Goal: Transaction & Acquisition: Purchase product/service

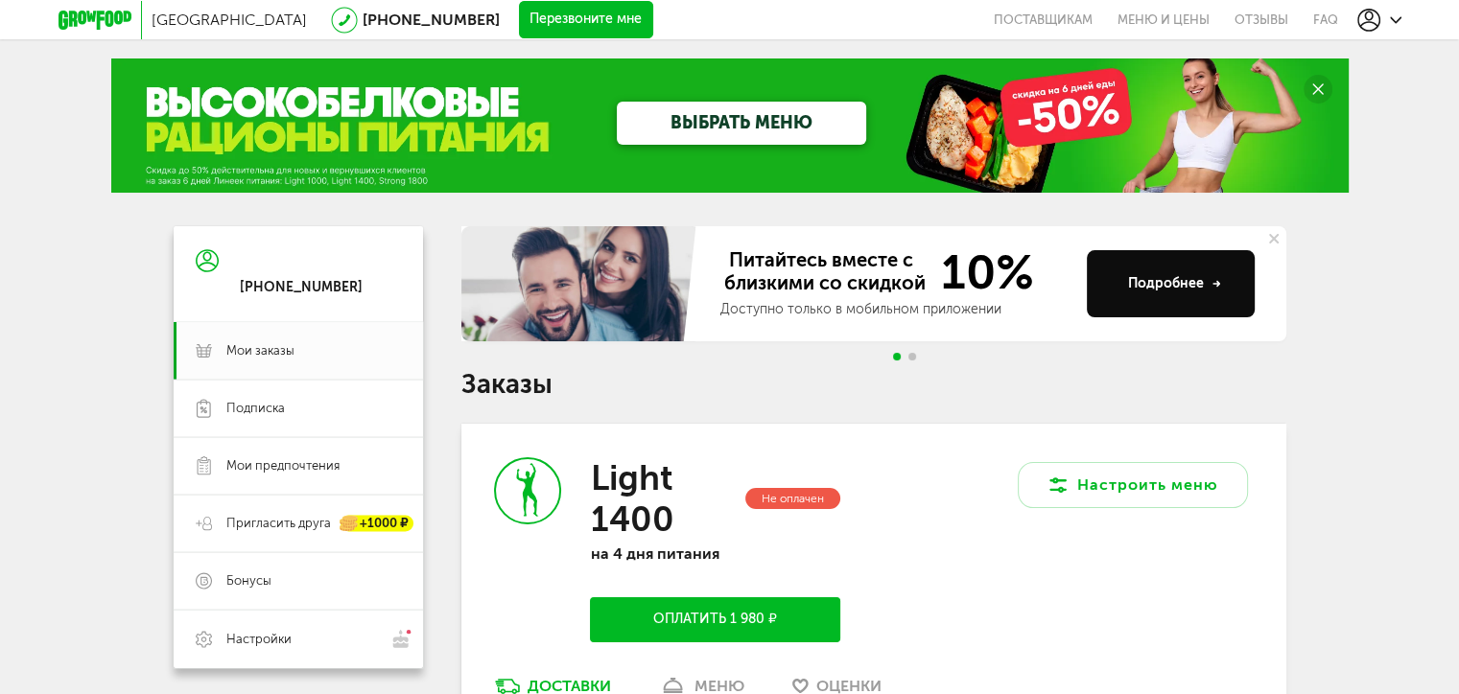
click at [346, 272] on div "[PHONE_NUMBER]" at bounding box center [301, 273] width 123 height 45
click at [205, 261] on use at bounding box center [207, 260] width 23 height 23
click at [430, 213] on div "Москва 8 (800) 555-21-78 Перезвоните мне поставщикам Меню и цены Отзывы FAQ 8 (…" at bounding box center [729, 545] width 1459 height 1091
click at [376, 281] on div "[PHONE_NUMBER]" at bounding box center [298, 274] width 249 height 96
click at [202, 266] on icon at bounding box center [207, 261] width 23 height 144
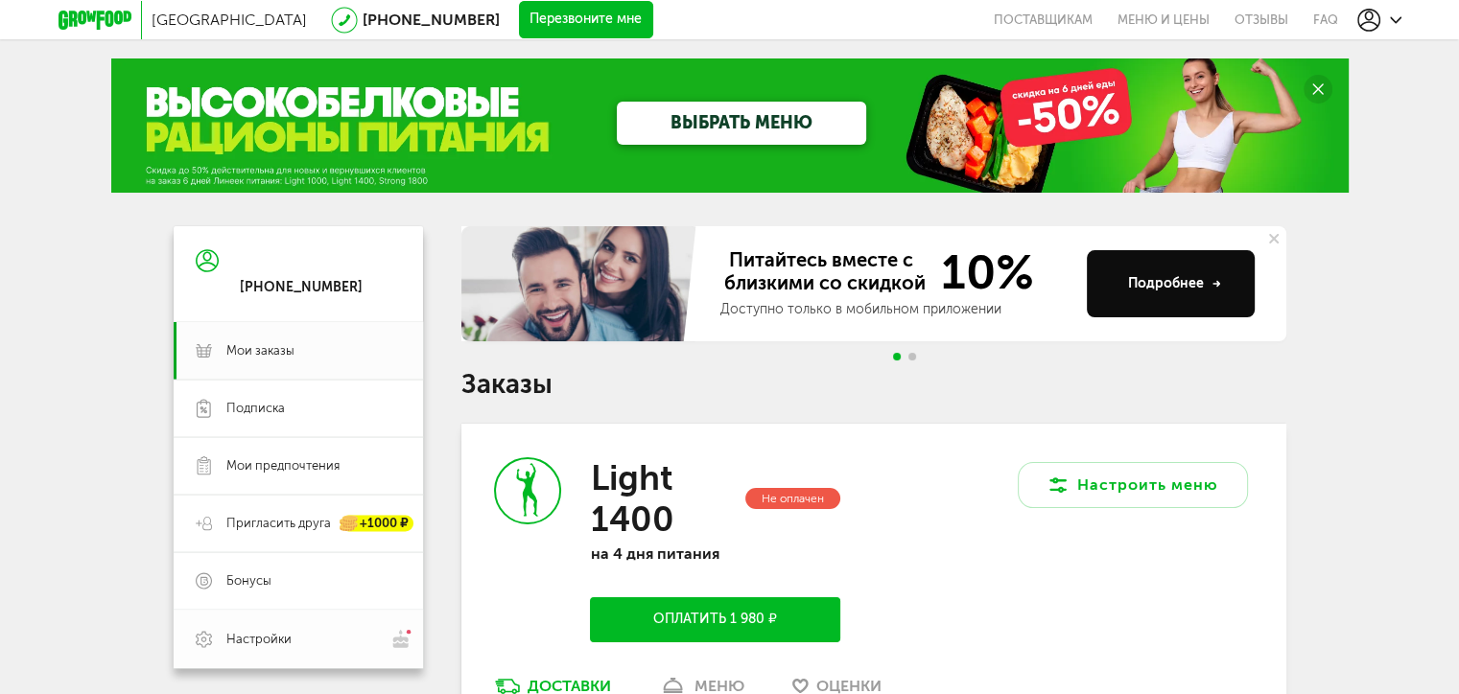
click at [284, 641] on span "Настройки" at bounding box center [258, 639] width 65 height 17
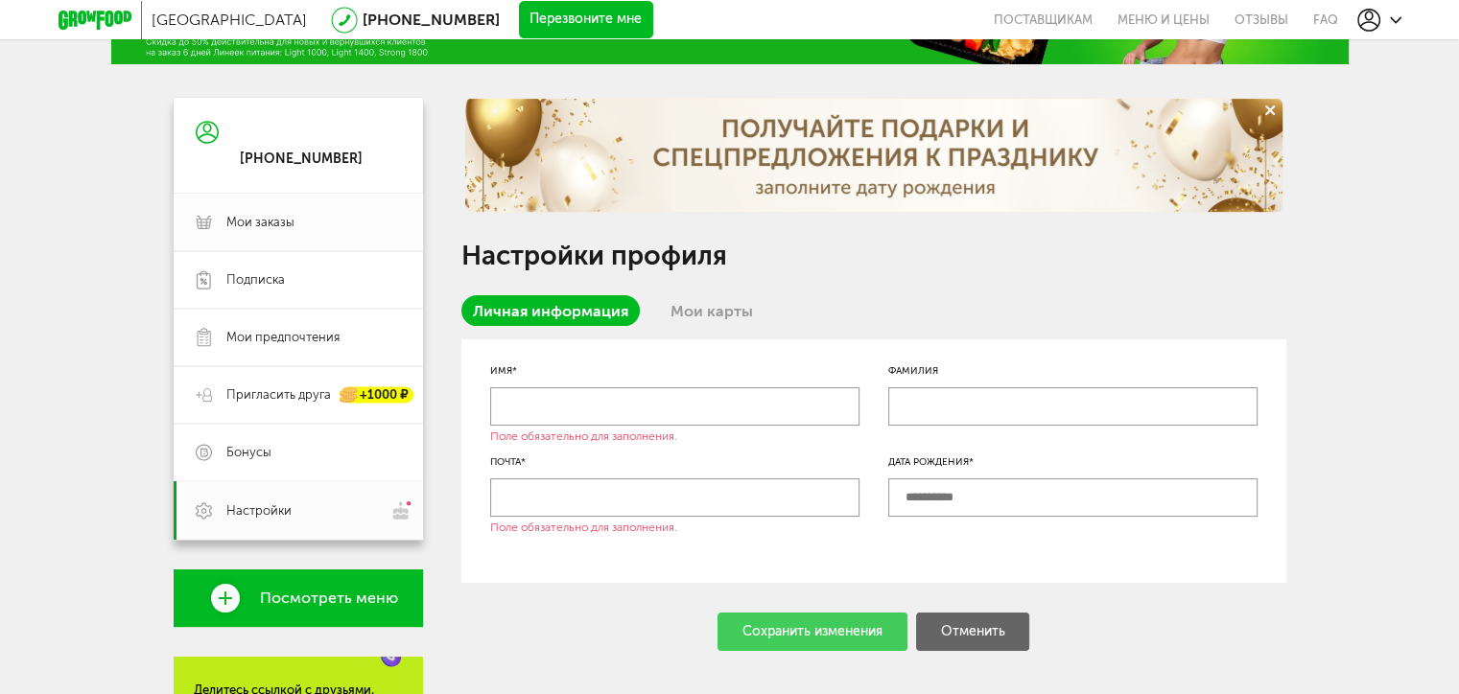
scroll to position [96, 0]
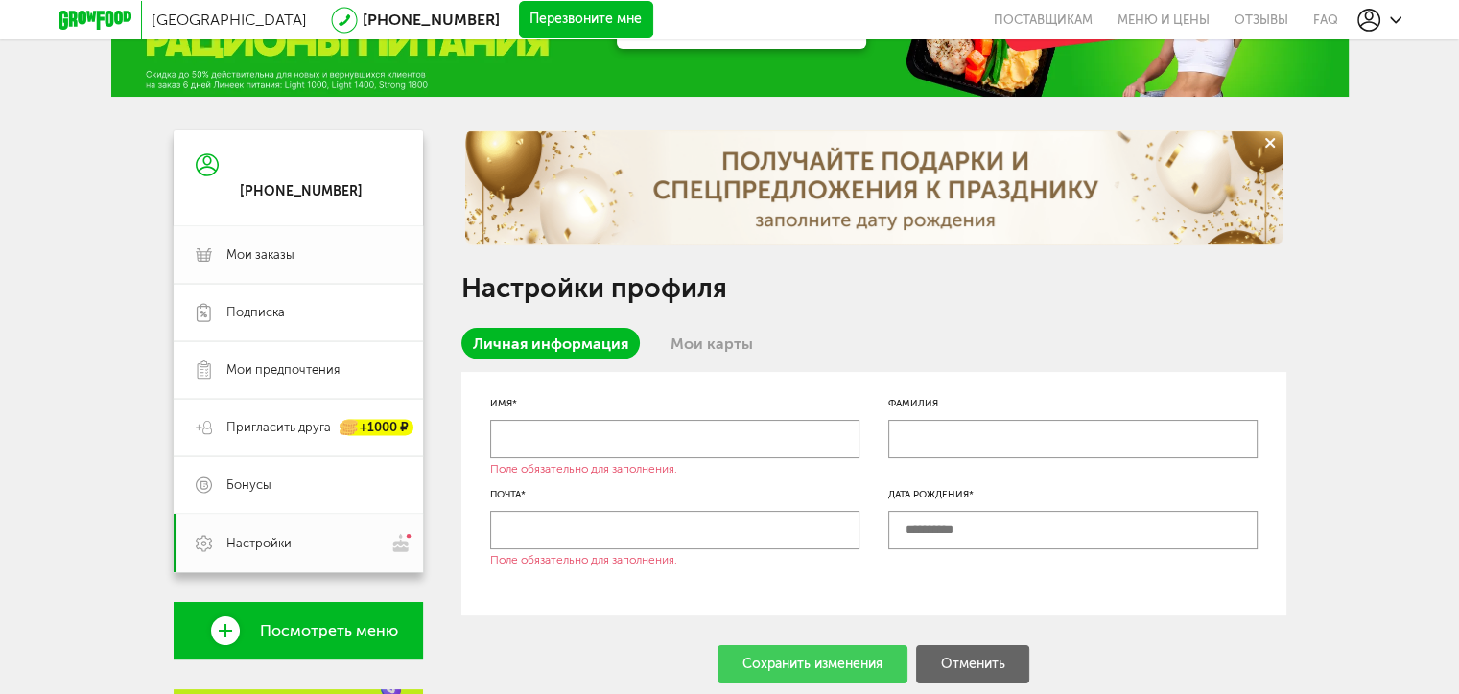
click at [279, 262] on span "Мои заказы" at bounding box center [260, 254] width 68 height 17
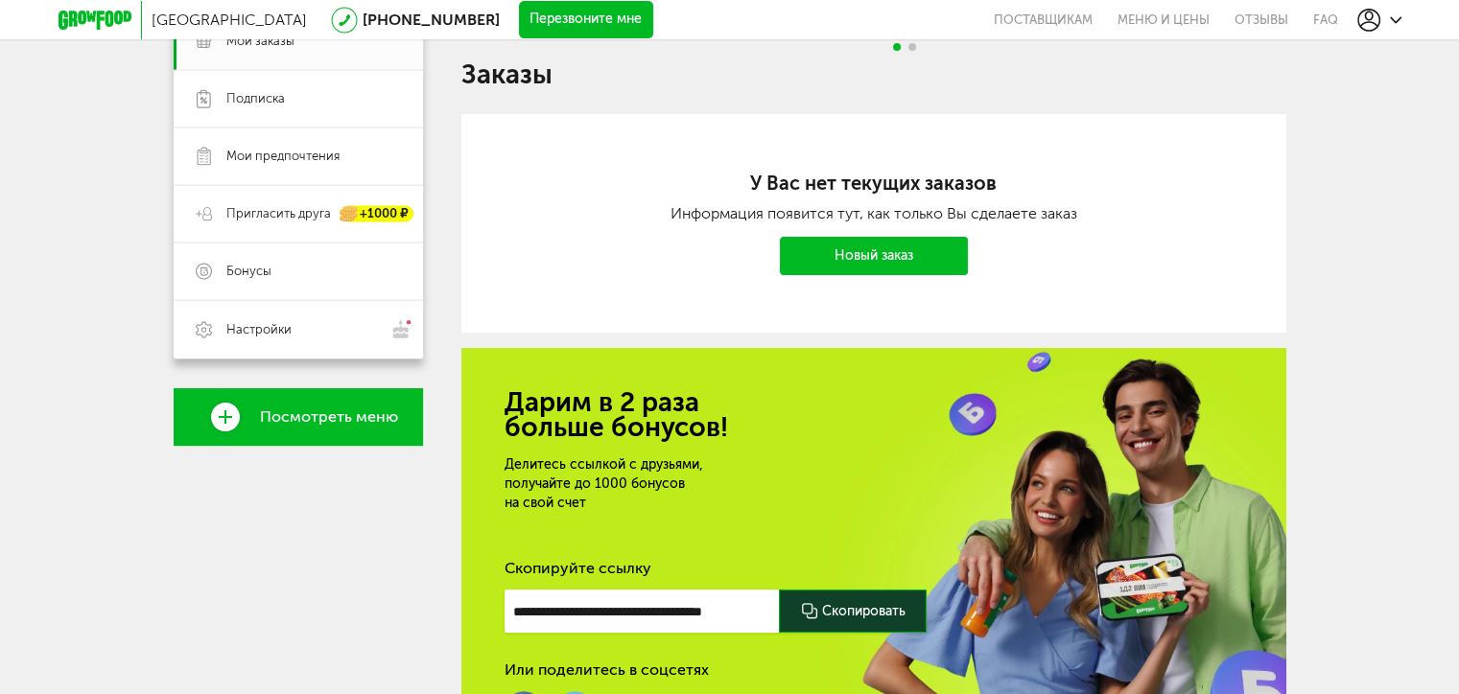
scroll to position [192, 0]
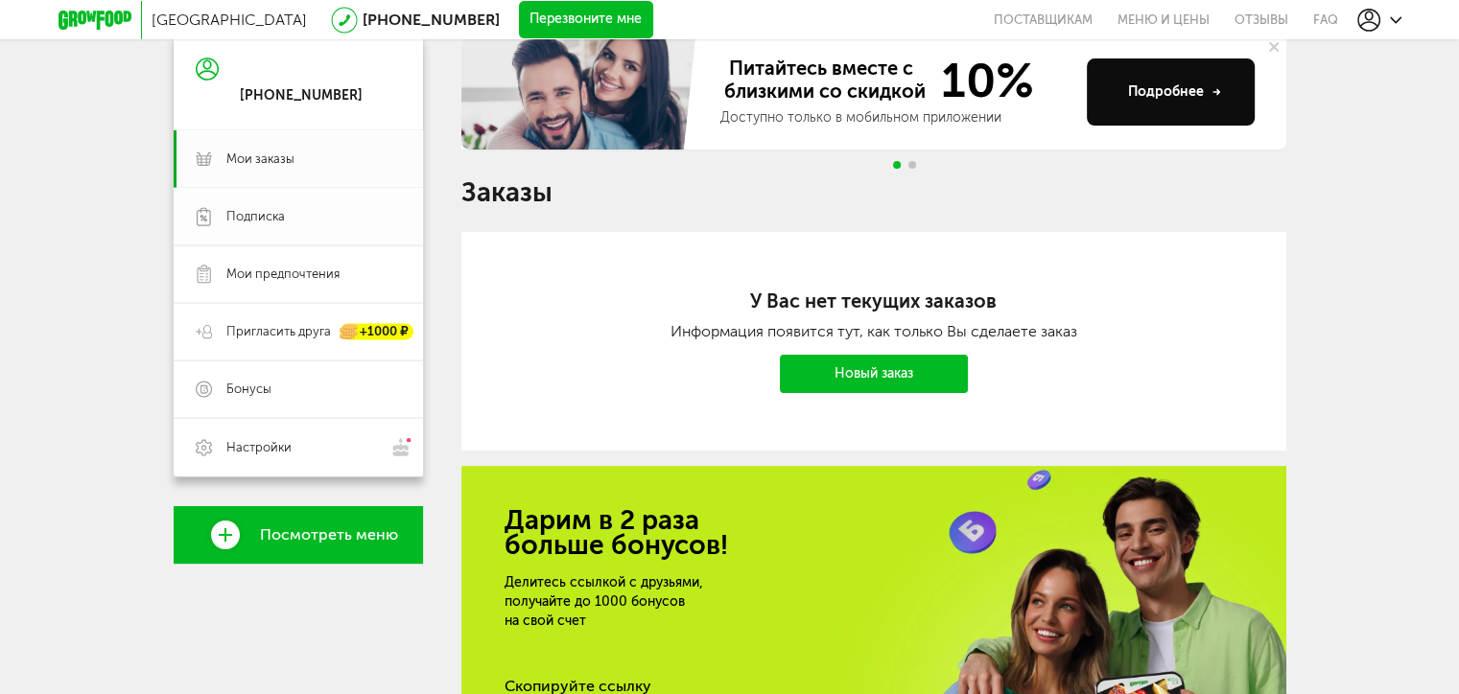
click at [328, 207] on link "Подписка" at bounding box center [298, 217] width 249 height 58
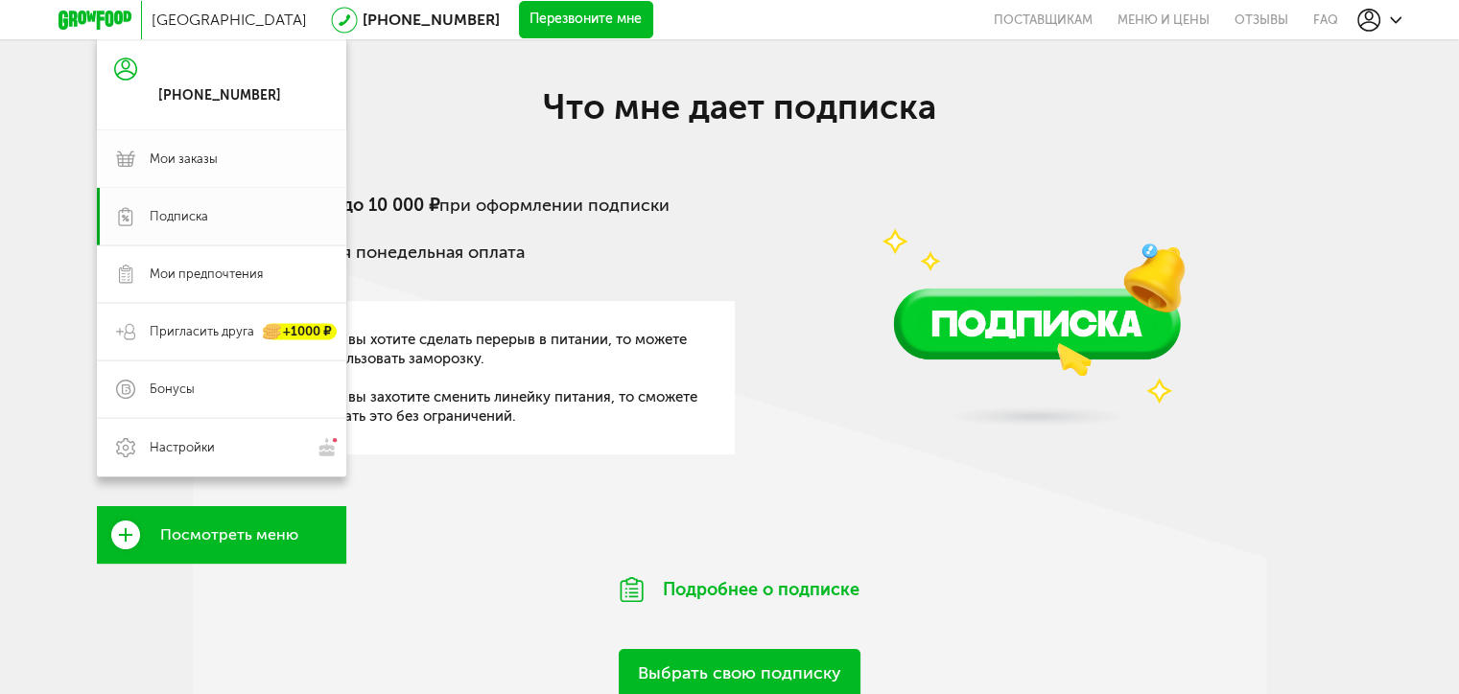
click at [269, 149] on link "Мои заказы" at bounding box center [221, 159] width 249 height 58
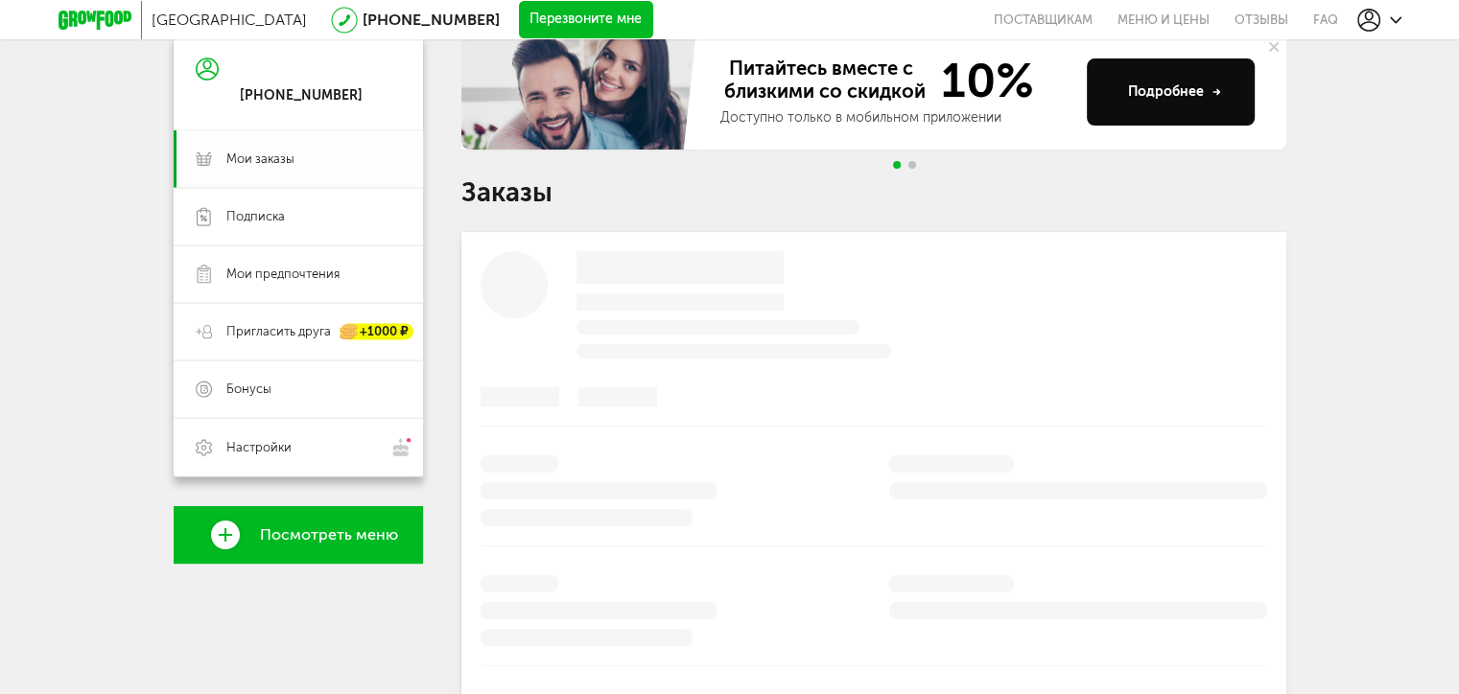
scroll to position [138, 0]
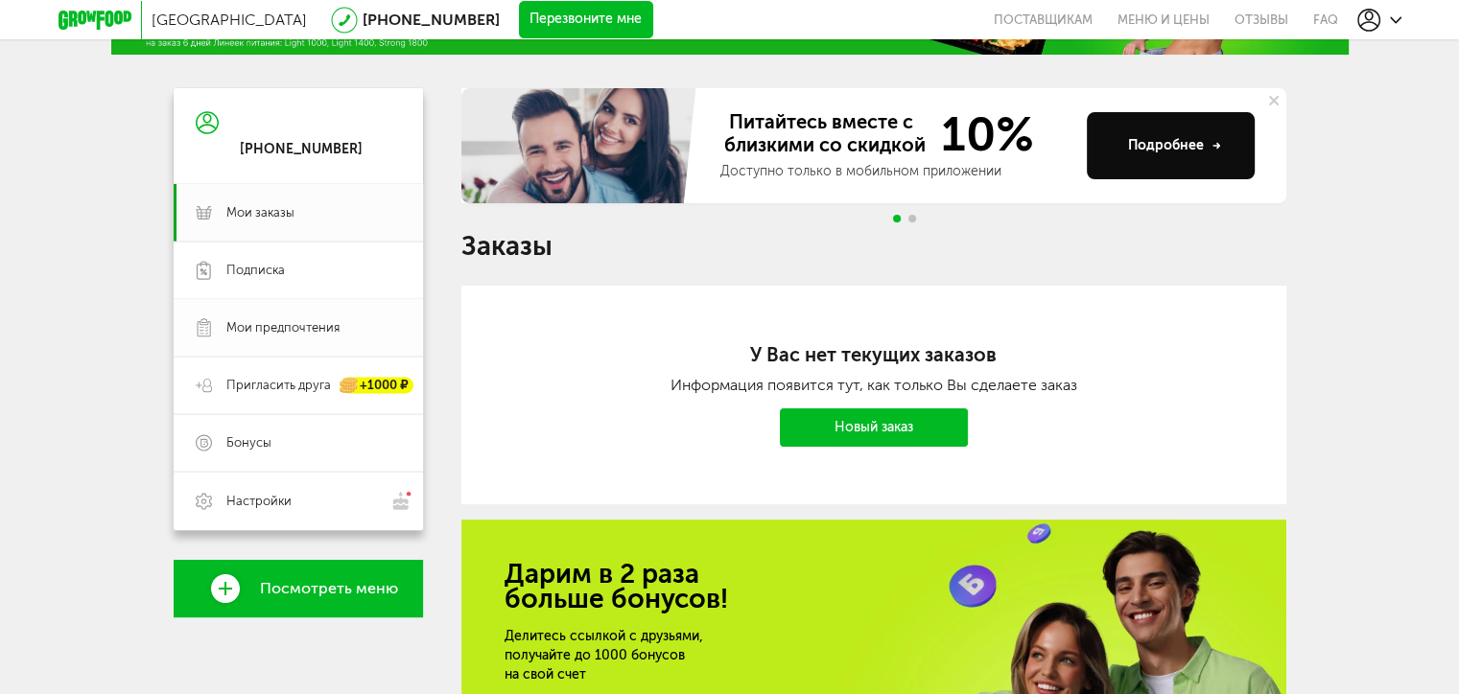
click at [297, 321] on span "Мои предпочтения" at bounding box center [282, 327] width 113 height 17
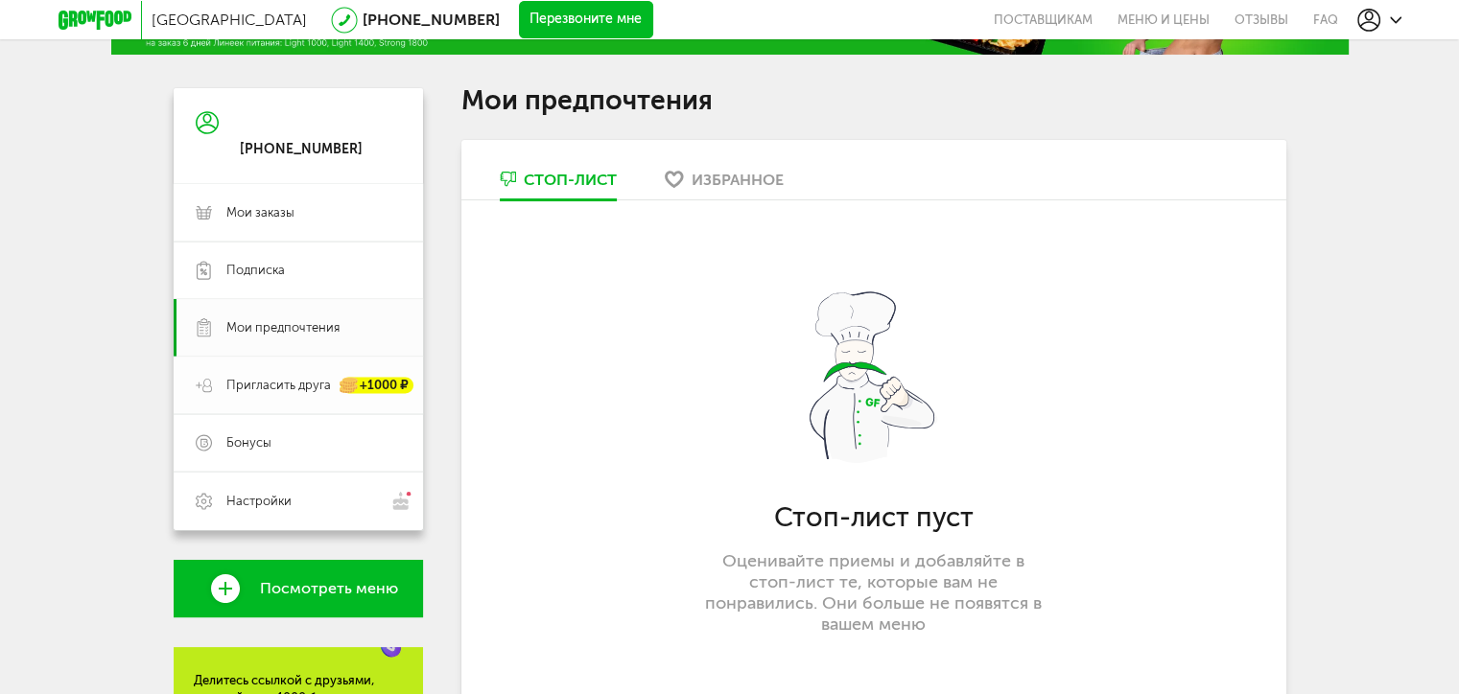
click at [243, 381] on span "Пригласить друга" at bounding box center [278, 385] width 105 height 17
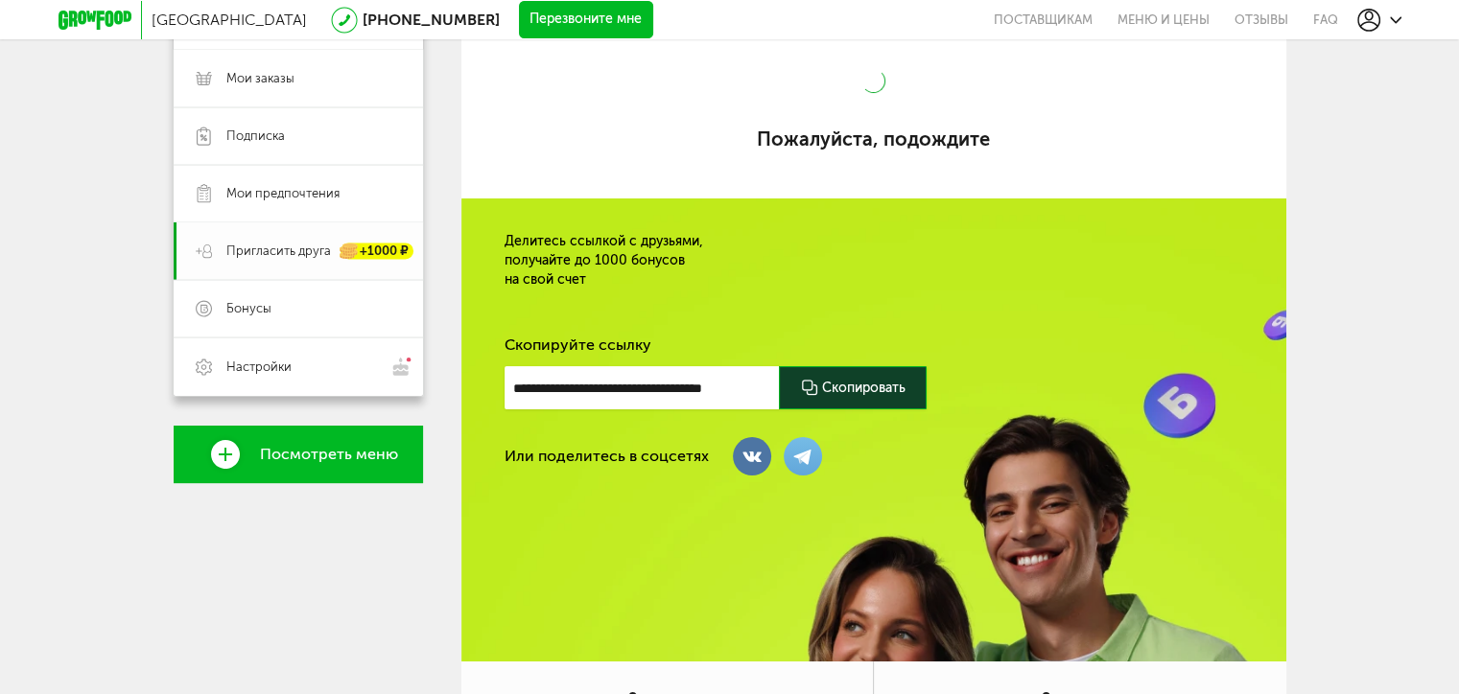
scroll to position [4, 0]
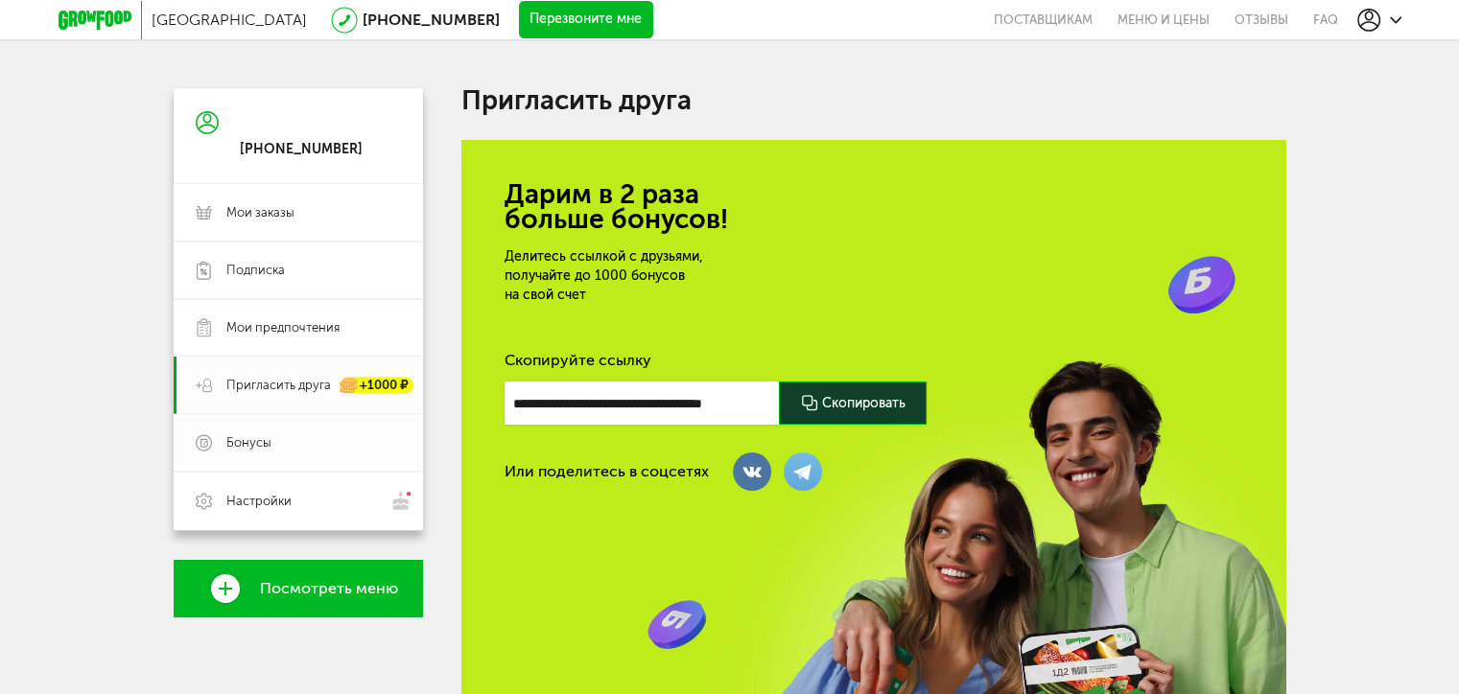
click at [263, 444] on span "Бонусы" at bounding box center [248, 442] width 45 height 17
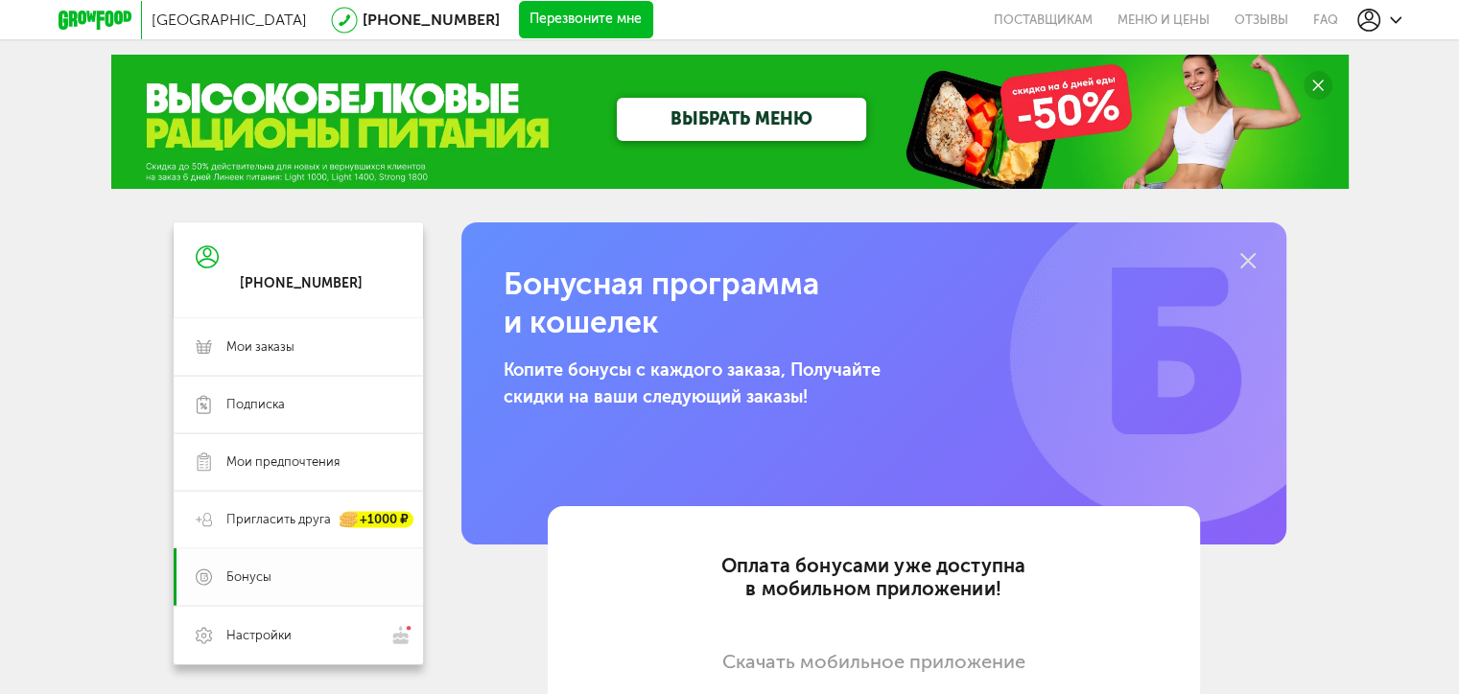
scroll to position [138, 0]
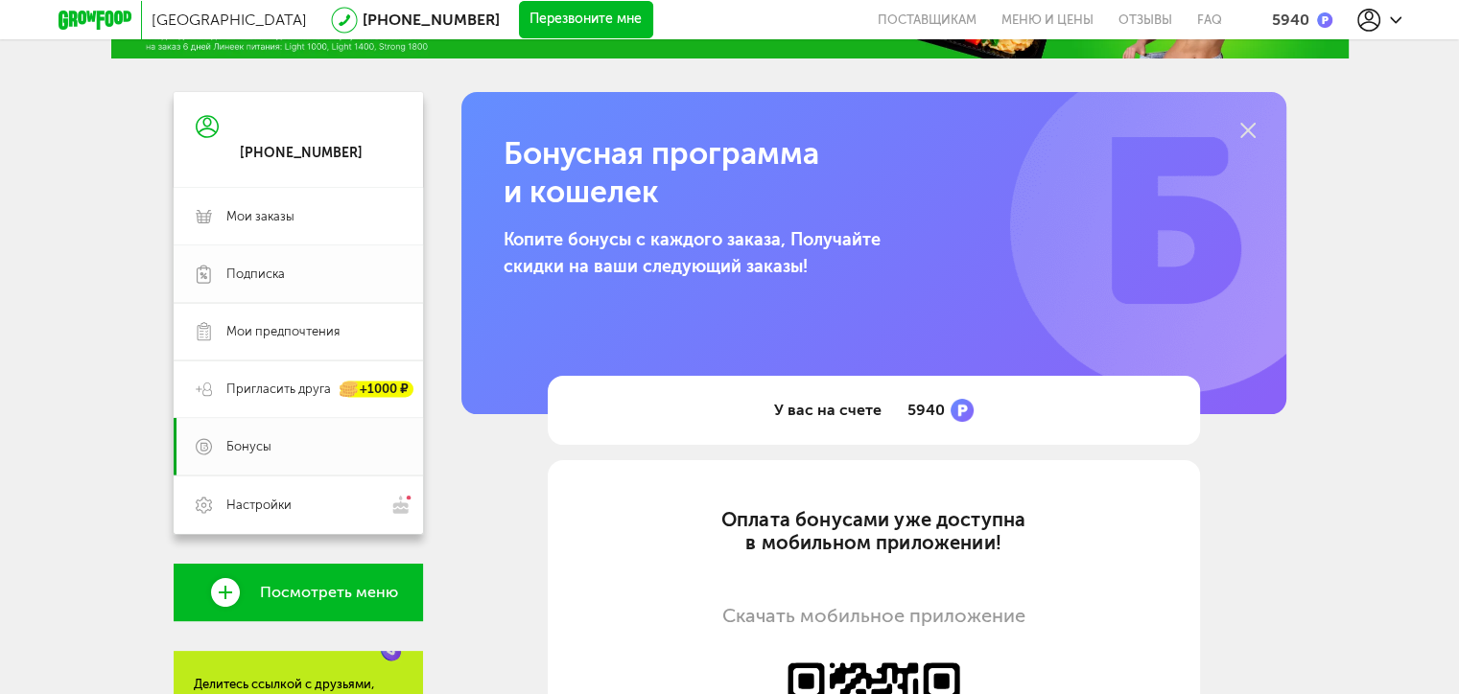
scroll to position [134, 0]
click at [1390, 23] on icon at bounding box center [1396, 20] width 12 height 12
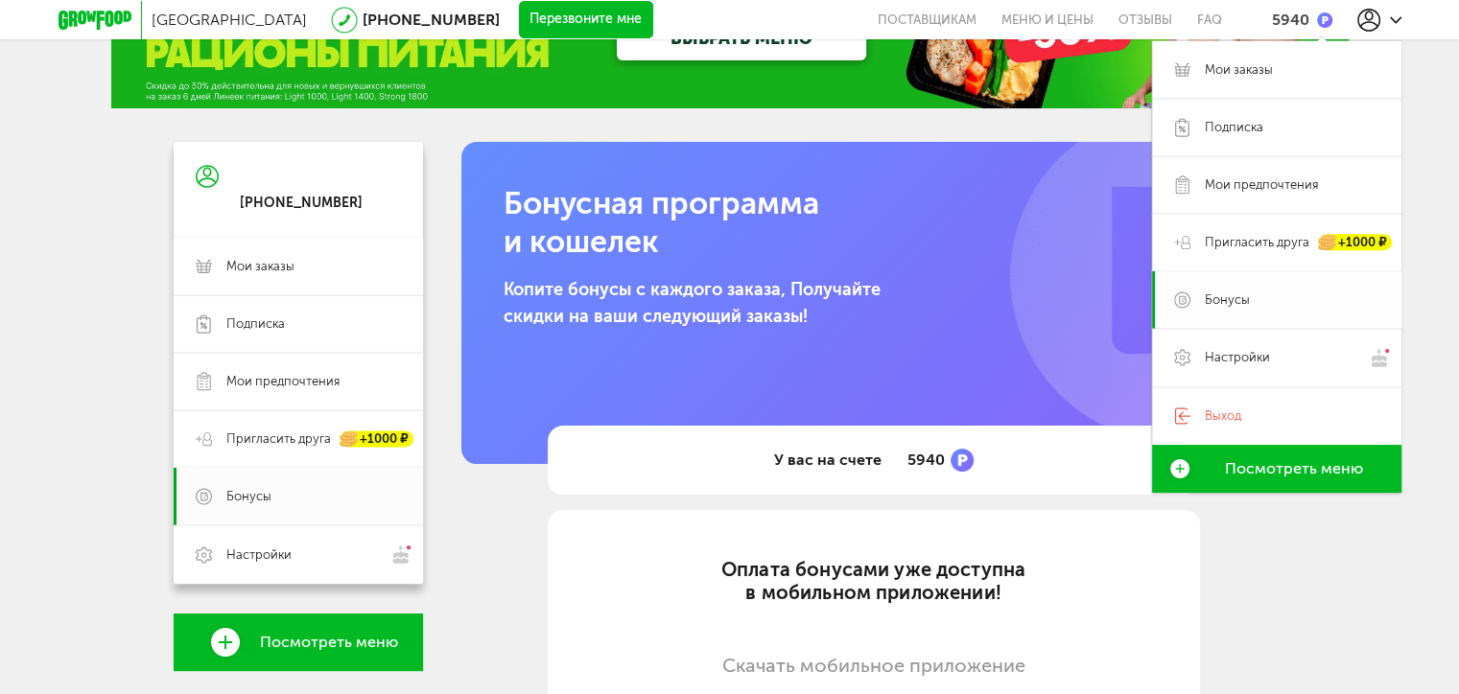
scroll to position [0, 0]
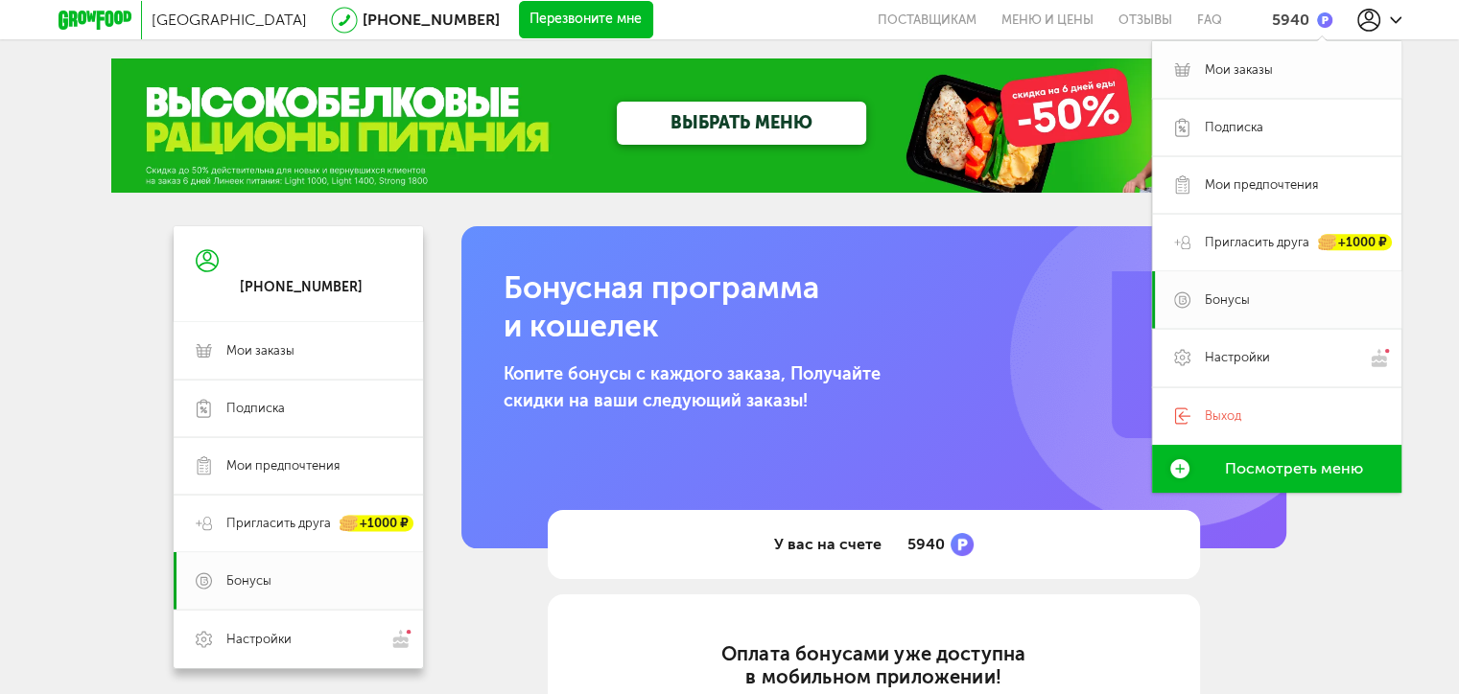
click at [1295, 65] on span "Мои заказы" at bounding box center [1291, 69] width 175 height 17
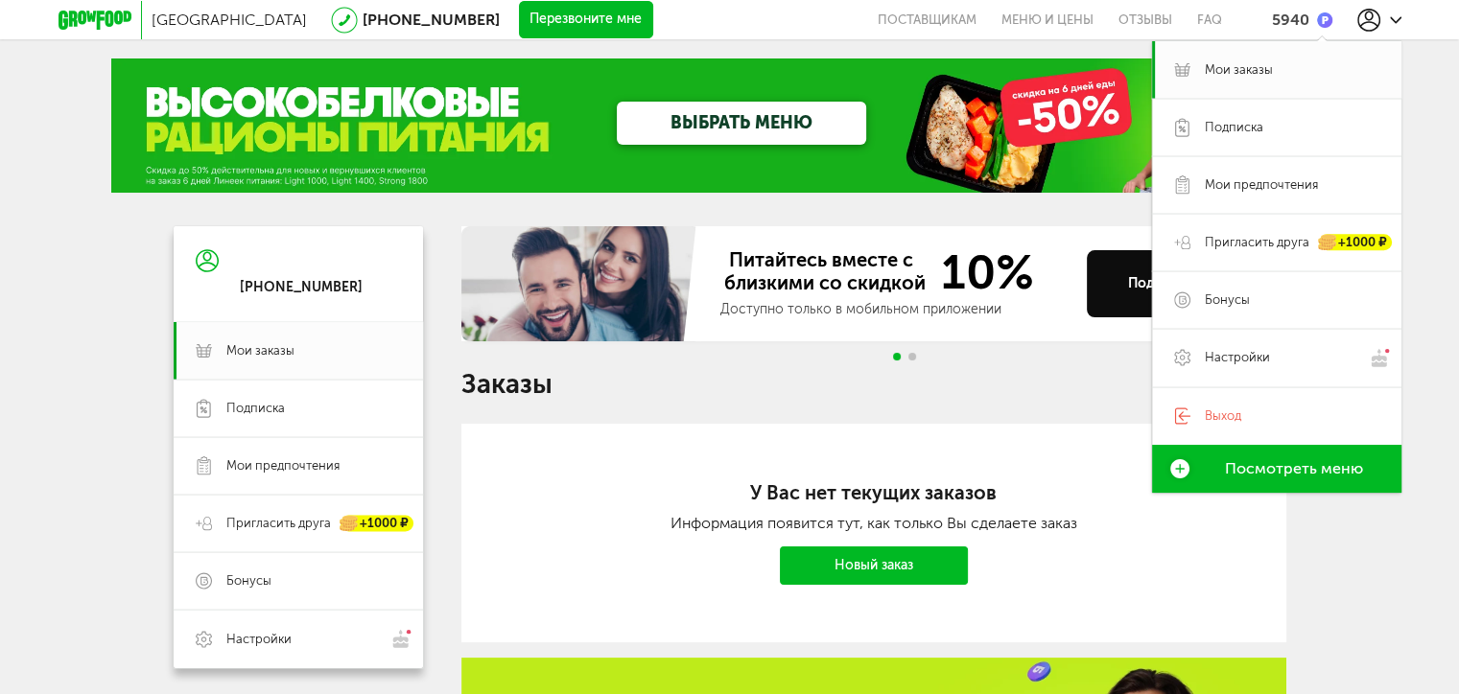
click at [1440, 170] on div "Москва [PHONE_NUMBER] Перезвоните мне поставщикам Меню и цены Отзывы FAQ 5940 М…" at bounding box center [729, 579] width 1459 height 1158
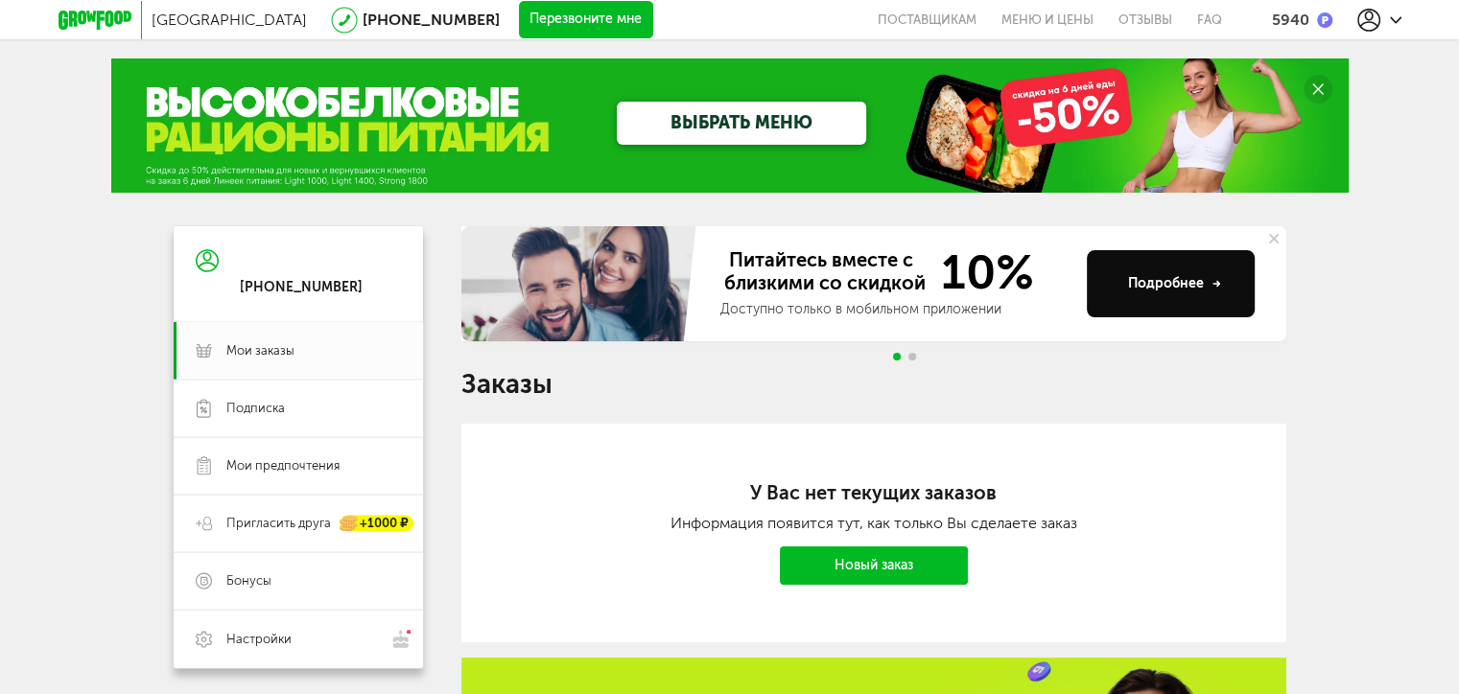
click at [1387, 18] on div at bounding box center [1379, 20] width 44 height 23
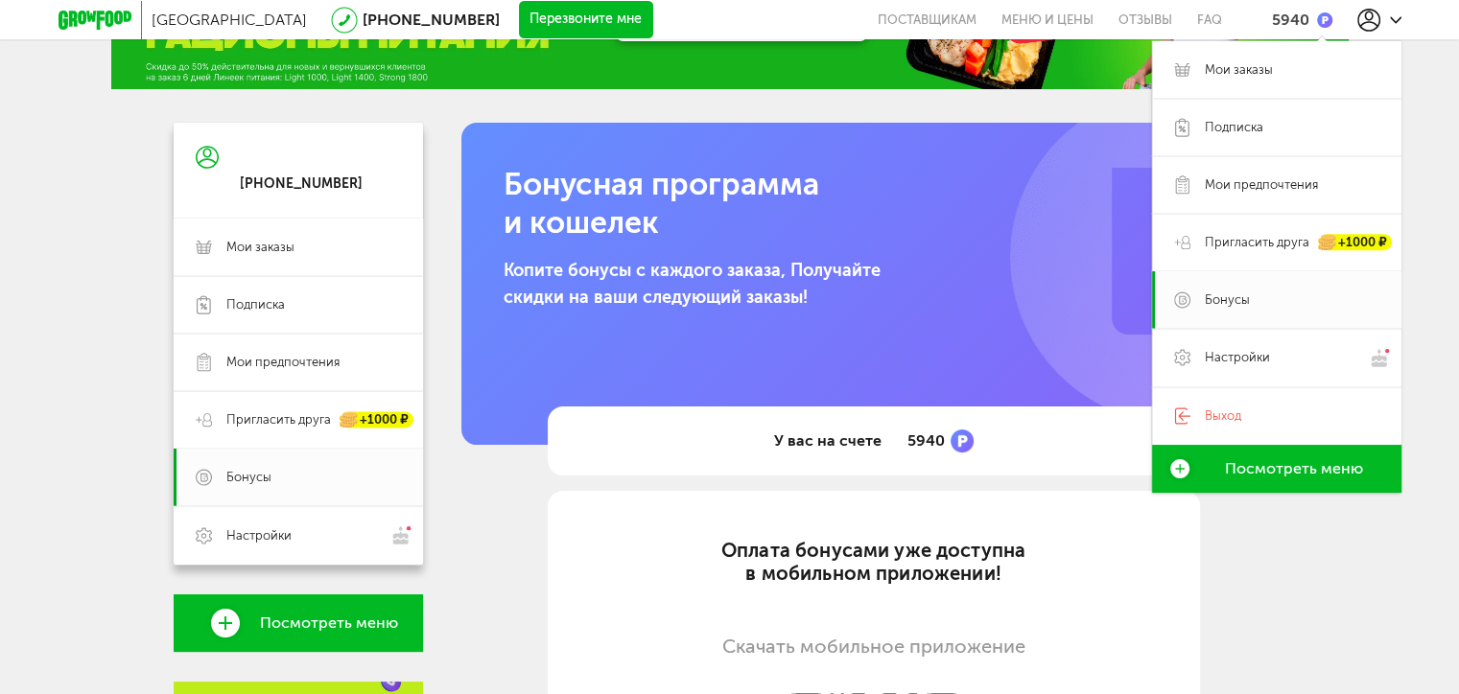
scroll to position [96, 0]
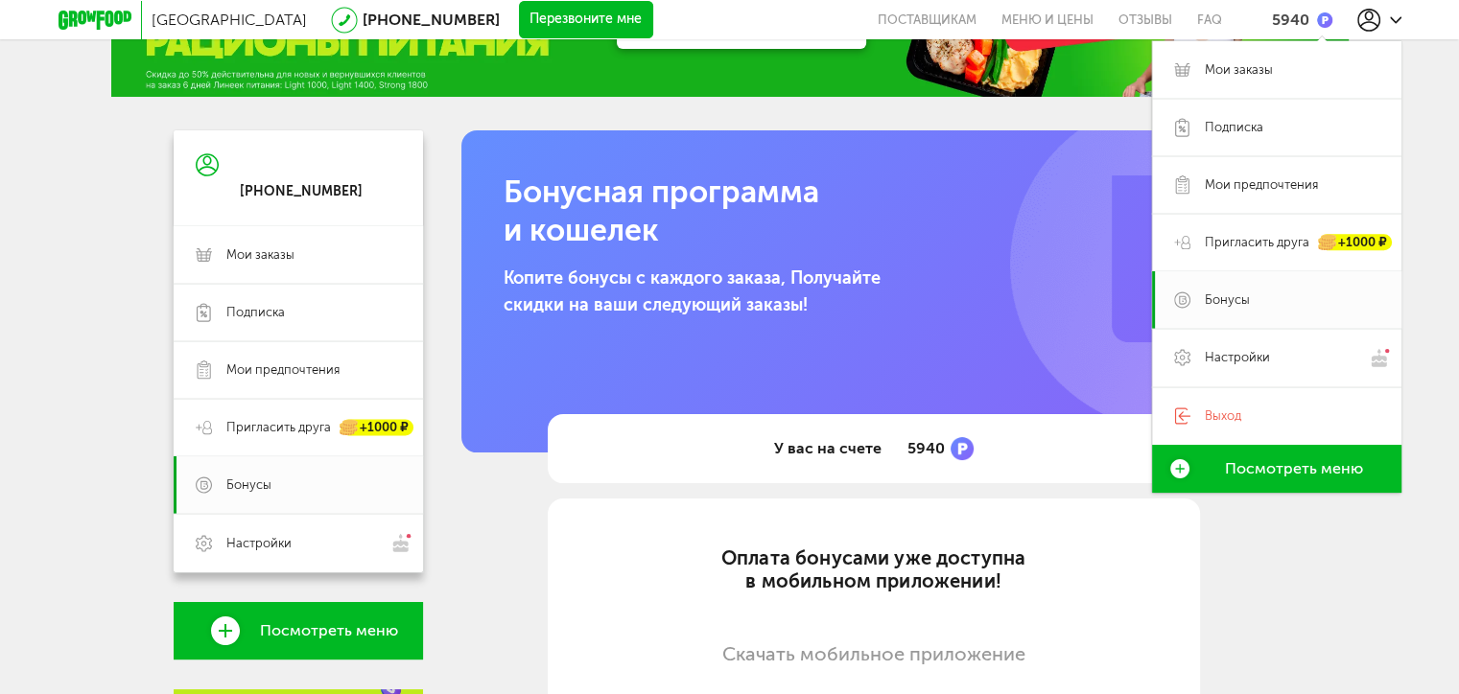
click at [1382, 18] on div at bounding box center [1379, 20] width 44 height 23
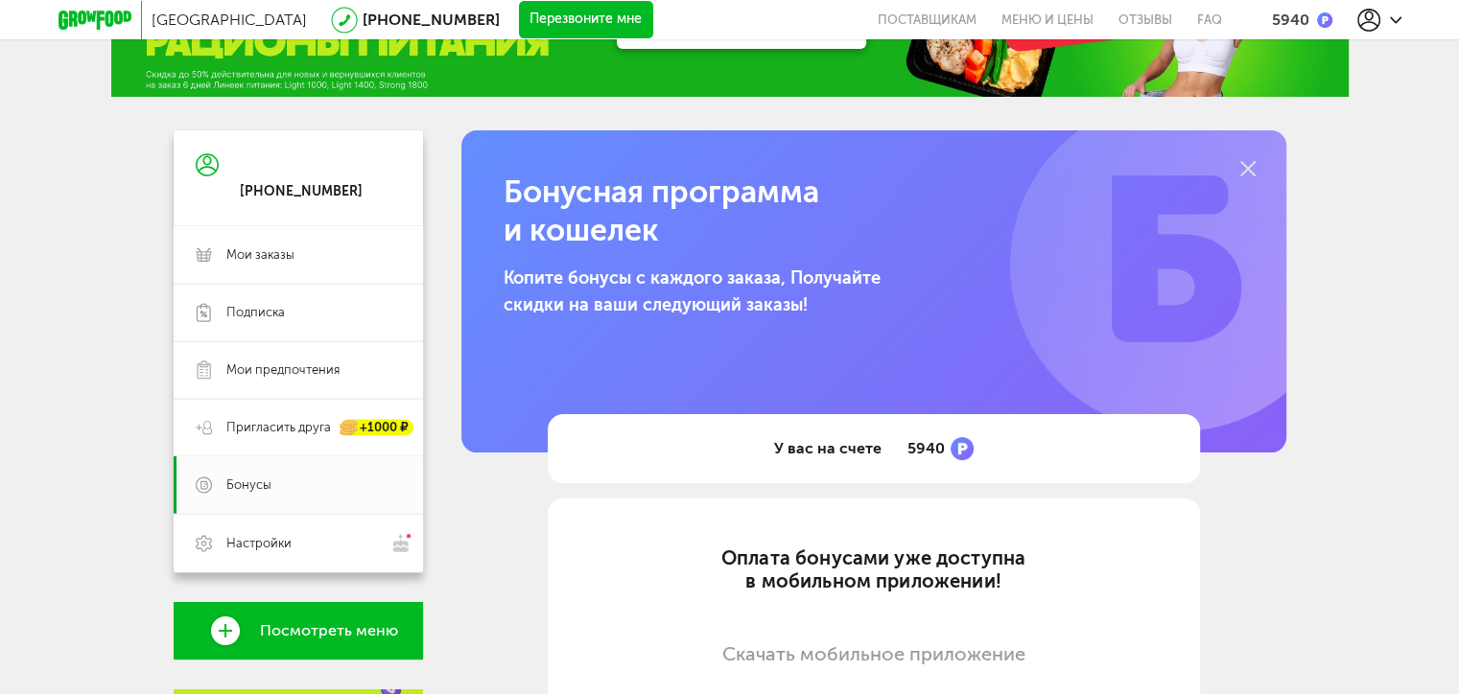
click at [1393, 18] on icon at bounding box center [1396, 20] width 12 height 12
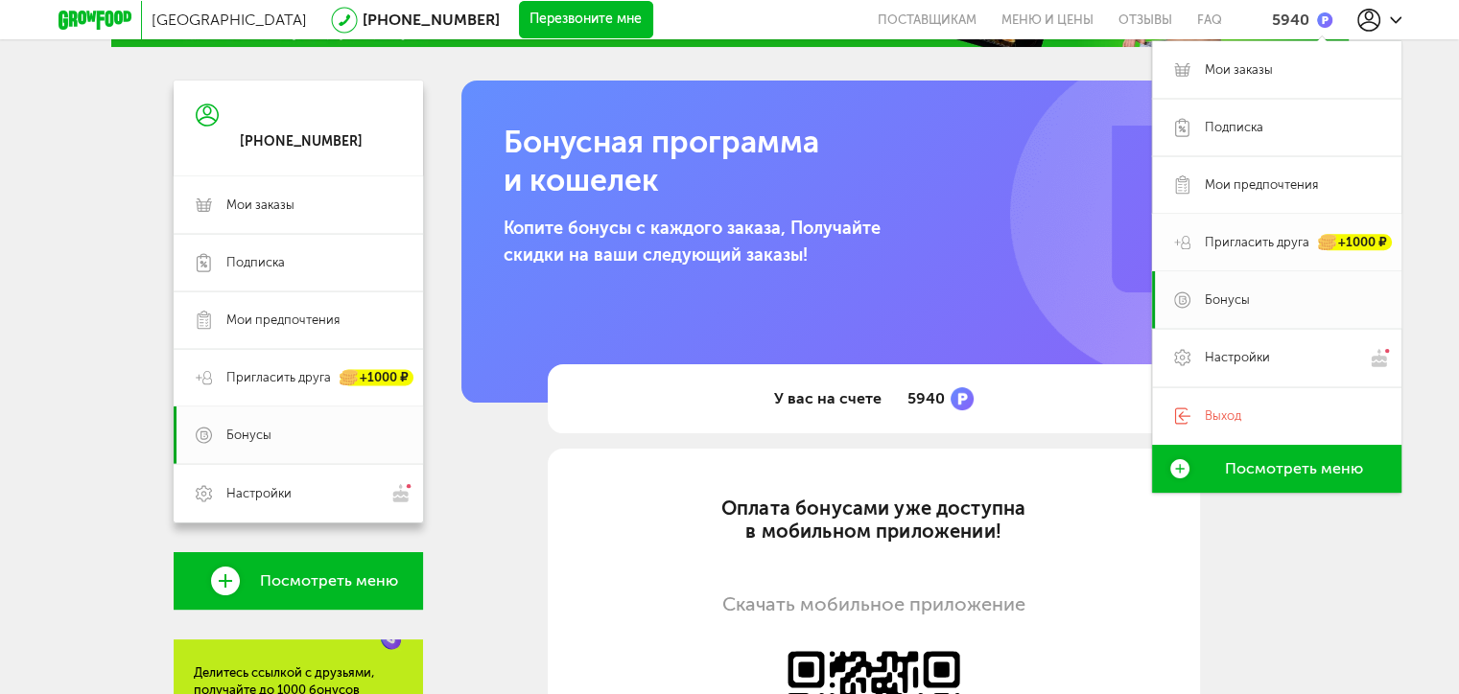
scroll to position [192, 0]
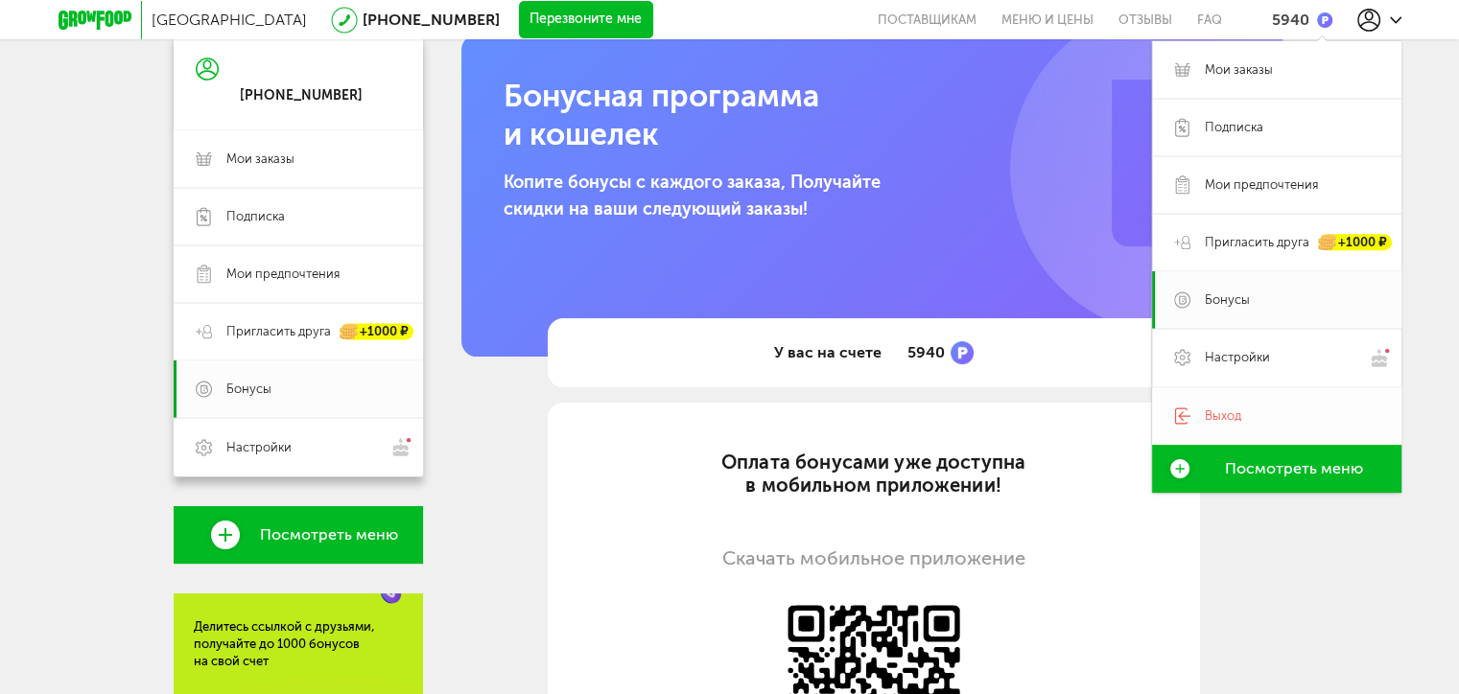
click at [1213, 414] on span "Выход" at bounding box center [1222, 416] width 36 height 17
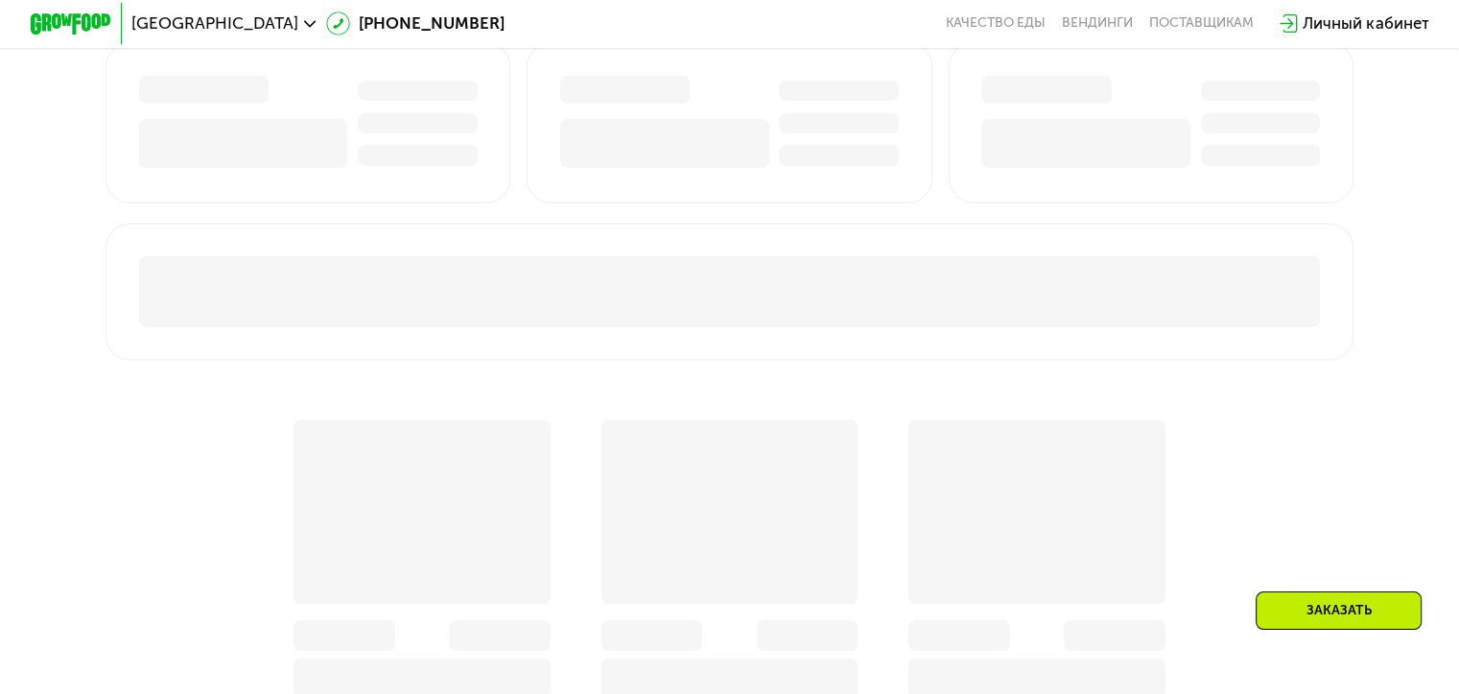
scroll to position [1247, 0]
click at [1373, 20] on div "Личный кабинет" at bounding box center [1365, 24] width 126 height 24
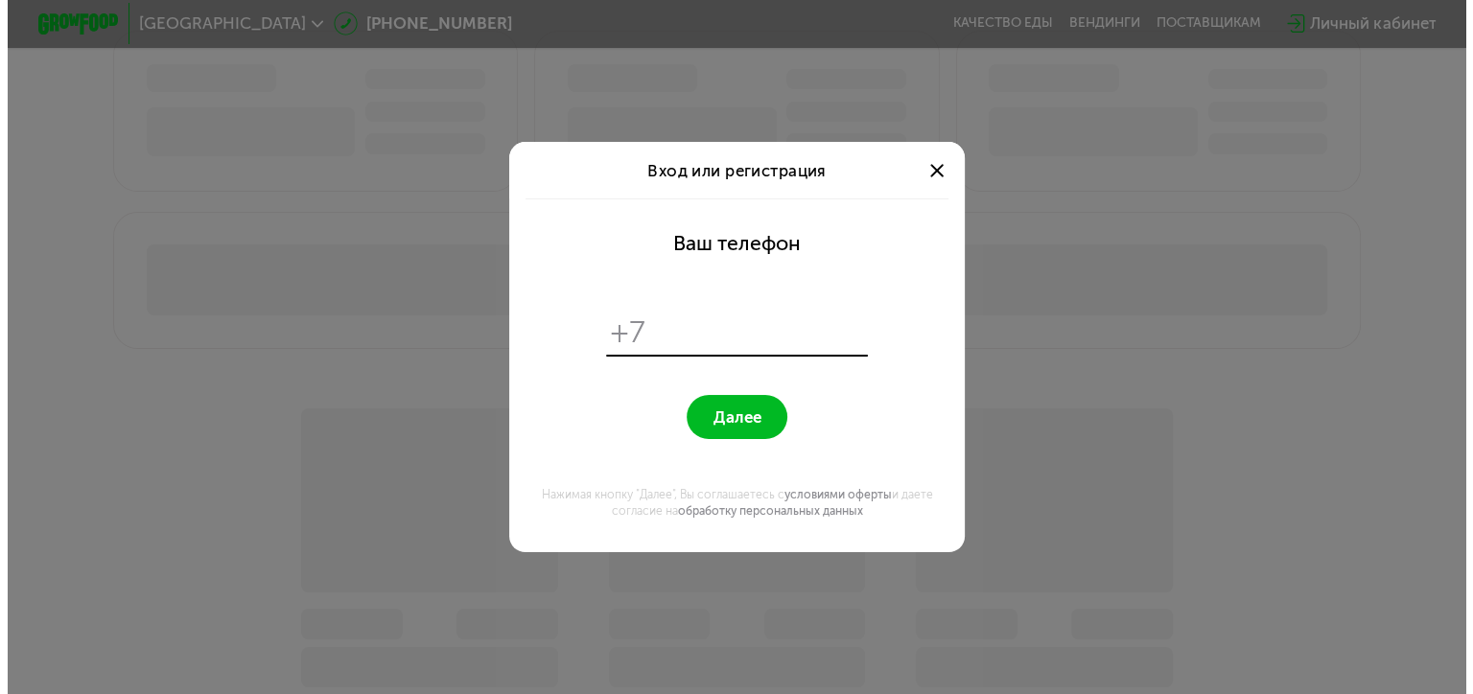
scroll to position [0, 0]
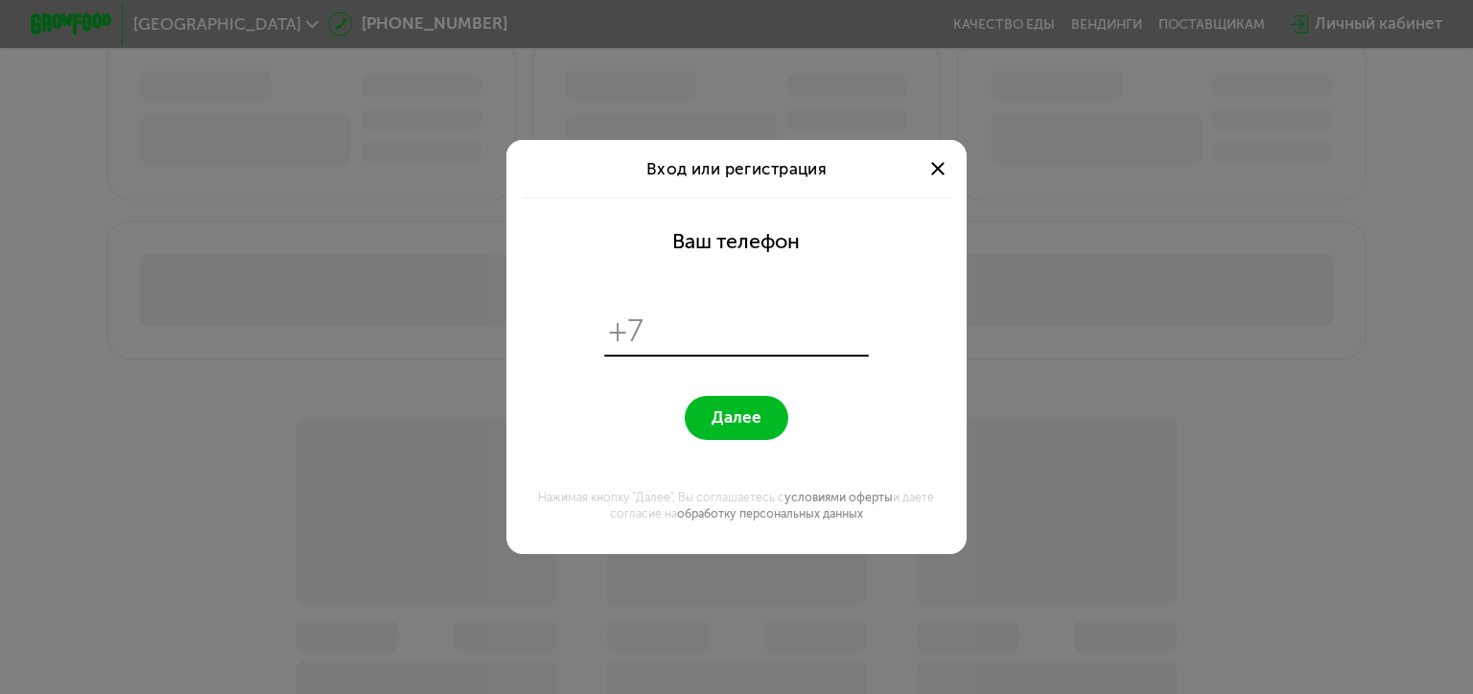
type input "**********"
click at [932, 162] on span at bounding box center [937, 168] width 13 height 13
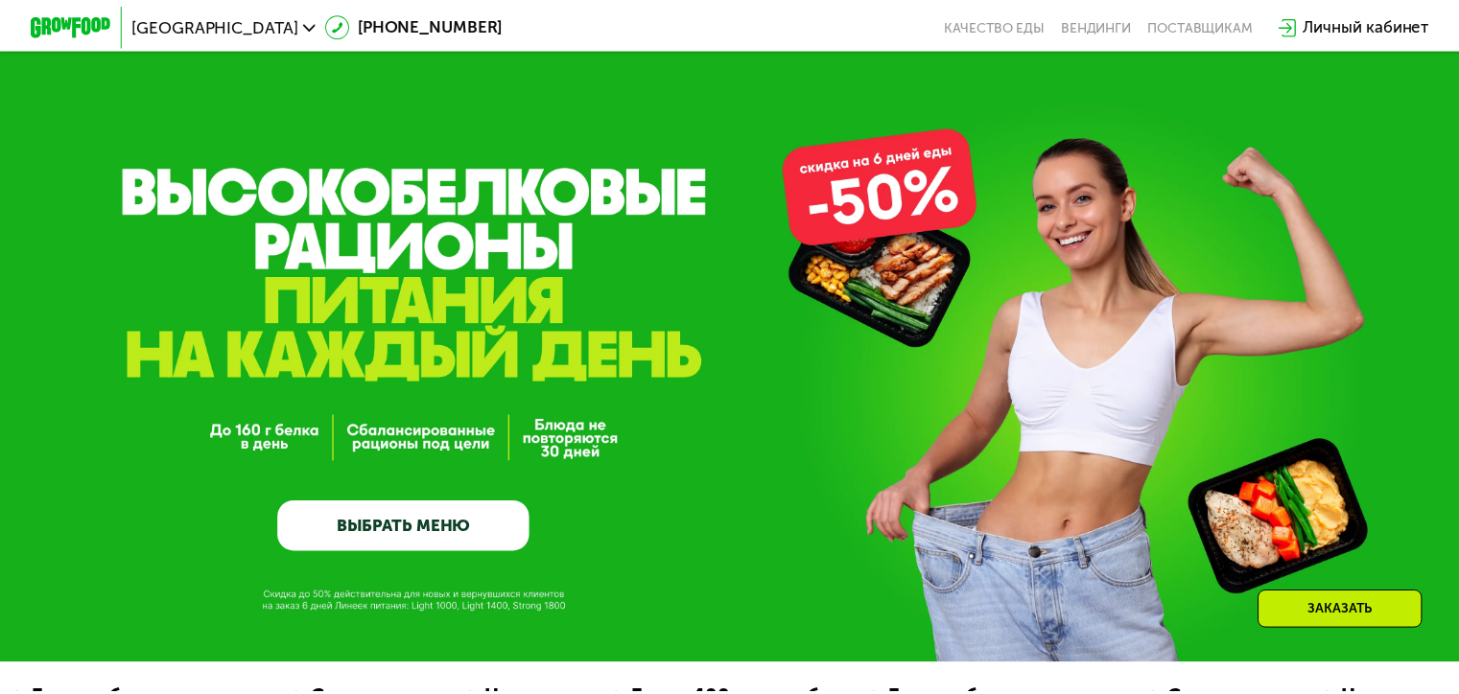
scroll to position [1247, 0]
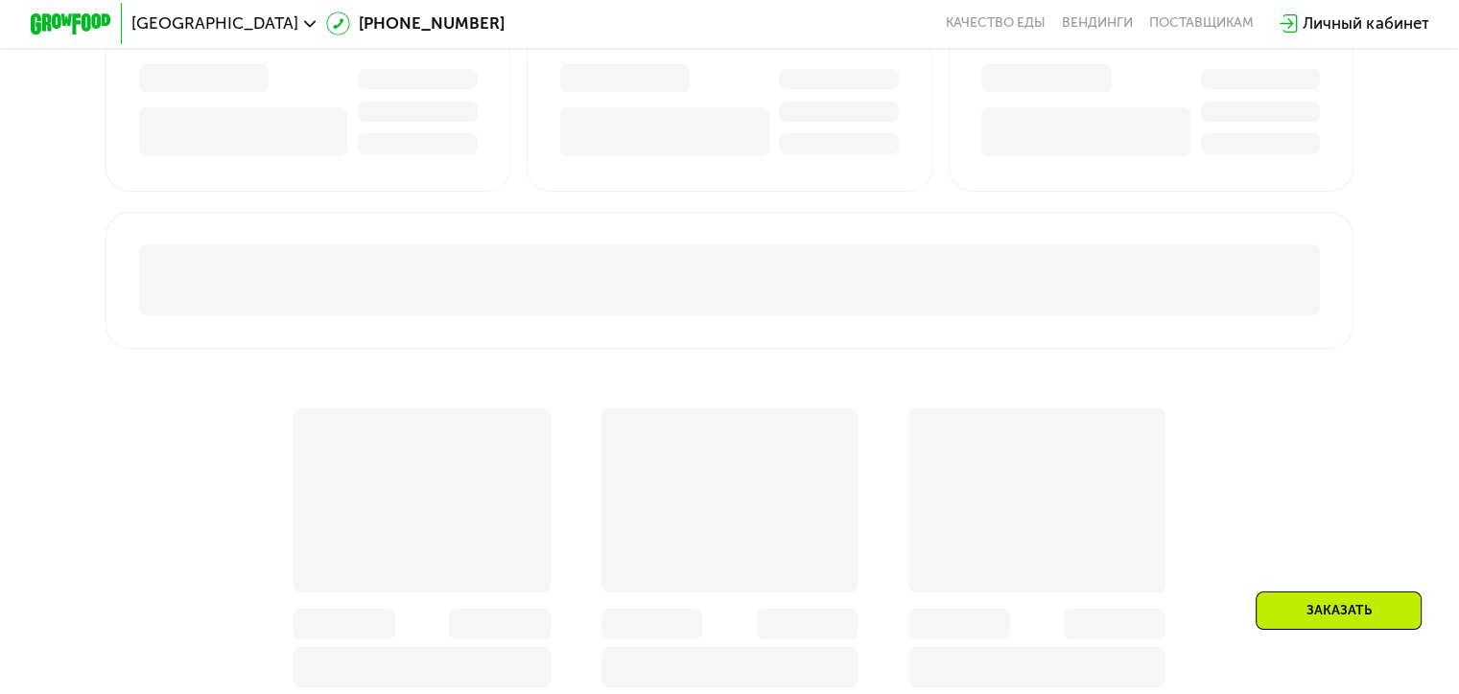
click at [1343, 19] on div "Личный кабинет" at bounding box center [1365, 24] width 126 height 24
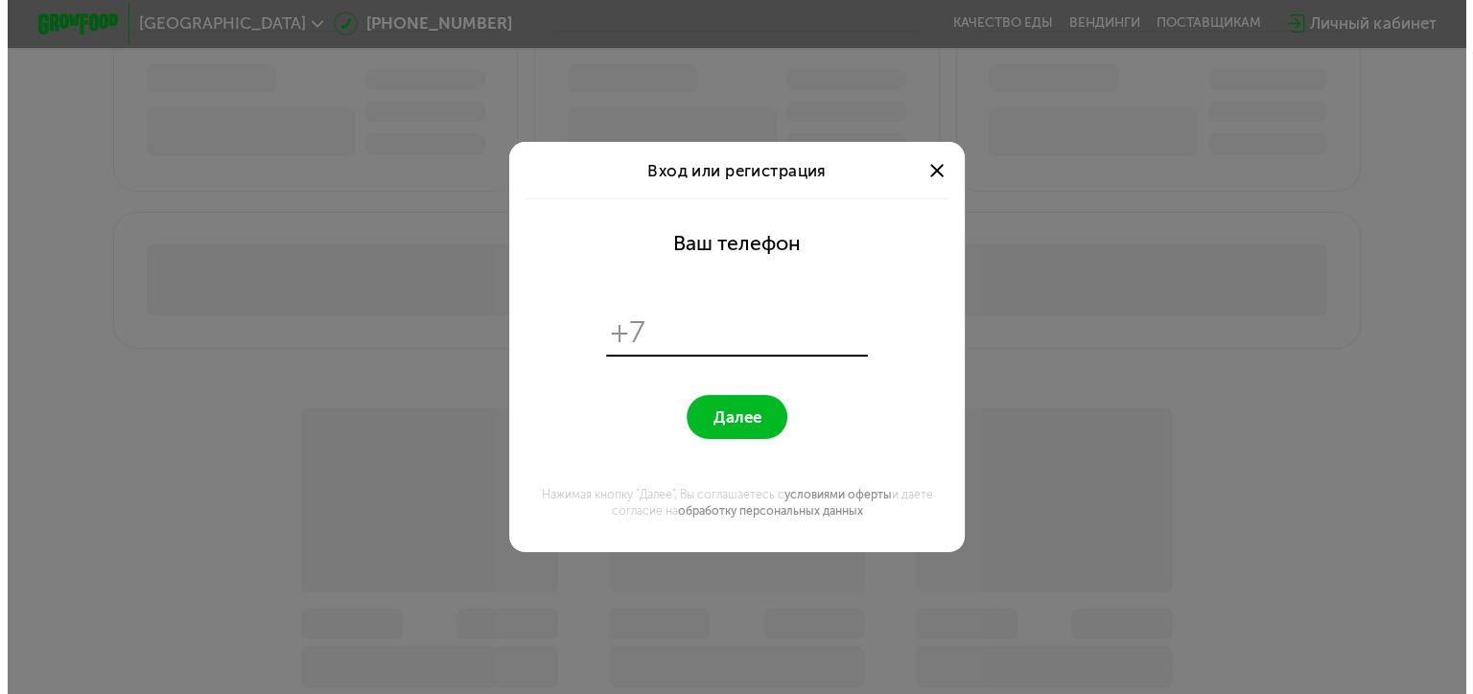
scroll to position [0, 0]
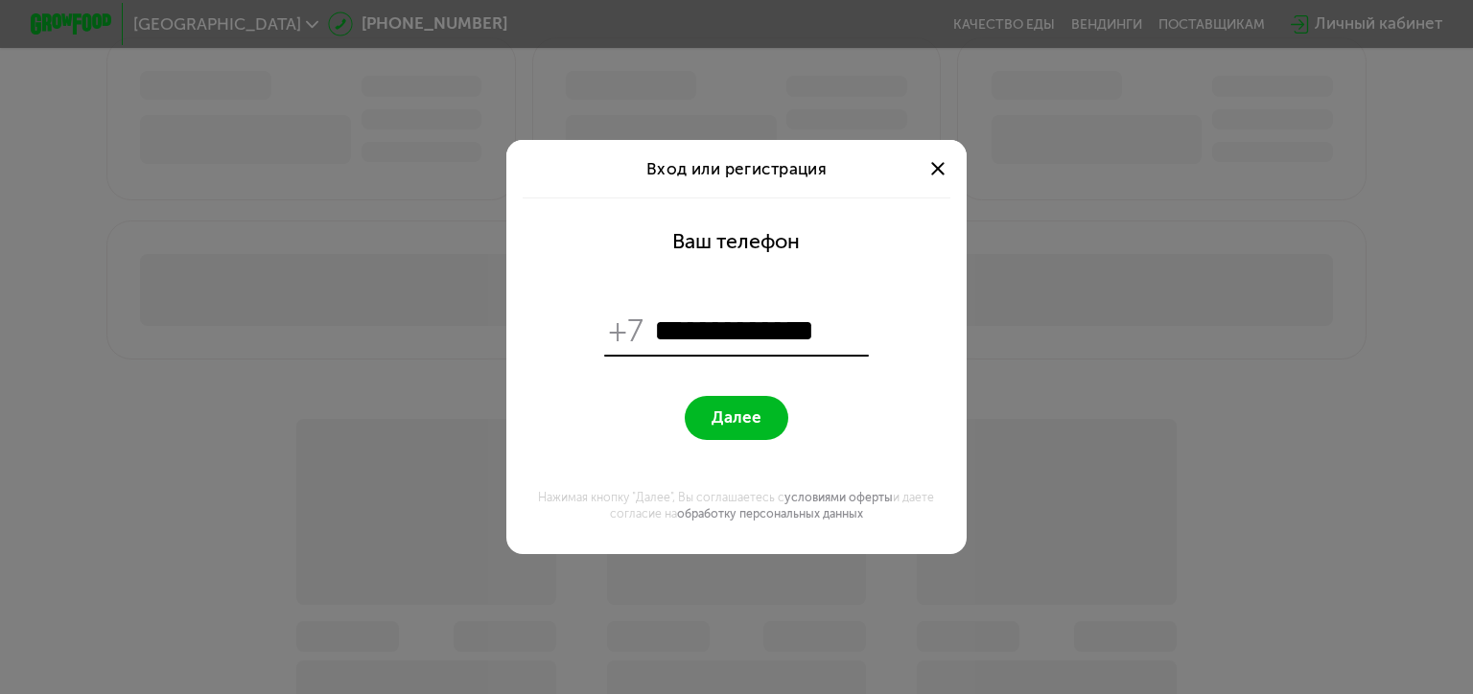
type input "**********"
click at [712, 419] on span "Далее" at bounding box center [737, 417] width 50 height 19
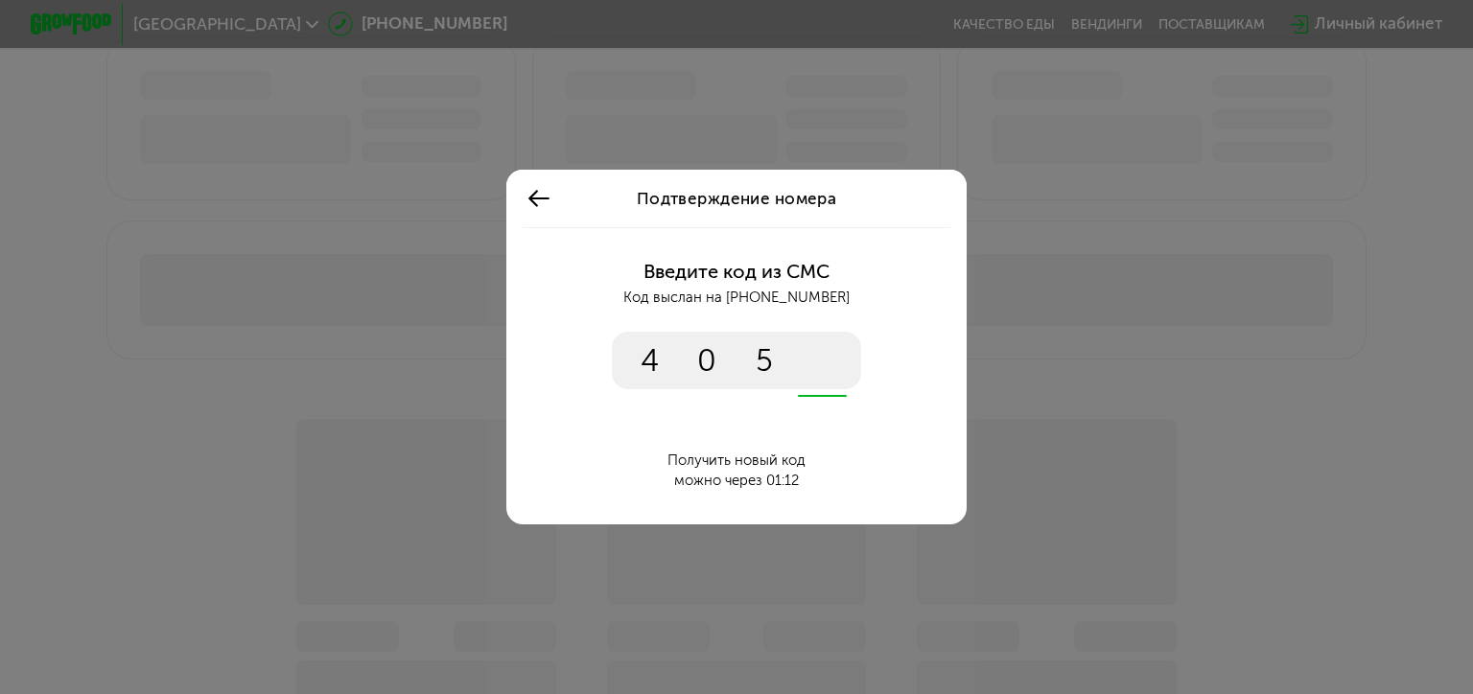
type input "****"
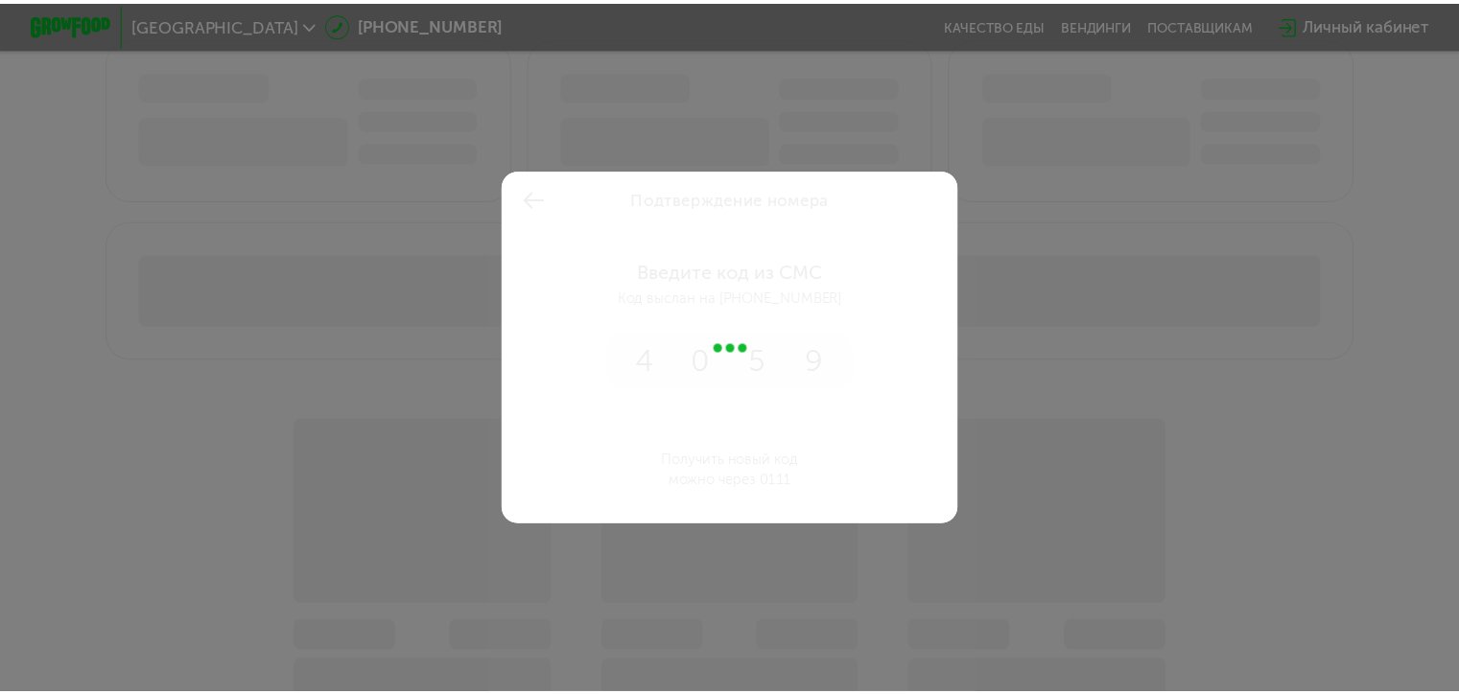
scroll to position [1247, 0]
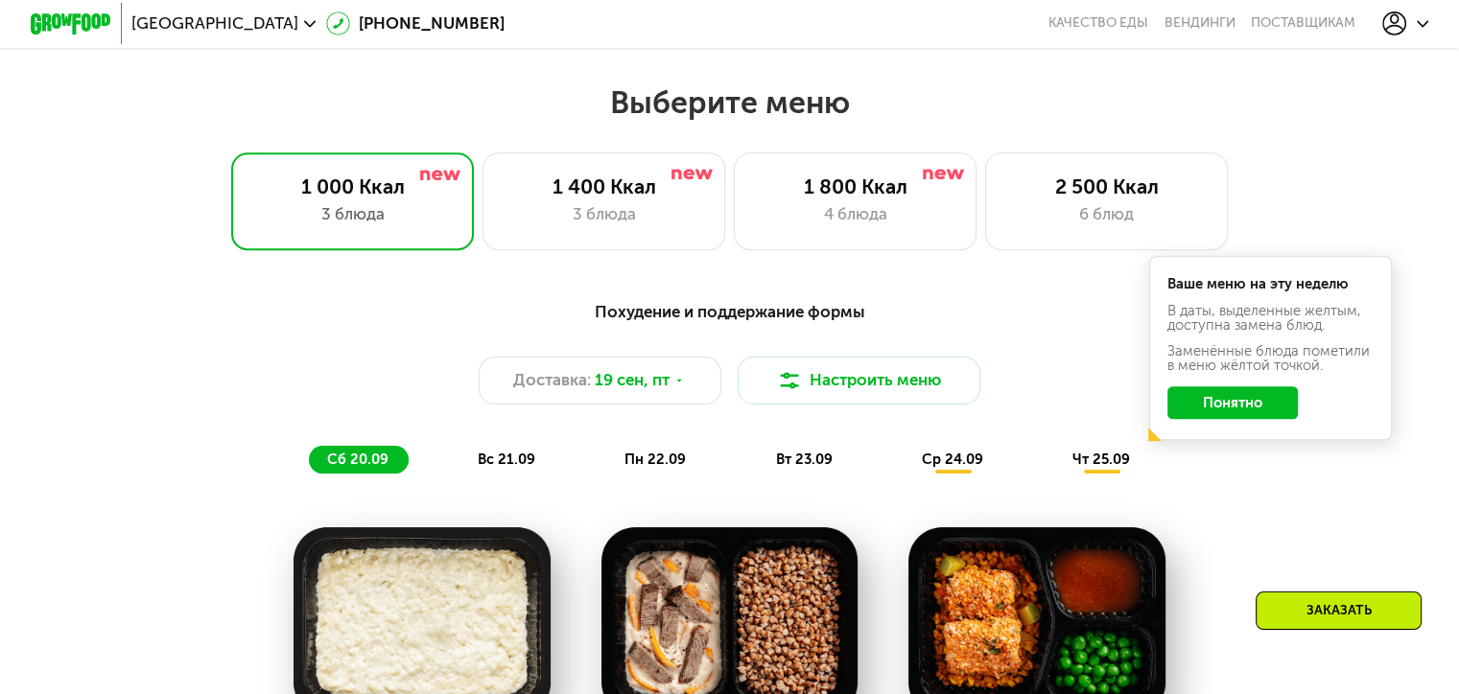
click at [1421, 23] on div at bounding box center [1405, 24] width 47 height 24
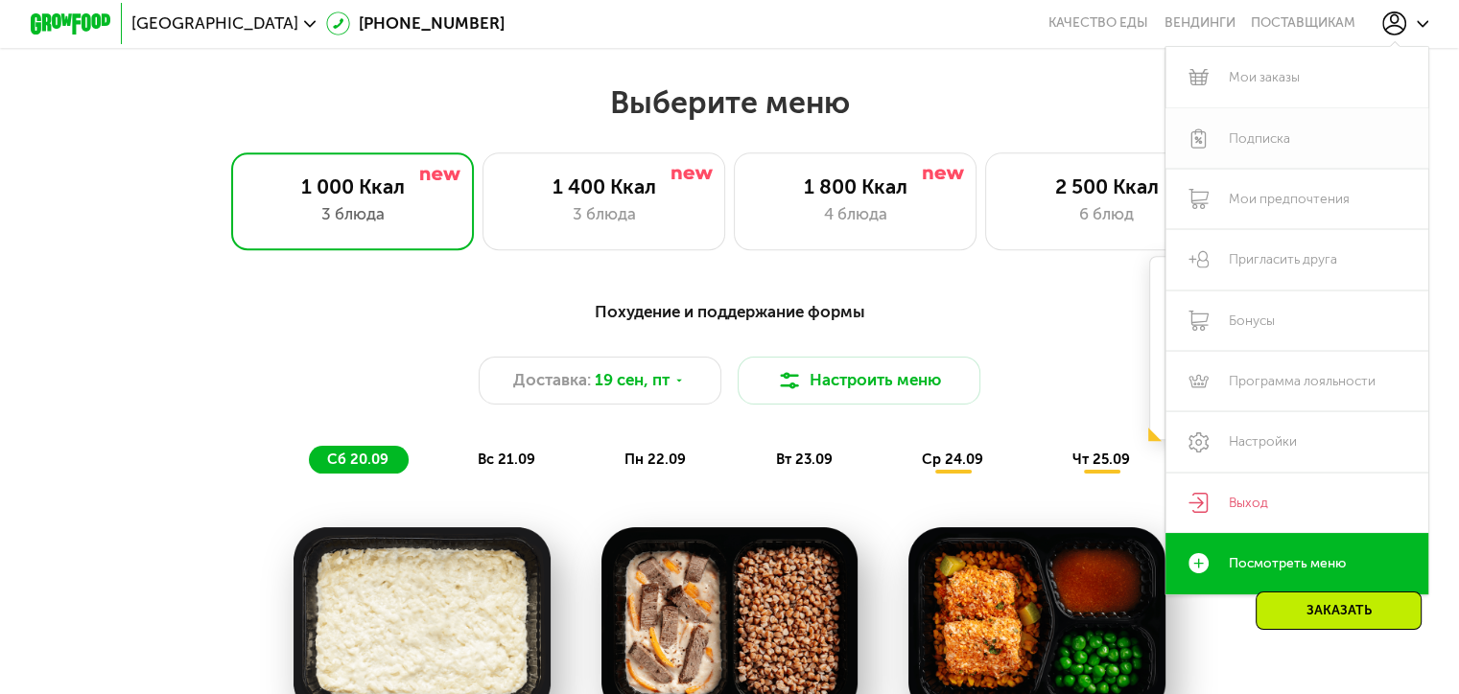
click at [1290, 140] on link "Подписка" at bounding box center [1297, 138] width 264 height 60
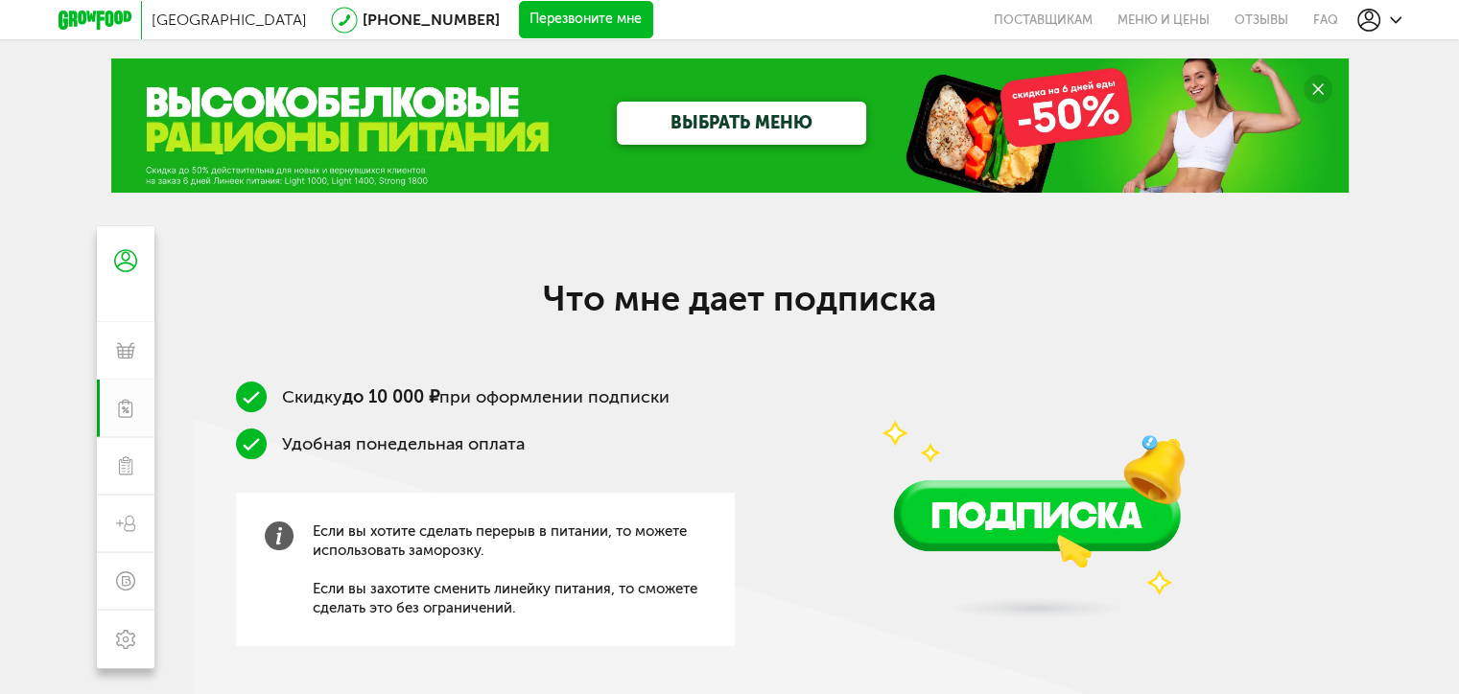
click at [67, 20] on icon at bounding box center [94, 20] width 73 height 19
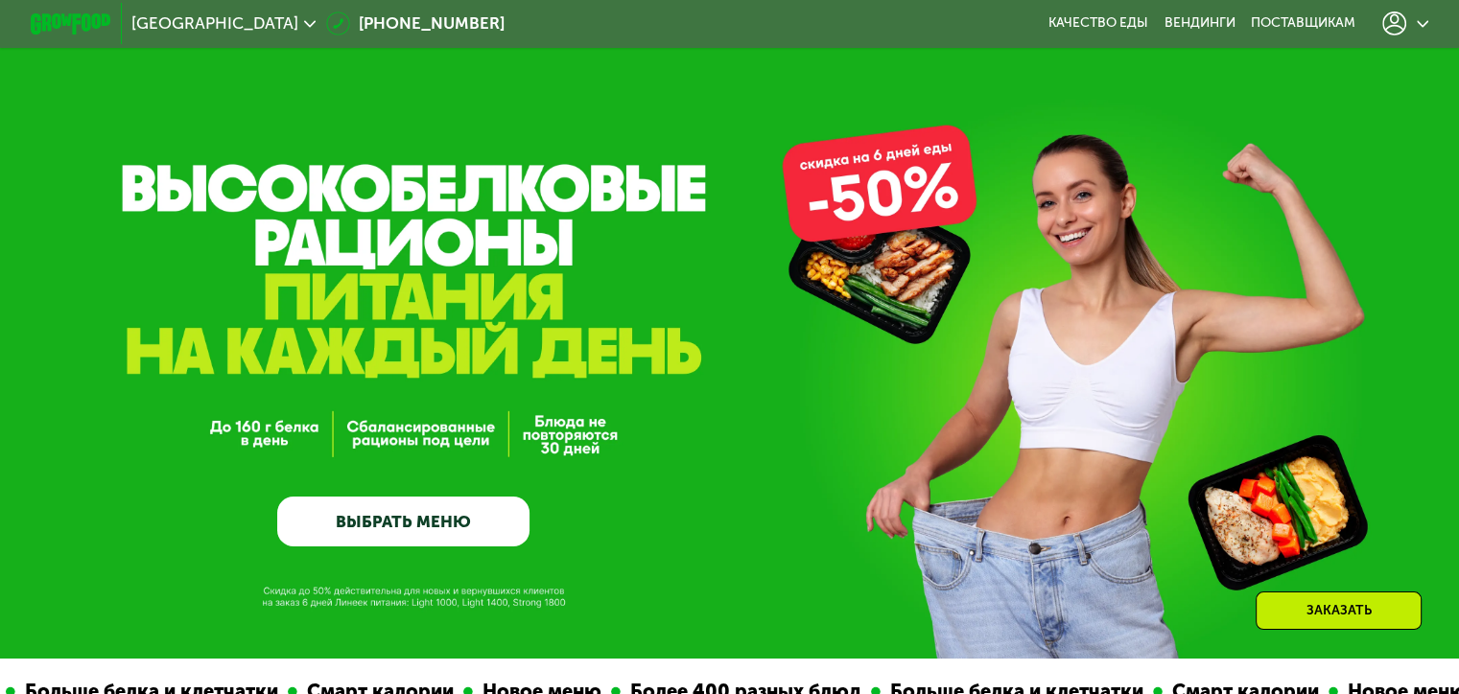
scroll to position [384, 0]
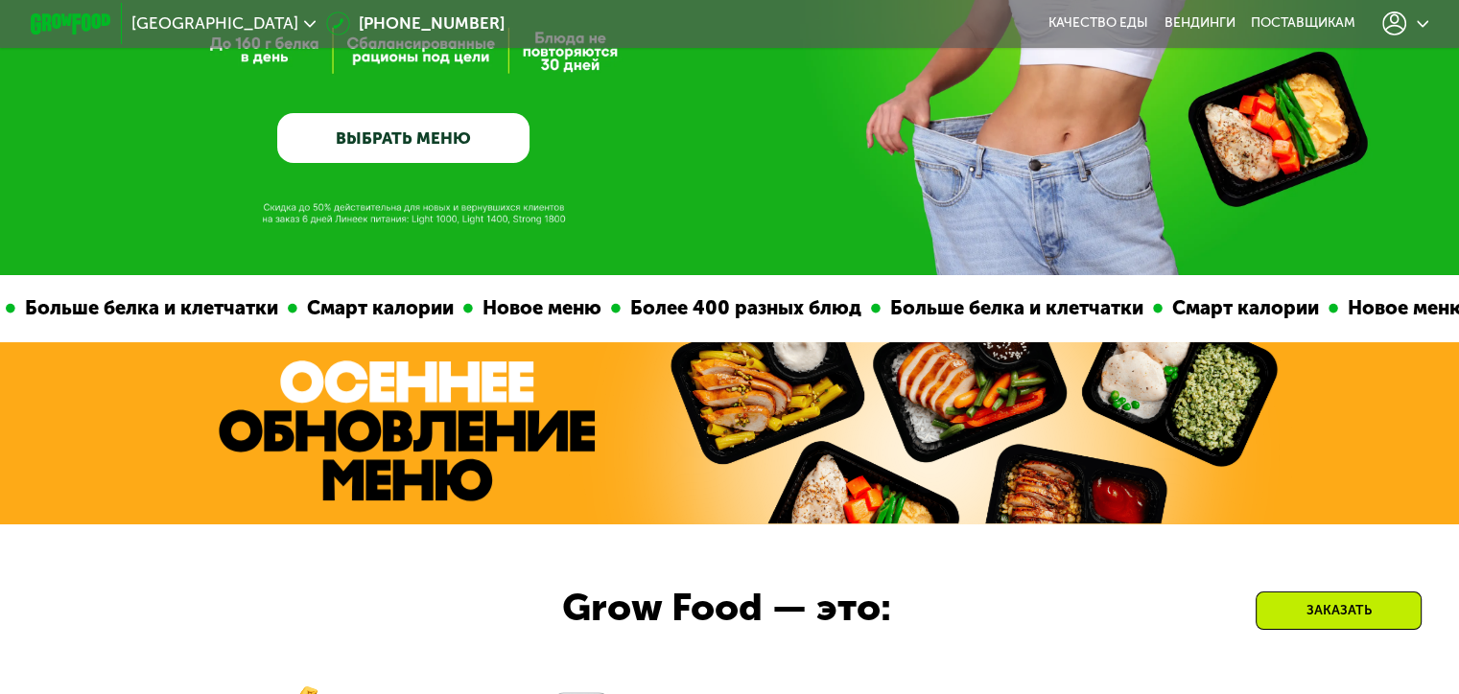
click at [448, 146] on link "ВЫБРАТЬ МЕНЮ" at bounding box center [403, 138] width 252 height 51
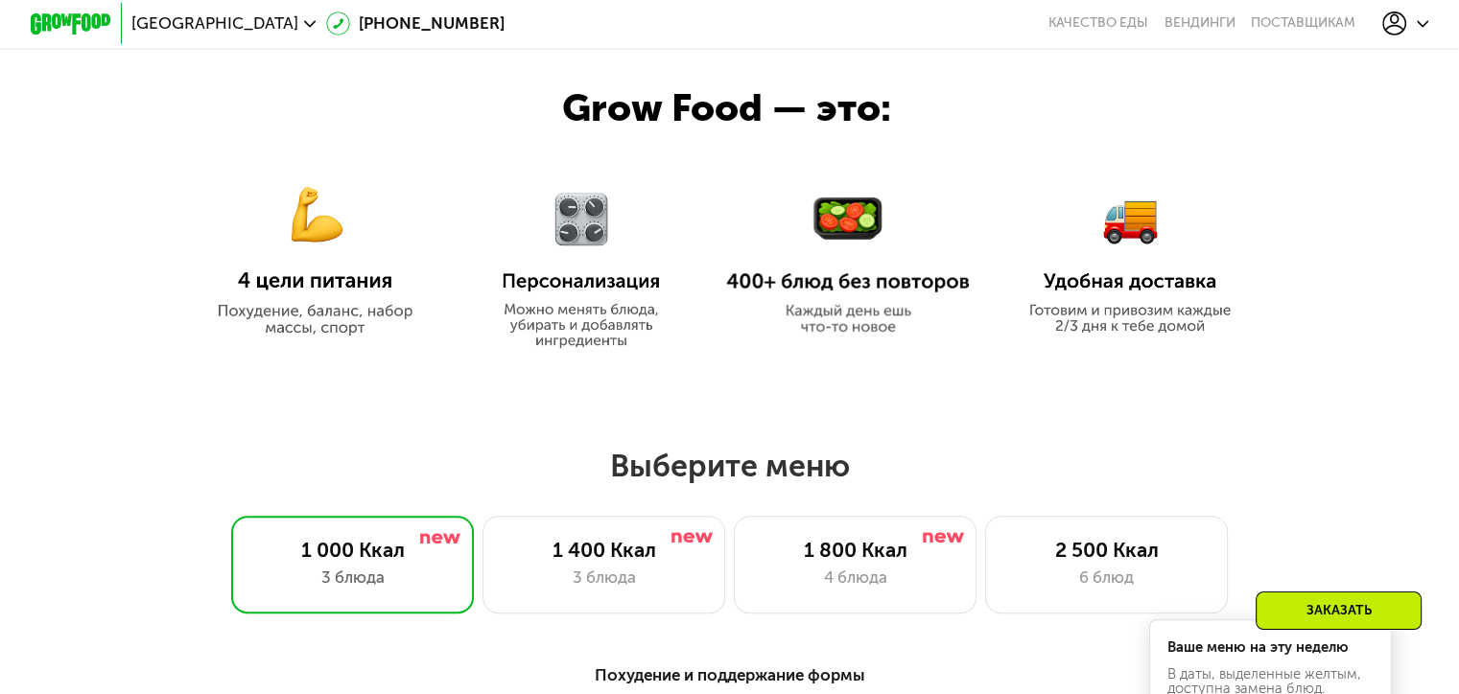
scroll to position [1055, 0]
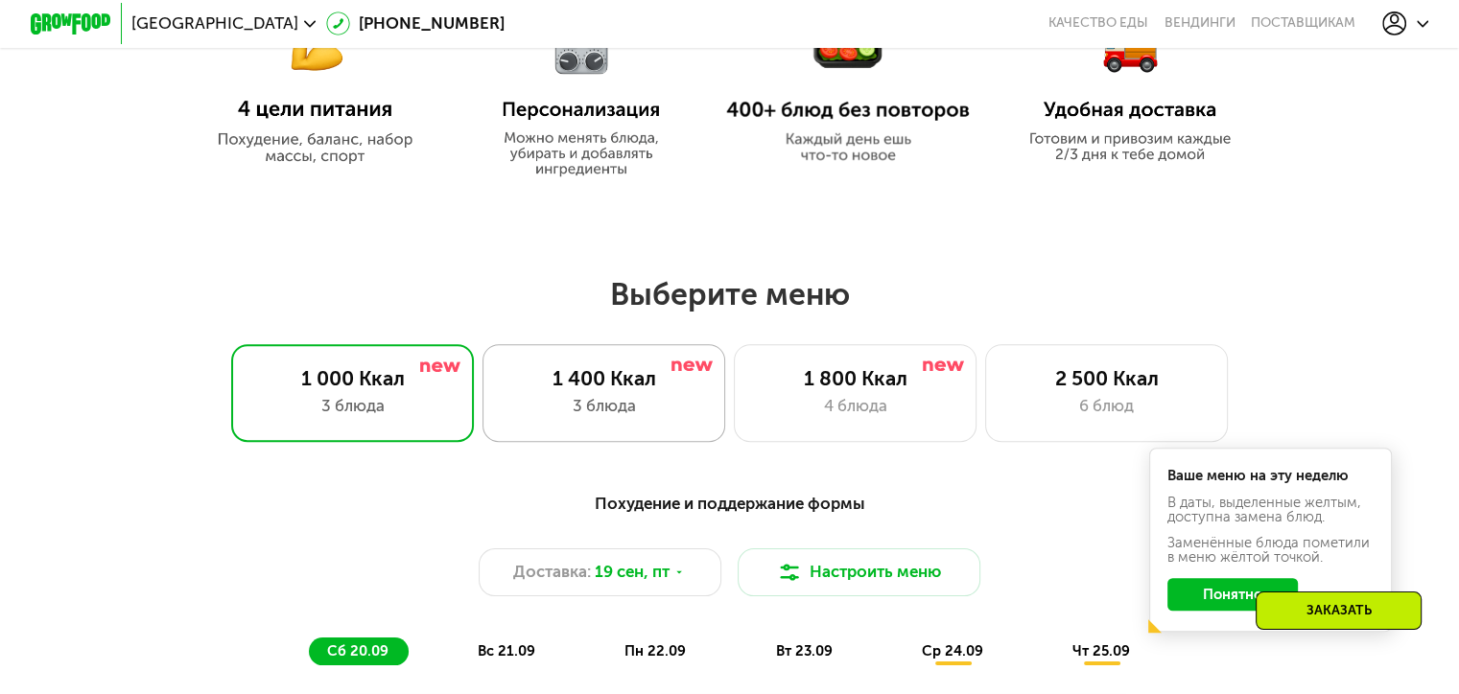
click at [648, 405] on div "3 блюда" at bounding box center [603, 406] width 200 height 24
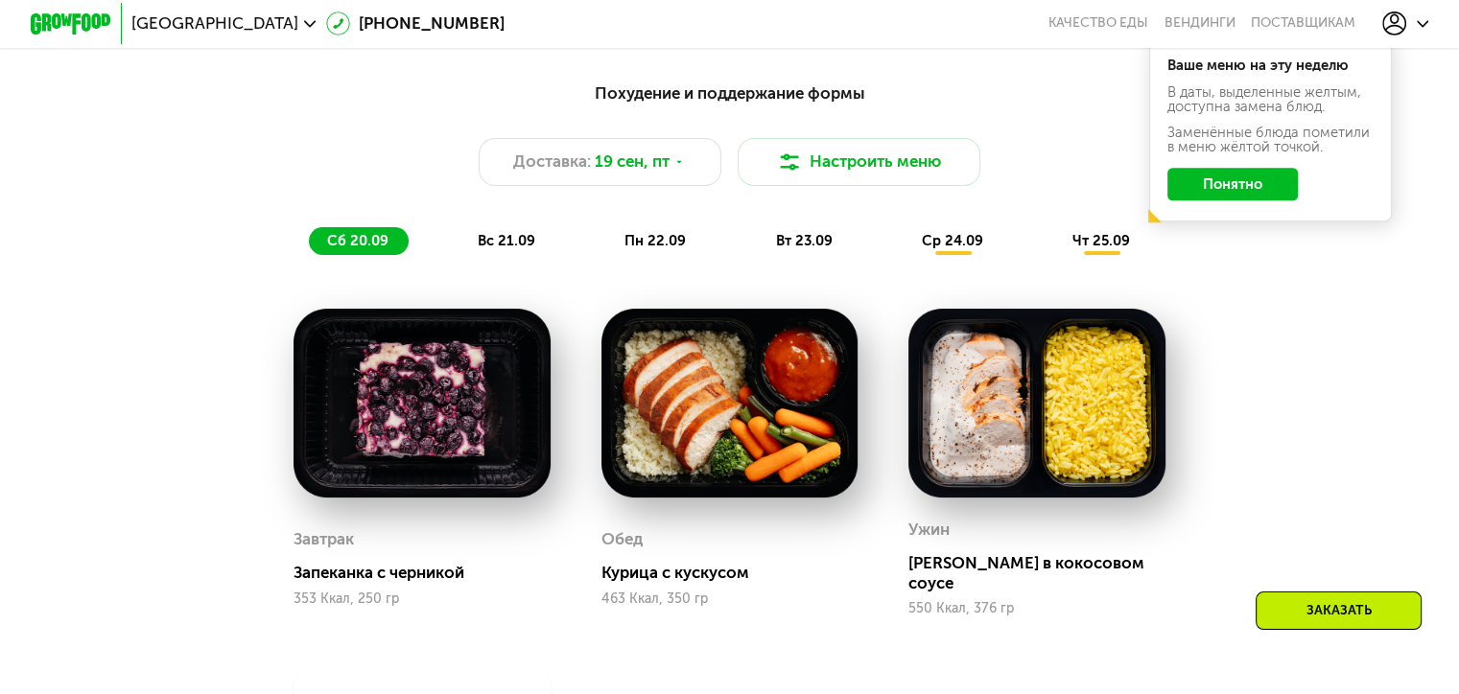
scroll to position [1438, 0]
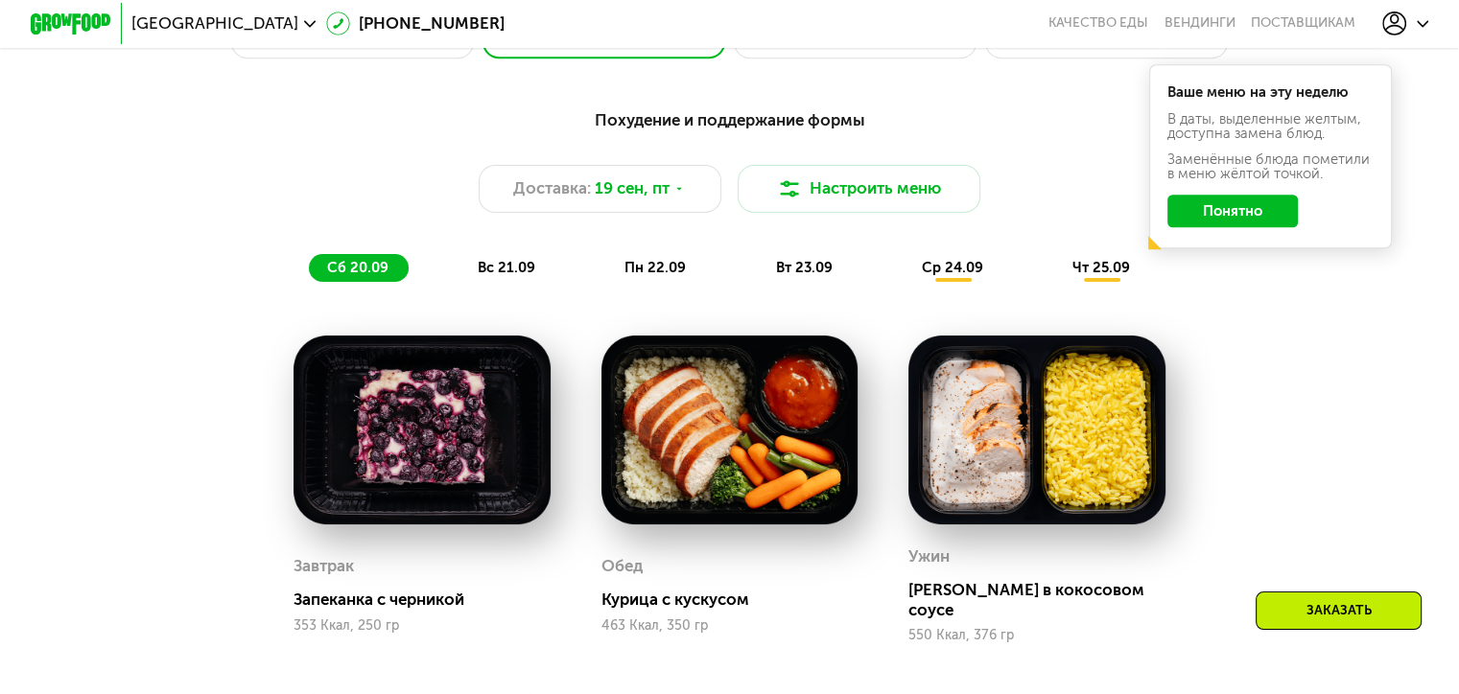
click at [512, 276] on span "вс 21.09" at bounding box center [507, 267] width 58 height 17
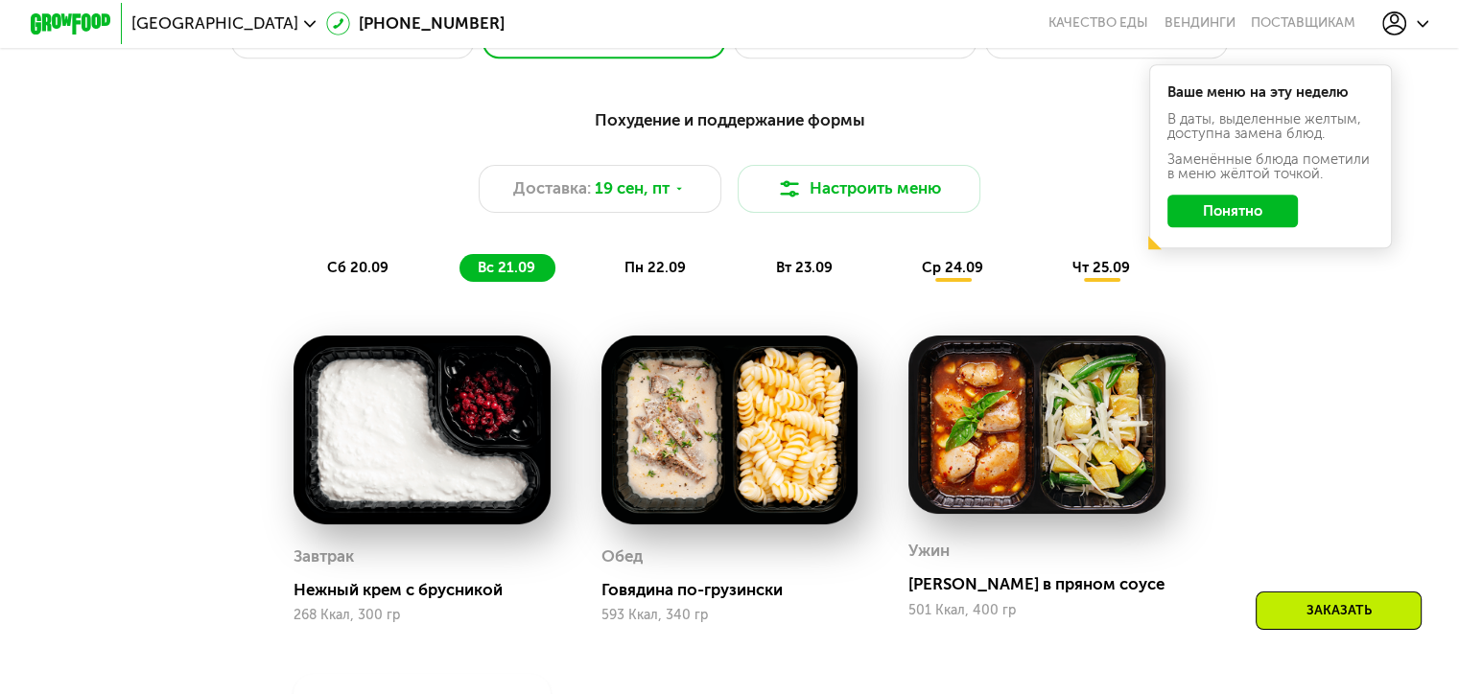
click at [348, 276] on span "сб 20.09" at bounding box center [357, 267] width 61 height 17
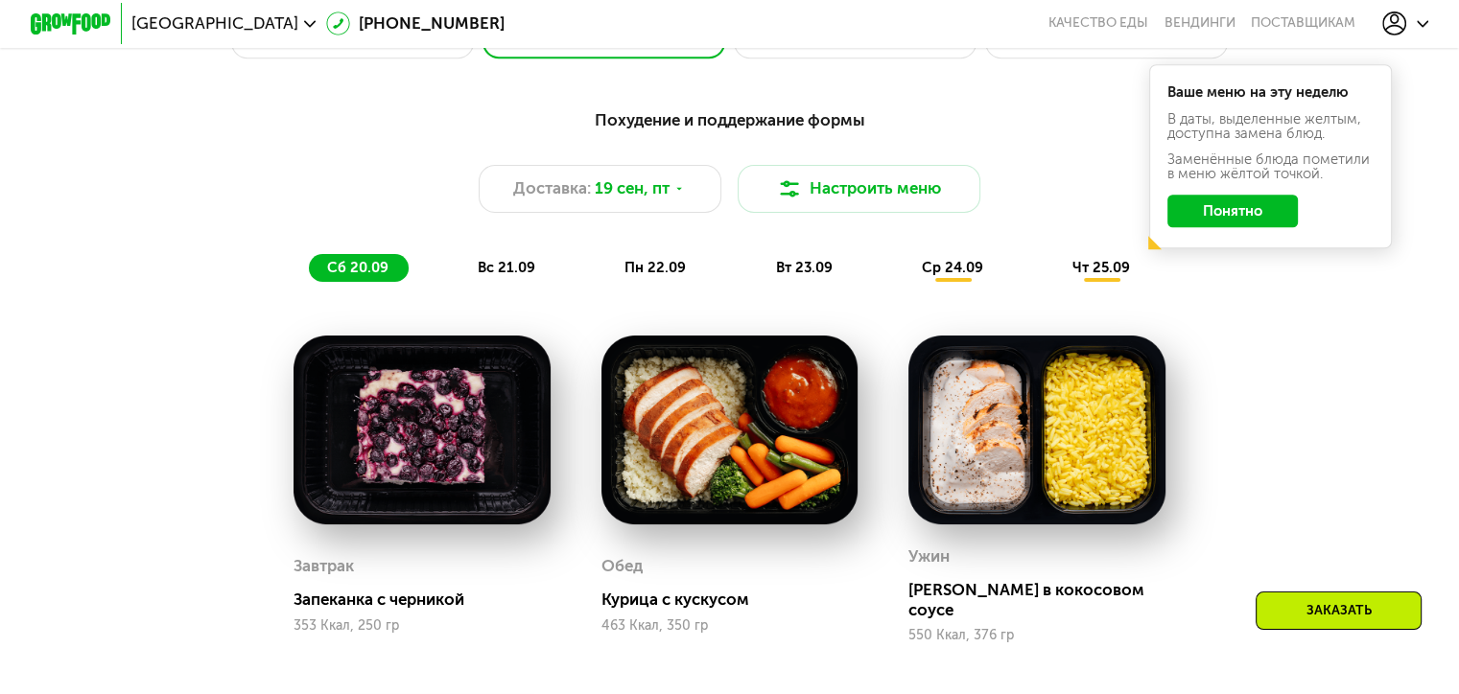
scroll to position [1343, 0]
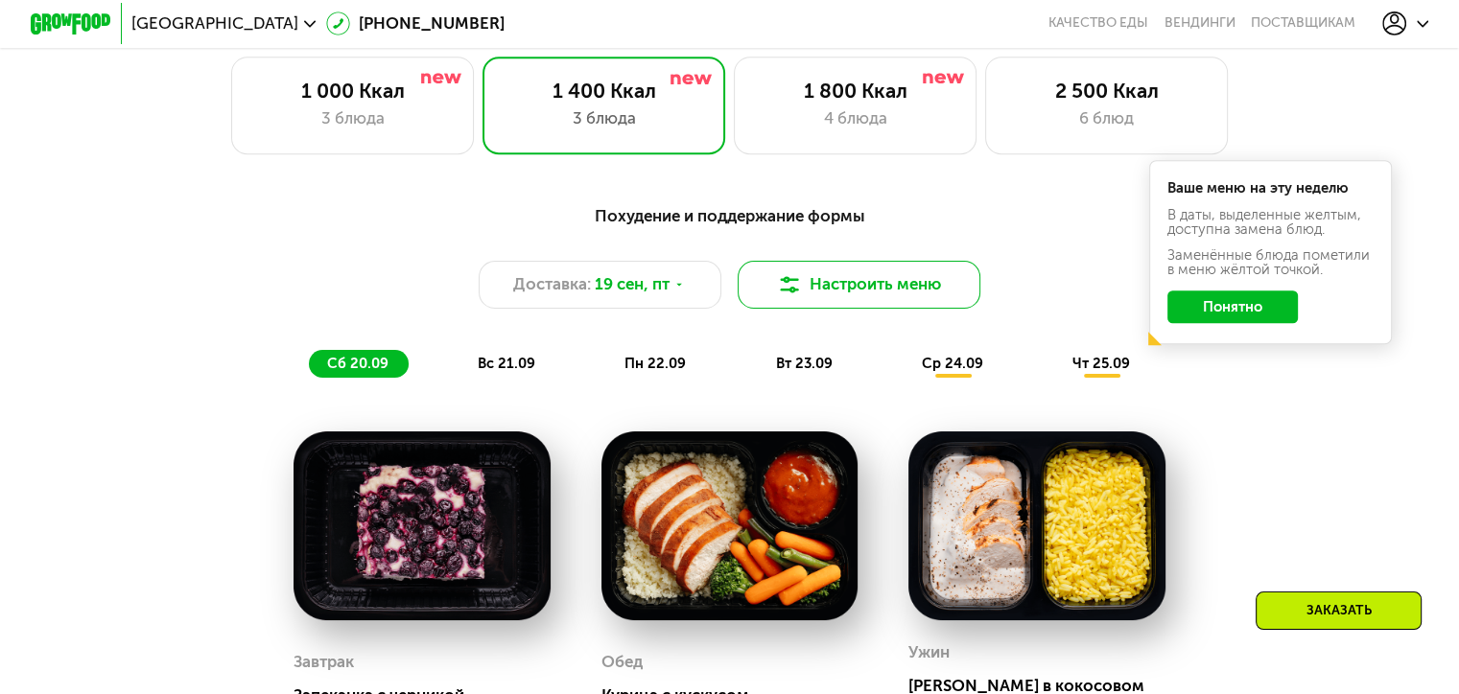
click at [886, 295] on button "Настроить меню" at bounding box center [859, 285] width 244 height 49
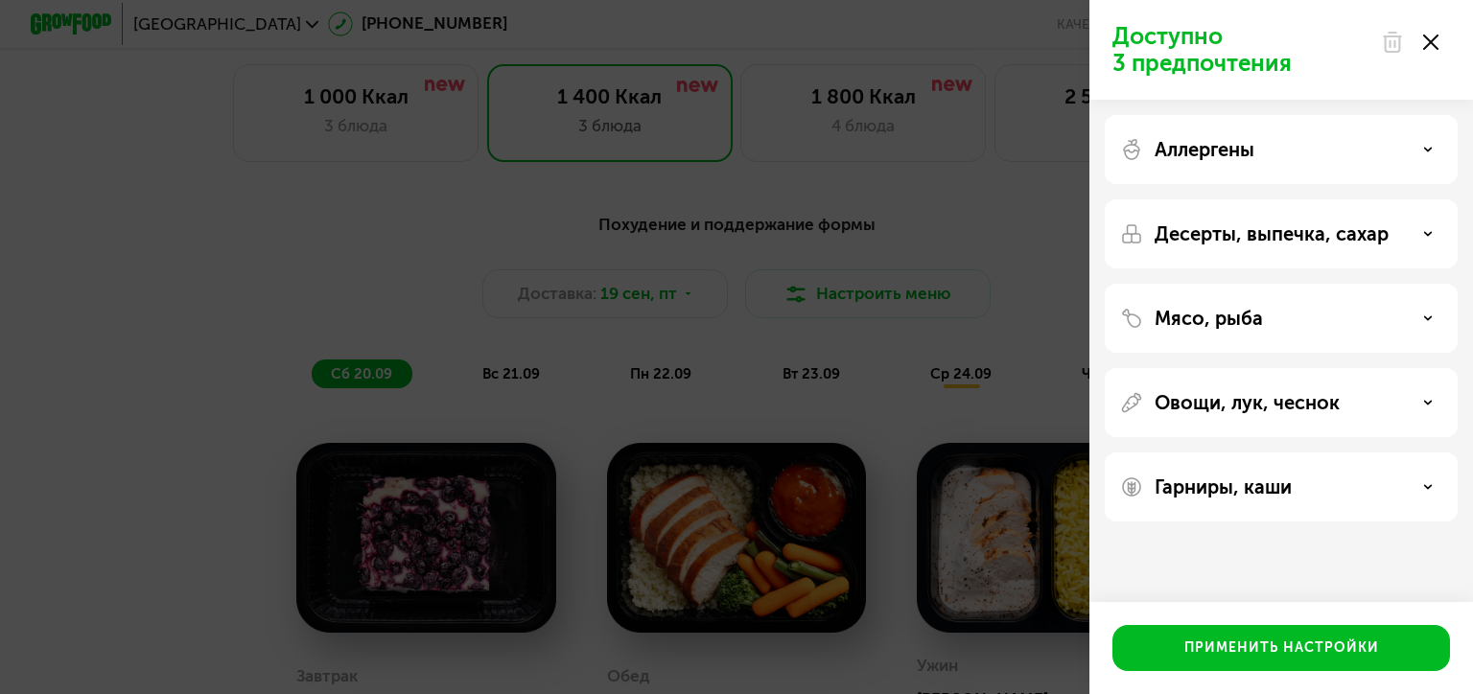
click at [880, 296] on div "Доступно 3 предпочтения Аллергены Десерты, выпечка, сахар Мясо, рыба Овощи, лук…" at bounding box center [736, 347] width 1473 height 694
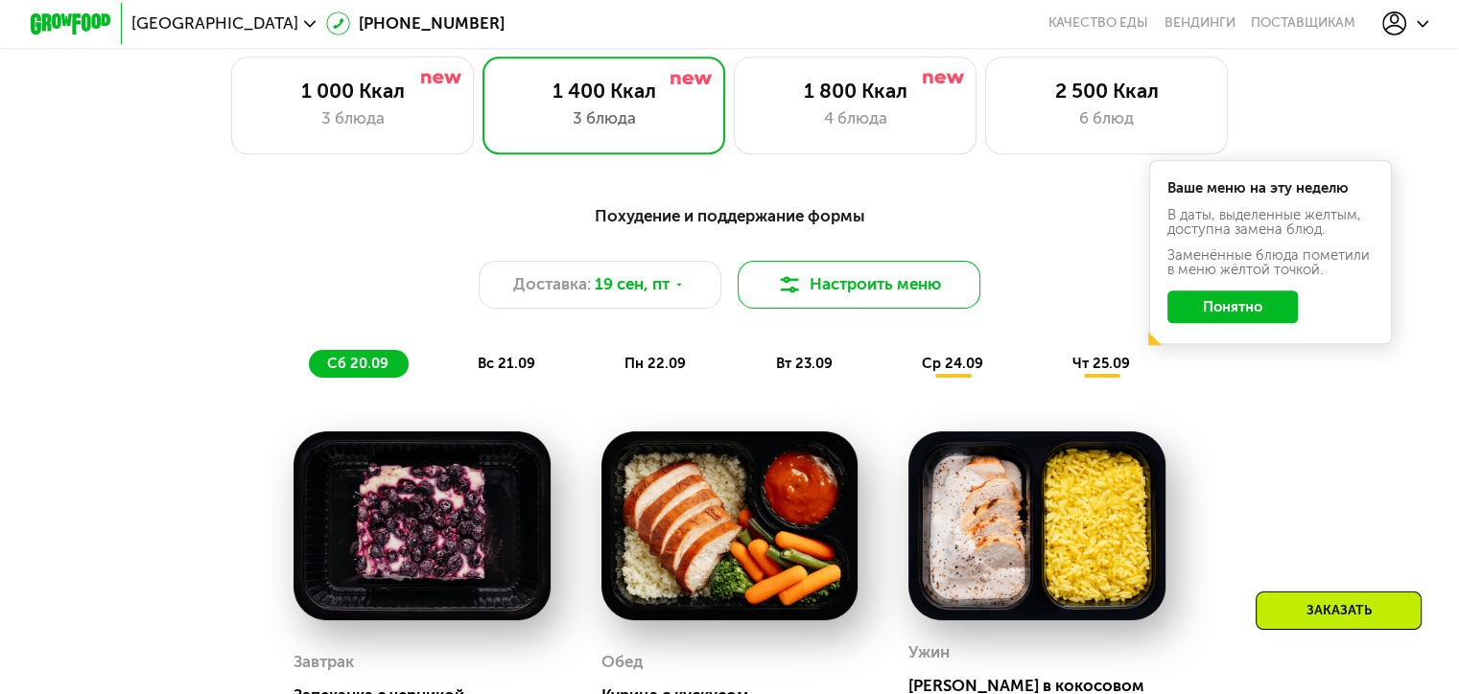
click at [867, 302] on button "Настроить меню" at bounding box center [859, 285] width 244 height 49
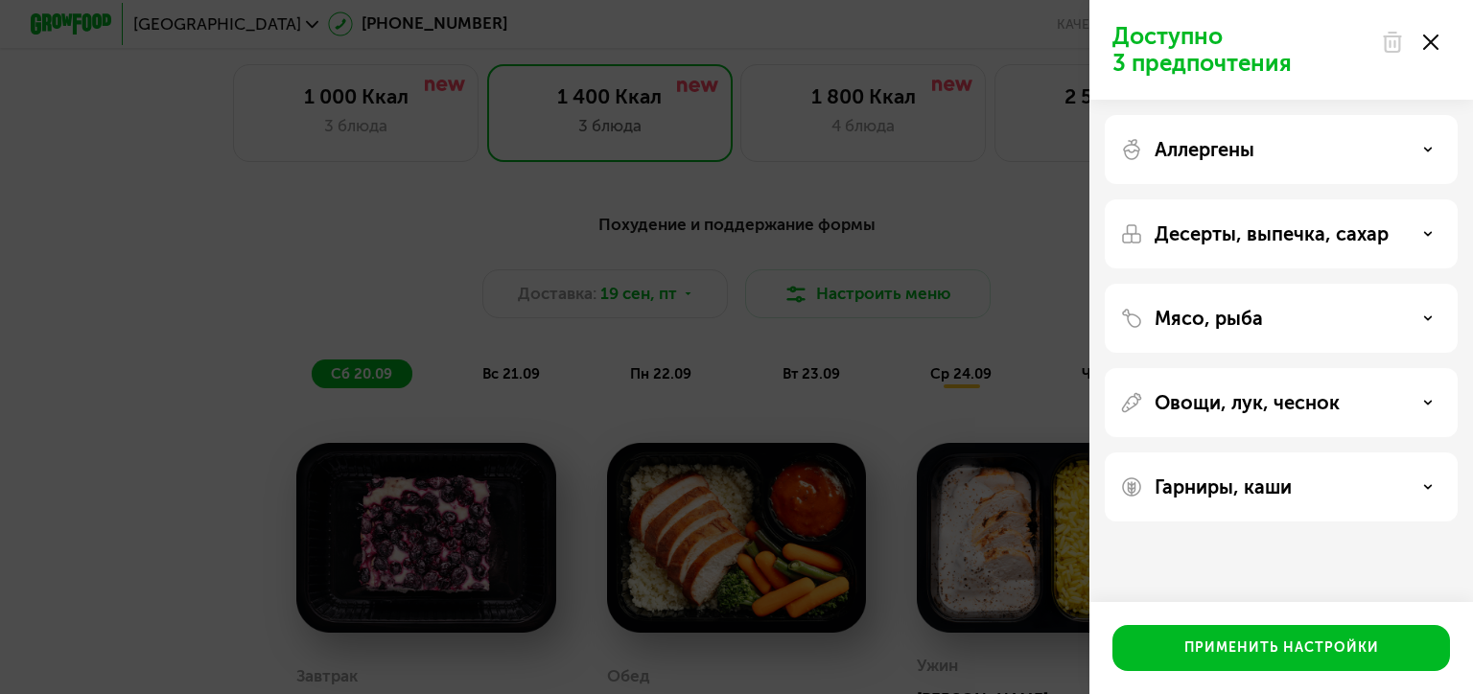
click at [1340, 238] on p "Десерты, выпечка, сахар" at bounding box center [1272, 233] width 234 height 23
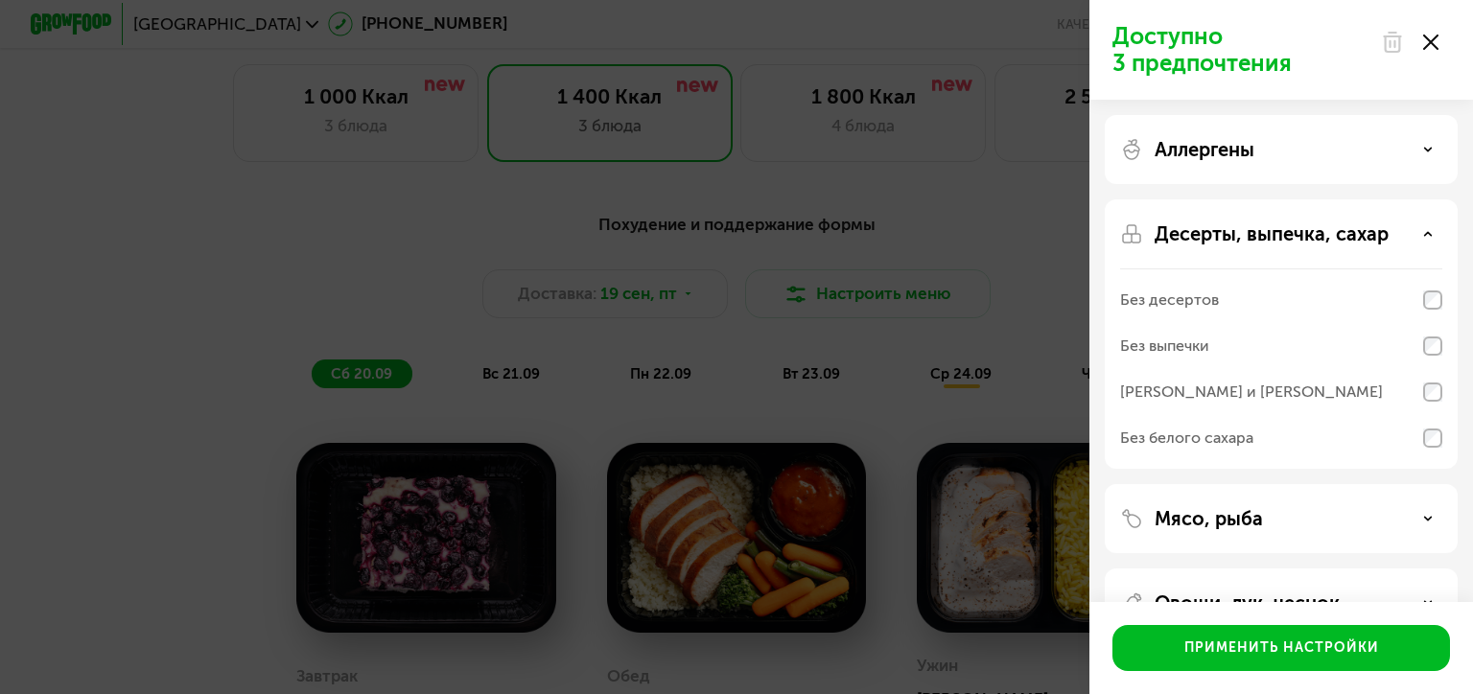
click at [170, 448] on div "Доступно 3 предпочтения Аллергены Десерты, выпечка, сахар Без десертов Без выпе…" at bounding box center [736, 347] width 1473 height 694
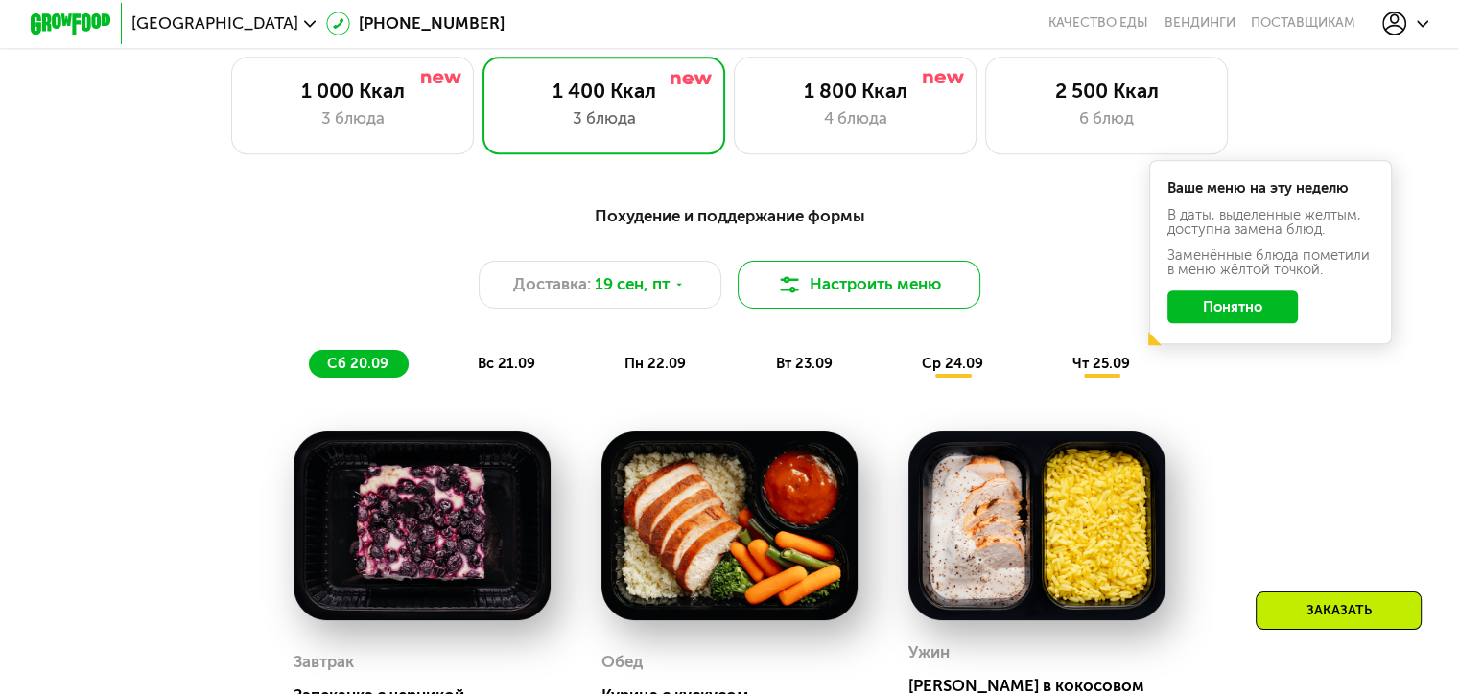
click at [888, 304] on button "Настроить меню" at bounding box center [859, 285] width 244 height 49
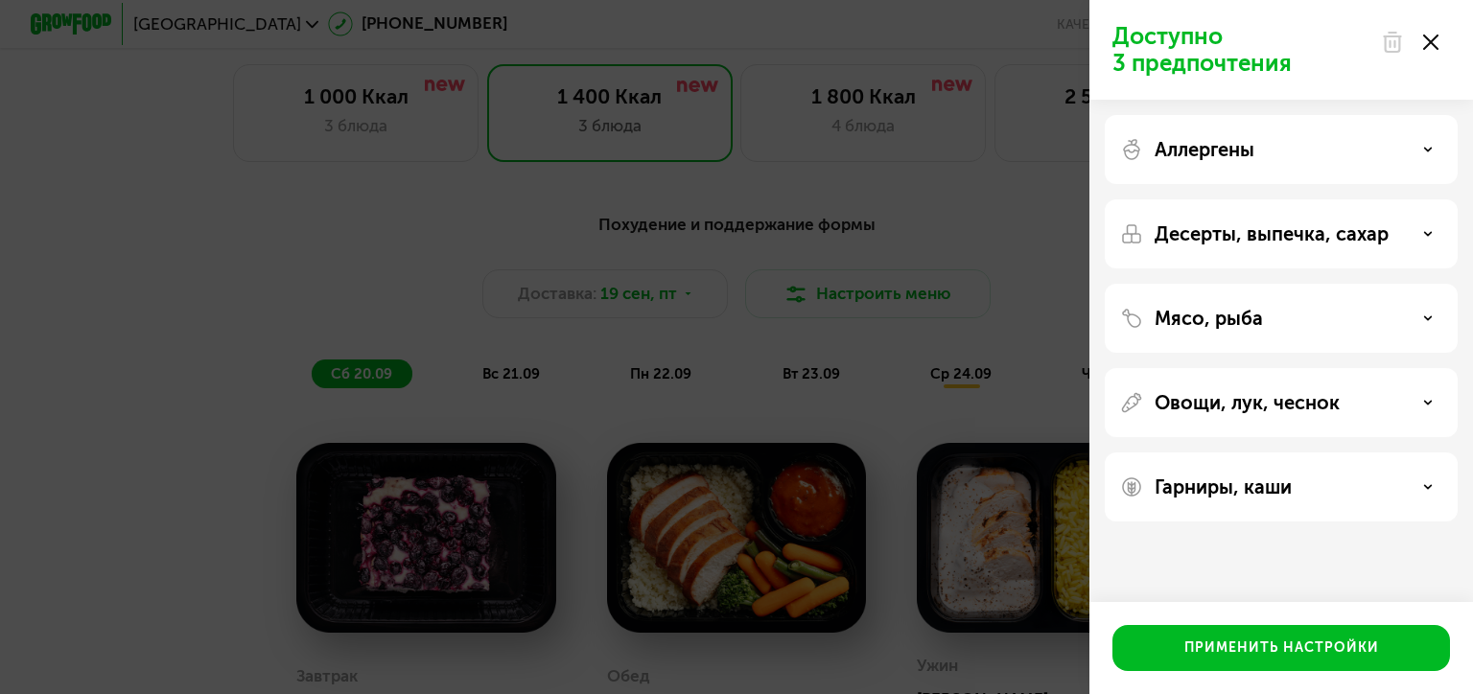
click at [1280, 246] on div "Десерты, выпечка, сахар" at bounding box center [1281, 233] width 353 height 69
click at [1412, 238] on div "Десерты, выпечка, сахар" at bounding box center [1281, 233] width 322 height 23
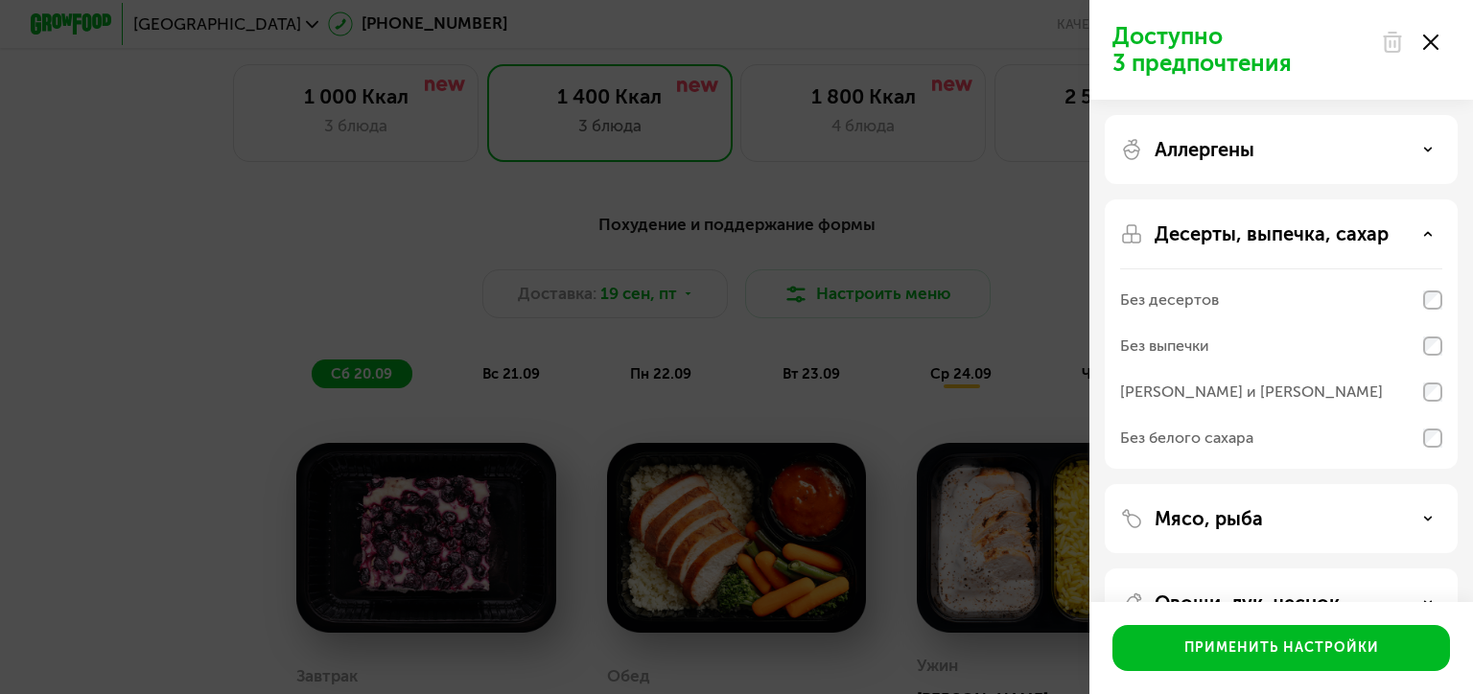
click at [1283, 299] on div "Без десертов" at bounding box center [1281, 300] width 322 height 46
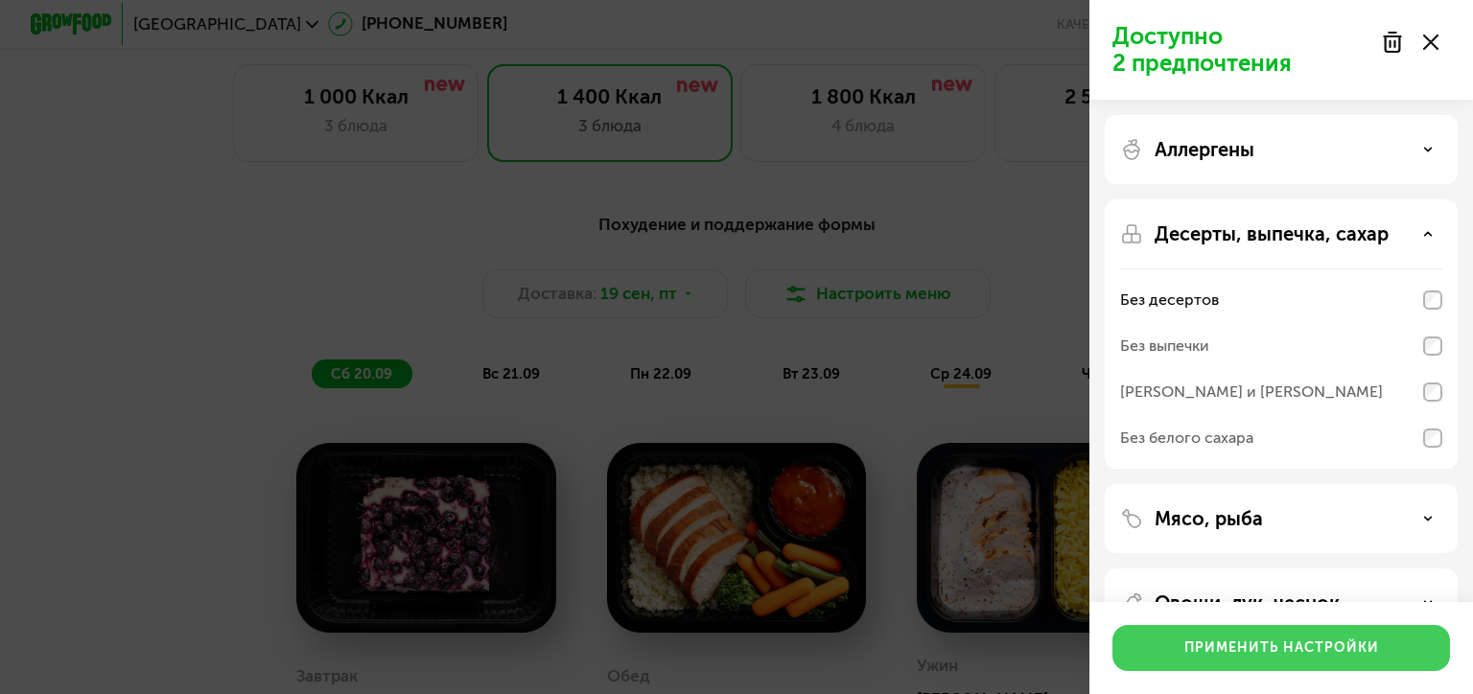
click at [1302, 644] on div "Применить настройки" at bounding box center [1281, 648] width 195 height 19
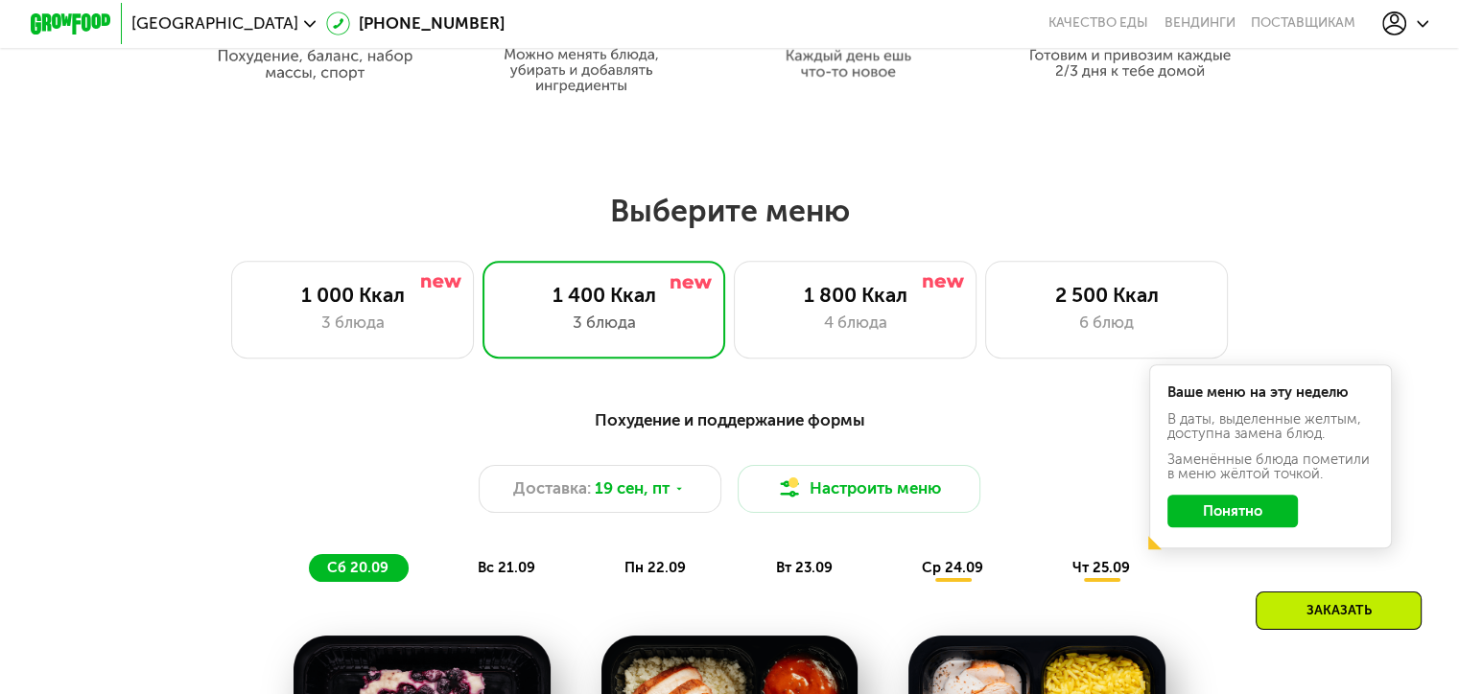
scroll to position [1151, 0]
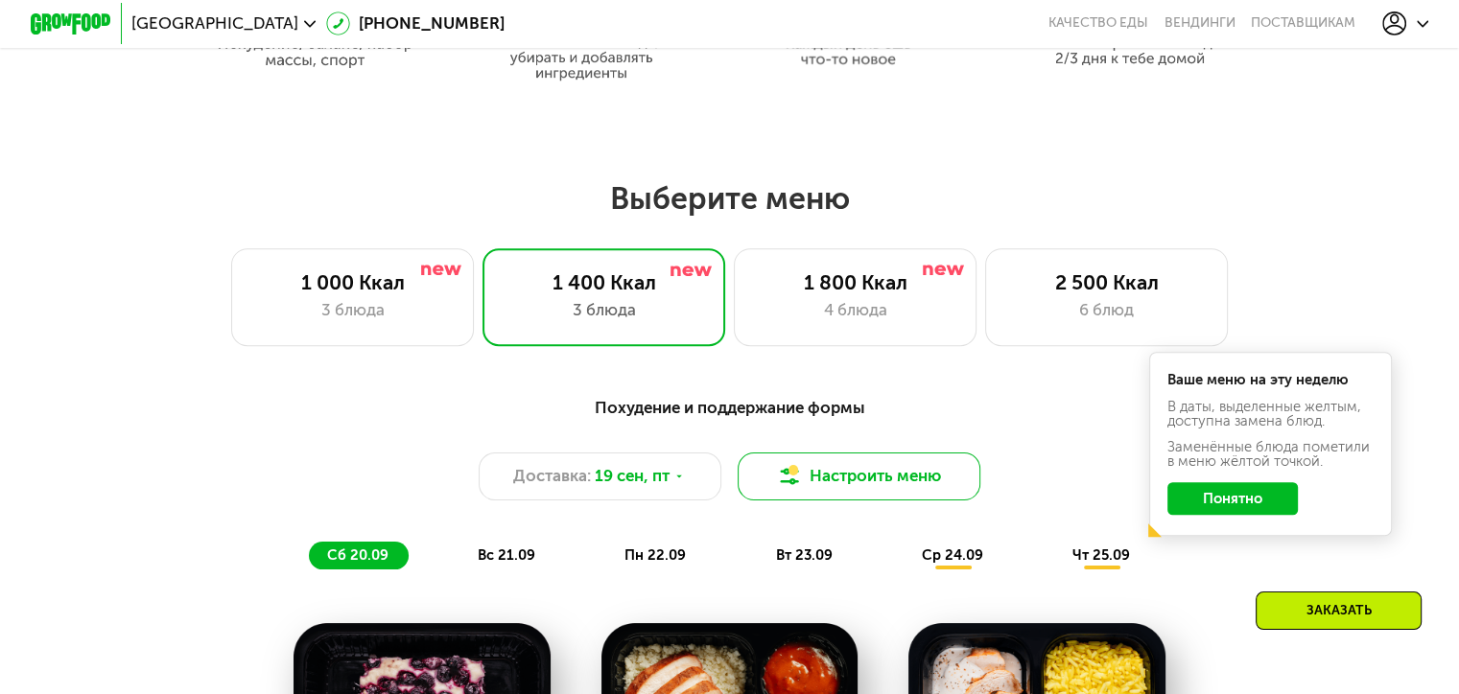
click at [928, 491] on button "Настроить меню" at bounding box center [859, 477] width 244 height 49
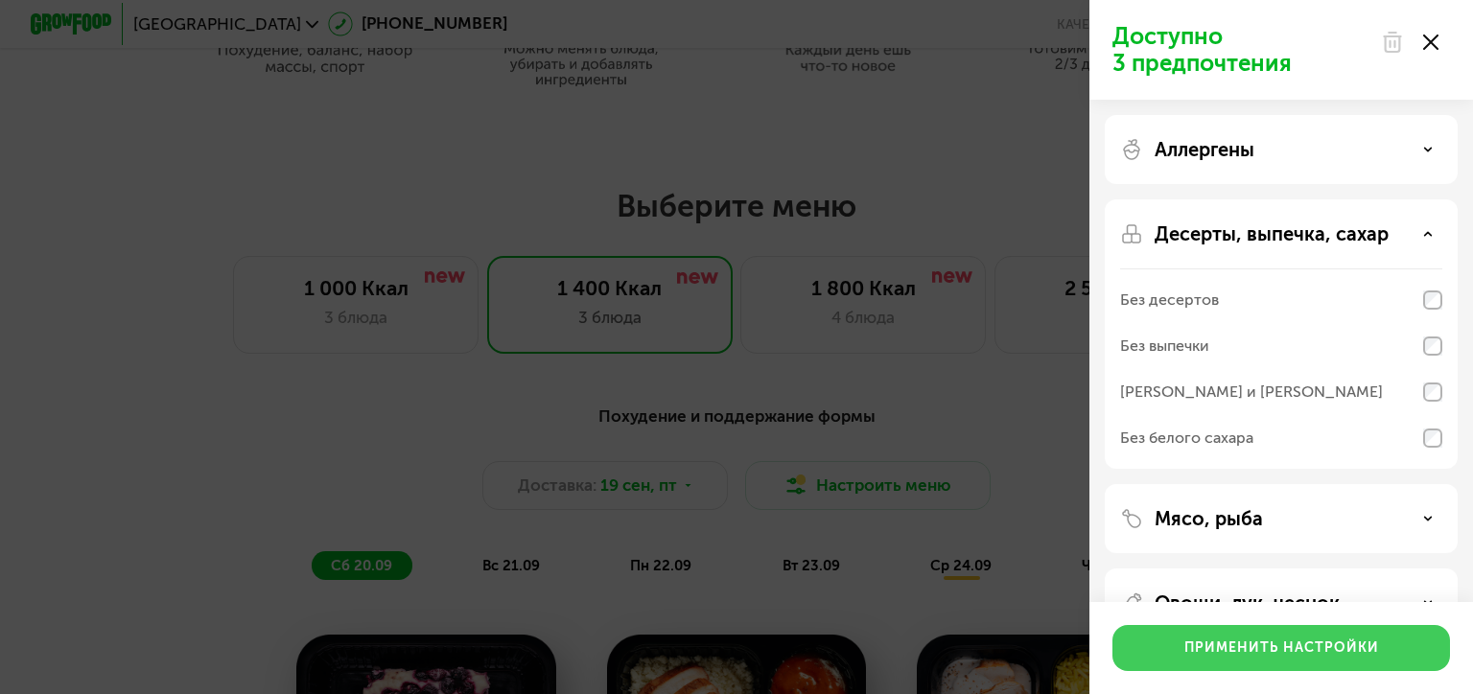
click at [1333, 643] on div "Применить настройки" at bounding box center [1281, 648] width 195 height 19
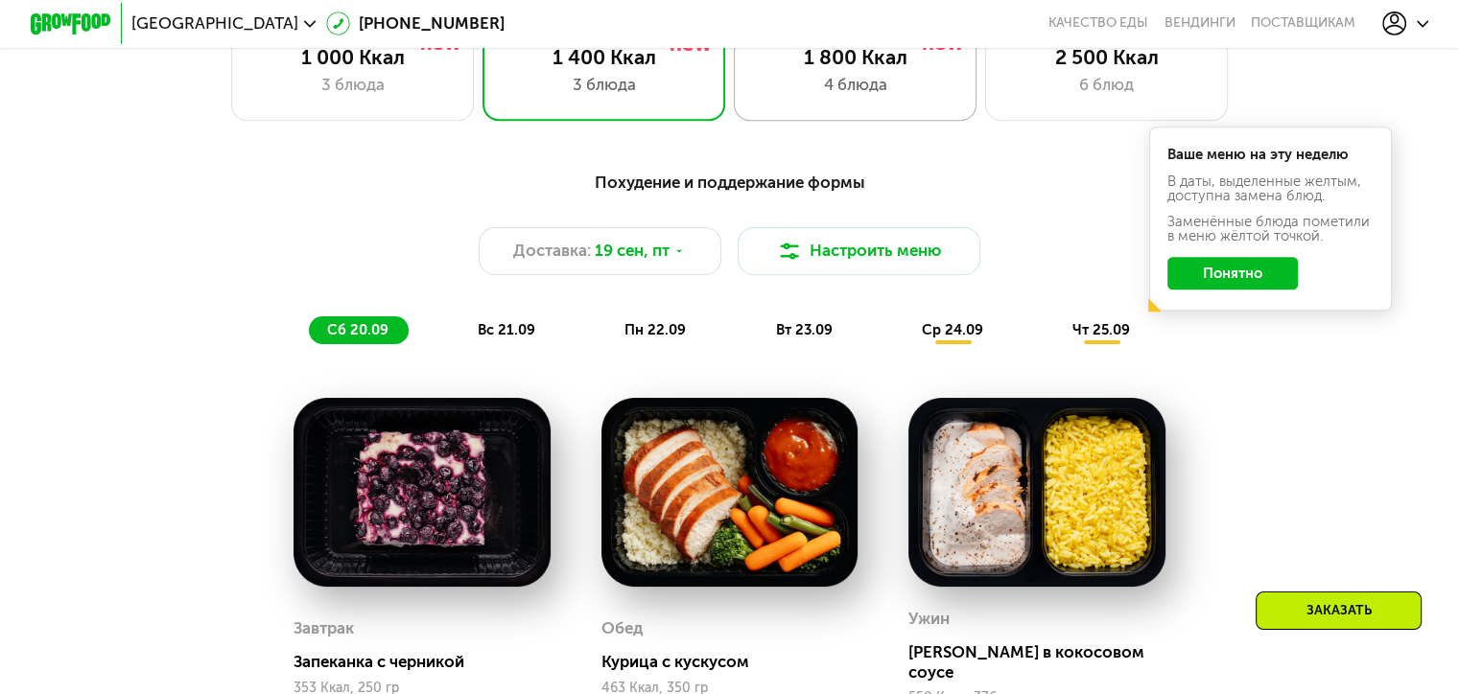
scroll to position [1438, 0]
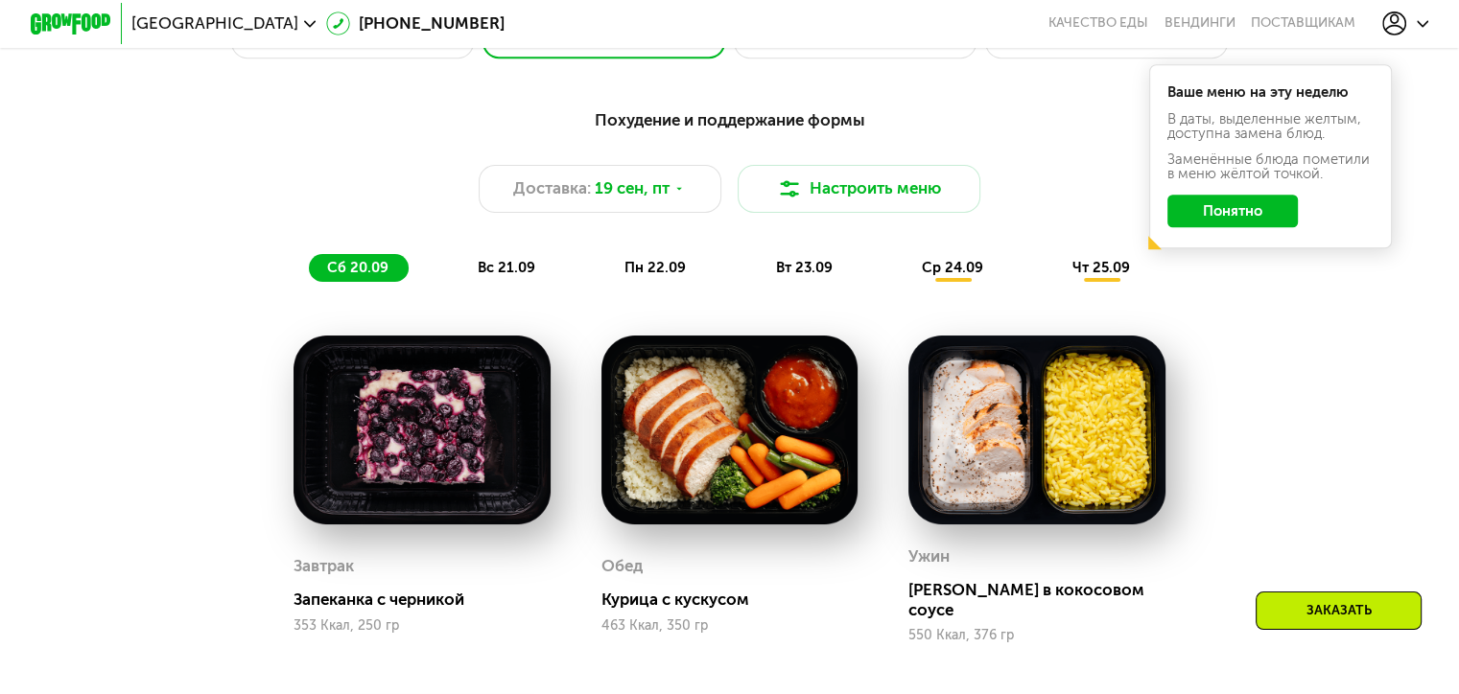
click at [662, 276] on span "пн 22.09" at bounding box center [654, 267] width 61 height 17
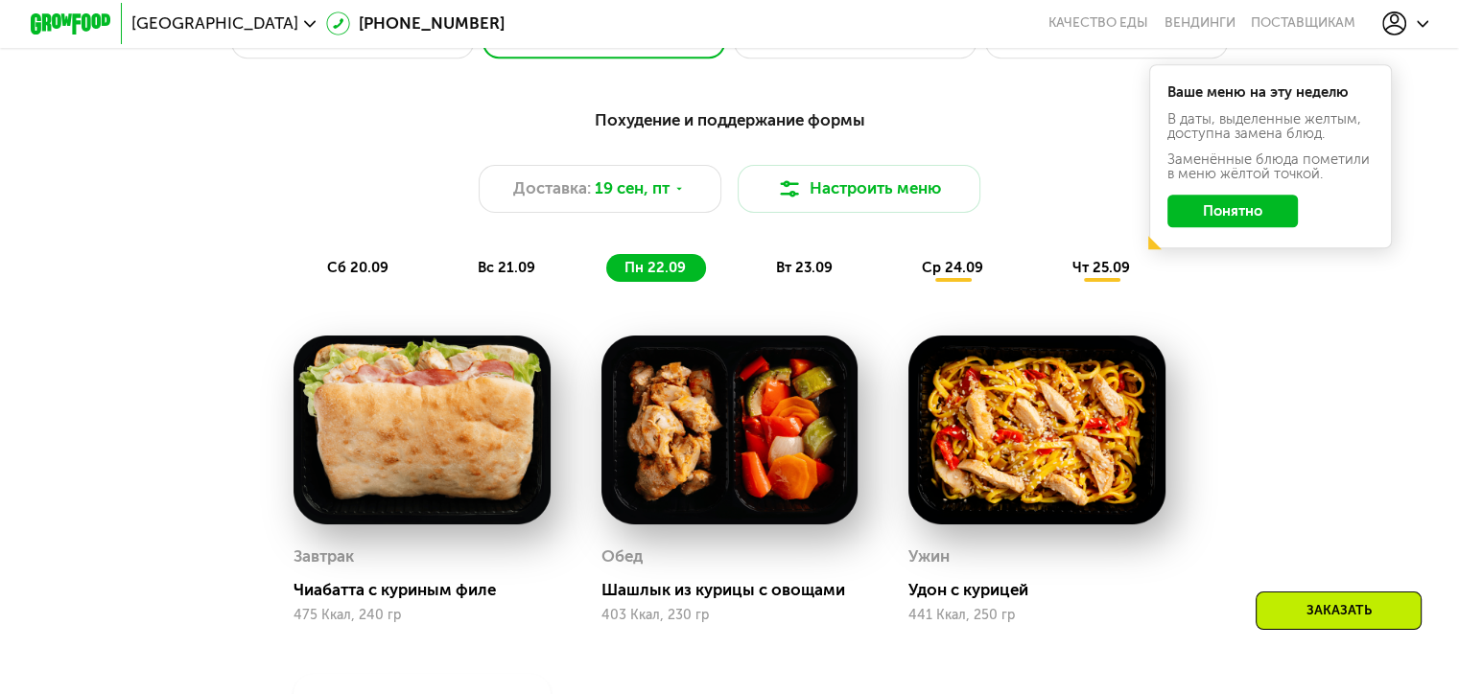
click at [822, 276] on span "вт 23.09" at bounding box center [803, 267] width 57 height 17
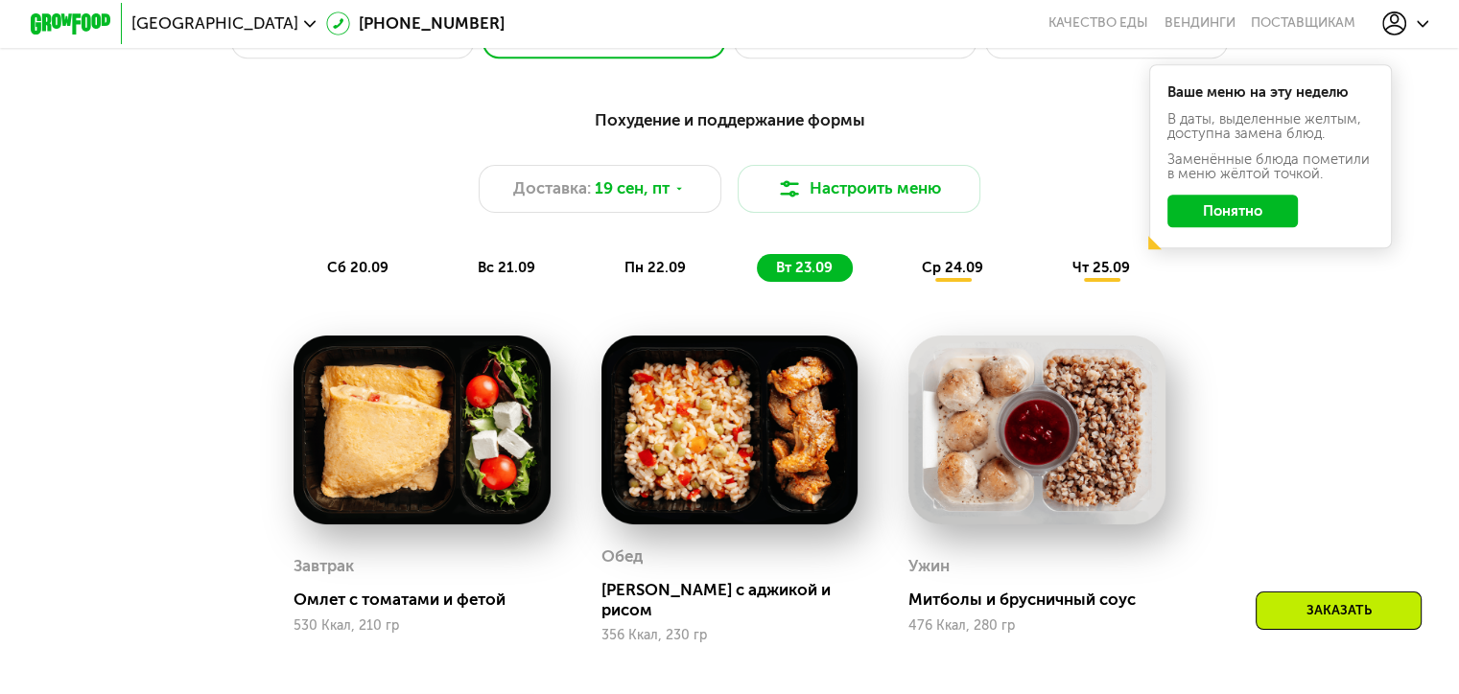
click at [976, 276] on span "ср 24.09" at bounding box center [952, 267] width 61 height 17
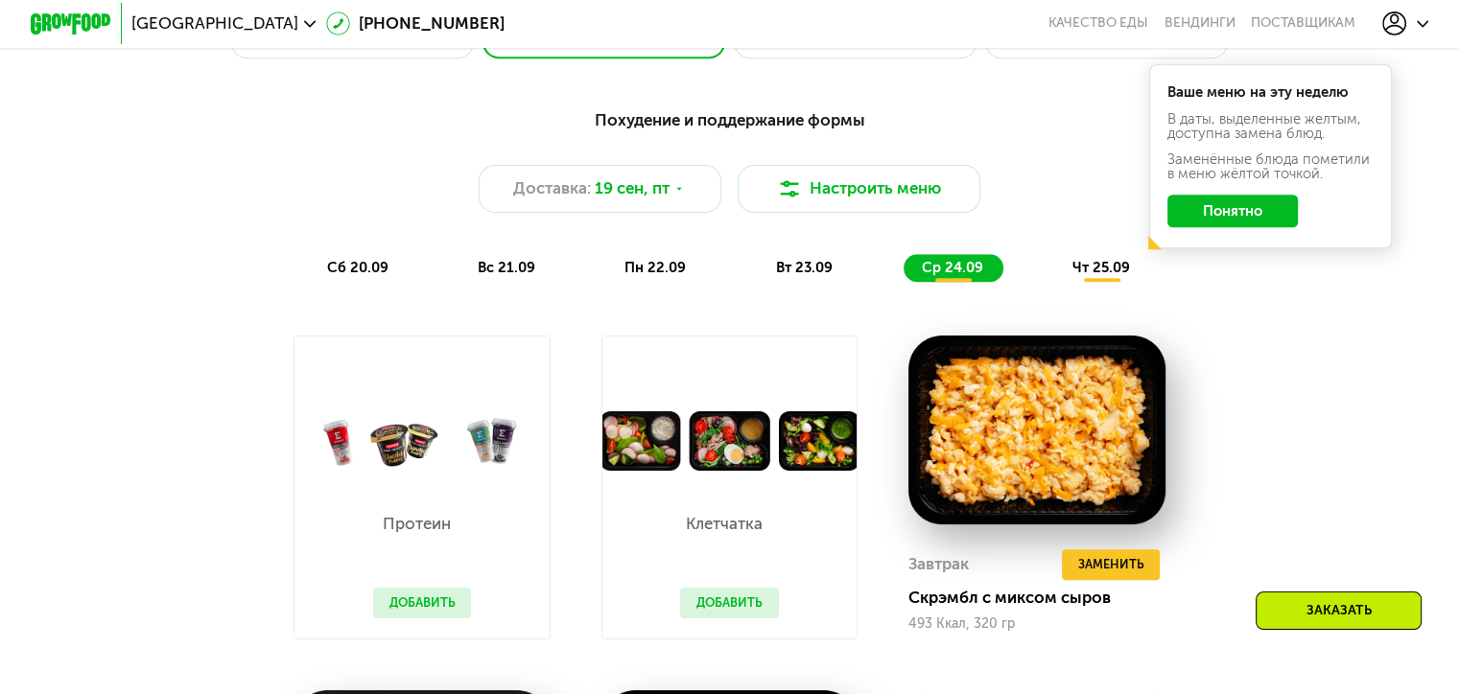
click at [1070, 275] on div "чт 25.09" at bounding box center [1102, 268] width 96 height 29
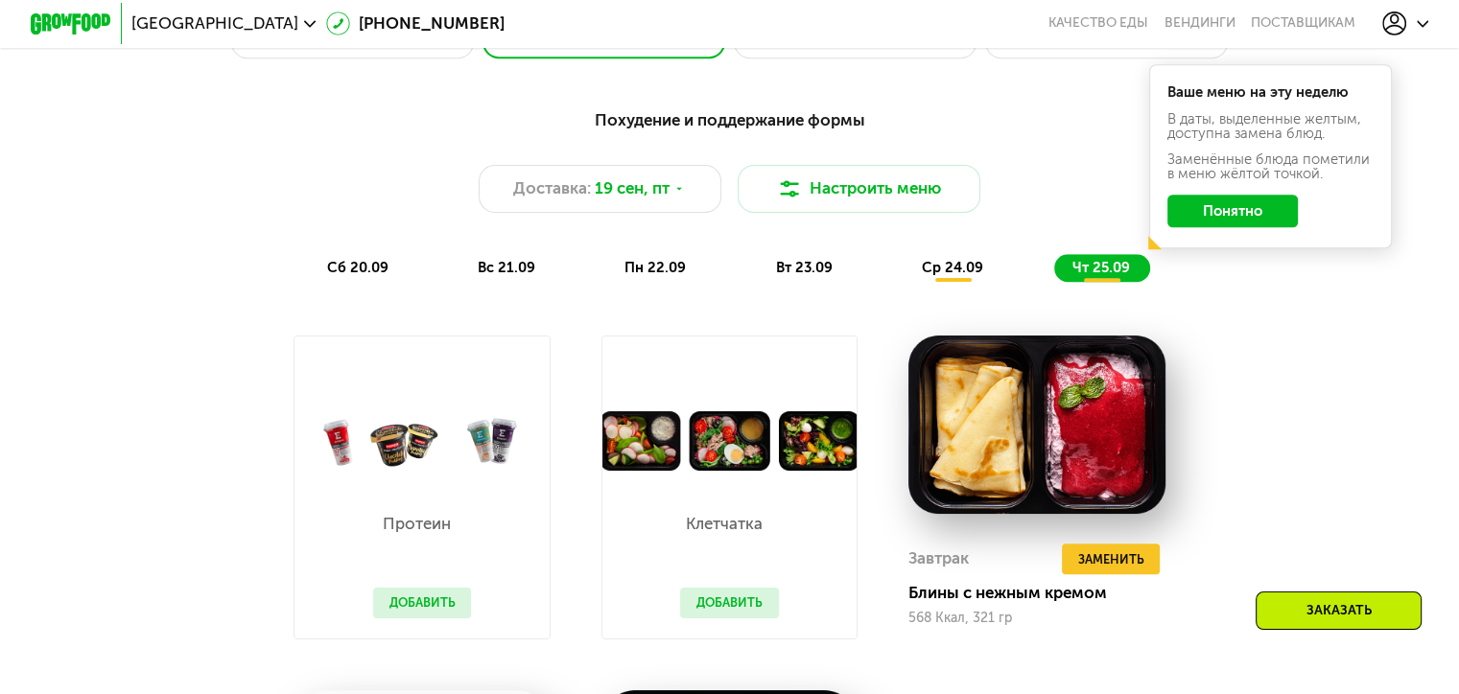
click at [955, 276] on span "ср 24.09" at bounding box center [952, 267] width 61 height 17
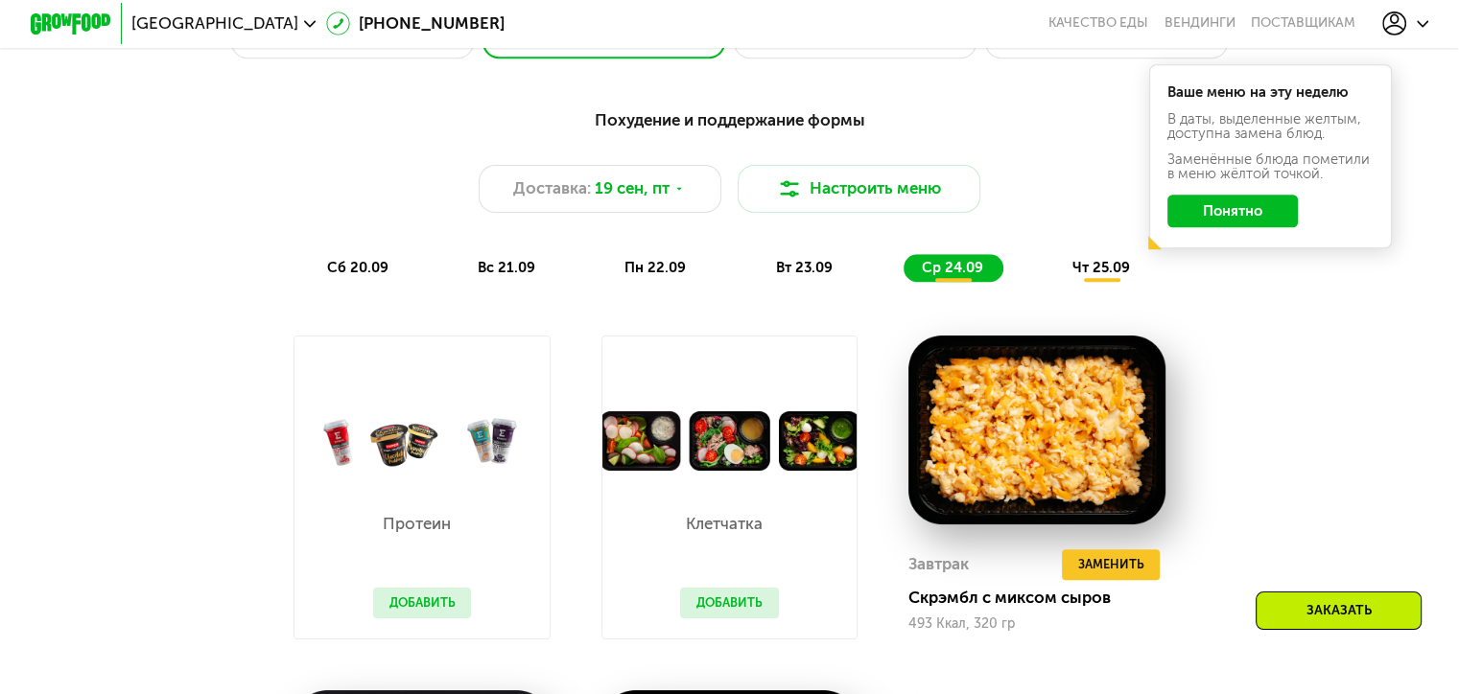
click at [1120, 276] on span "чт 25.09" at bounding box center [1101, 267] width 58 height 17
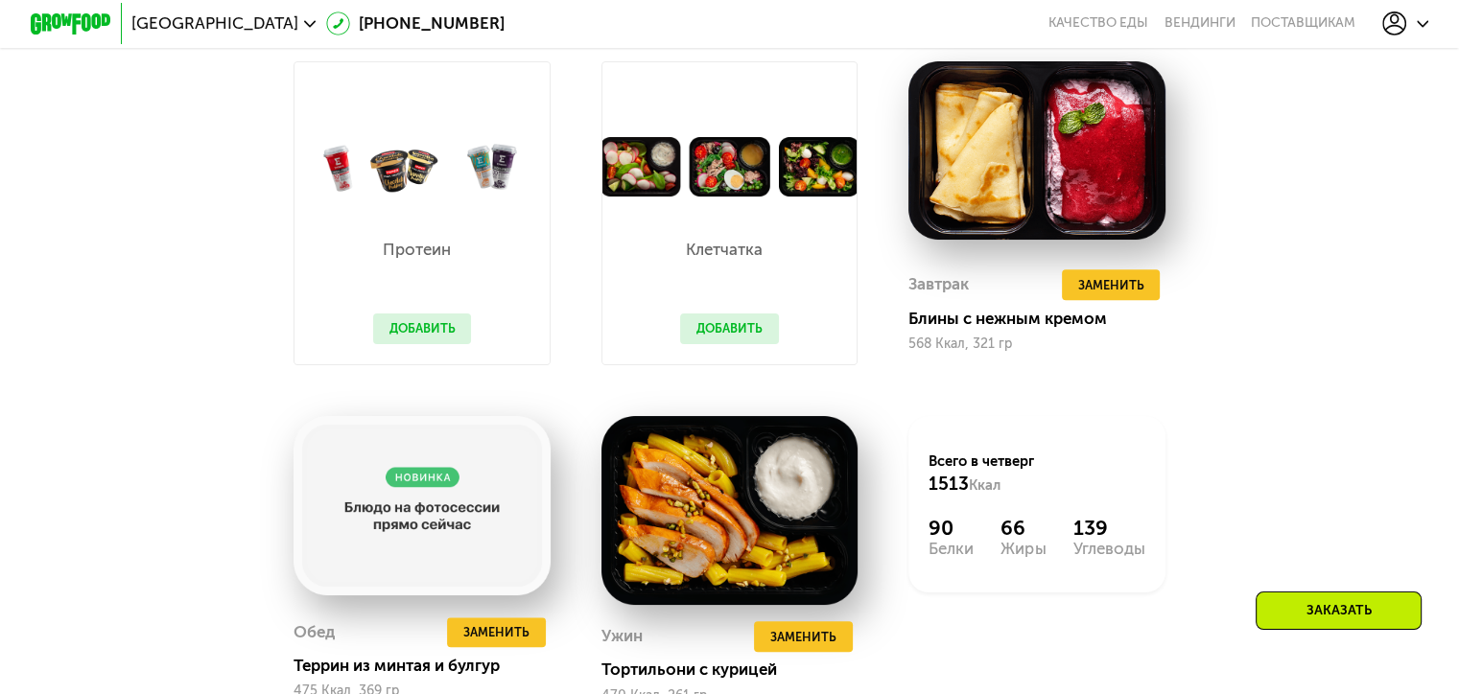
scroll to position [1534, 0]
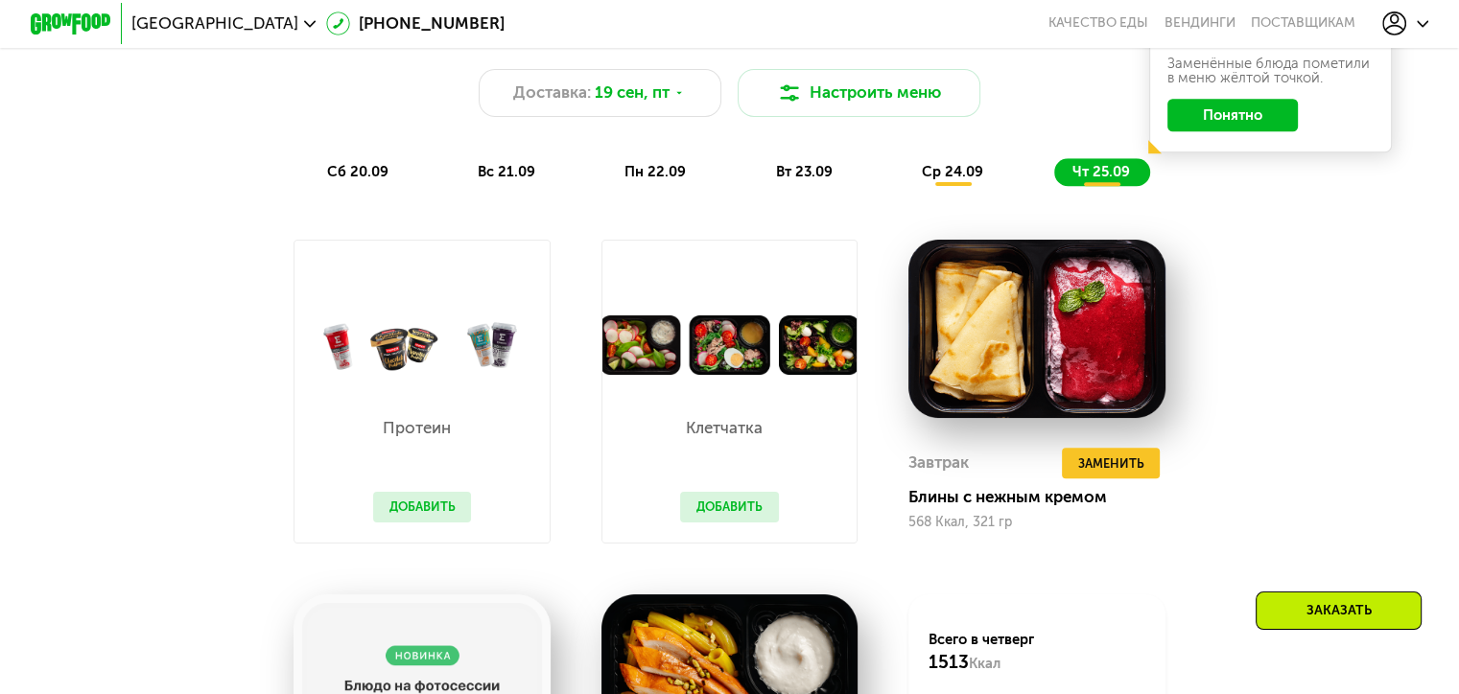
click at [974, 180] on span "ср 24.09" at bounding box center [952, 171] width 61 height 17
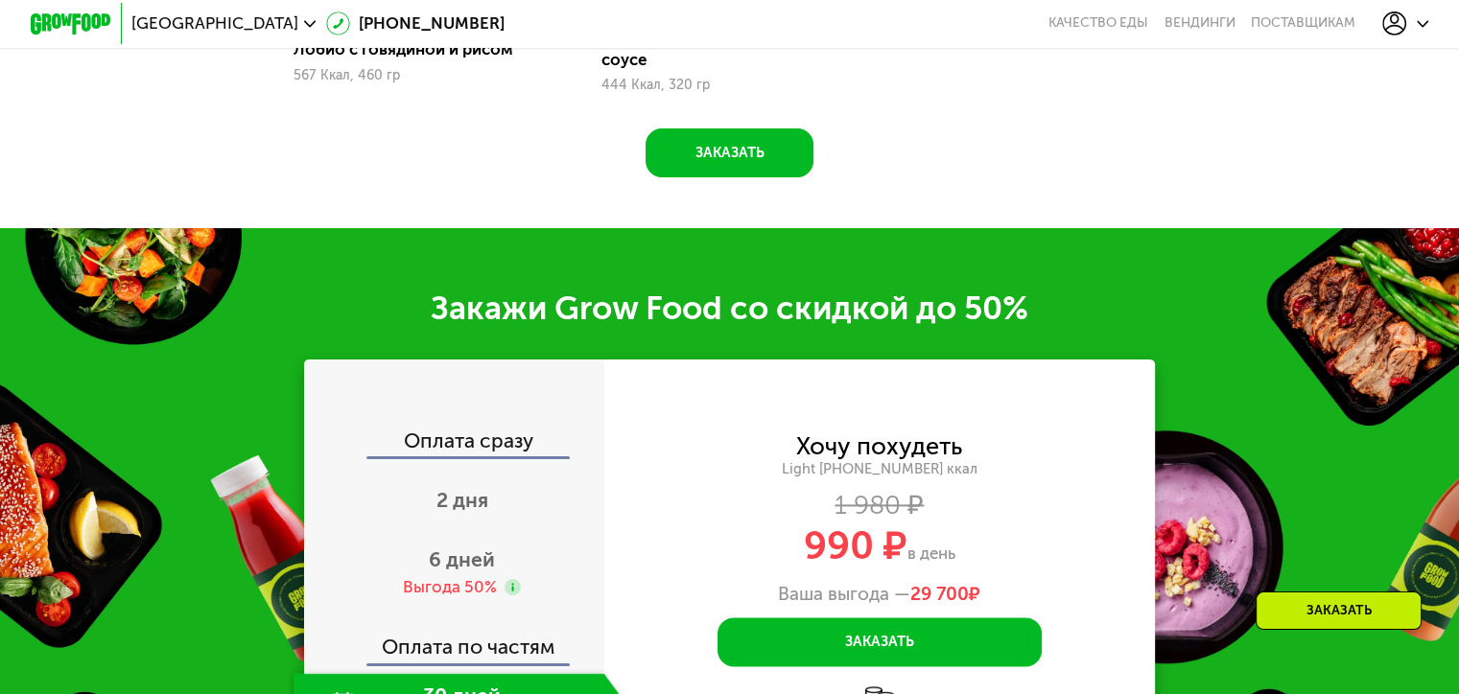
scroll to position [2397, 0]
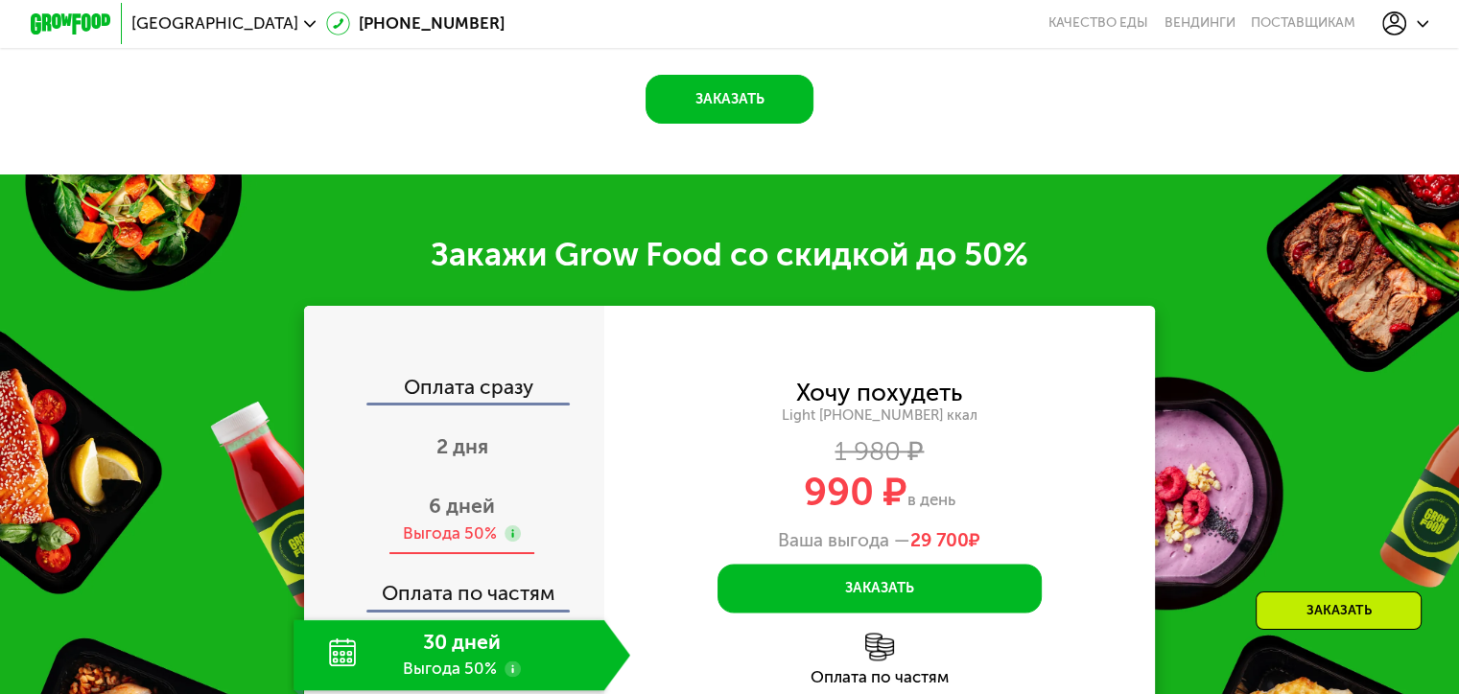
click at [426, 529] on div "Выгода 50%" at bounding box center [450, 534] width 94 height 22
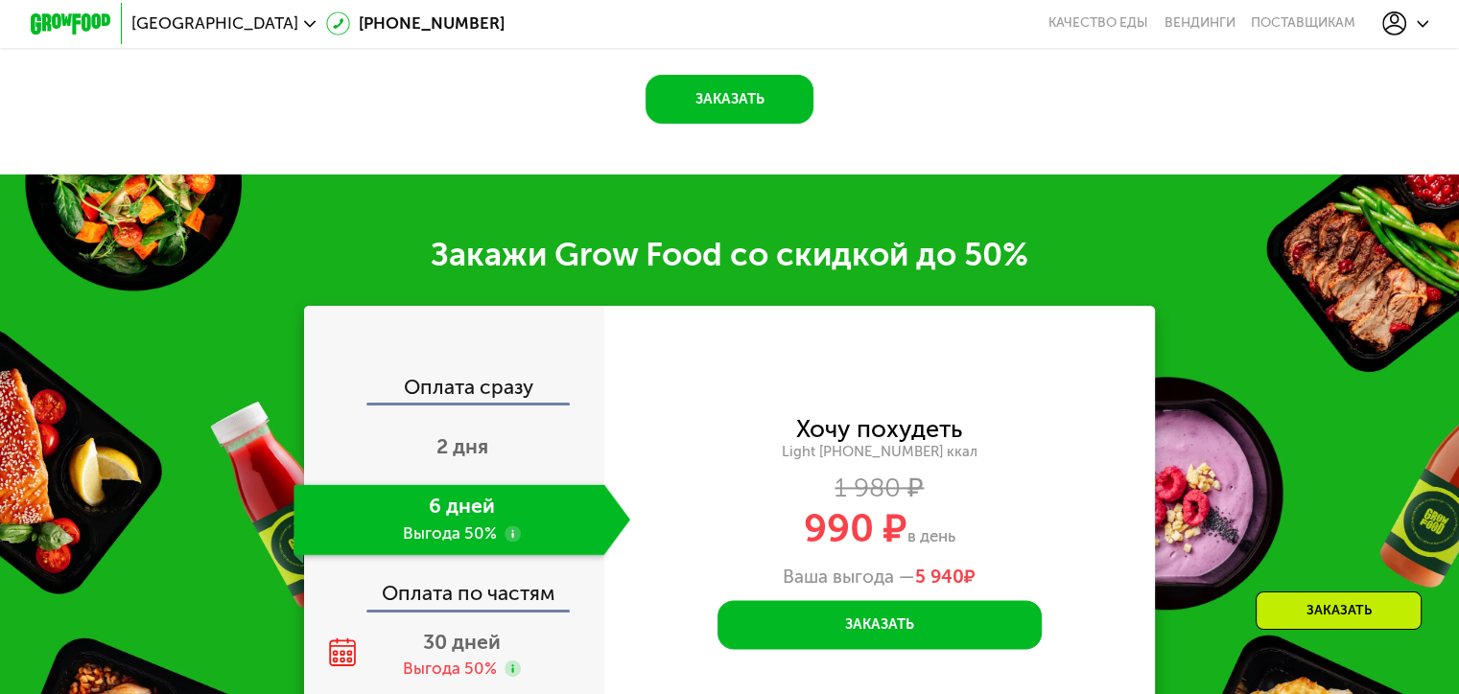
click at [510, 534] on use at bounding box center [512, 534] width 16 height 16
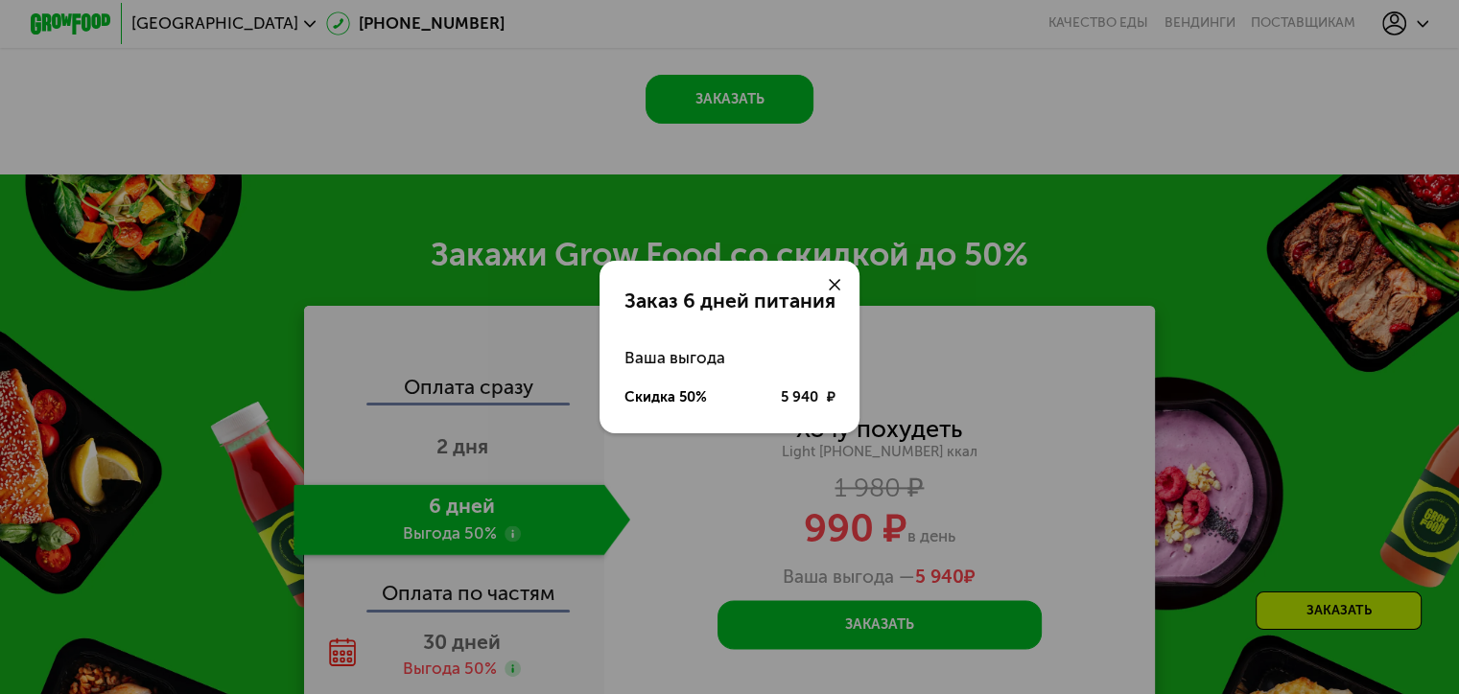
click at [836, 279] on icon at bounding box center [835, 285] width 12 height 12
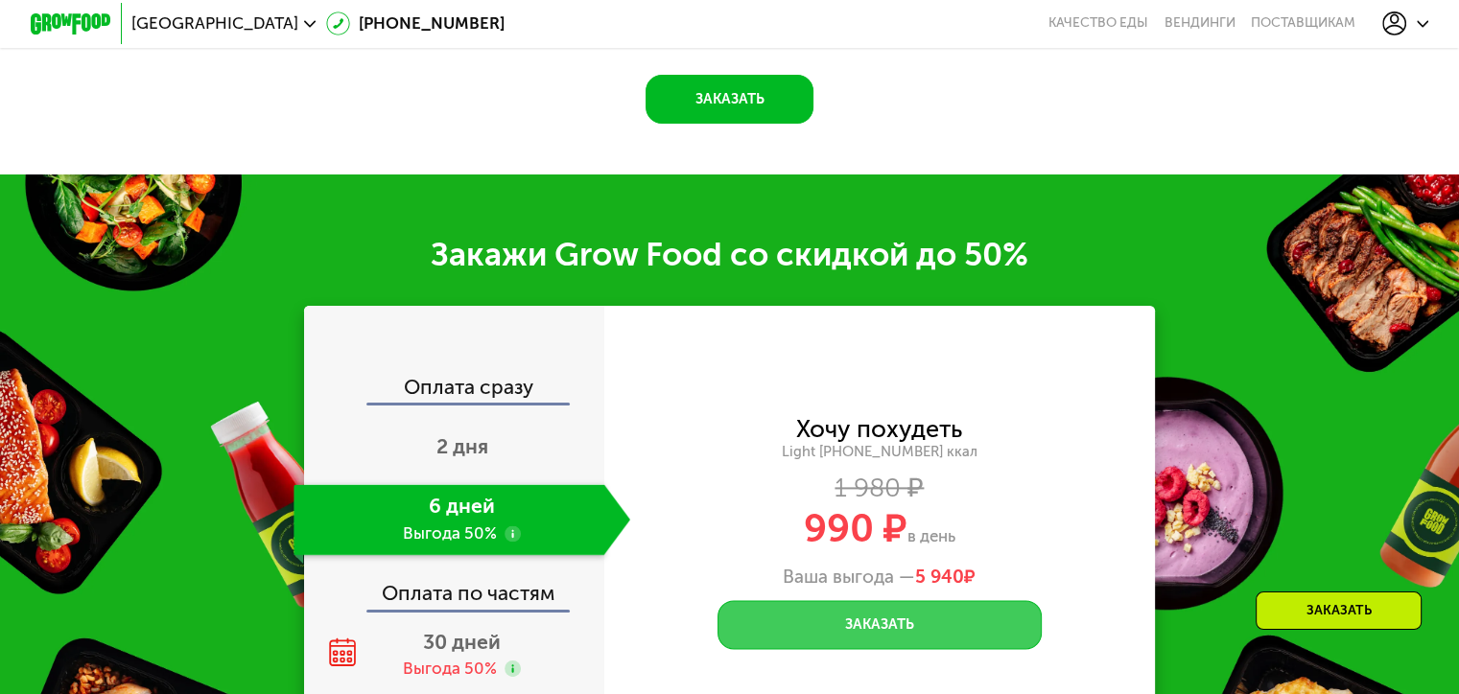
click at [922, 631] on button "Заказать" at bounding box center [879, 624] width 324 height 49
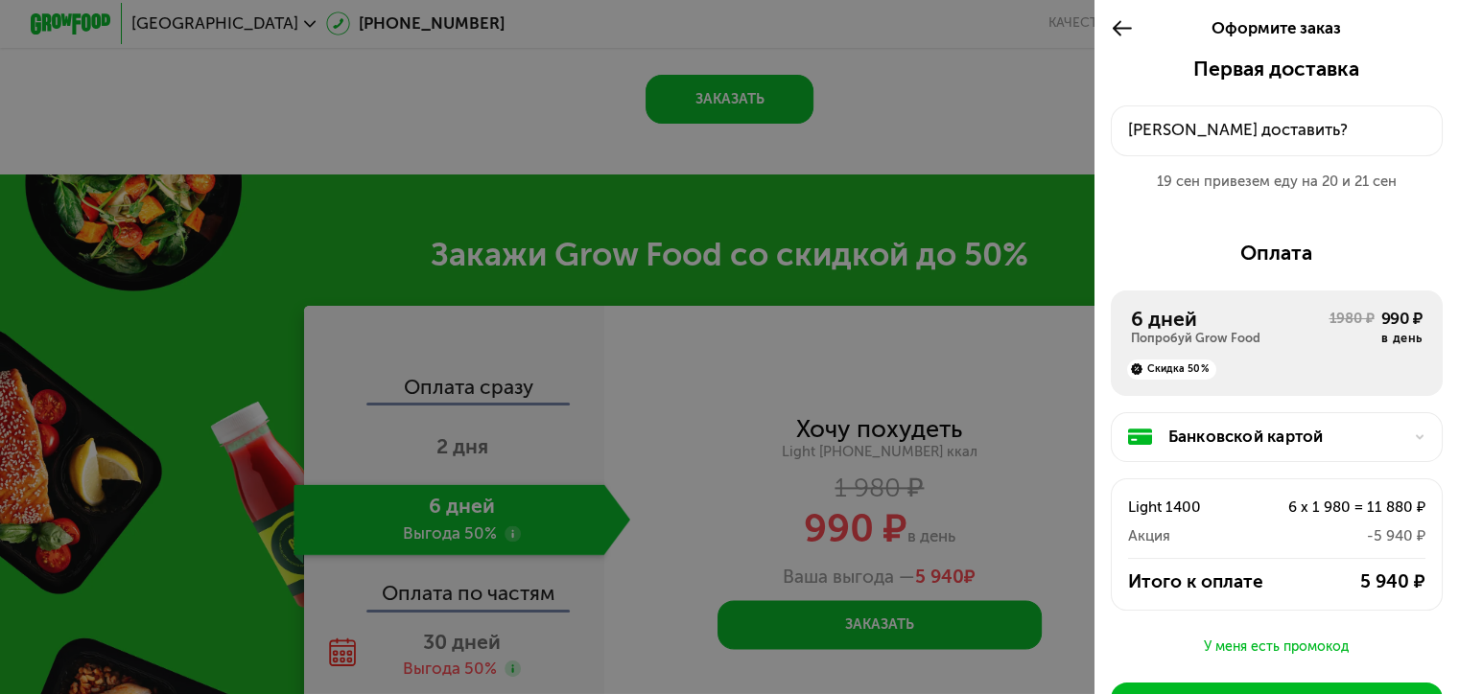
click at [1401, 444] on div at bounding box center [1413, 438] width 24 height 12
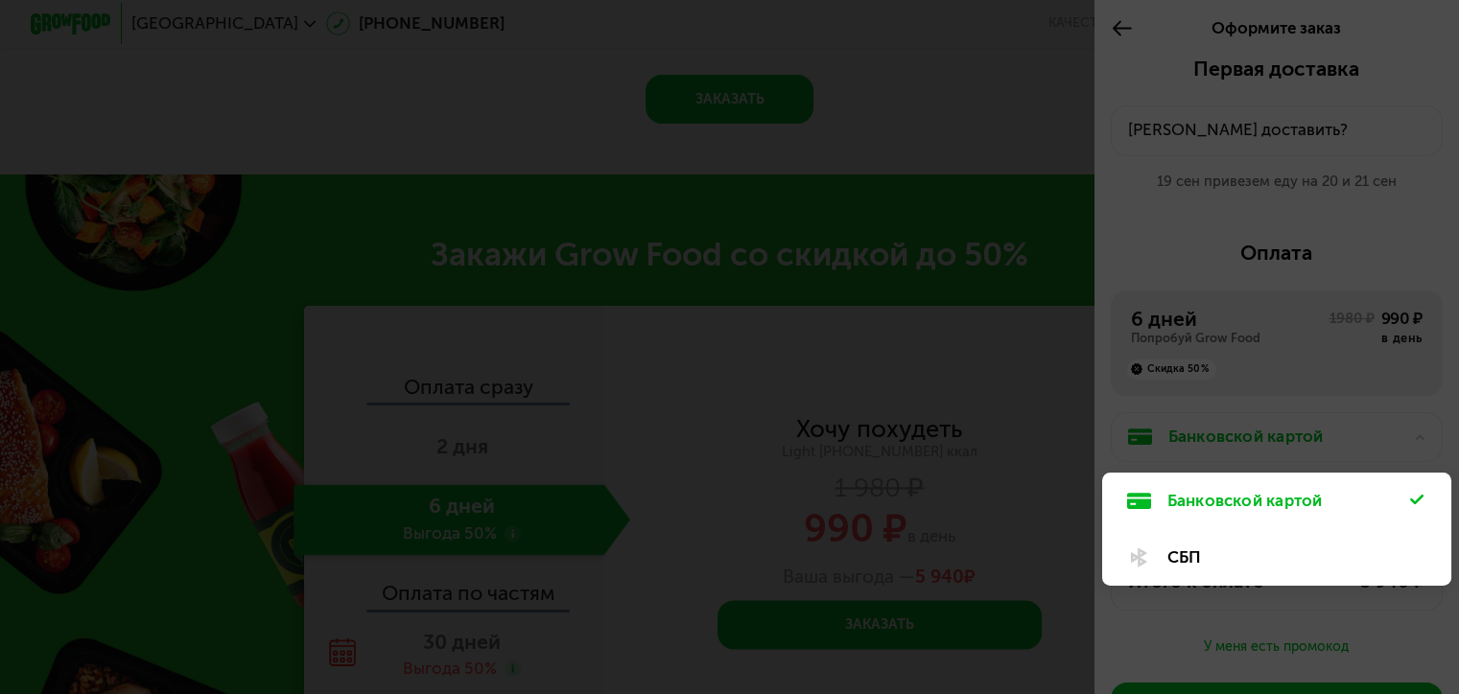
click at [1320, 503] on div "Банковской картой" at bounding box center [1289, 501] width 244 height 24
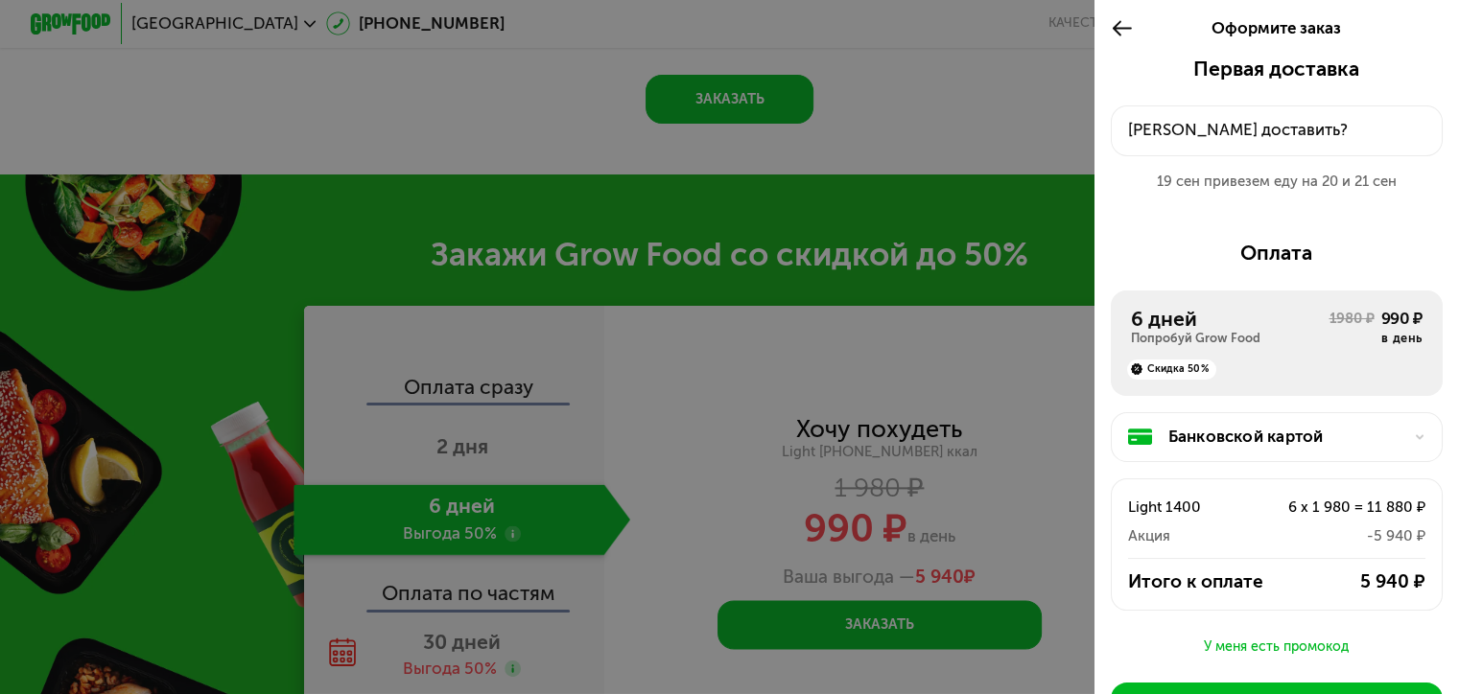
click at [1312, 126] on div "Куда доставить?" at bounding box center [1277, 130] width 298 height 24
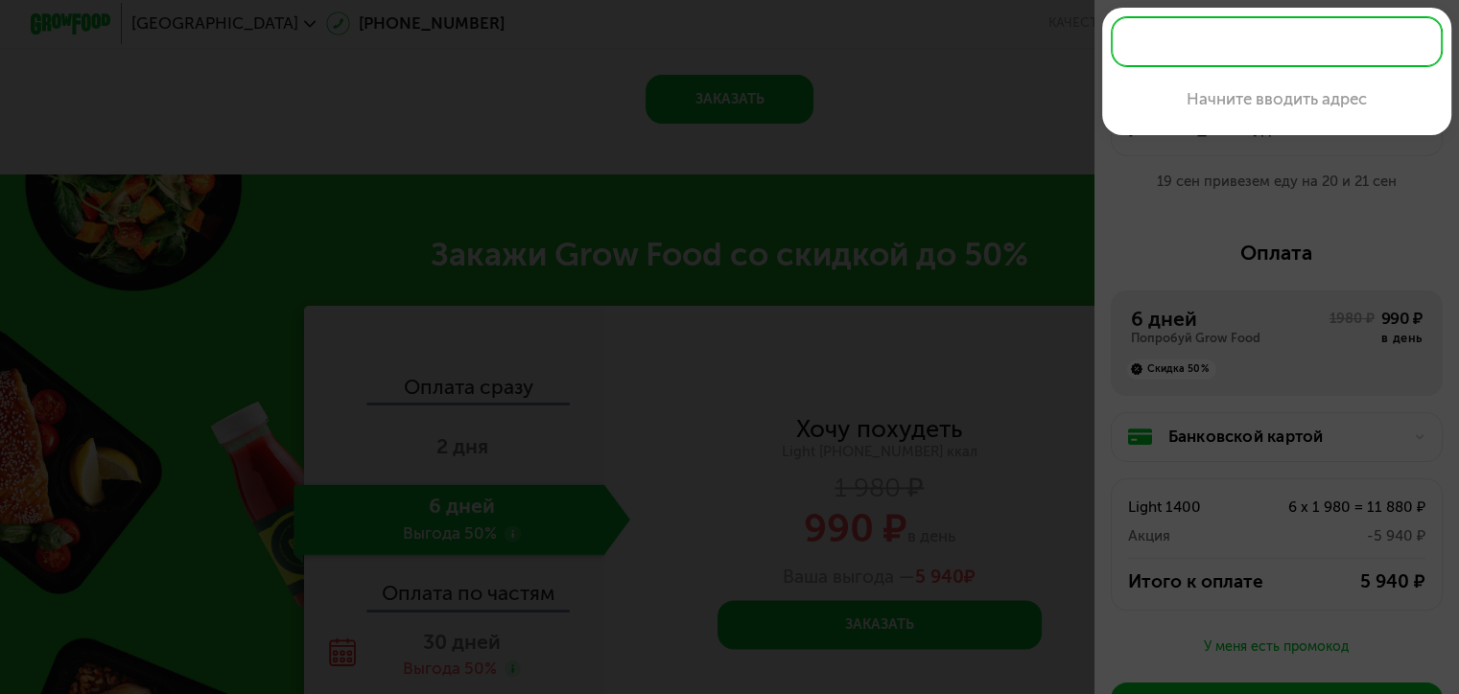
click at [1131, 35] on input "text" at bounding box center [1276, 41] width 332 height 51
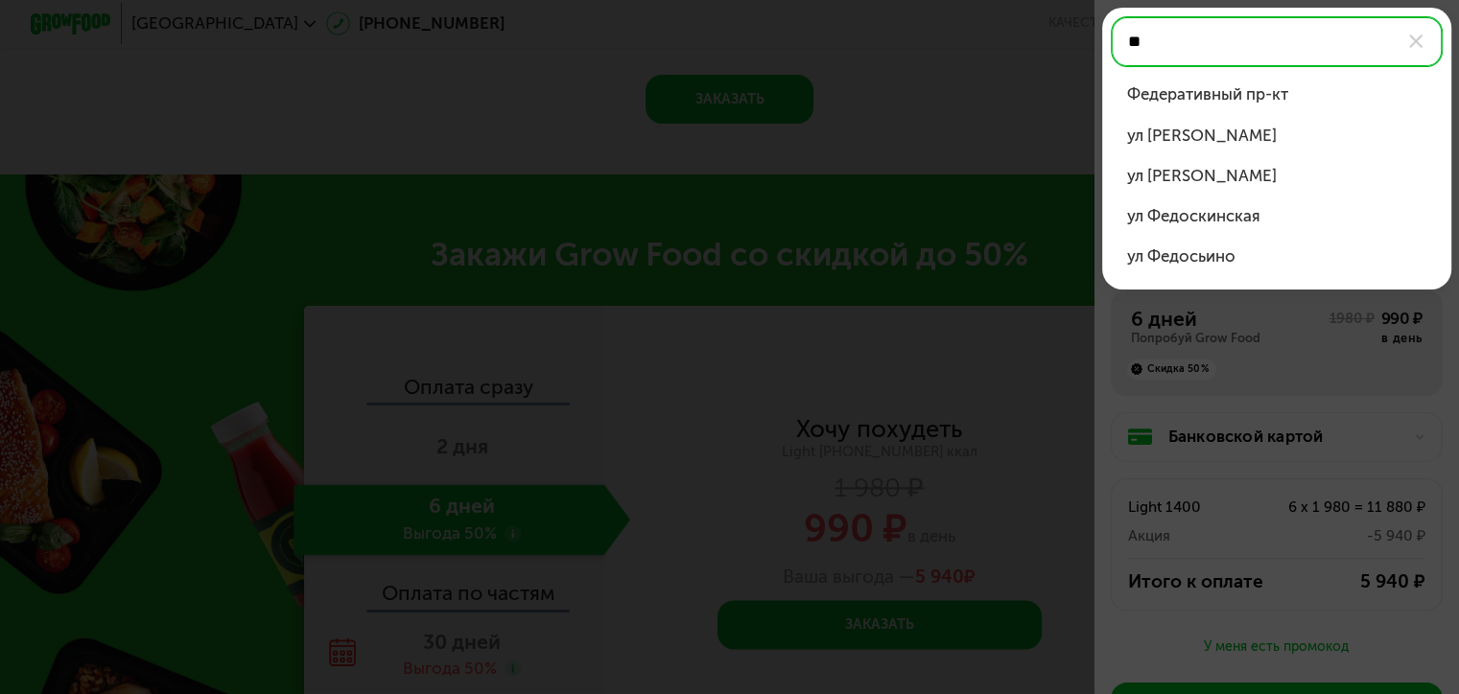
type input "*"
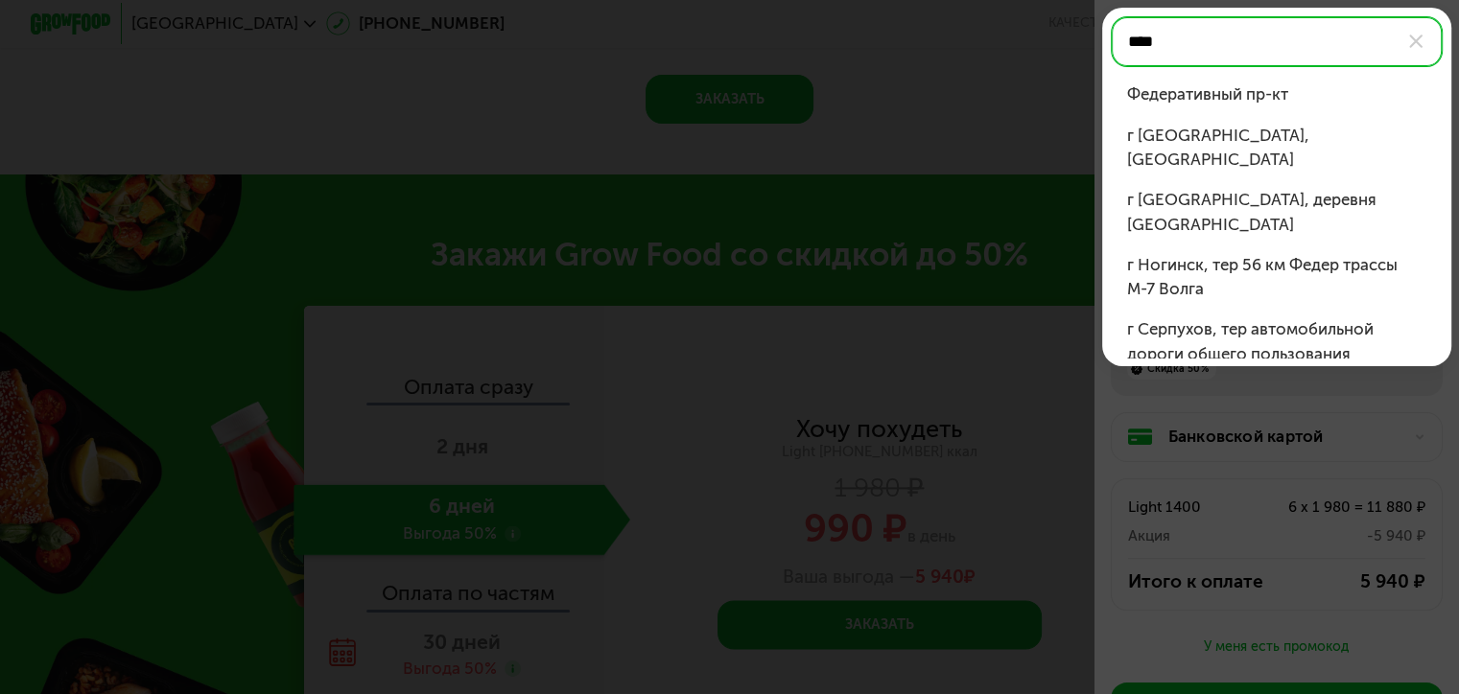
click at [1316, 102] on div "Федеративный пр-кт" at bounding box center [1277, 94] width 300 height 24
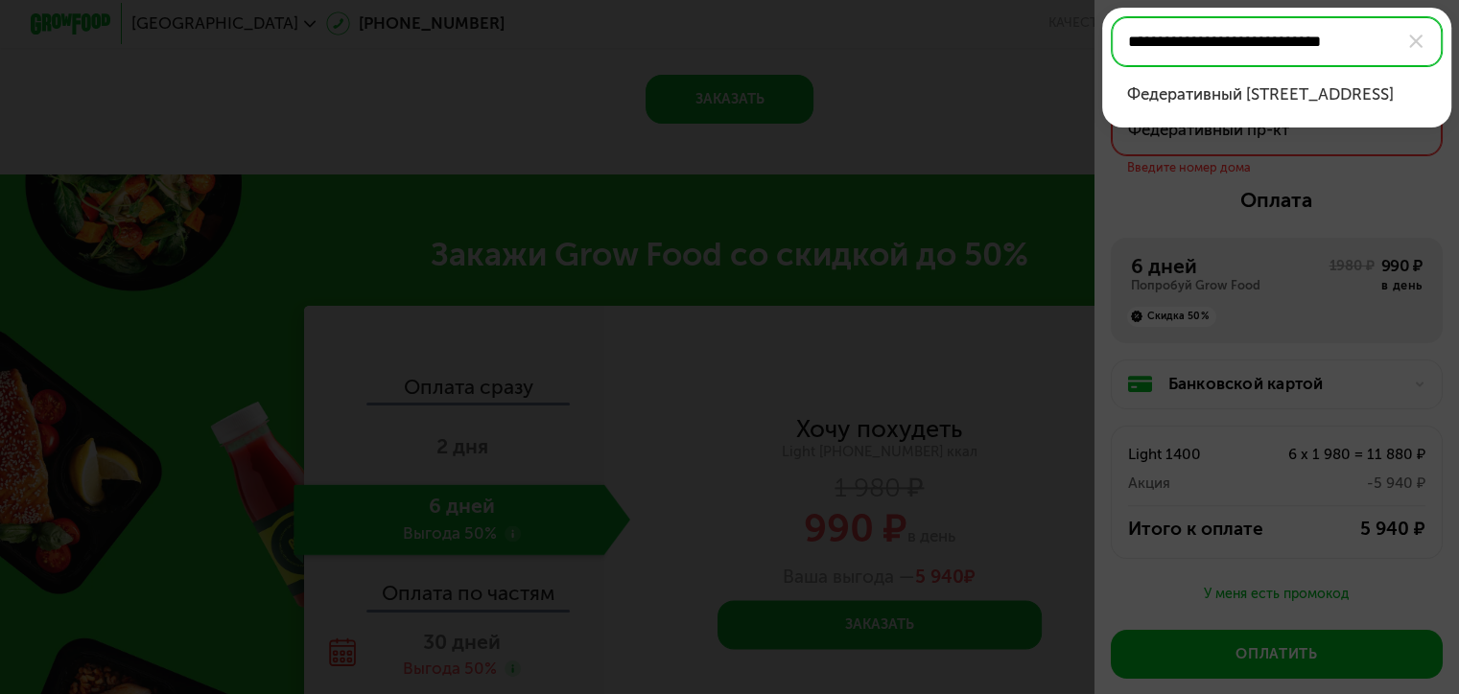
click at [1341, 104] on div "Федеративный пр-кт, д 24, кв 122" at bounding box center [1277, 94] width 300 height 24
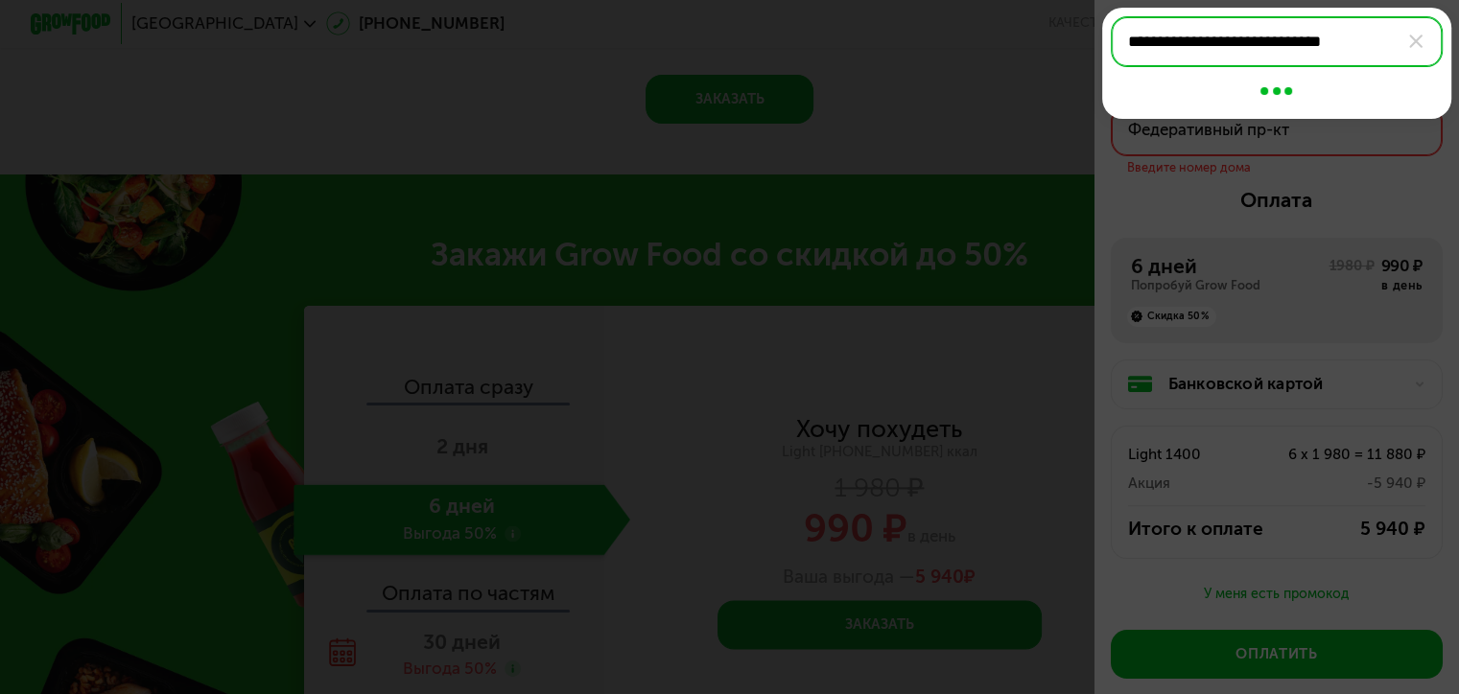
type input "**********"
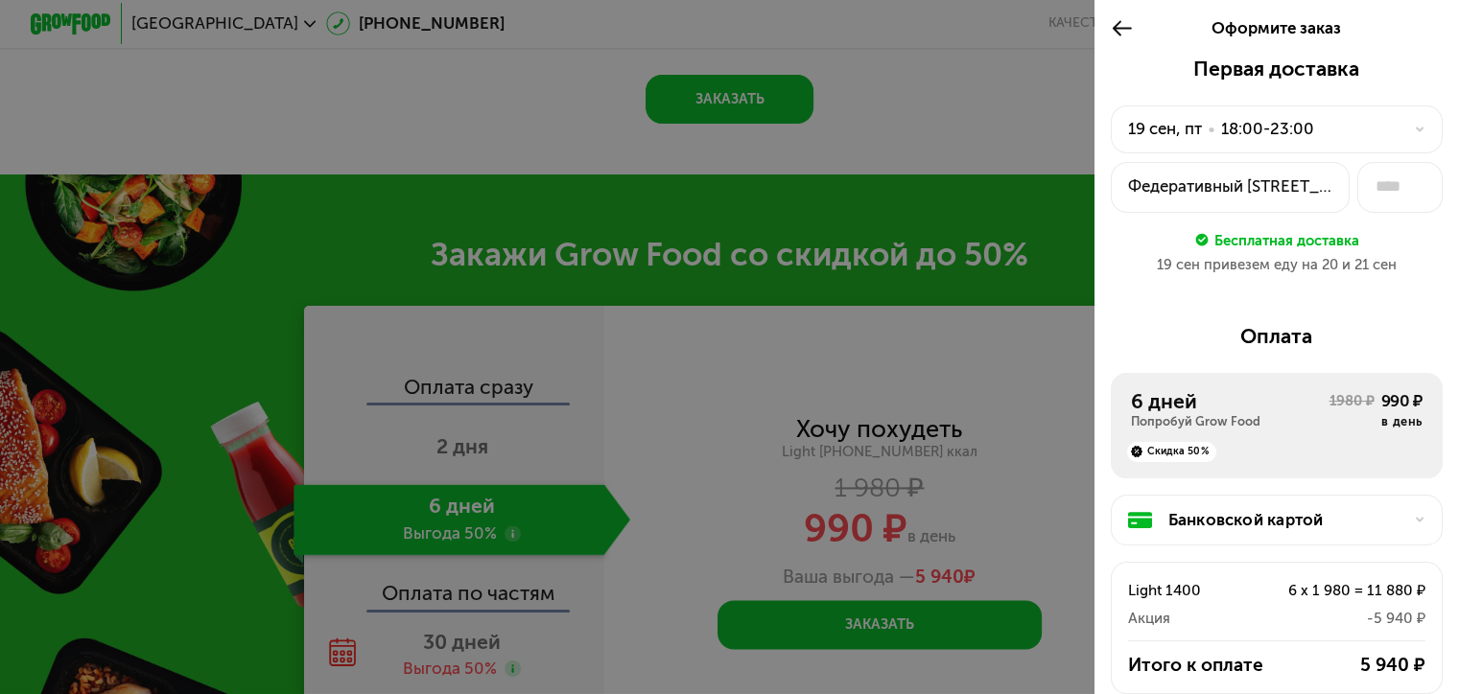
click at [1382, 130] on div "19 сен, пт • 18:00-23:00" at bounding box center [1264, 129] width 273 height 24
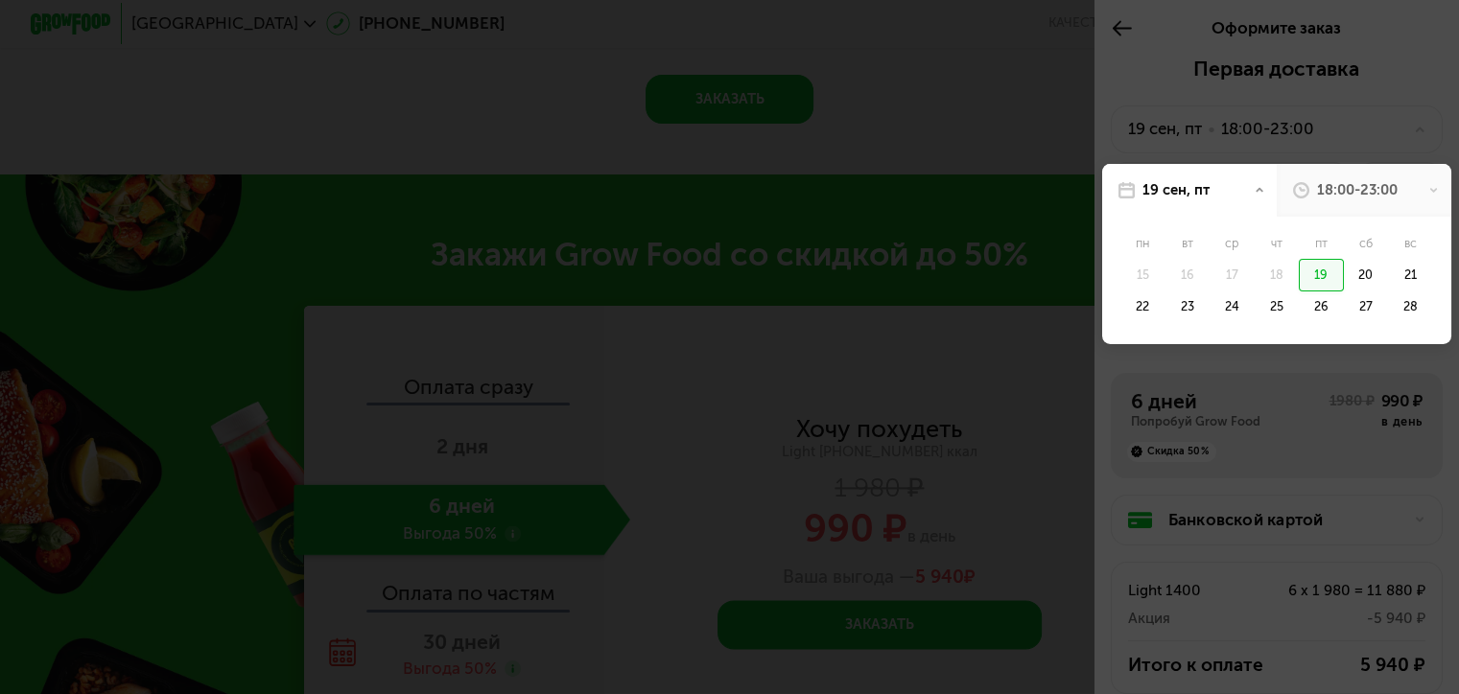
click at [1399, 191] on div "18:00-23:00" at bounding box center [1363, 190] width 175 height 53
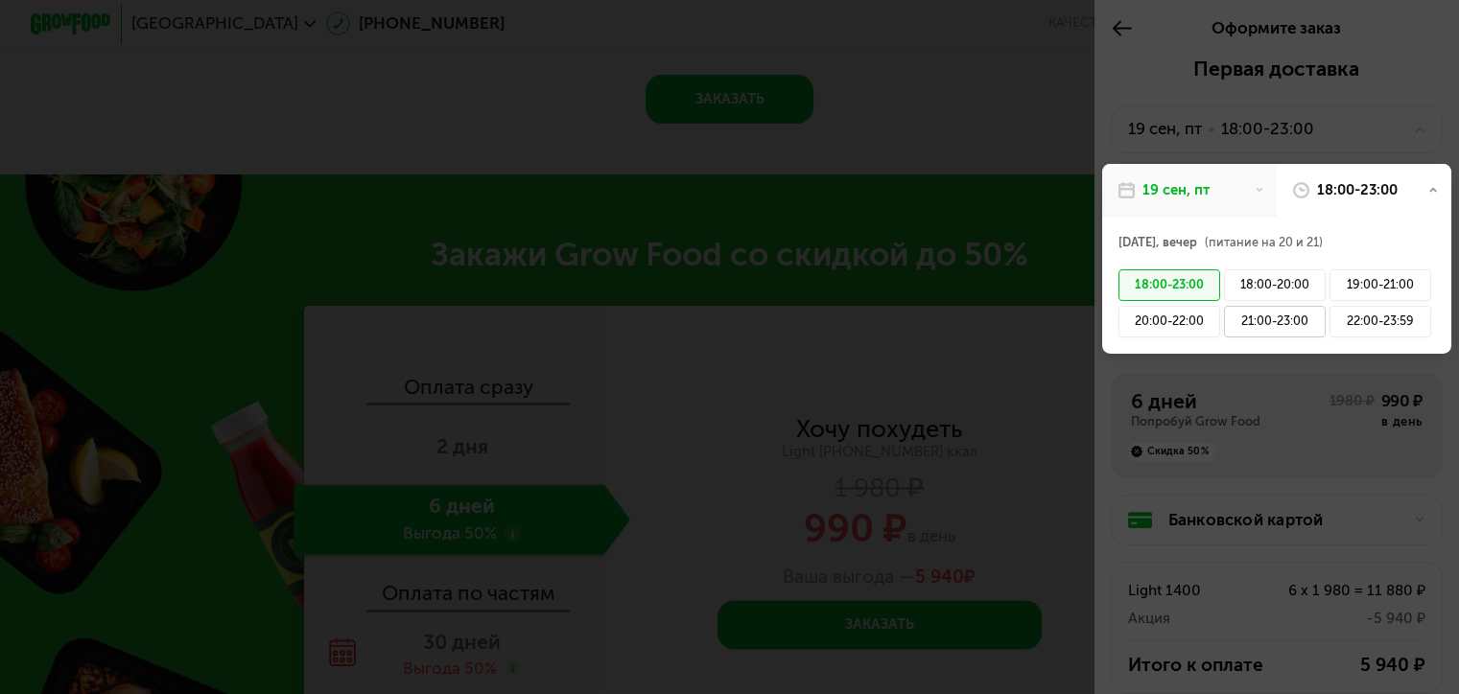
click at [1275, 327] on div "21:00-23:00" at bounding box center [1275, 322] width 102 height 33
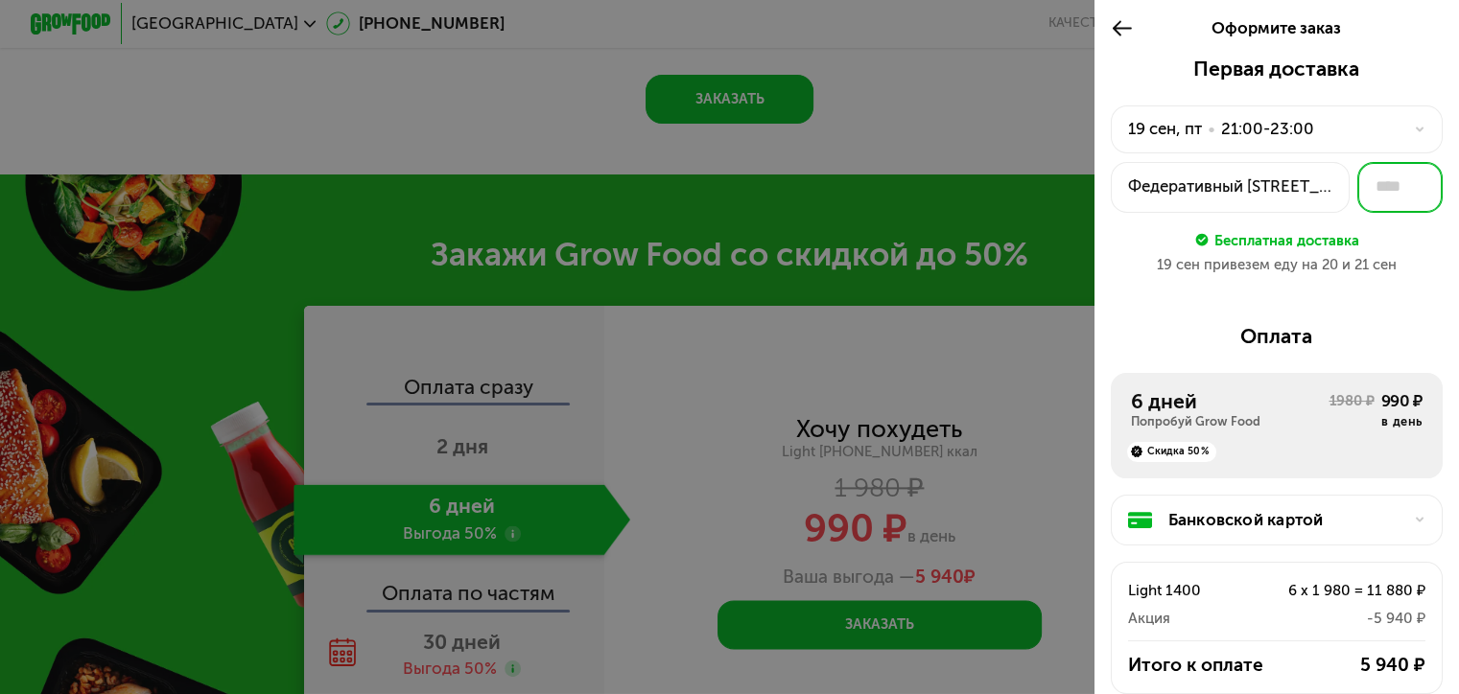
click at [1386, 184] on input "text" at bounding box center [1399, 187] width 85 height 51
type input "***"
click at [1381, 320] on div "Первая доставка 19 сен, пт • 21:00-23:00 Федеративный пр-кт, 24 *** Бесплатная …" at bounding box center [1276, 495] width 364 height 876
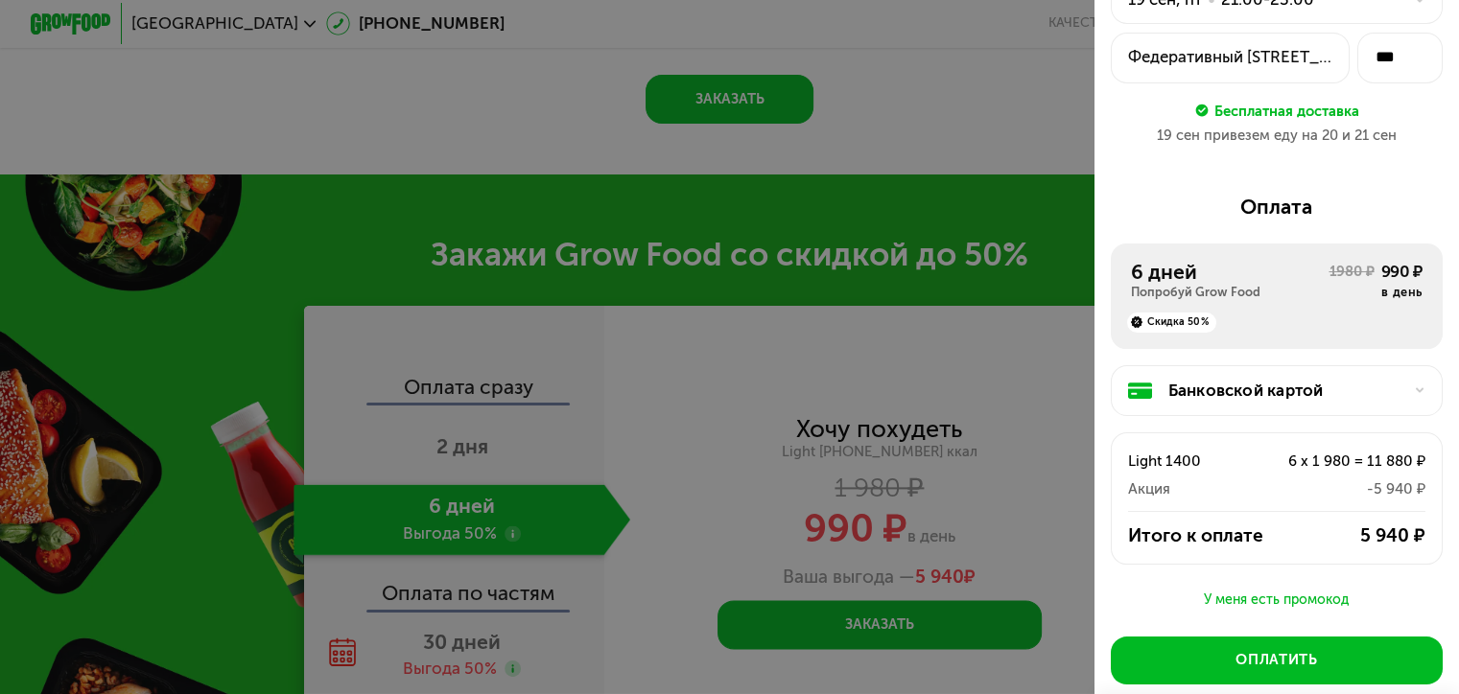
scroll to position [192, 0]
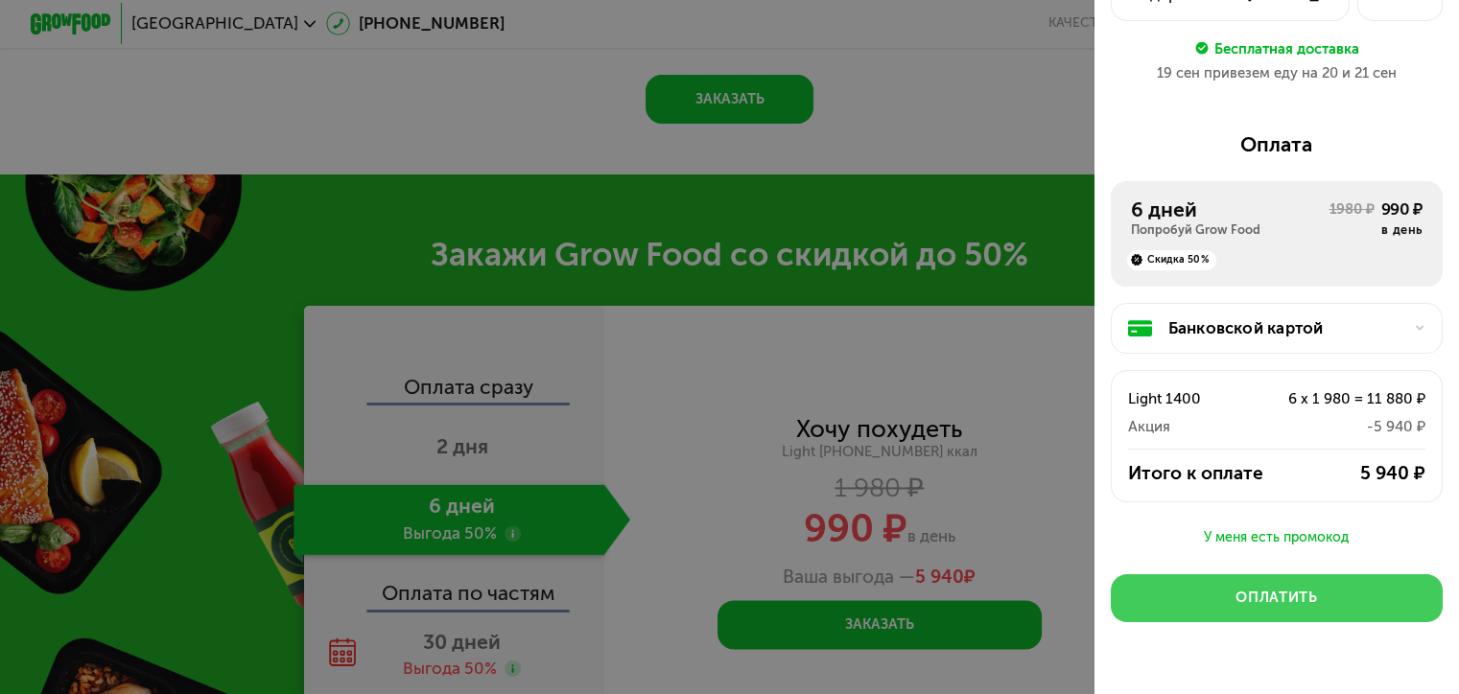
click at [1306, 601] on div "Оплатить" at bounding box center [1276, 598] width 82 height 20
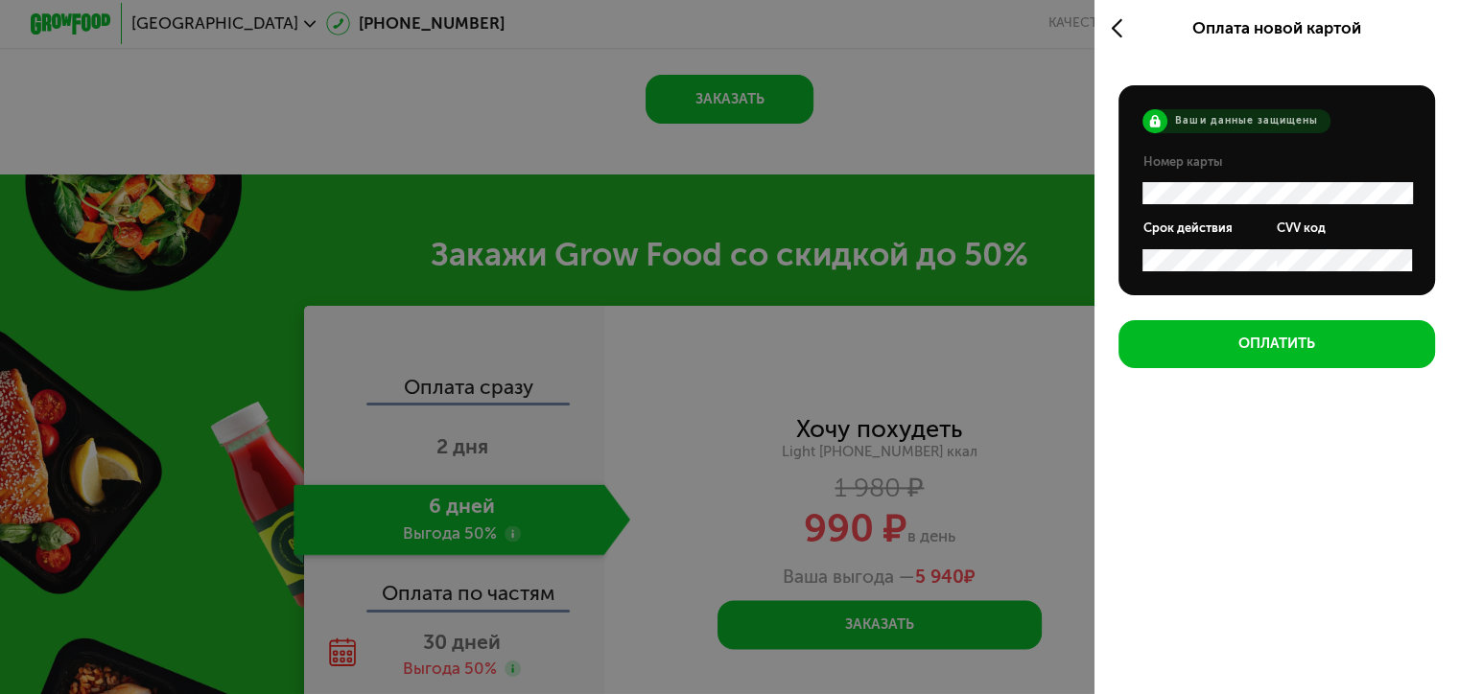
scroll to position [0, 0]
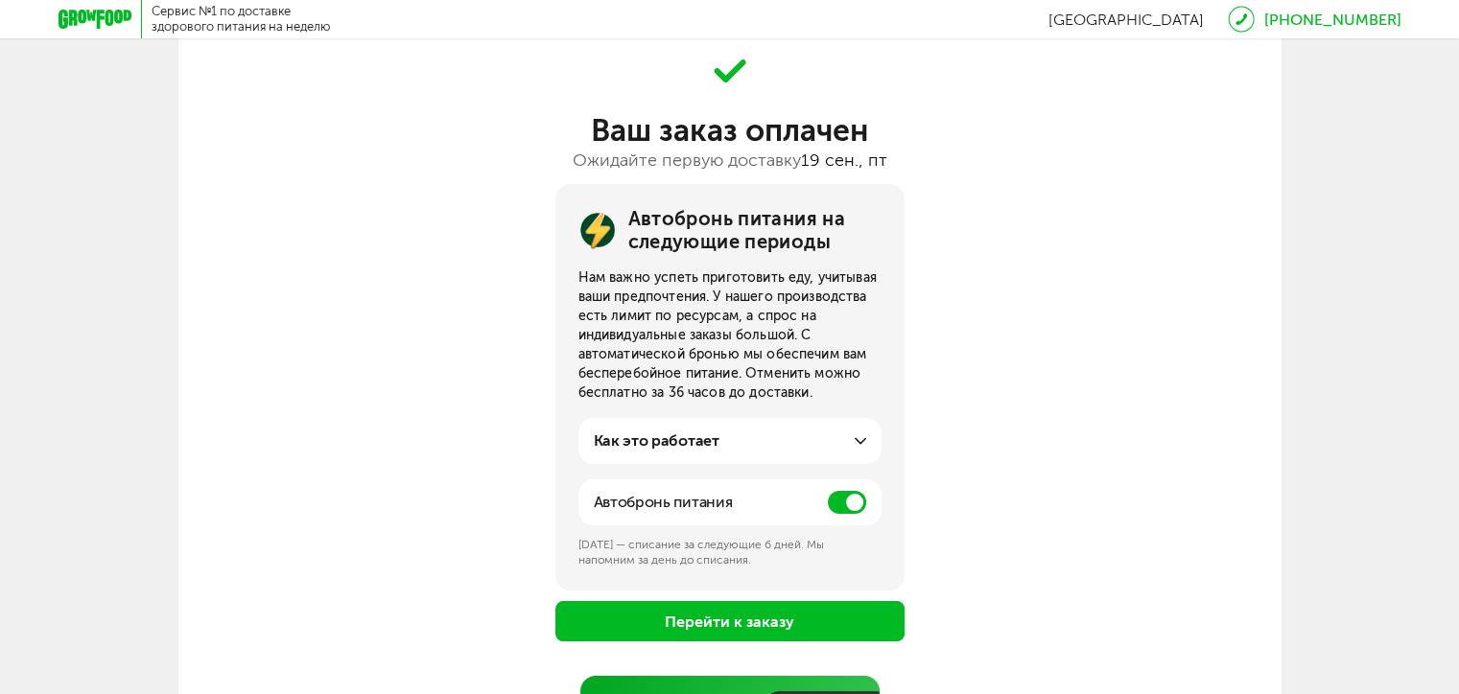
scroll to position [121, 0]
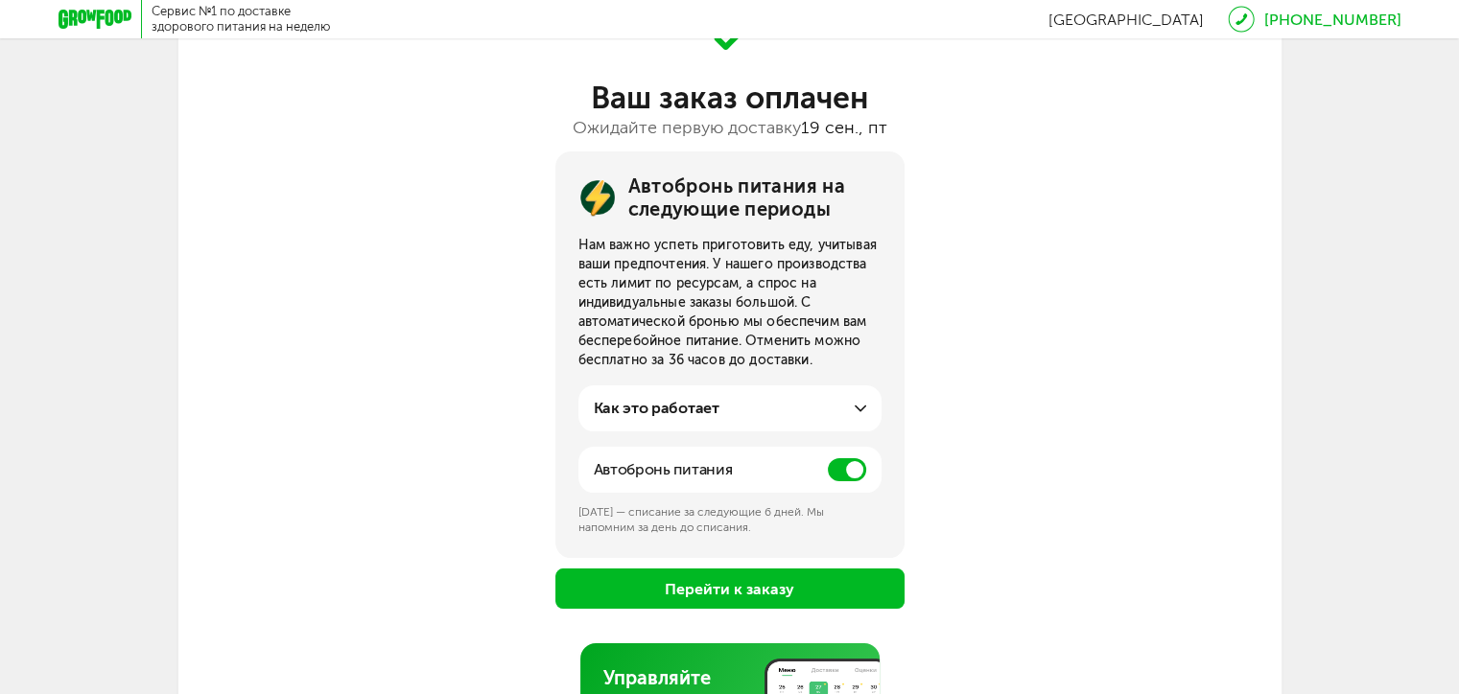
click at [858, 472] on span at bounding box center [847, 469] width 38 height 23
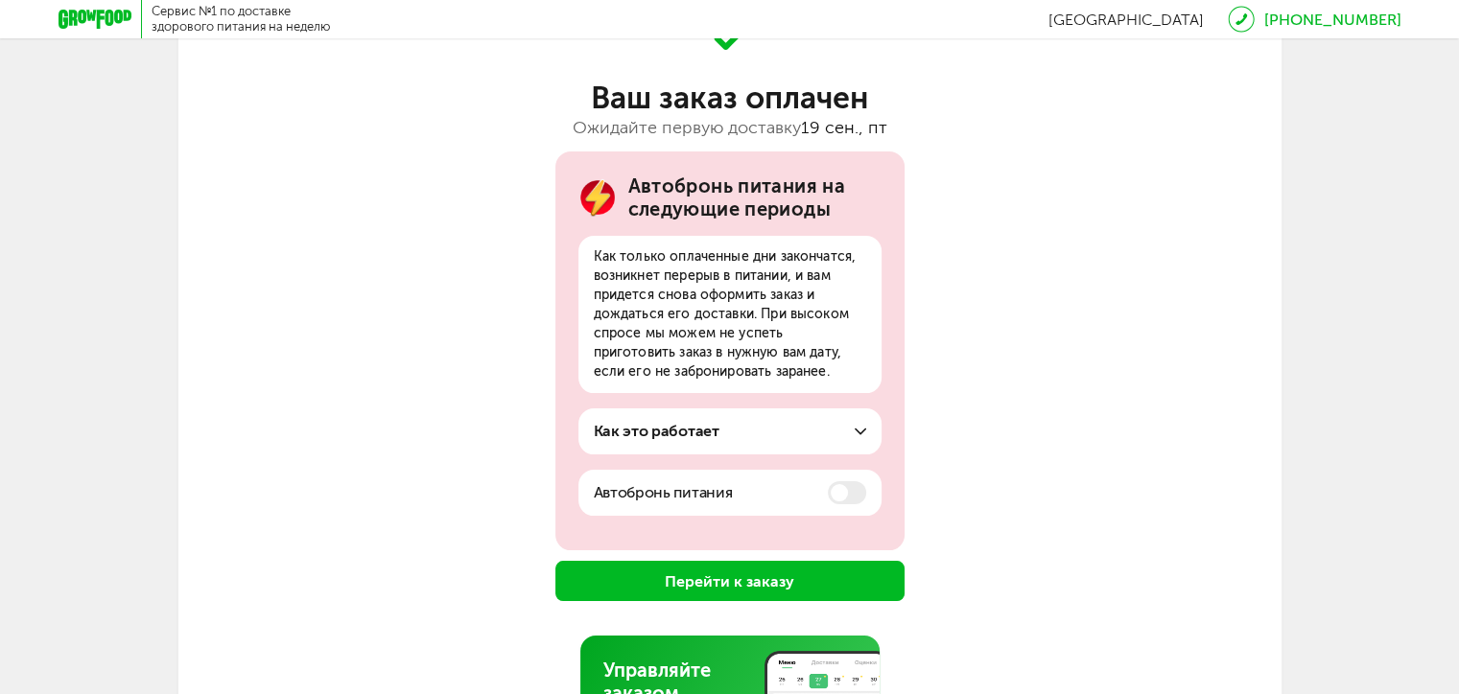
click at [825, 583] on button "Перейти к заказу" at bounding box center [729, 581] width 349 height 40
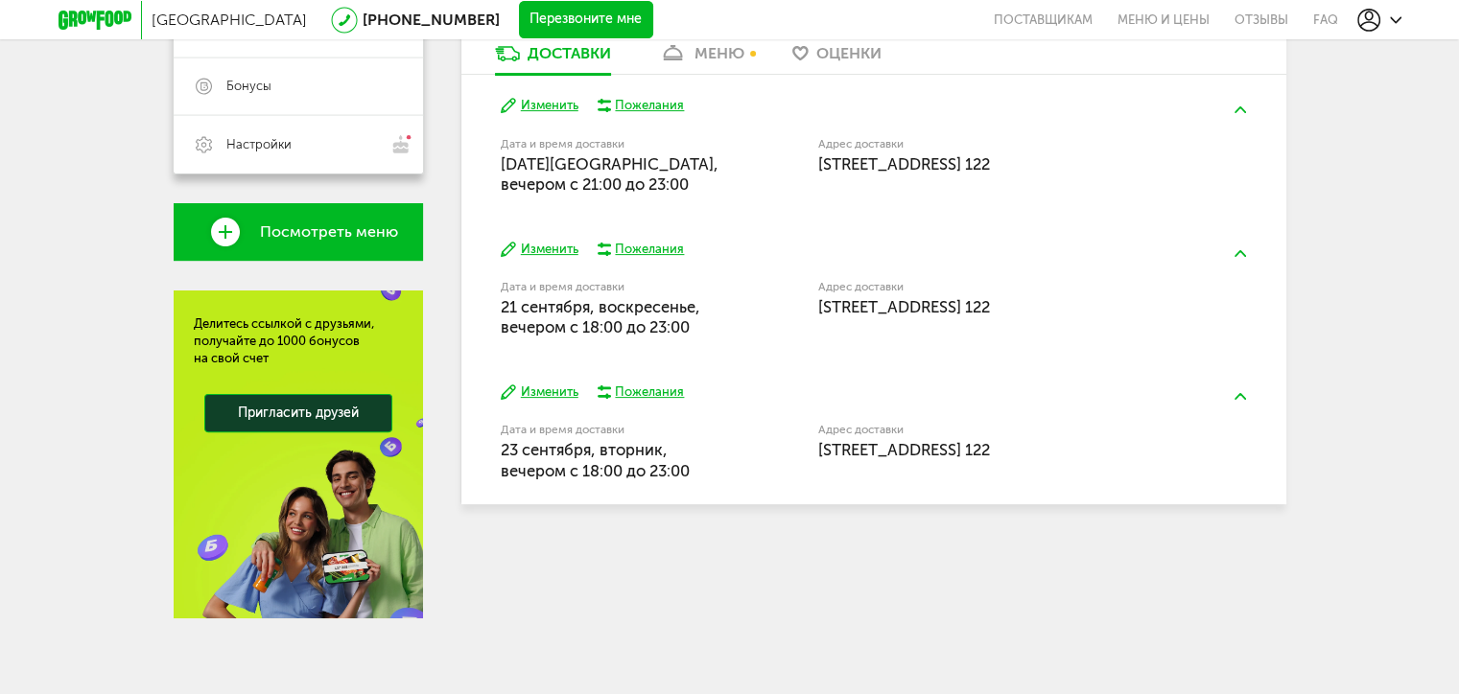
scroll to position [303, 0]
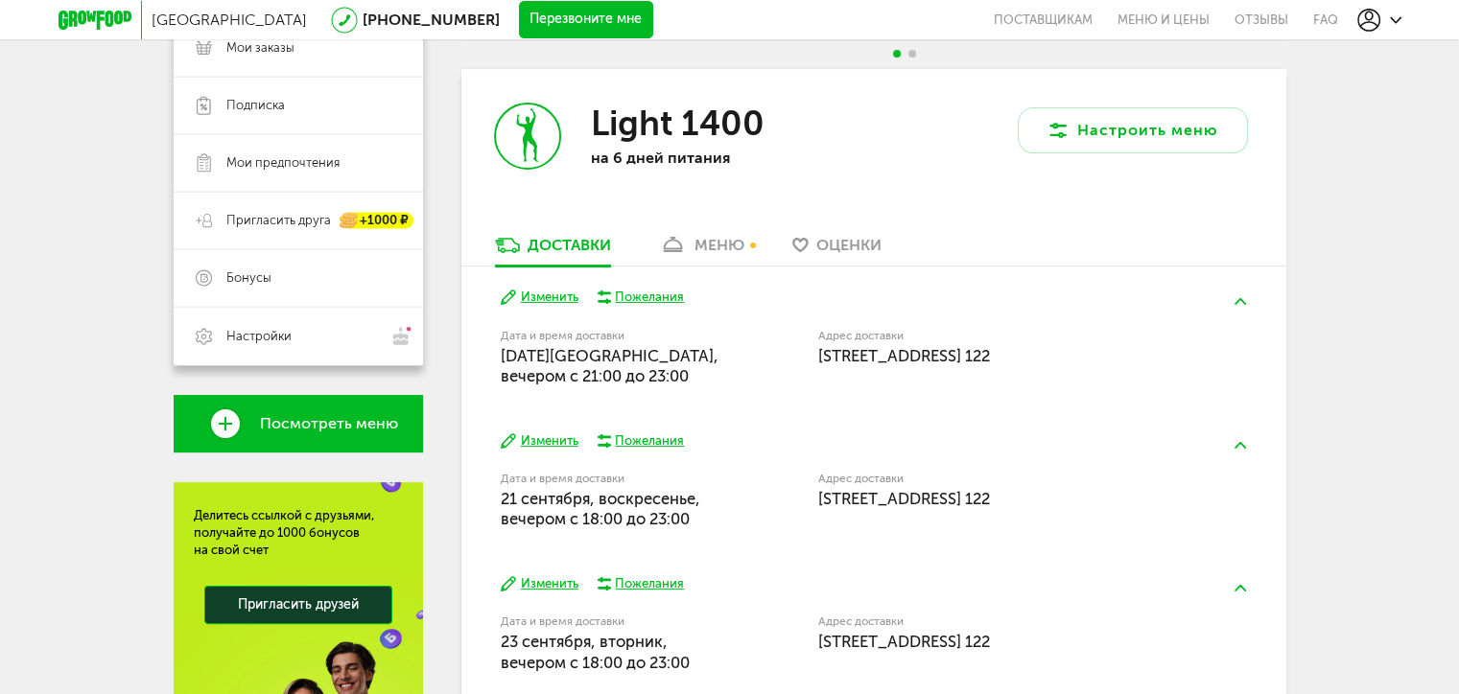
click at [550, 298] on button "Изменить" at bounding box center [540, 298] width 78 height 18
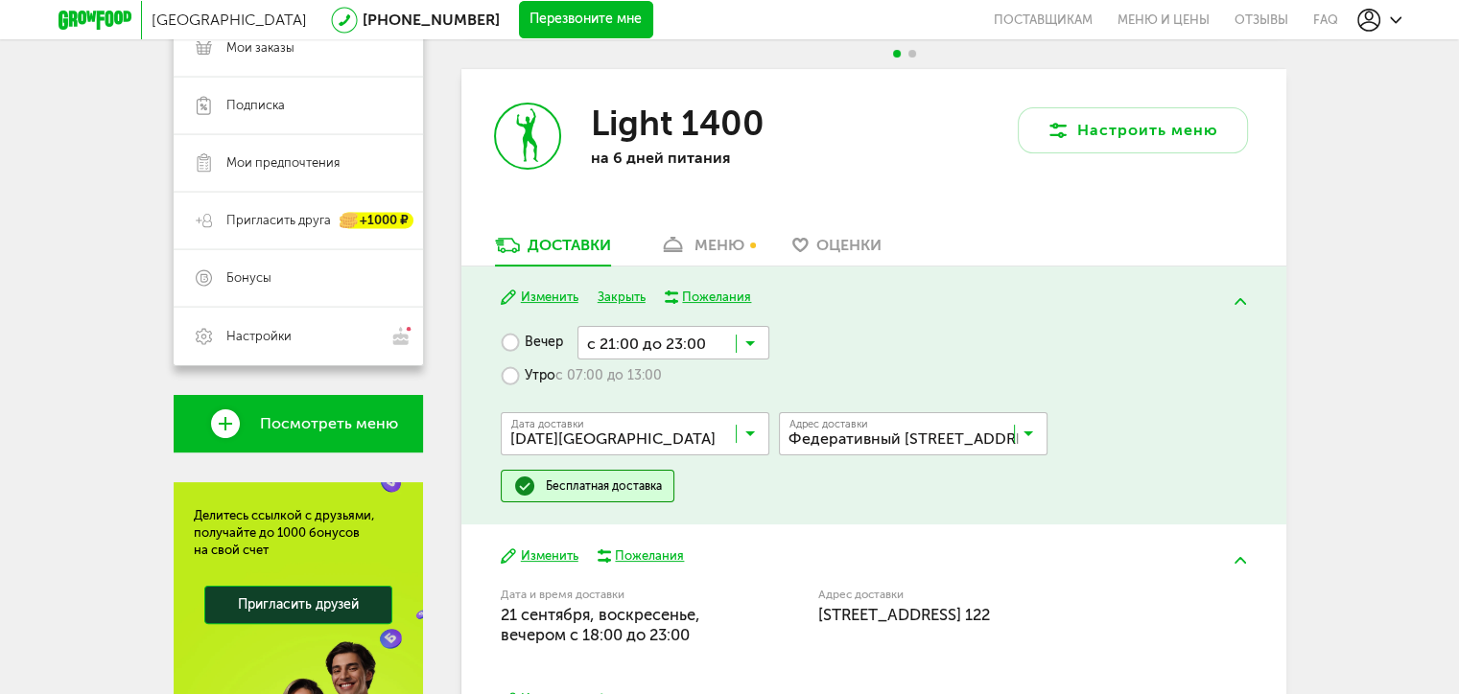
click at [1243, 300] on img at bounding box center [1240, 301] width 12 height 7
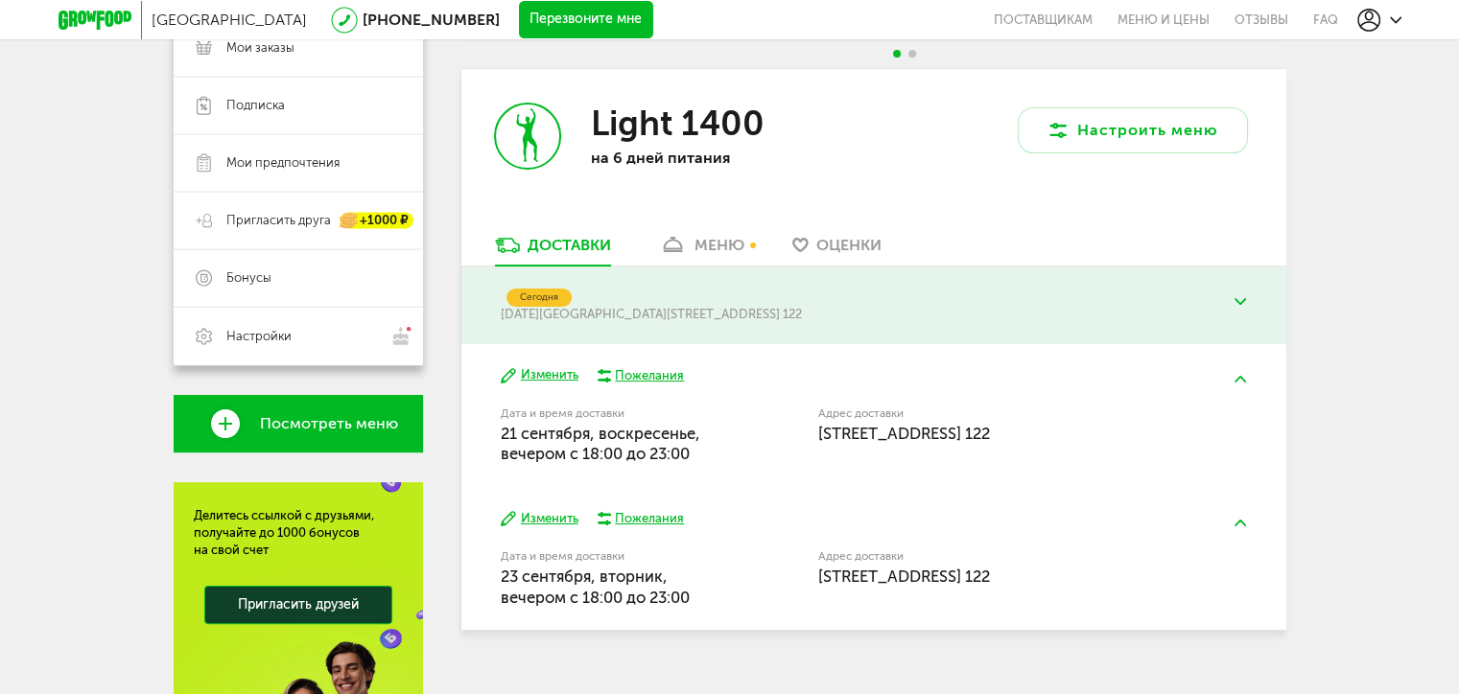
click at [1247, 299] on button at bounding box center [1240, 301] width 50 height 45
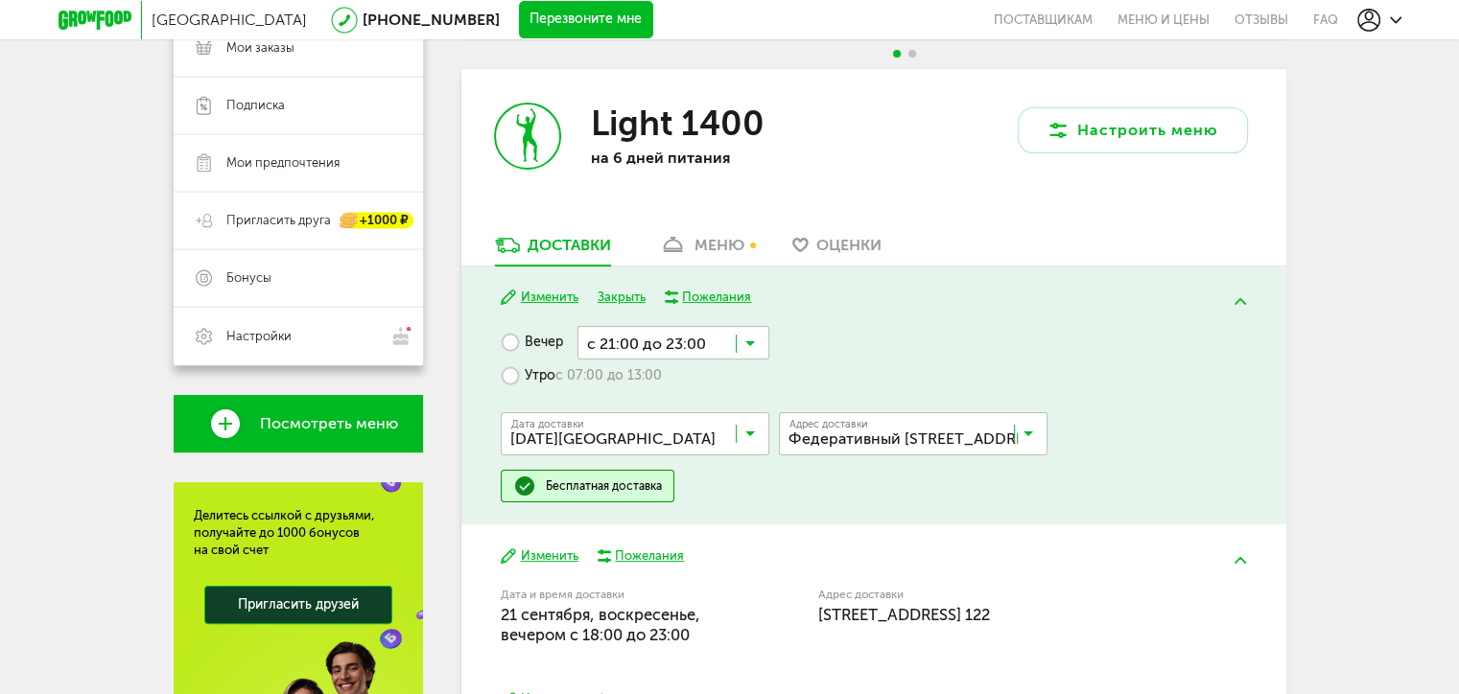
click at [557, 296] on button "Изменить" at bounding box center [540, 298] width 78 height 18
click at [547, 299] on button "Изменить" at bounding box center [540, 298] width 78 height 18
click at [1001, 431] on input "Search for option" at bounding box center [917, 438] width 269 height 33
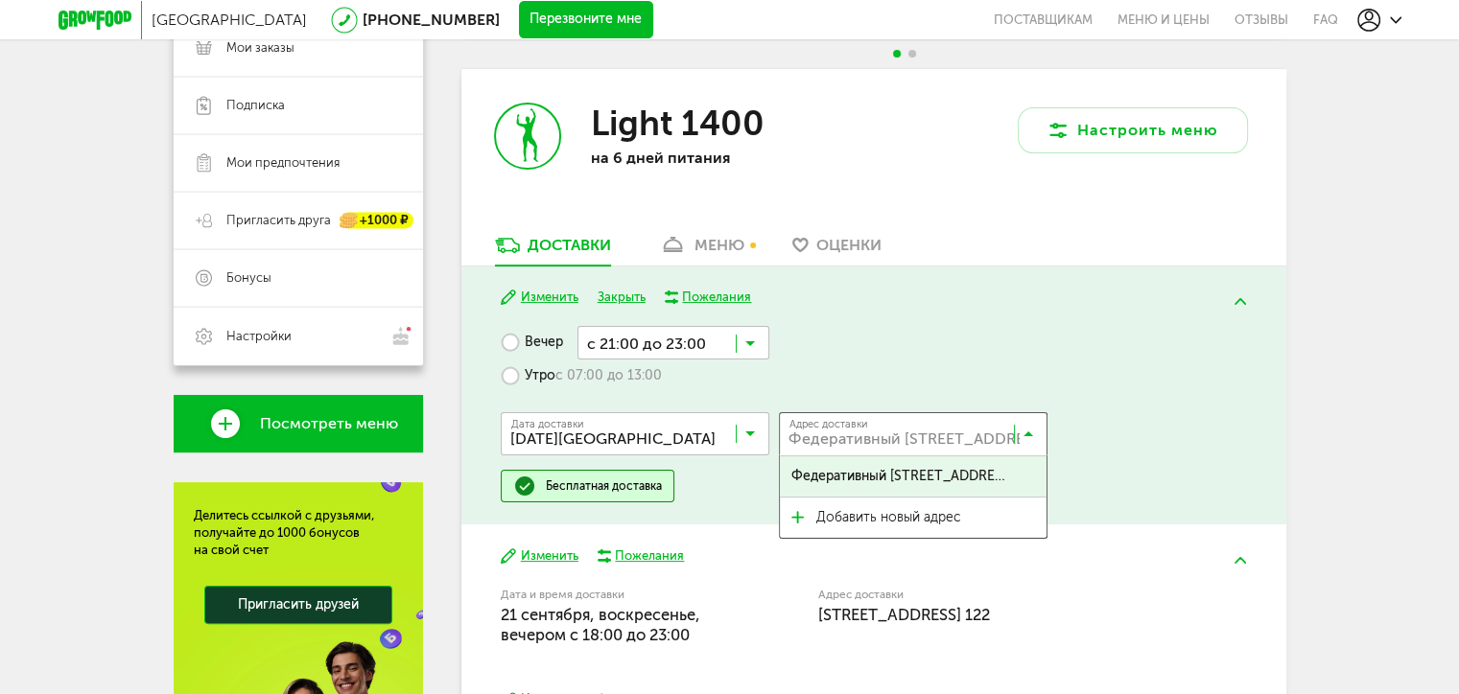
click at [1023, 438] on icon at bounding box center [1028, 438] width 10 height 19
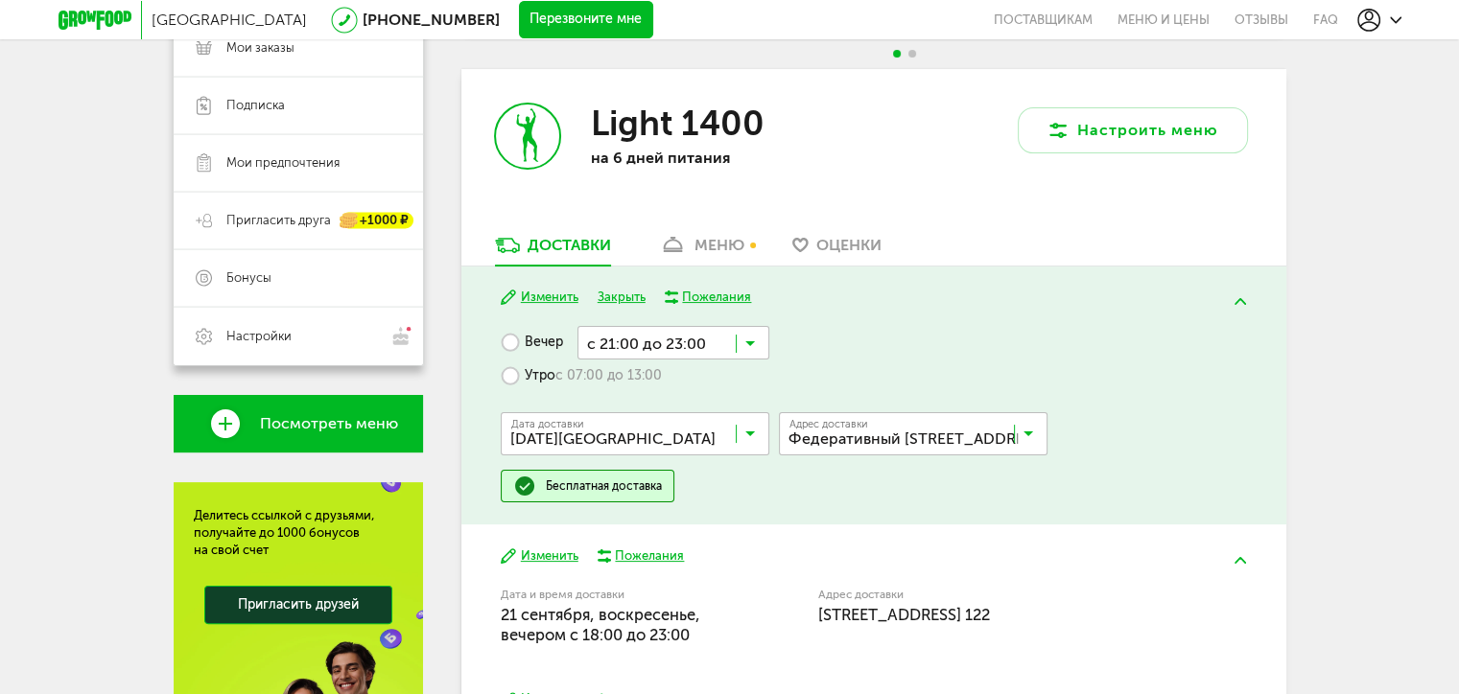
click at [1088, 407] on div "Дата доставки 19 сентября, пятница Загрузка... Адрес Квартира Комментарий для к…" at bounding box center [873, 431] width 745 height 77
click at [1012, 338] on div "Вечер с 21:00 до 23:00 Загрузка... Утро с 07:00 до 13:00 Дата доставки 19 сентя…" at bounding box center [873, 414] width 745 height 176
click at [622, 297] on button "Закрыть" at bounding box center [621, 298] width 48 height 18
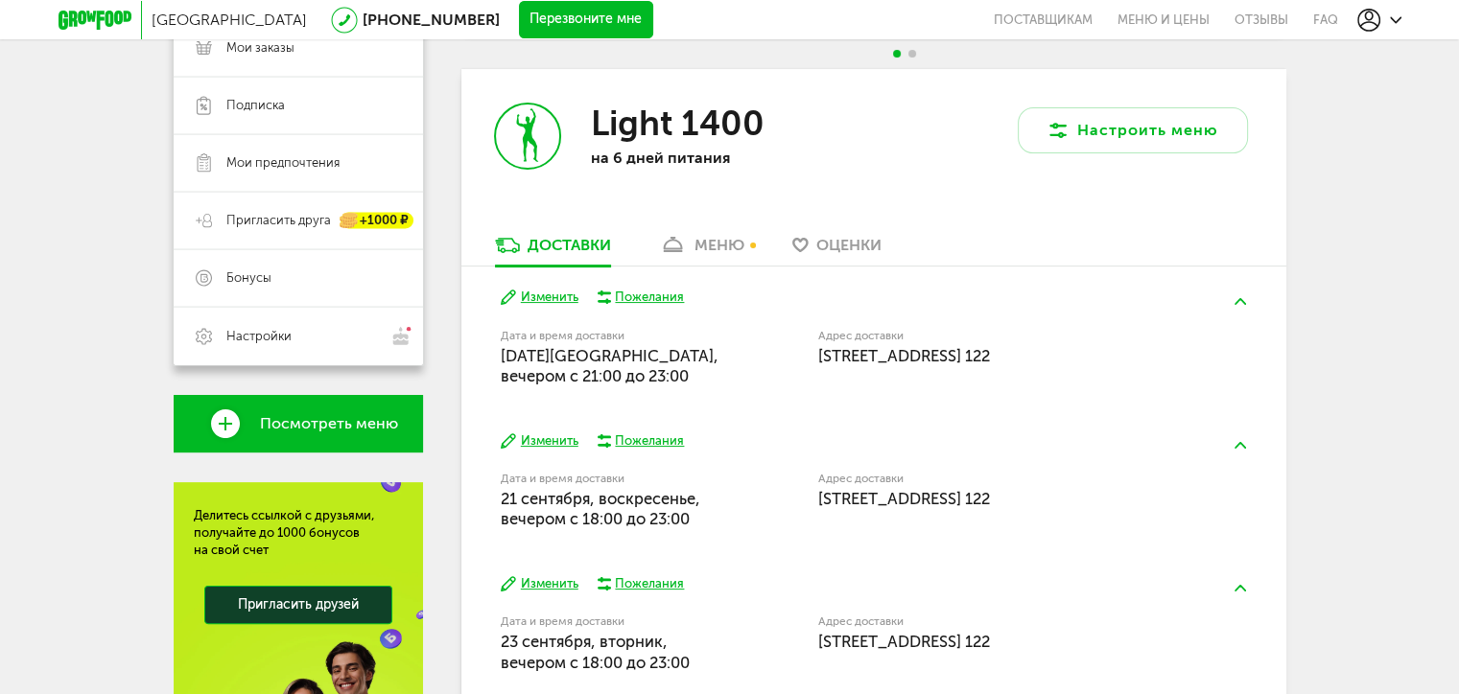
click at [665, 295] on div "Пожелания" at bounding box center [649, 297] width 69 height 17
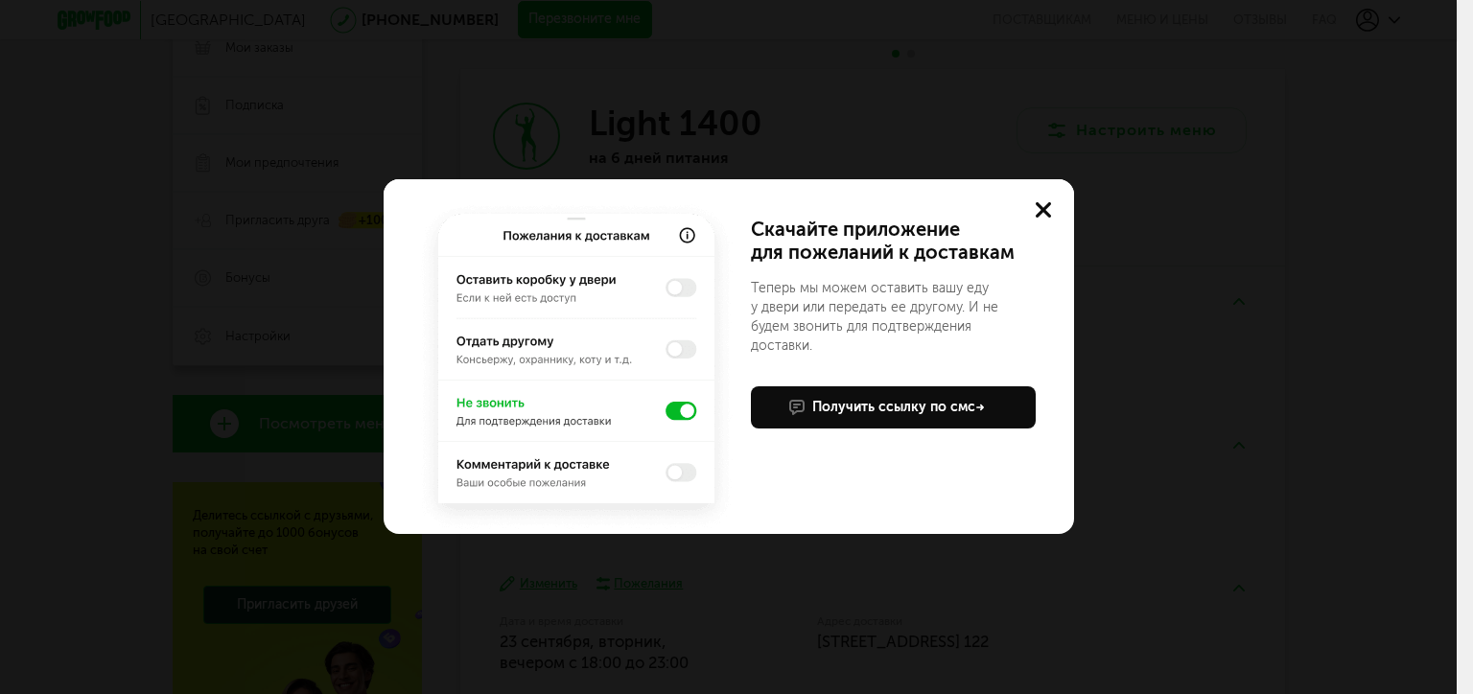
click at [684, 410] on img at bounding box center [576, 367] width 322 height 336
click at [1040, 207] on use at bounding box center [1043, 209] width 15 height 15
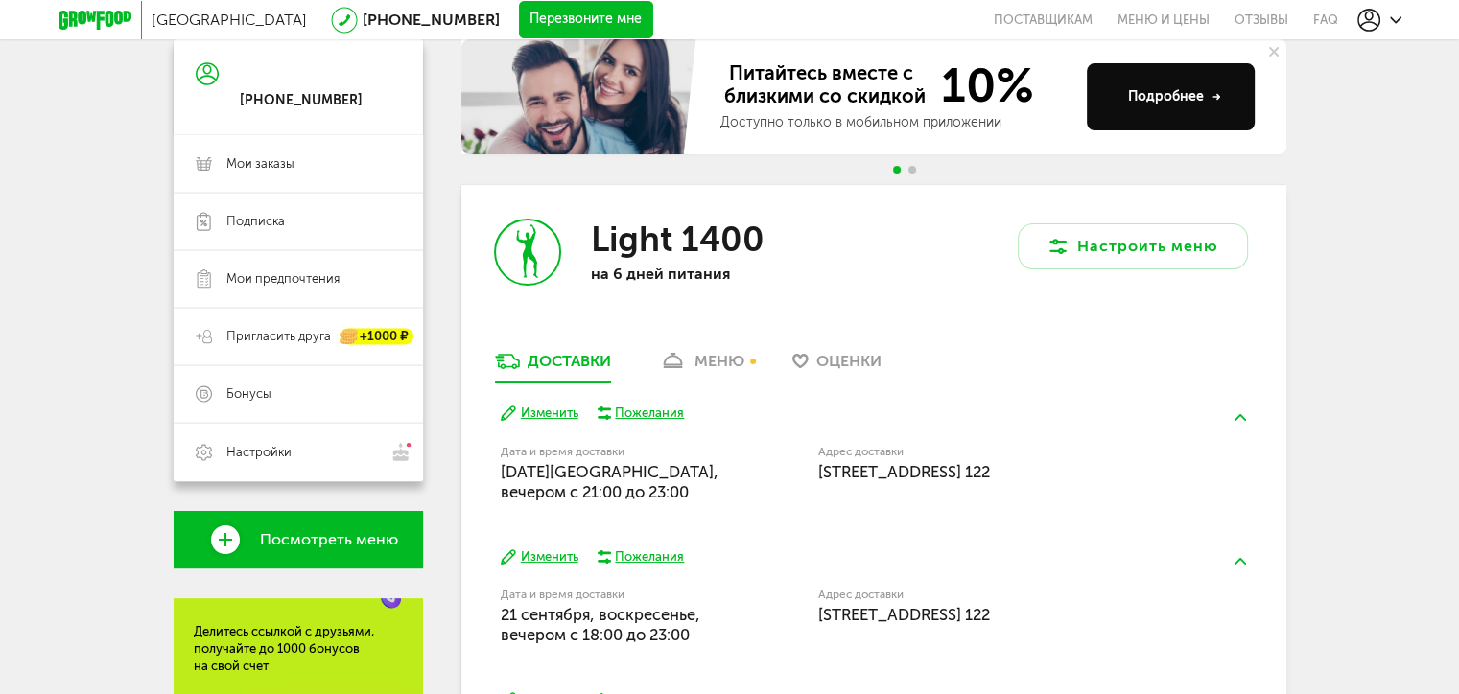
scroll to position [0, 0]
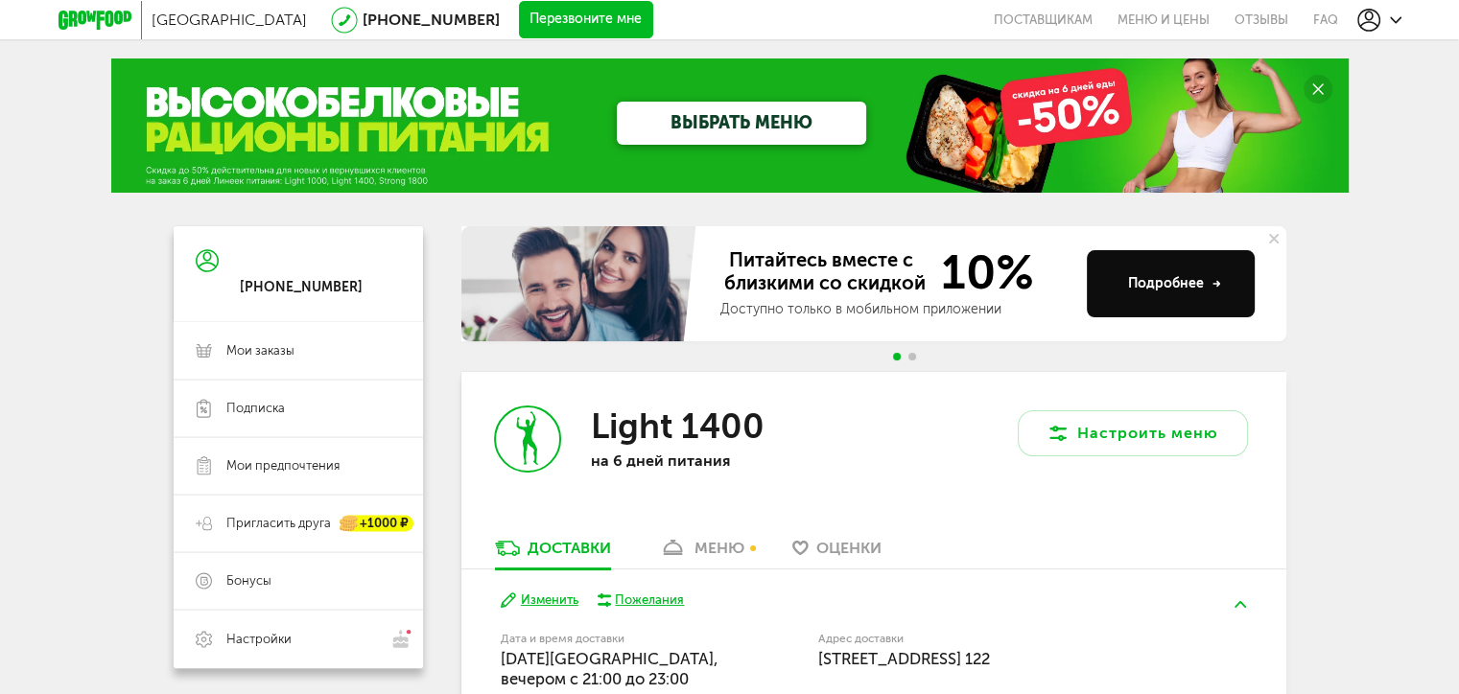
click at [717, 553] on div "меню" at bounding box center [719, 548] width 50 height 18
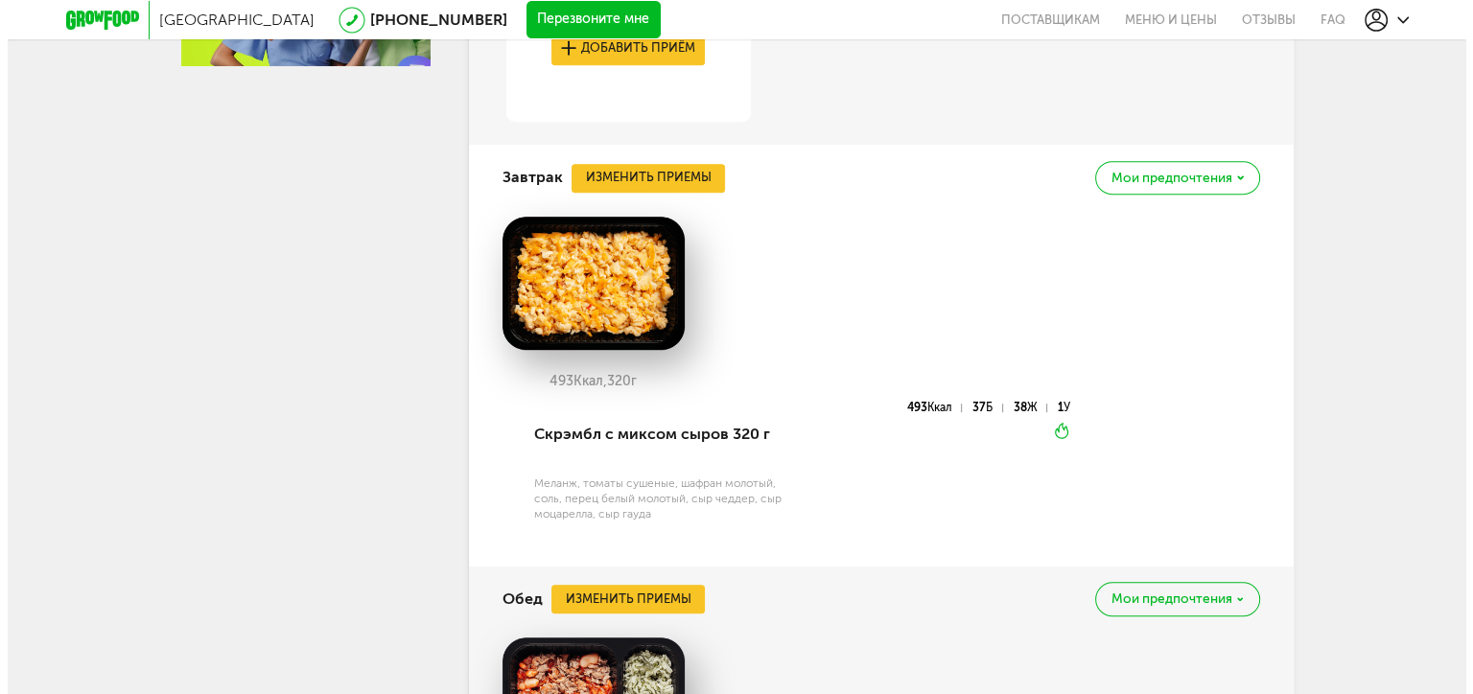
scroll to position [900, 0]
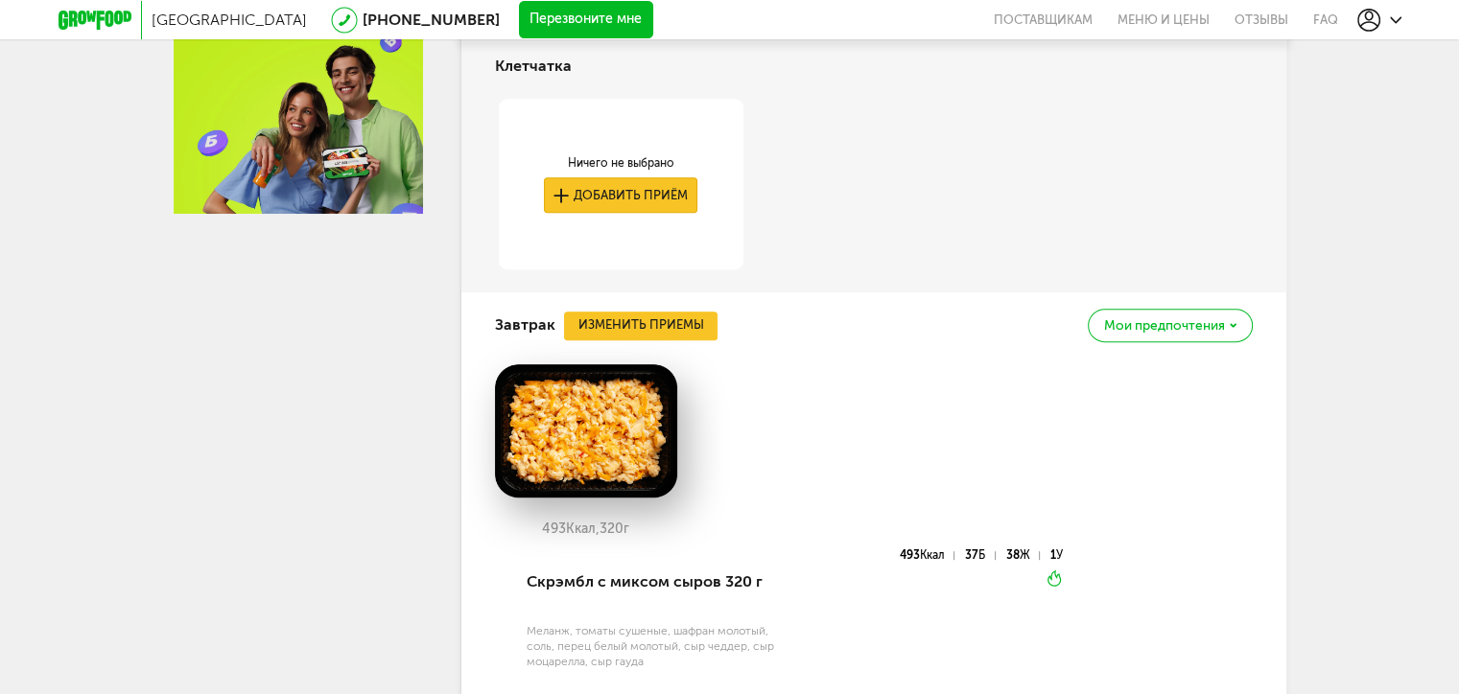
click at [645, 201] on button "Добавить приём" at bounding box center [620, 194] width 153 height 35
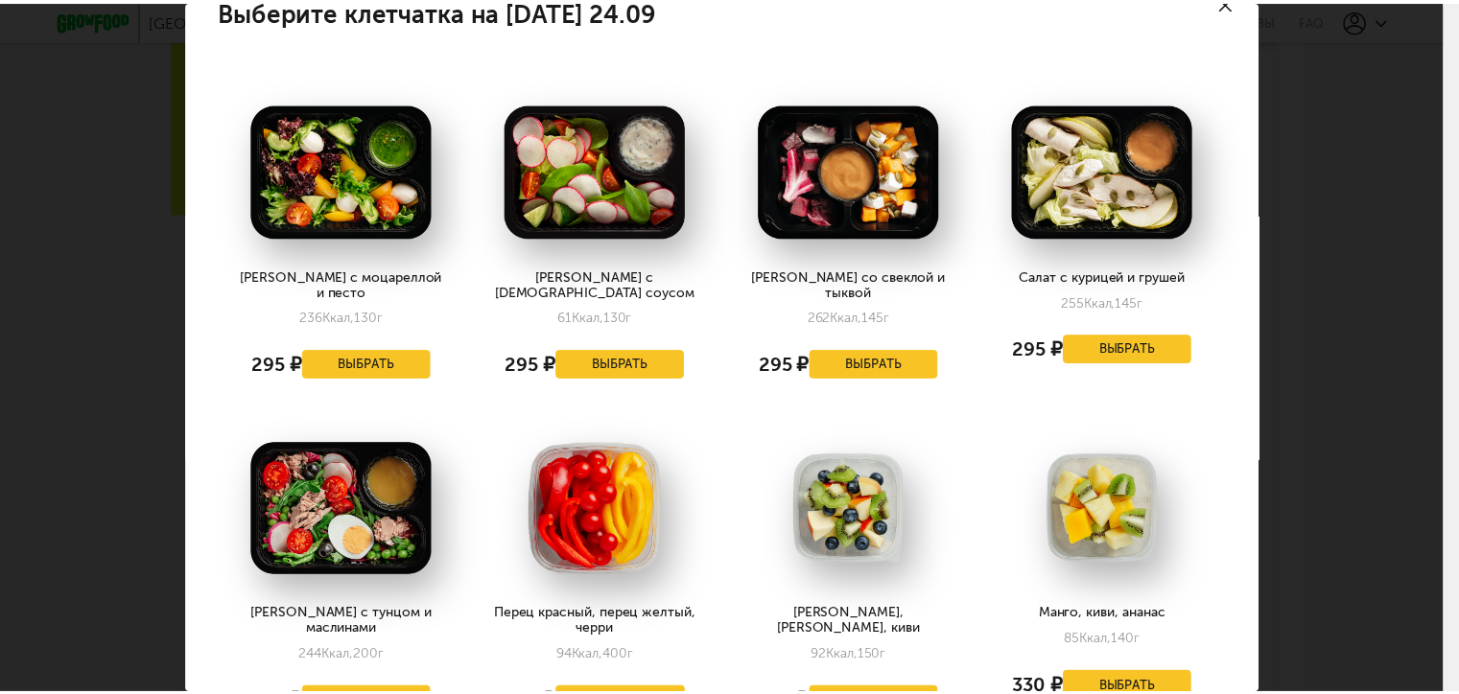
scroll to position [0, 0]
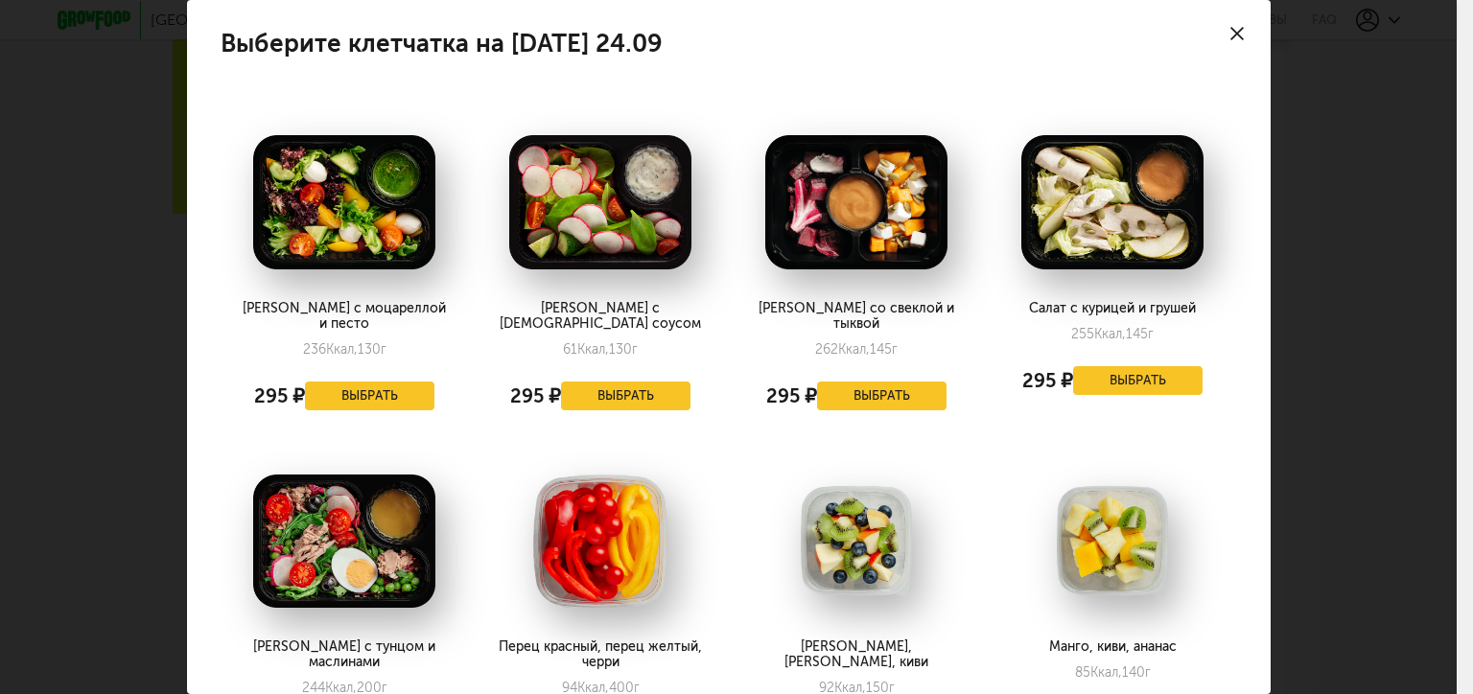
click at [1230, 34] on use at bounding box center [1236, 33] width 13 height 13
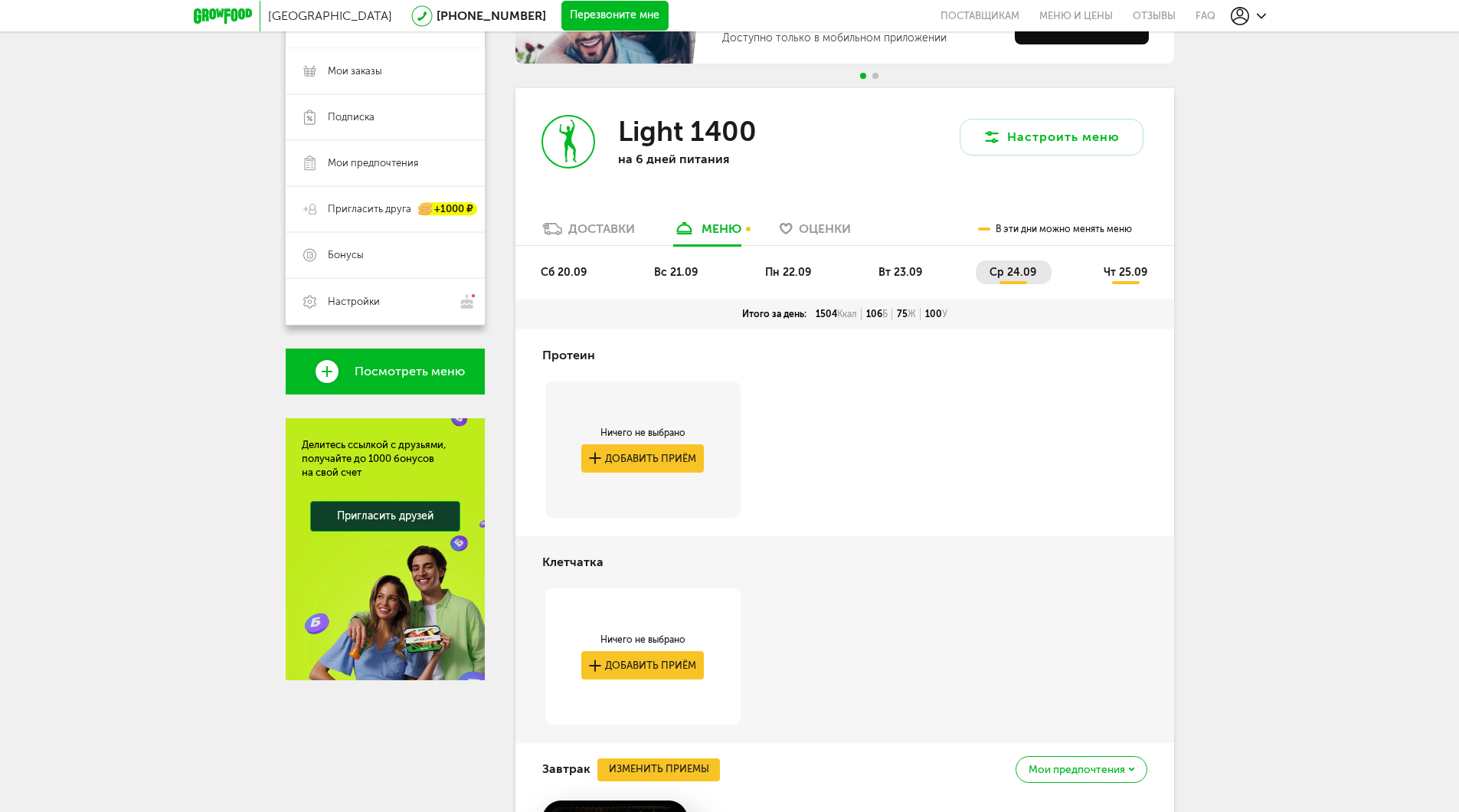
scroll to position [182, 0]
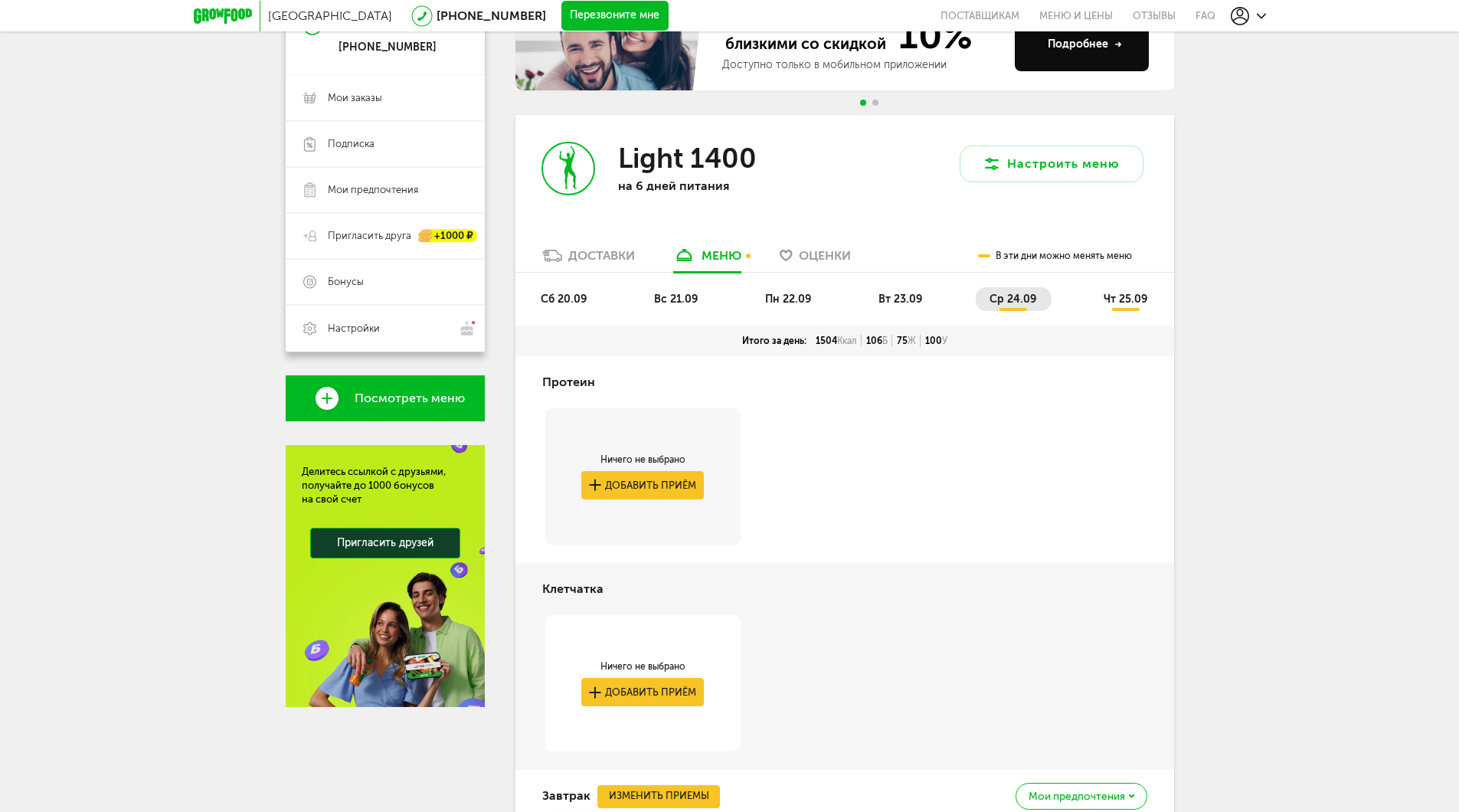
click at [1016, 297] on span "ср 24.09" at bounding box center [1013, 299] width 46 height 13
click at [567, 296] on span "сб 20.09" at bounding box center [564, 299] width 46 height 13
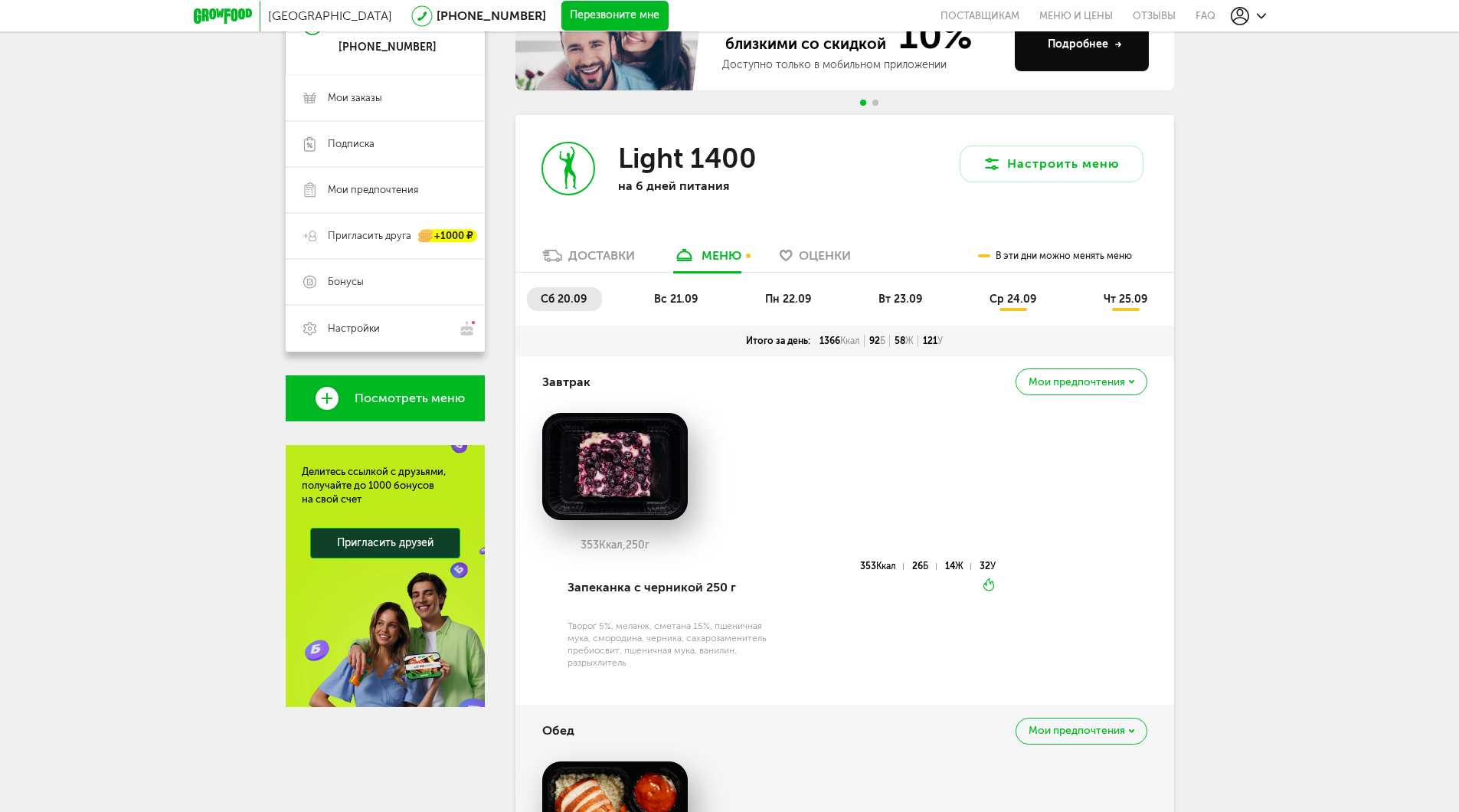
click at [667, 294] on span "вс 21.09" at bounding box center [676, 299] width 44 height 13
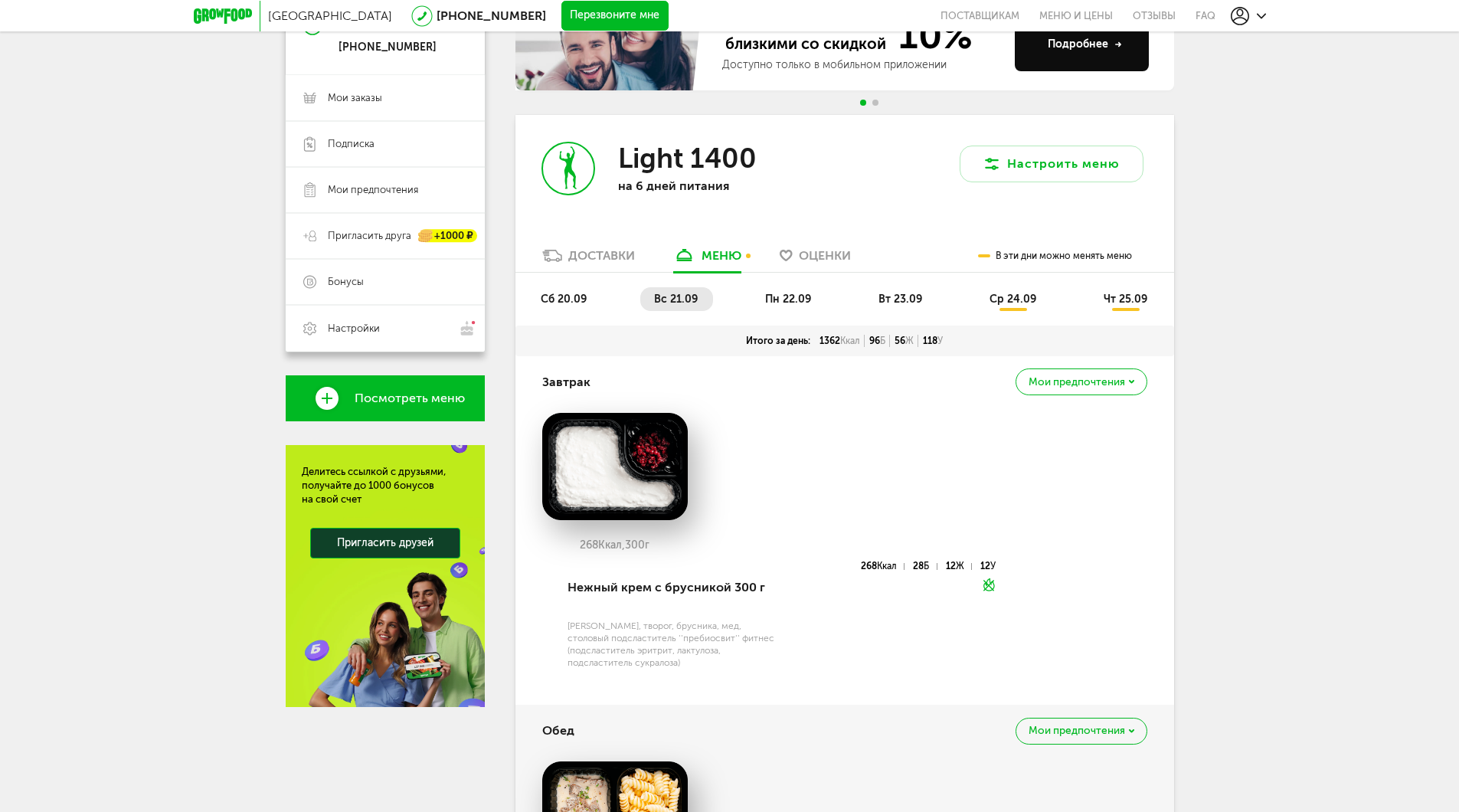
click at [785, 299] on span "пн 22.09" at bounding box center [788, 299] width 46 height 13
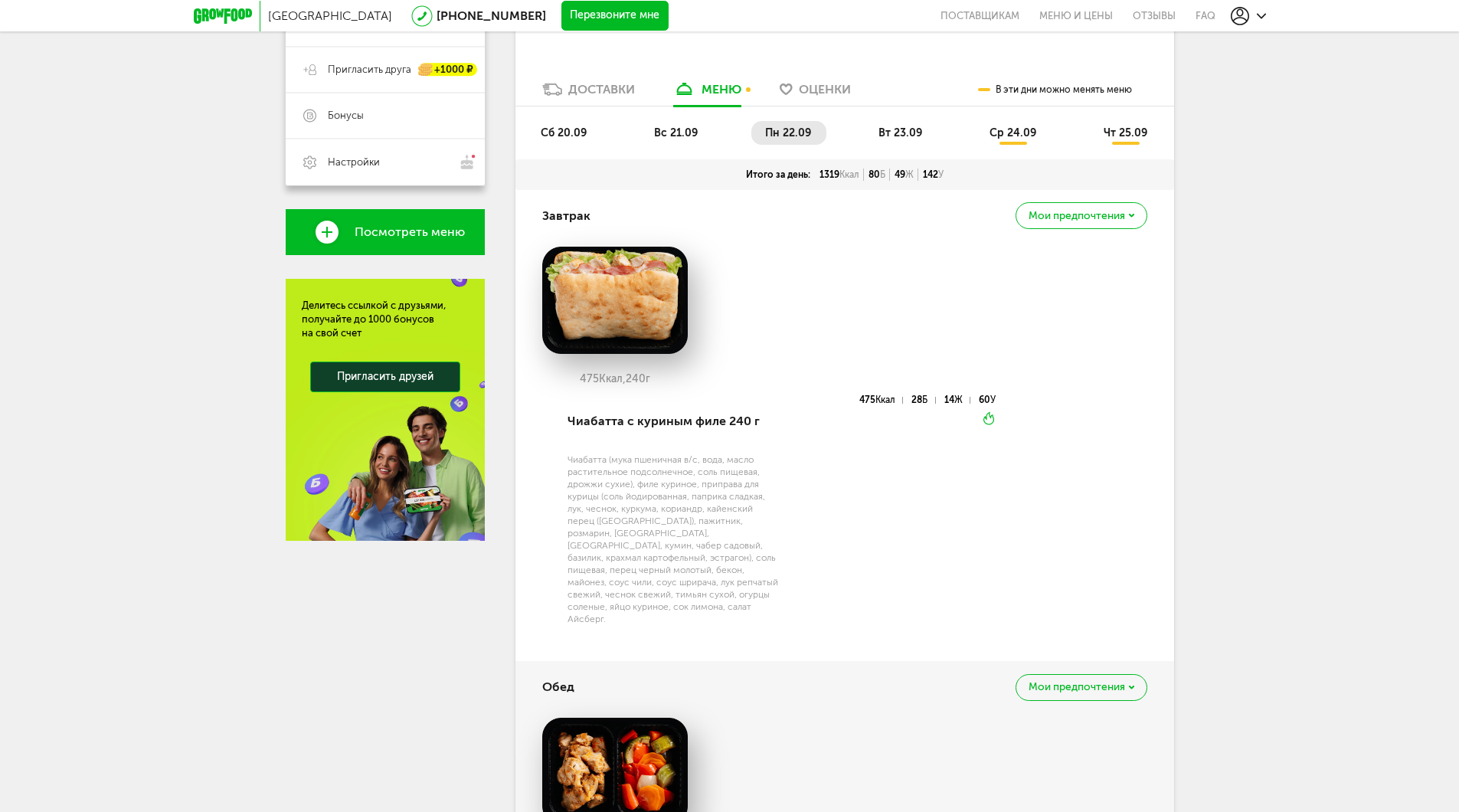
scroll to position [154, 0]
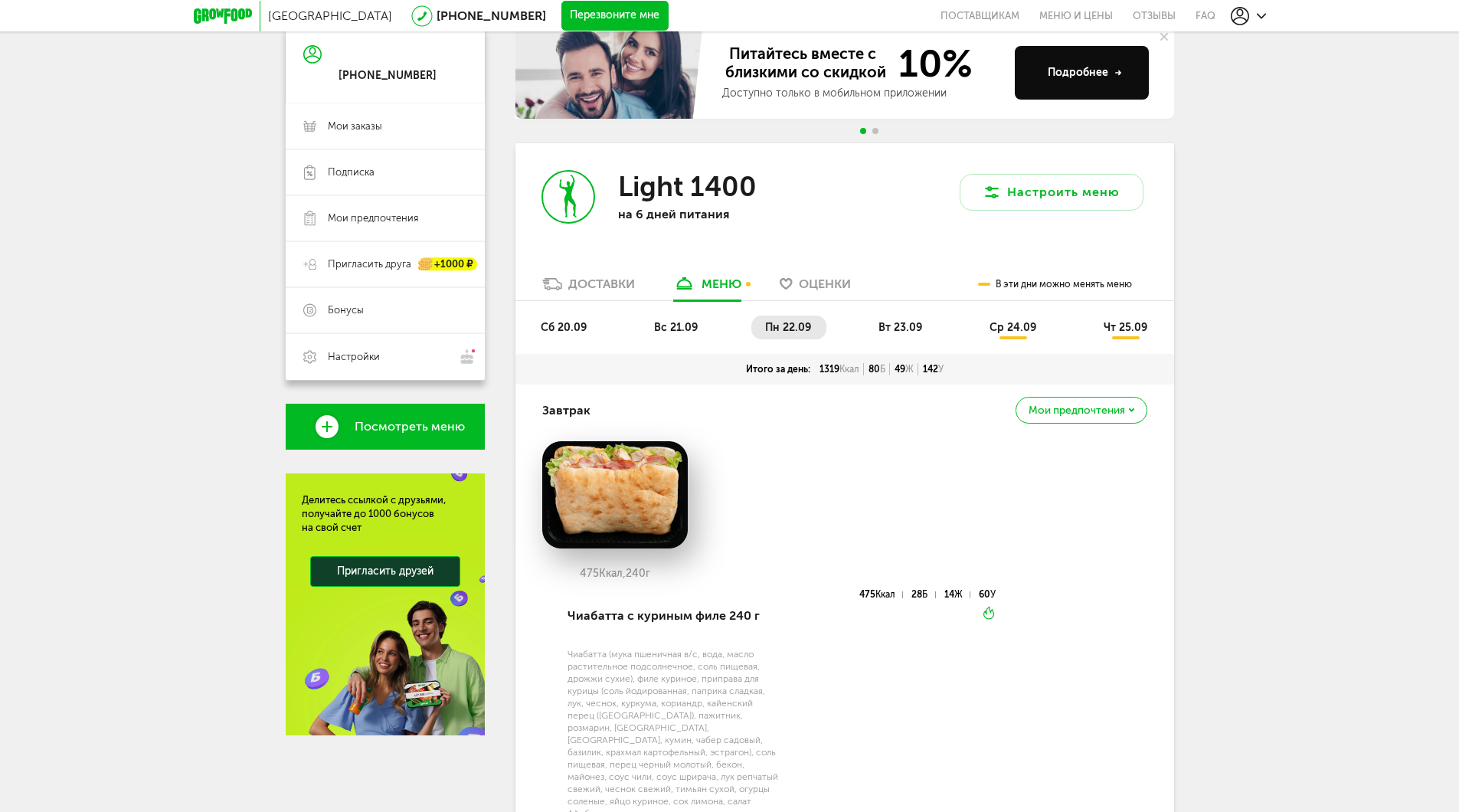
click at [894, 326] on span "вт 23.09" at bounding box center [900, 327] width 44 height 13
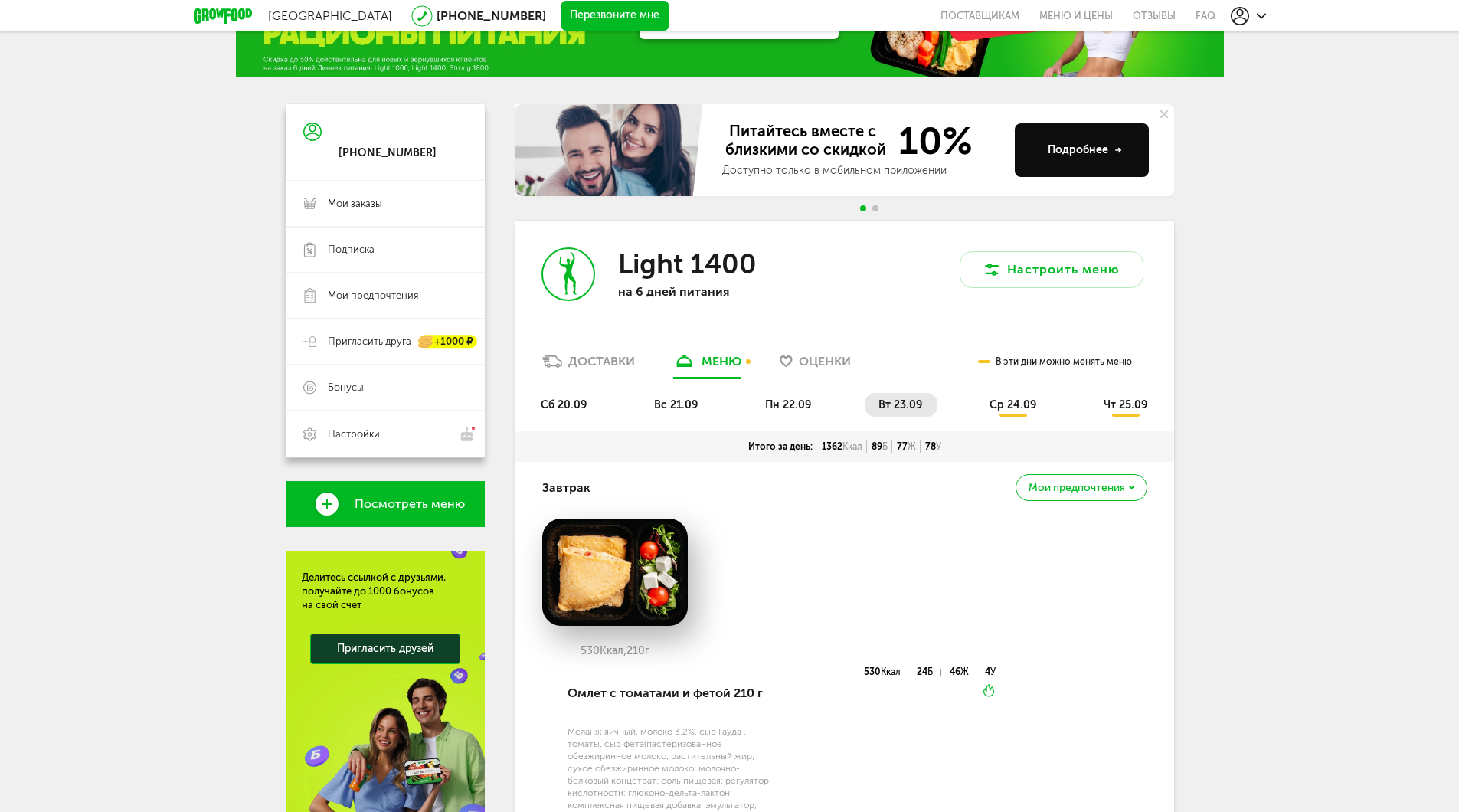
scroll to position [0, 0]
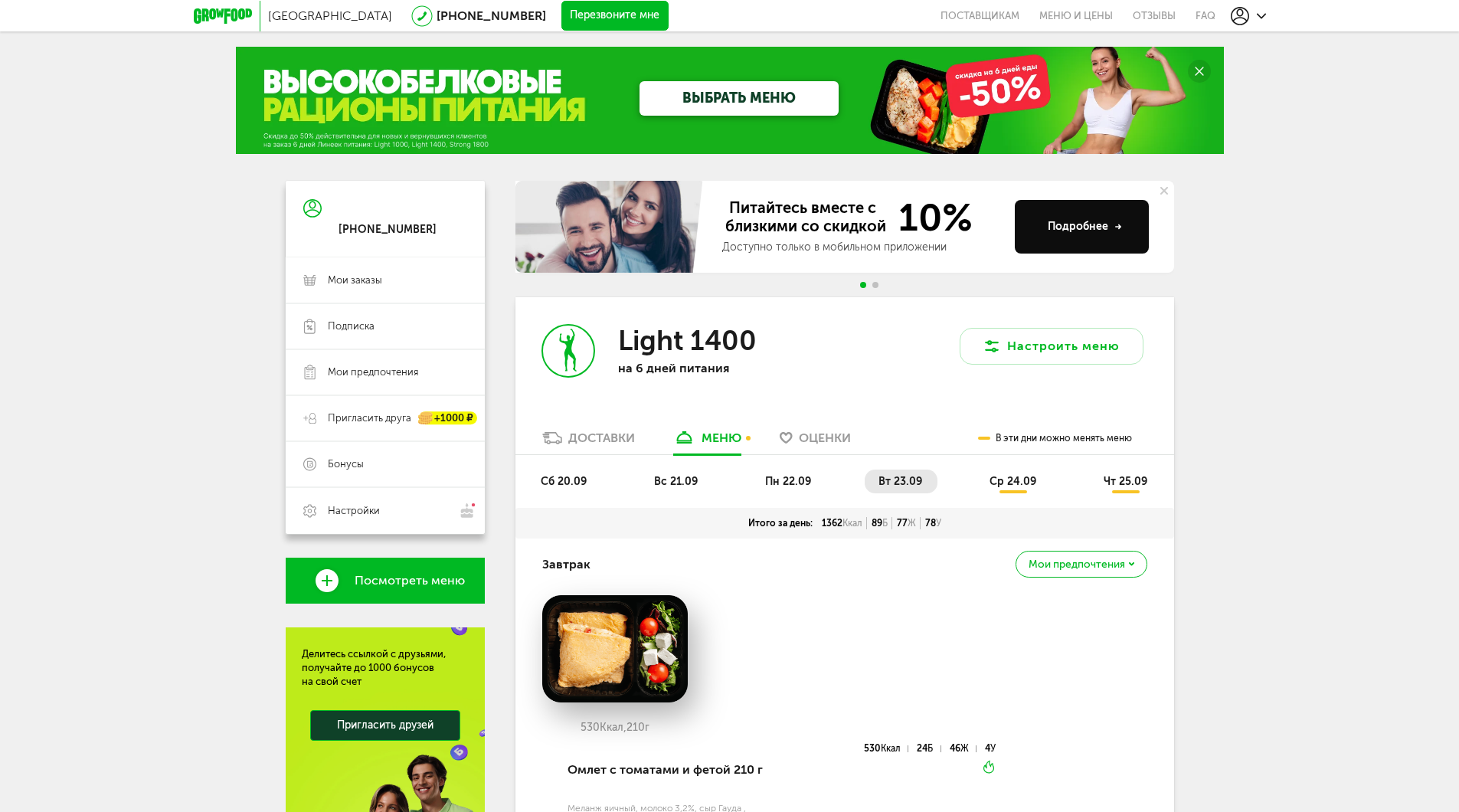
click at [711, 100] on link "ВЫБРАТЬ МЕНЮ" at bounding box center [739, 98] width 199 height 34
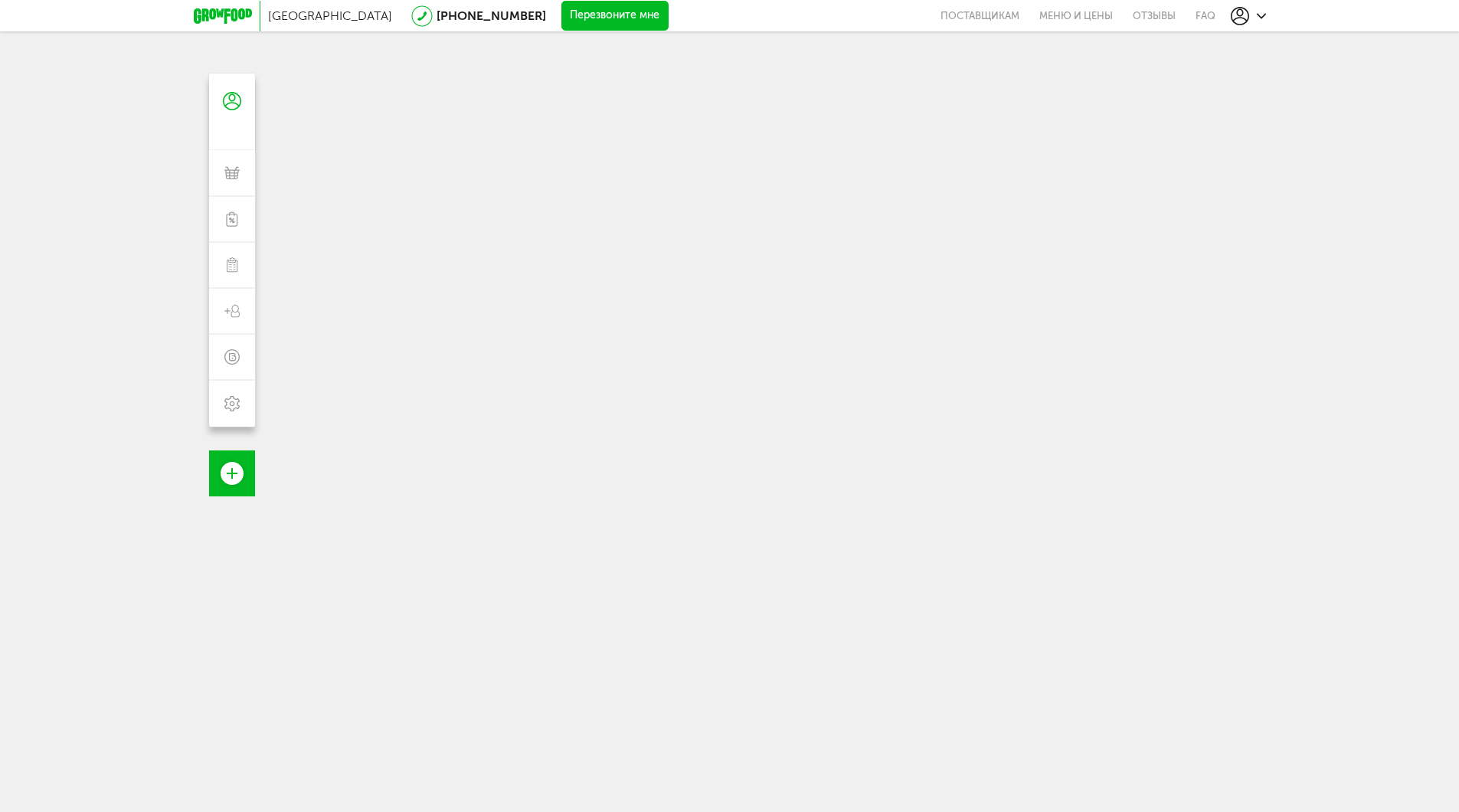
click at [227, 14] on icon at bounding box center [223, 16] width 58 height 15
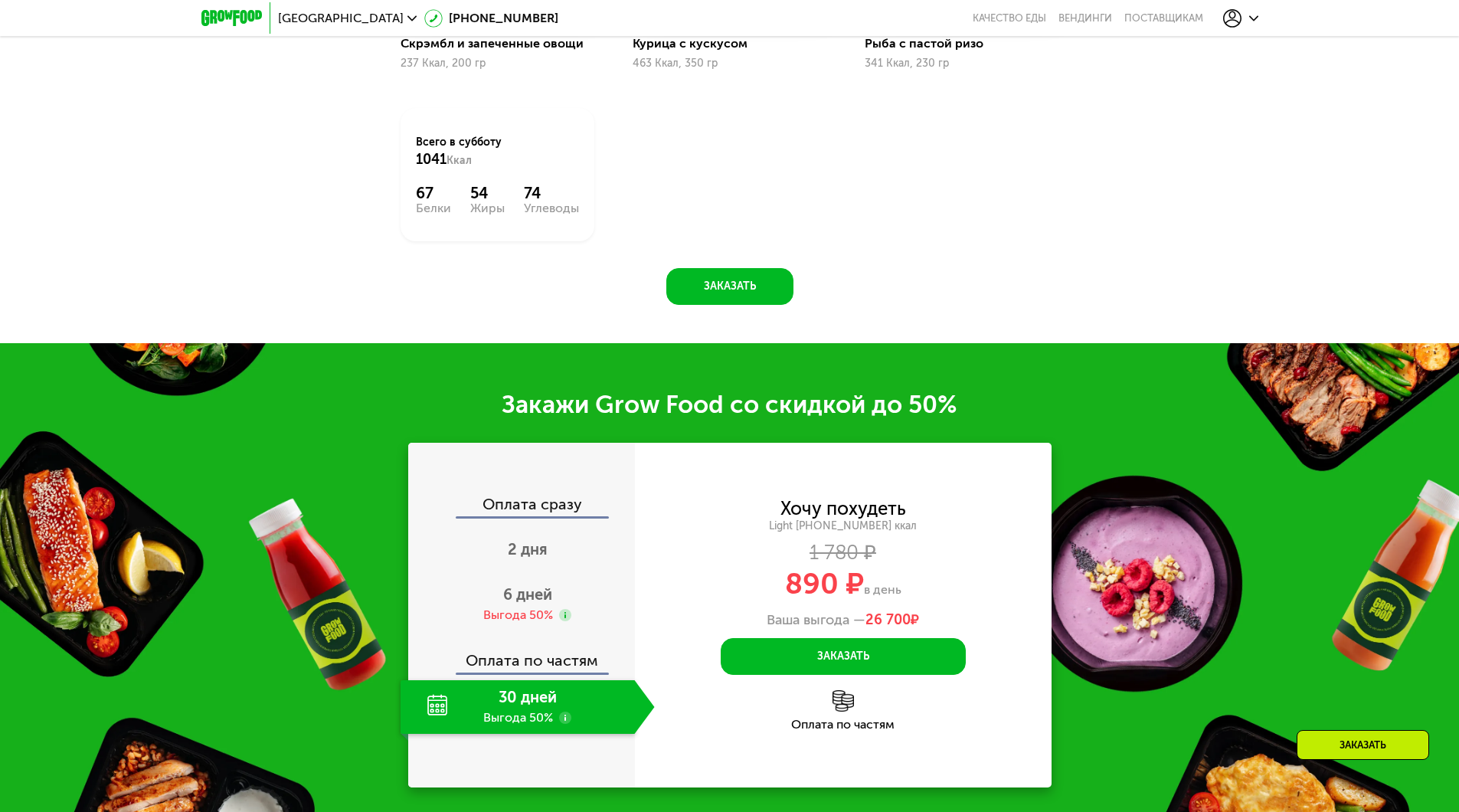
scroll to position [1838, 0]
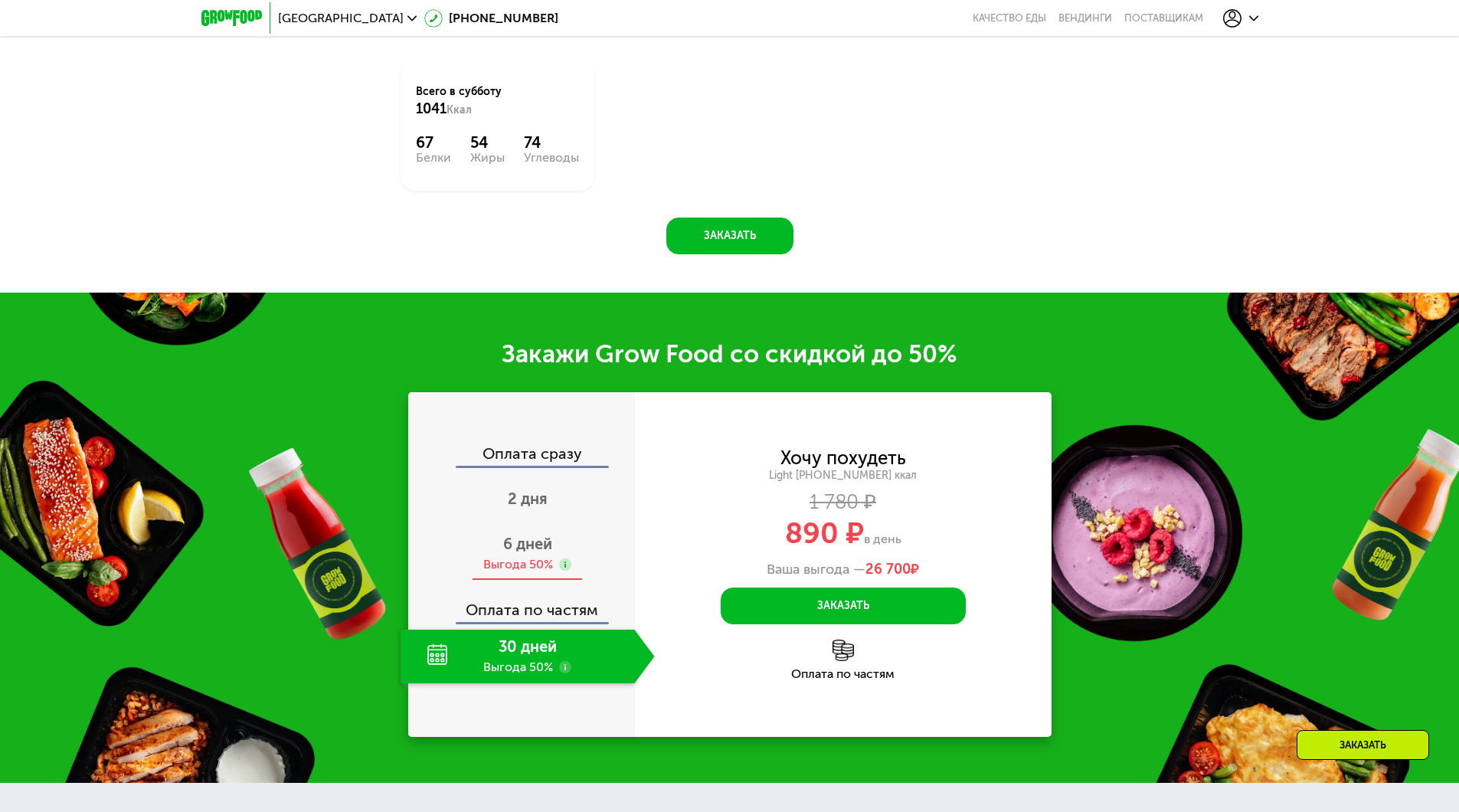
click at [501, 571] on div "Выгода 50%" at bounding box center [517, 564] width 69 height 17
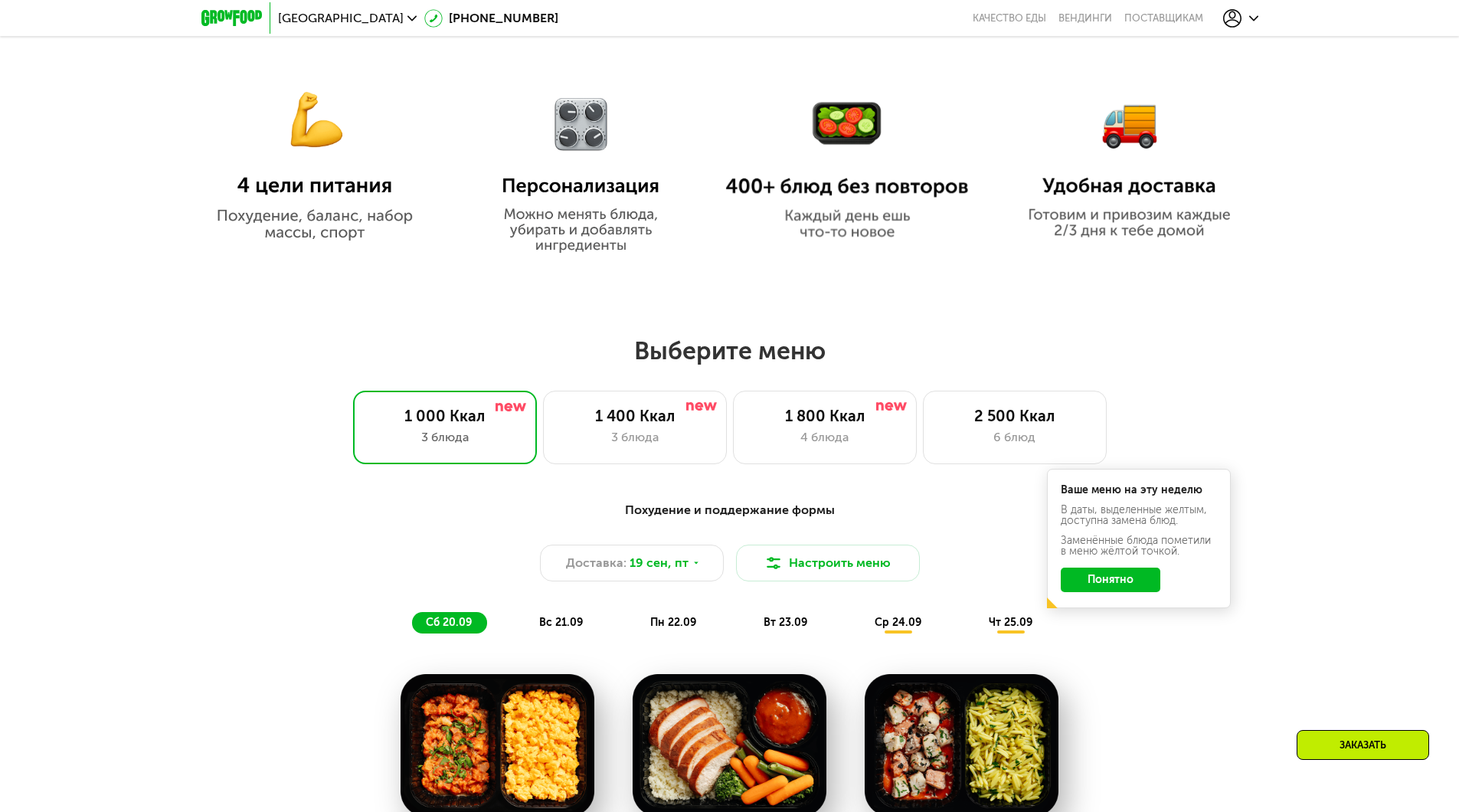
scroll to position [919, 0]
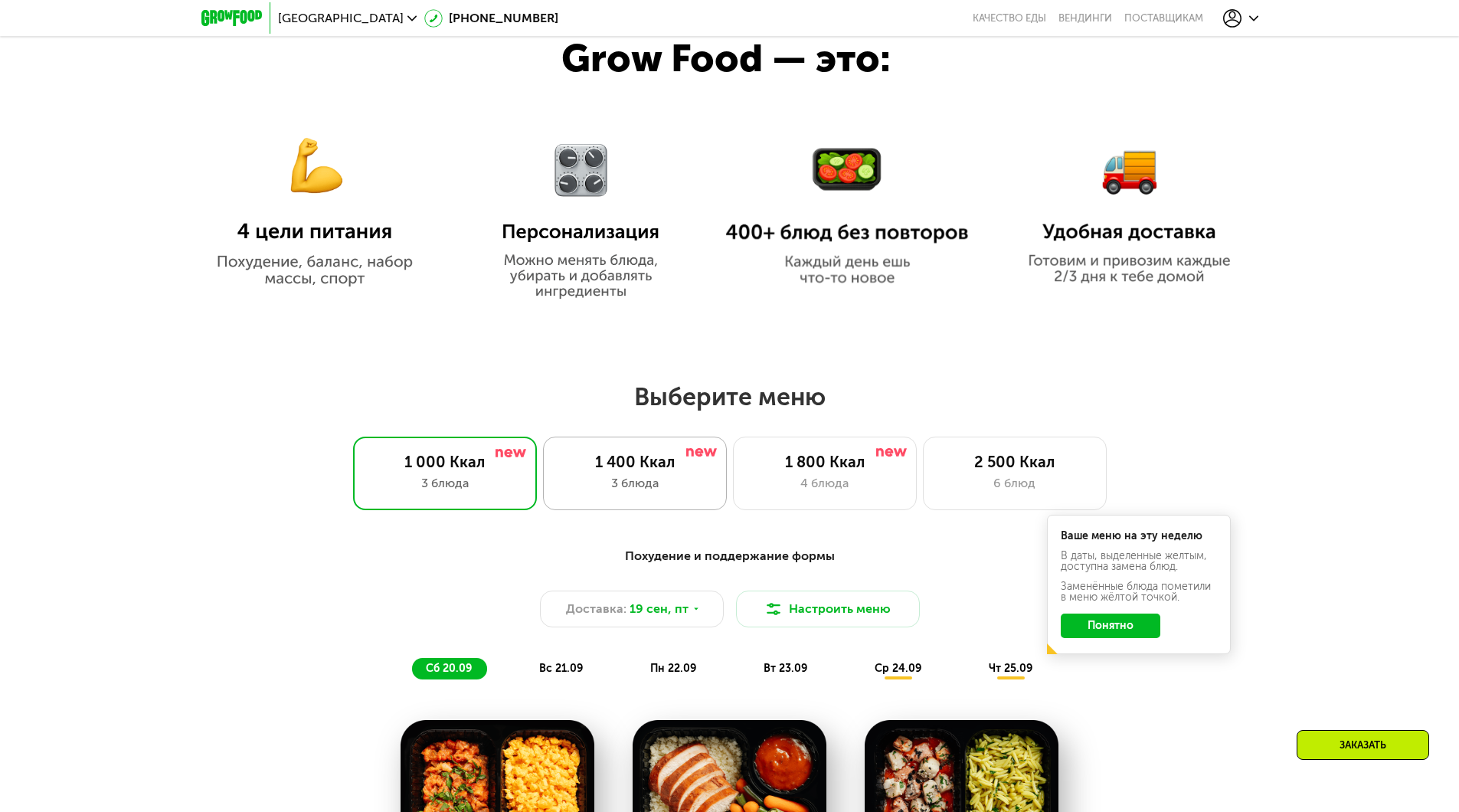
click at [645, 469] on div "1 400 Ккал" at bounding box center [635, 461] width 152 height 18
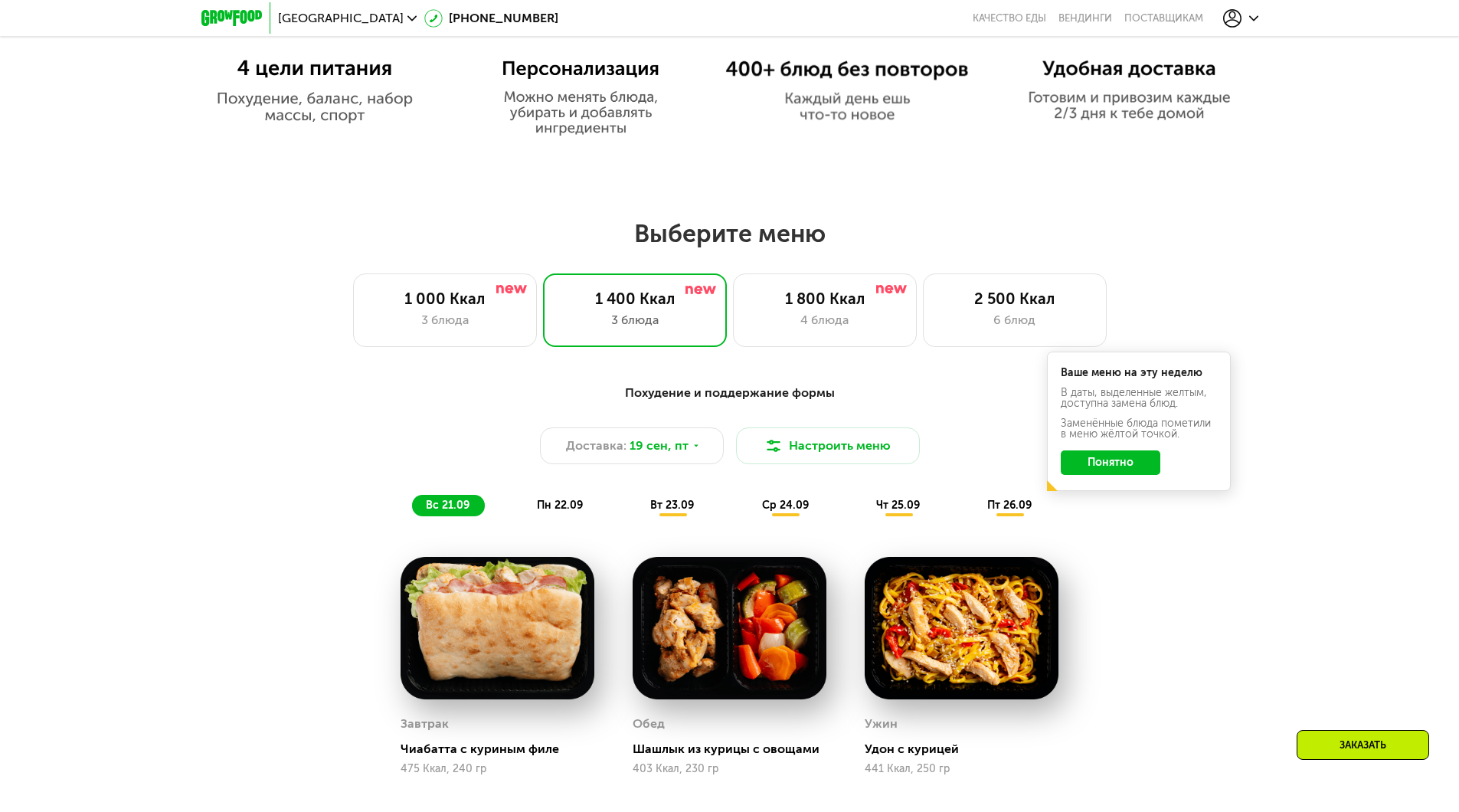
scroll to position [1072, 0]
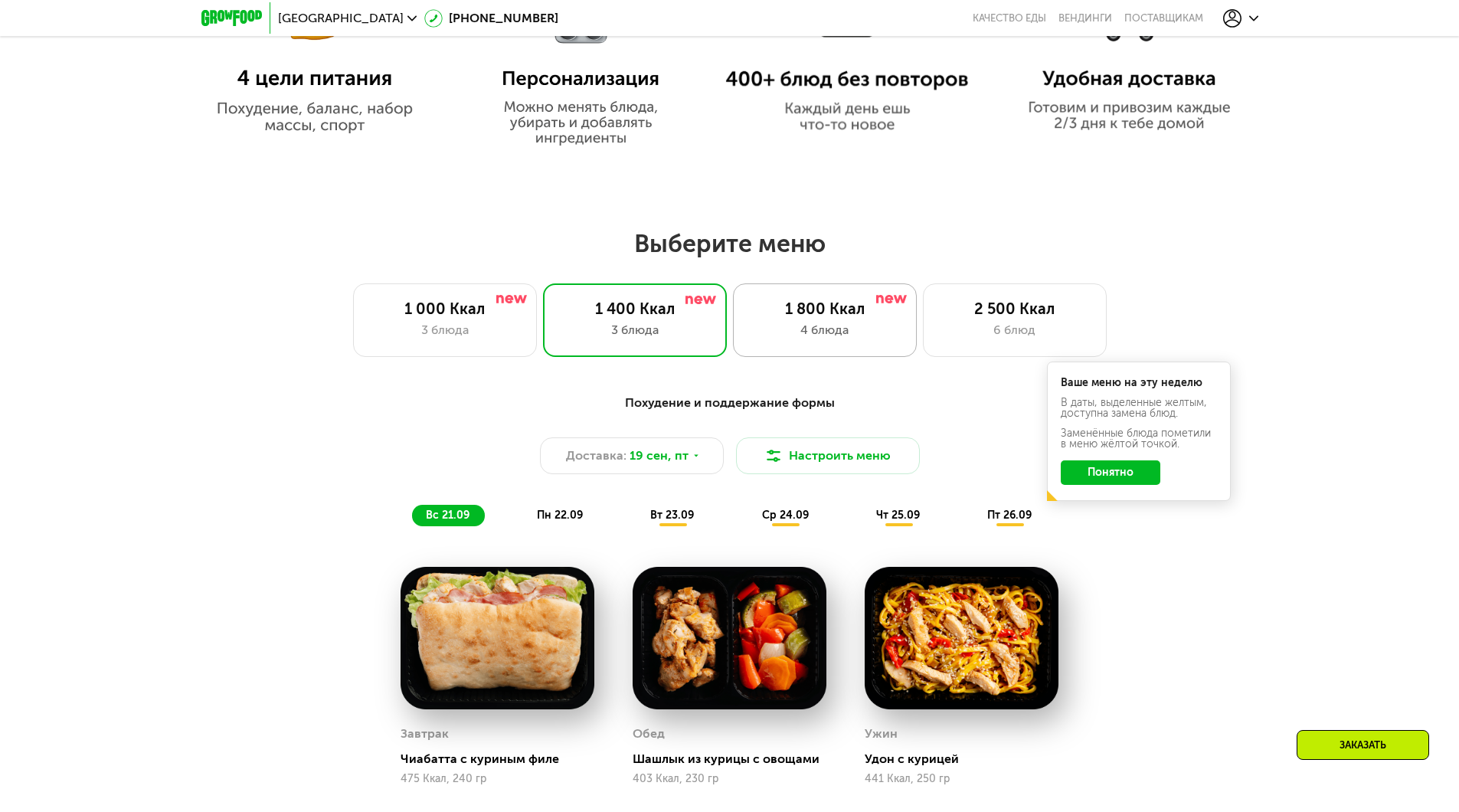
click at [868, 325] on div "1 800 Ккал 4 блюда" at bounding box center [825, 320] width 184 height 73
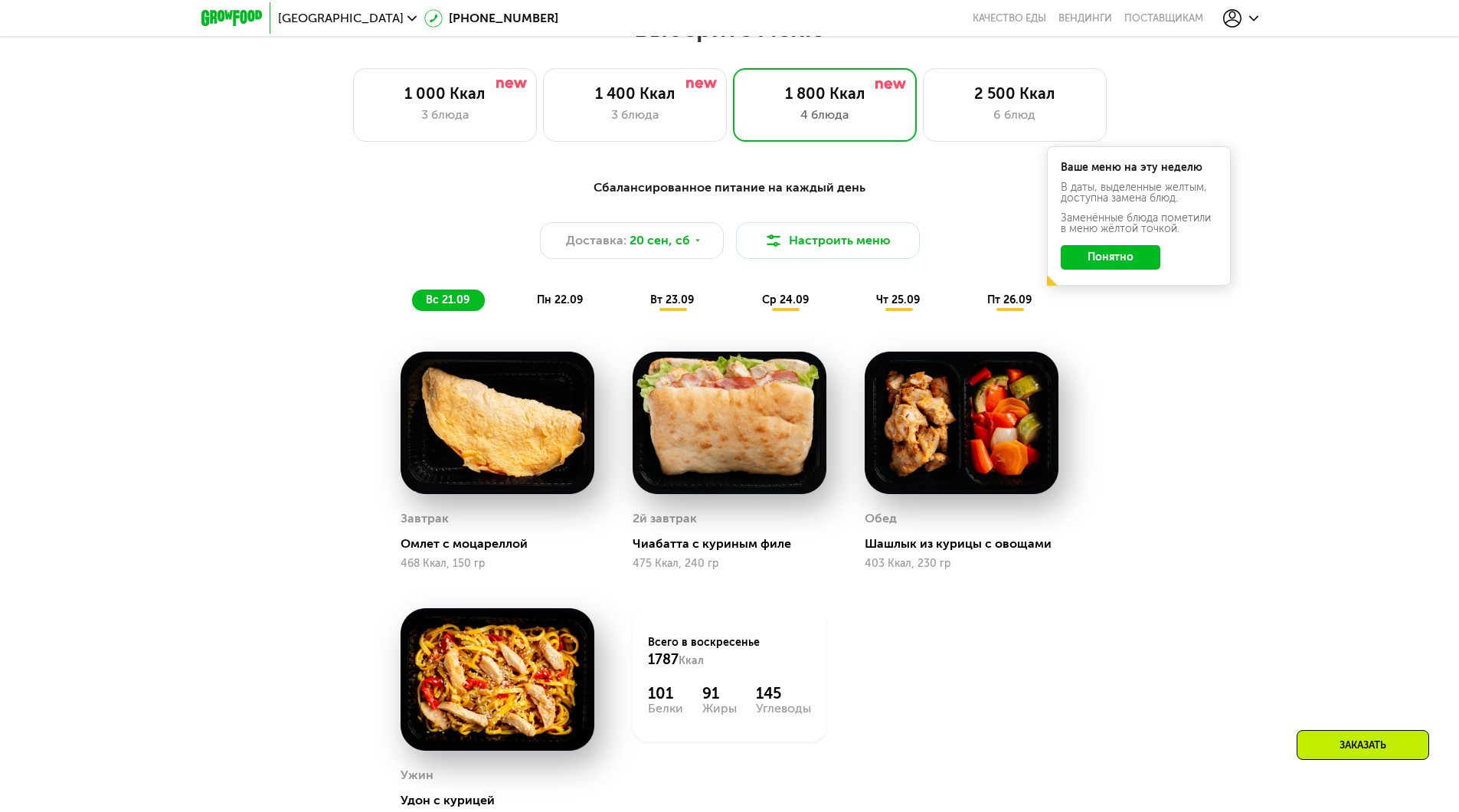
scroll to position [1378, 0]
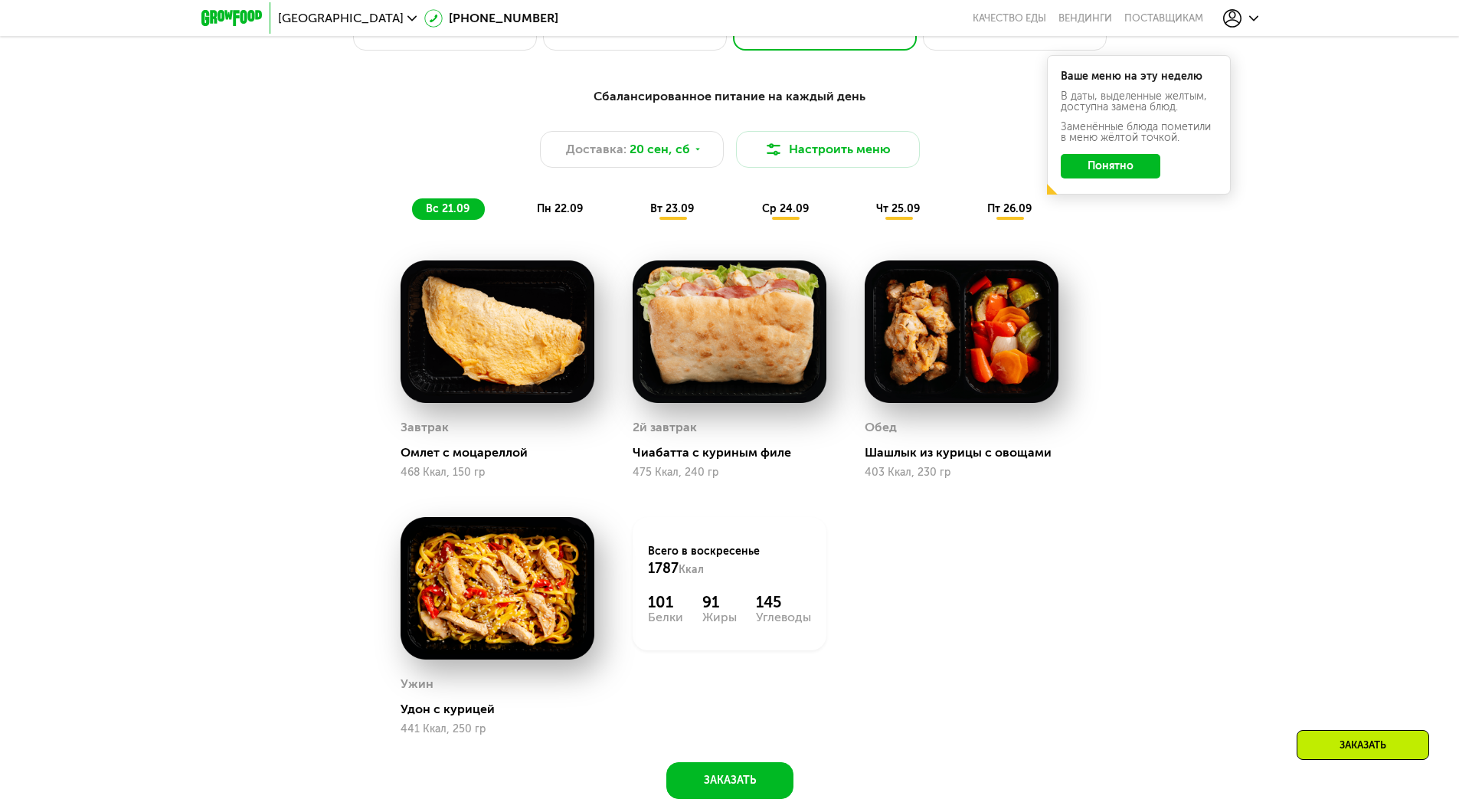
click at [546, 215] on span "пн 22.09" at bounding box center [560, 208] width 46 height 13
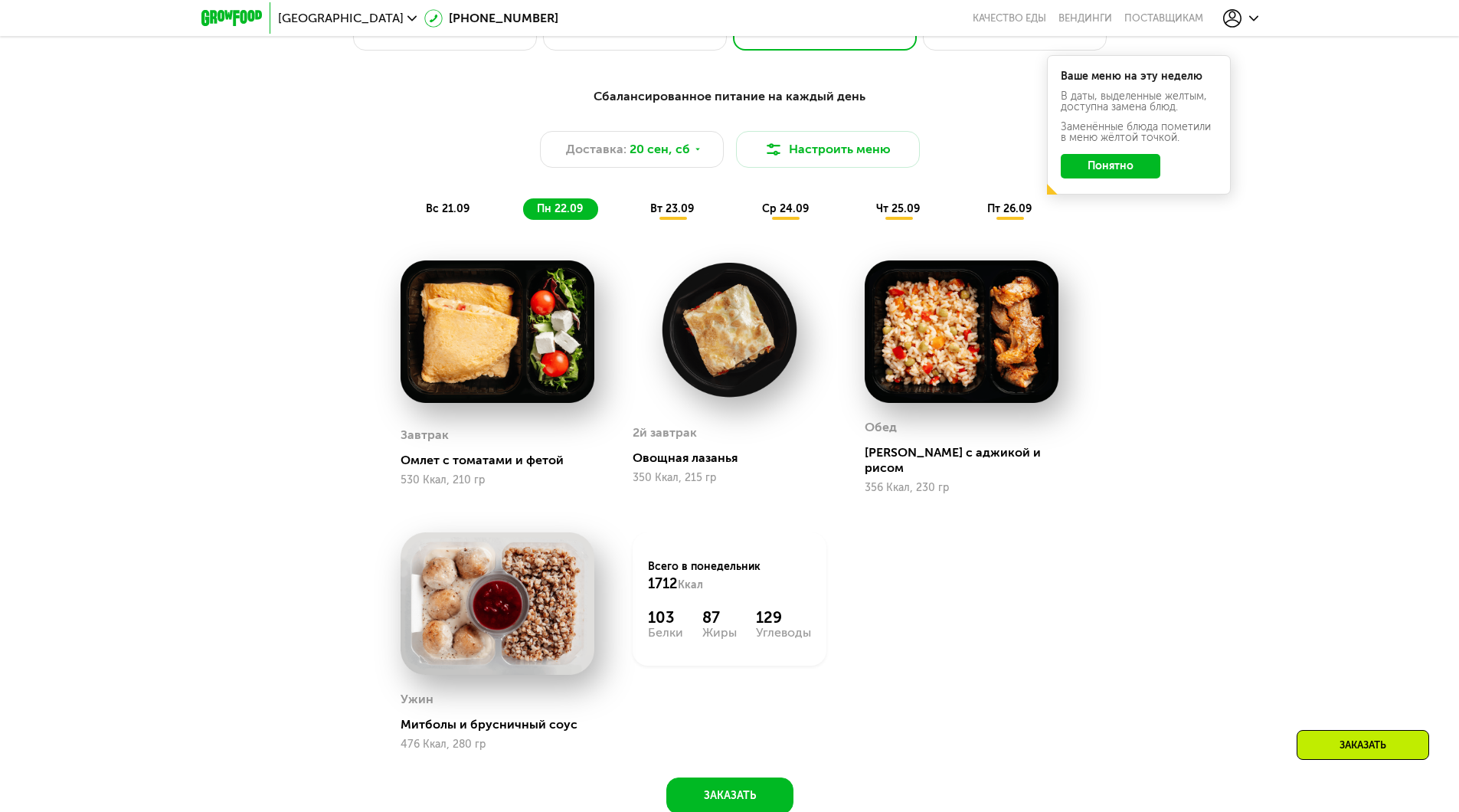
click at [462, 215] on span "вс 21.09" at bounding box center [447, 208] width 44 height 13
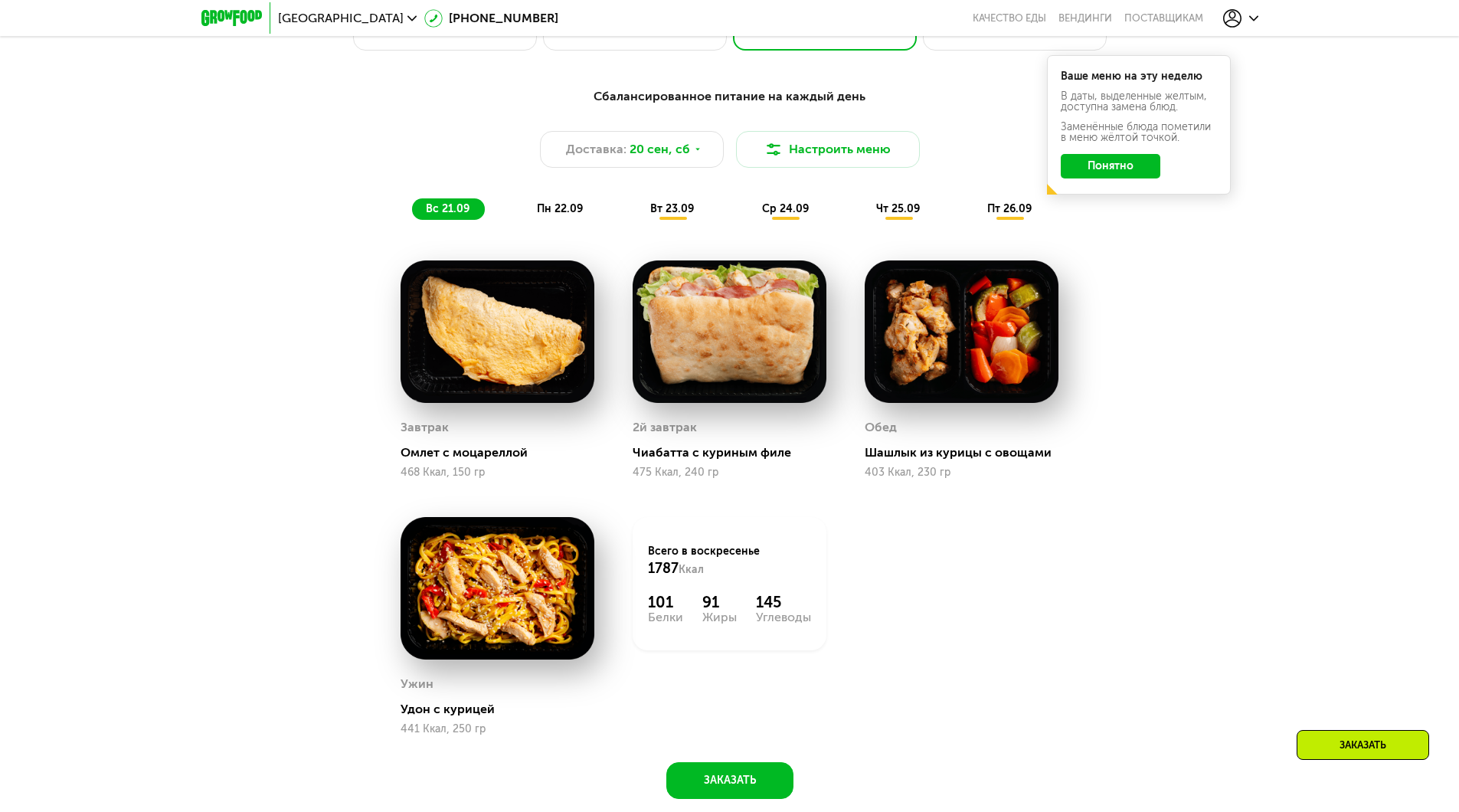
click at [558, 215] on span "пн 22.09" at bounding box center [560, 208] width 46 height 13
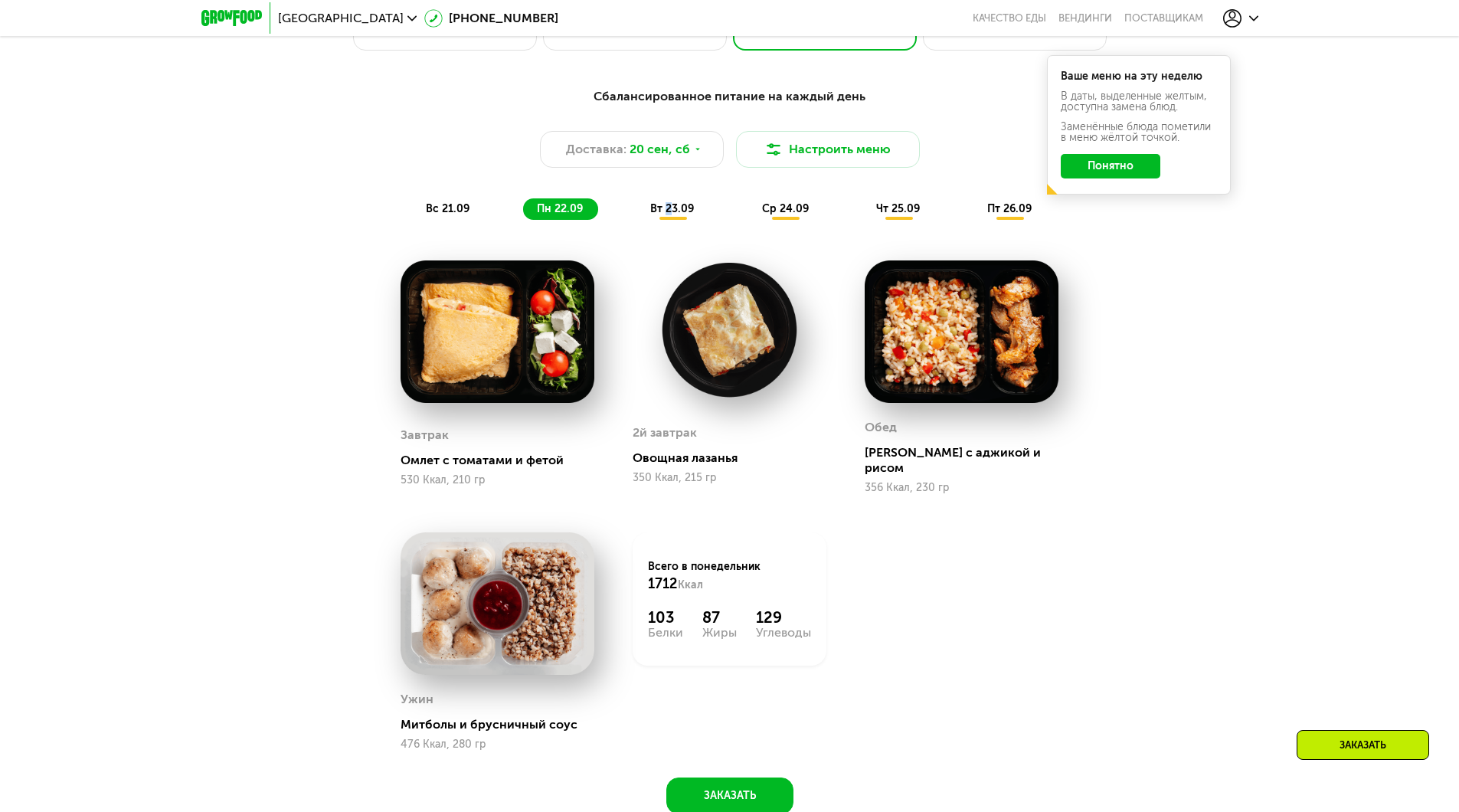
click at [668, 215] on span "вт 23.09" at bounding box center [672, 208] width 44 height 13
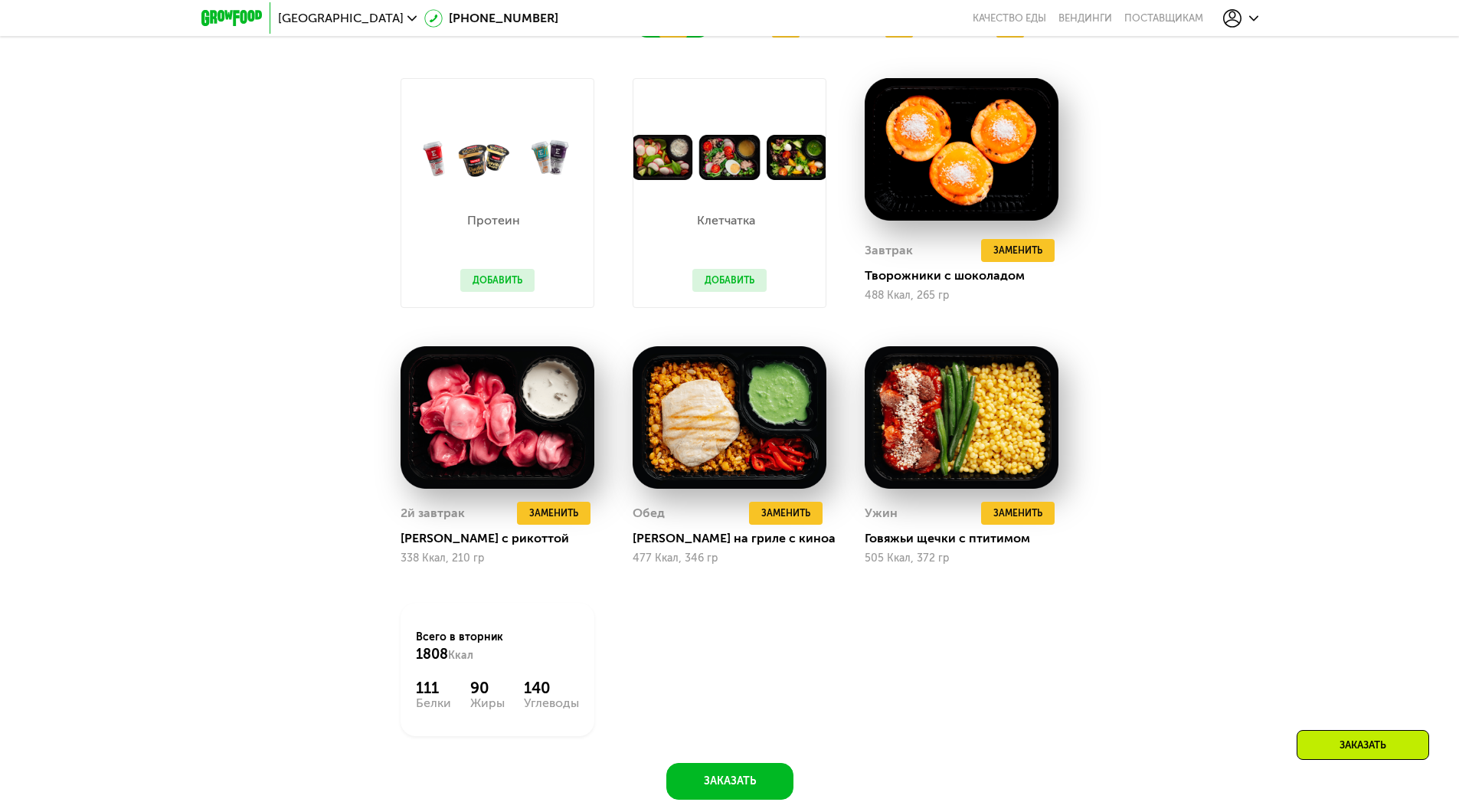
scroll to position [1148, 0]
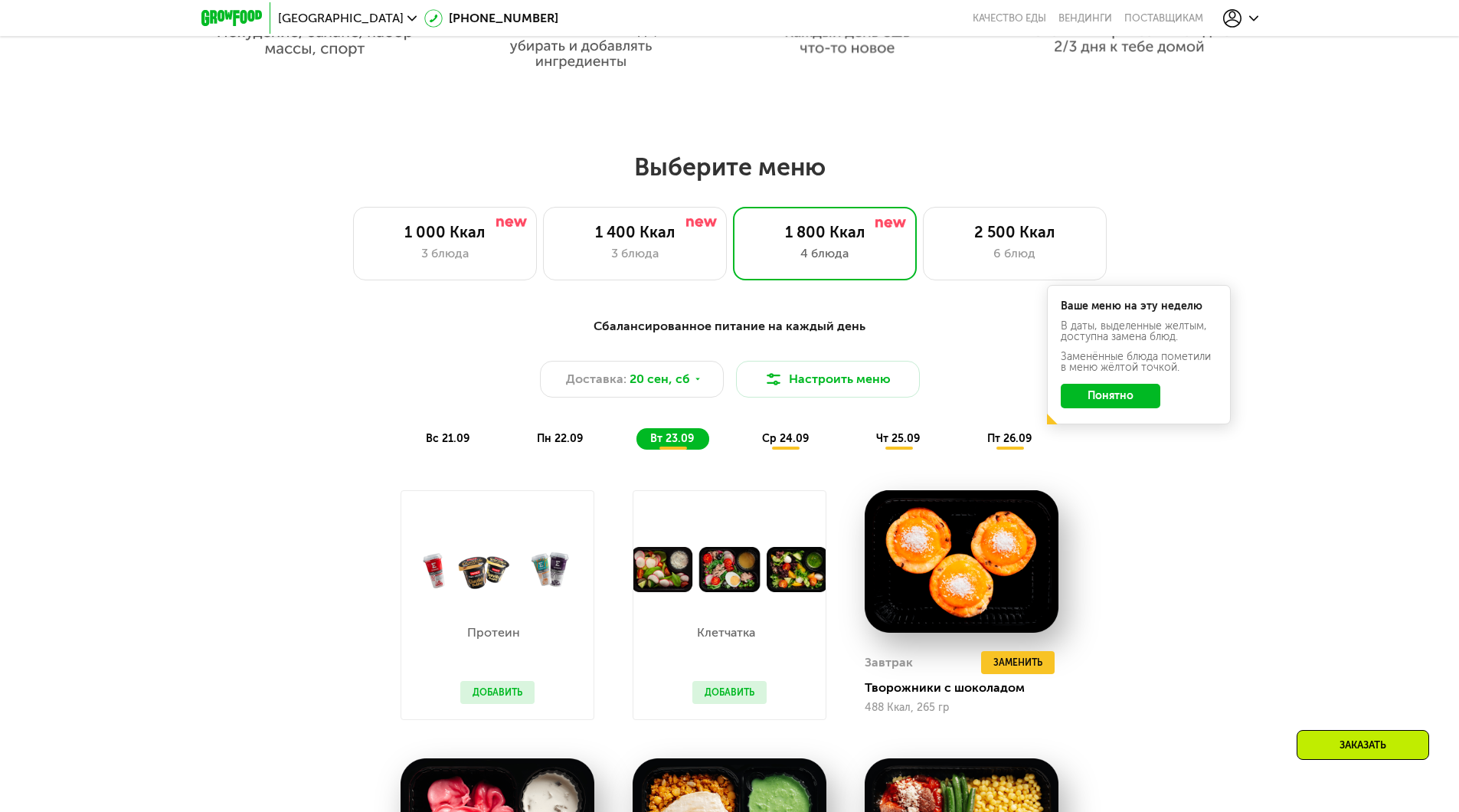
click at [1242, 18] on div at bounding box center [1240, 18] width 35 height 18
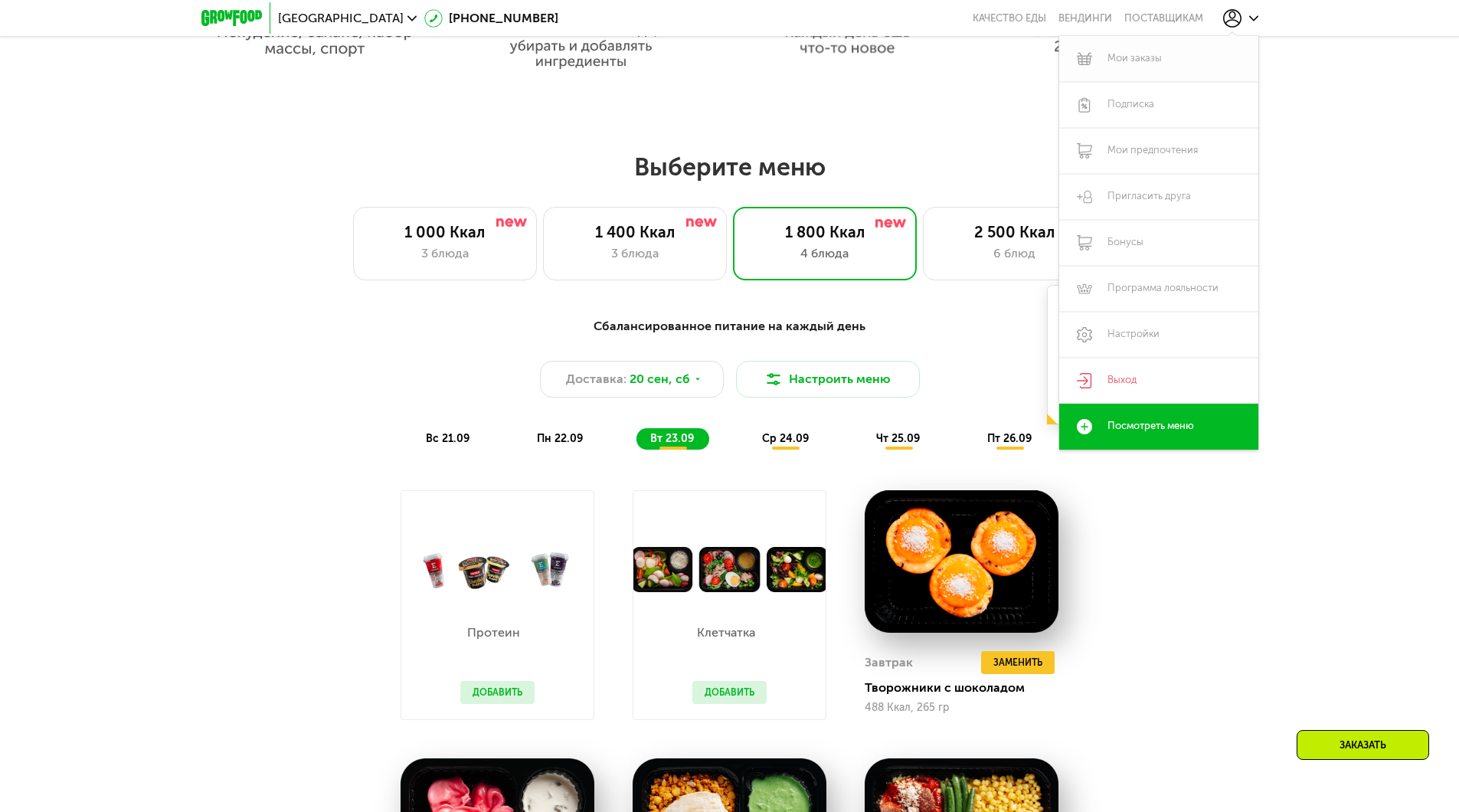
click at [1176, 58] on link "Мои заказы" at bounding box center [1158, 59] width 199 height 46
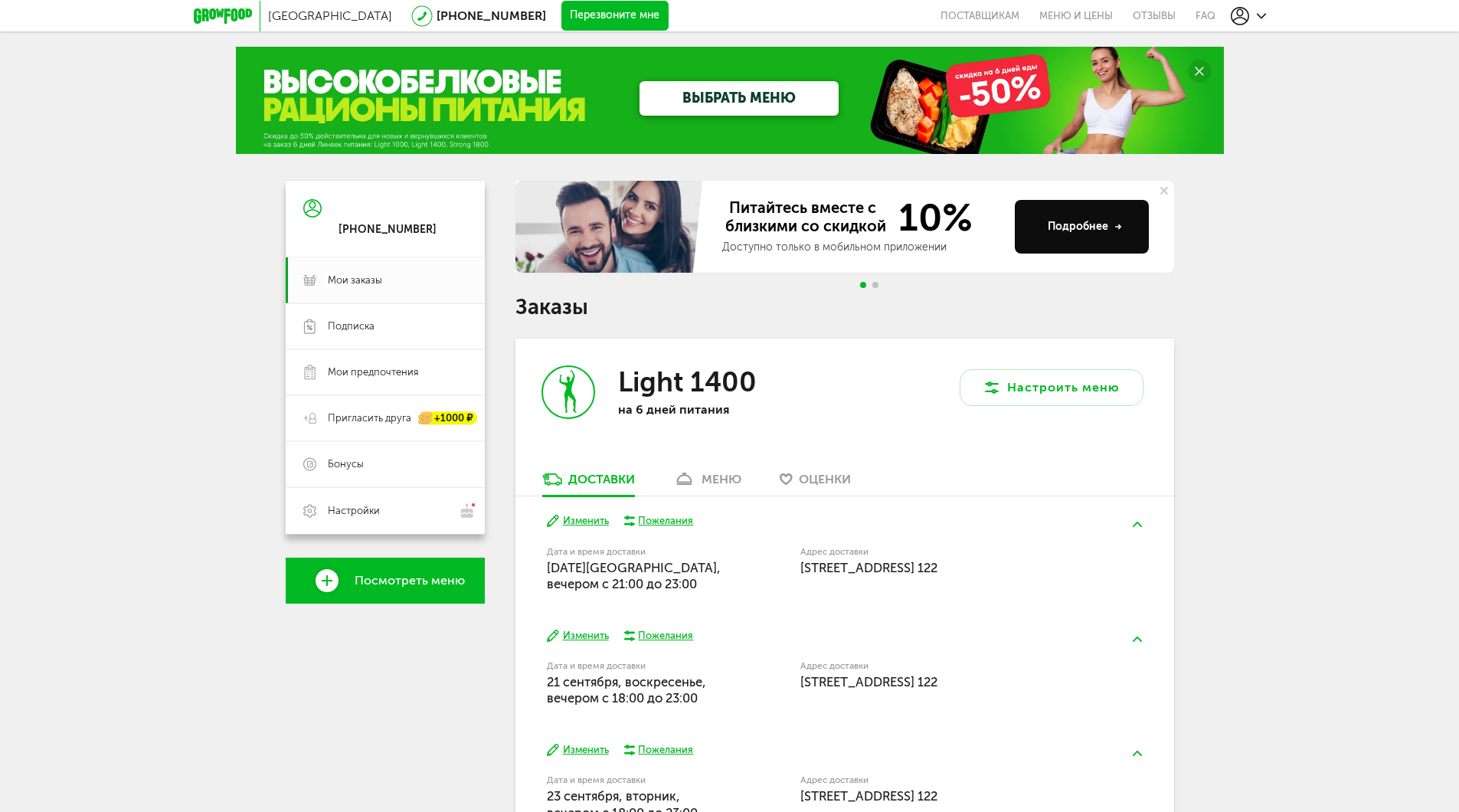
scroll to position [77, 0]
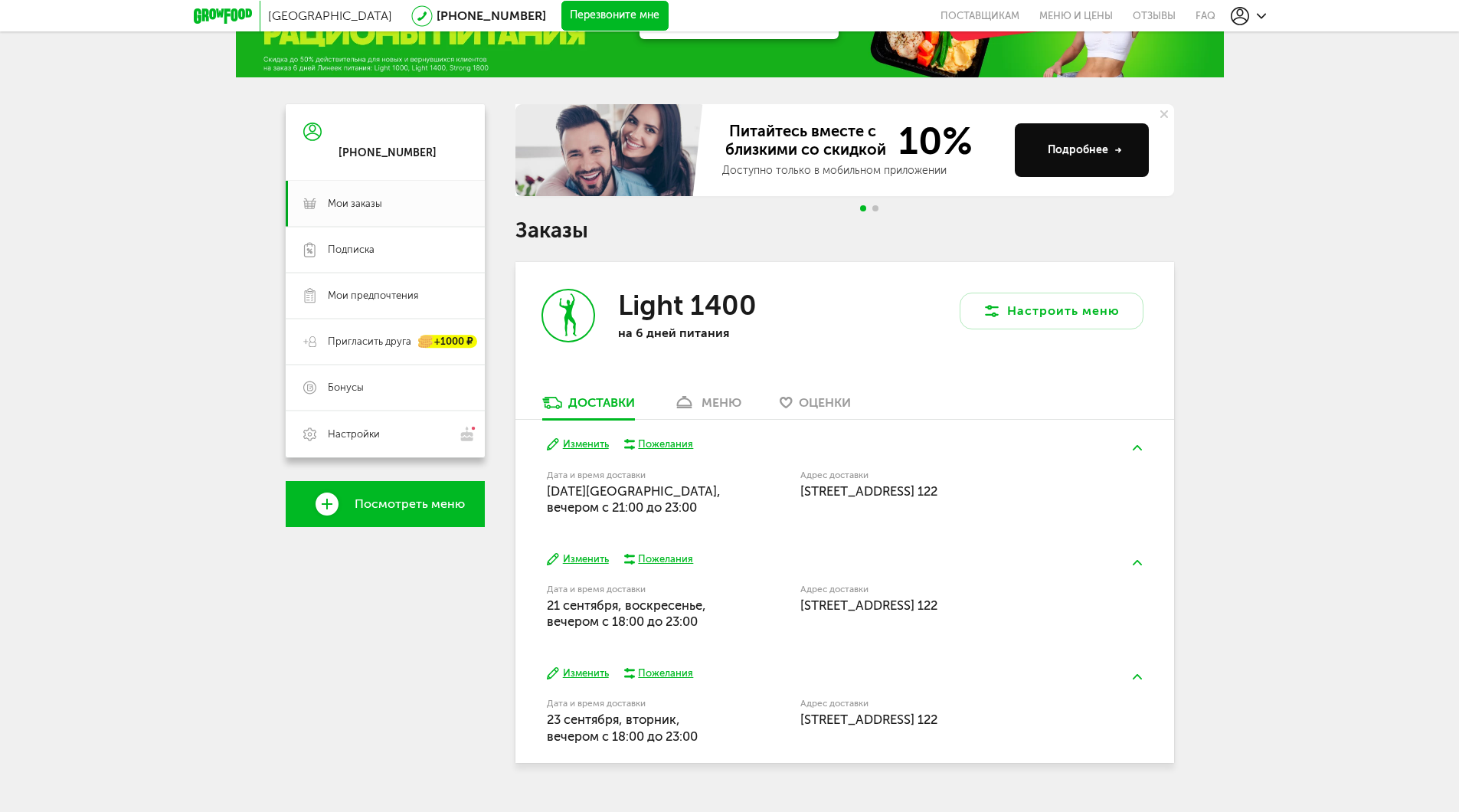
click at [734, 402] on div "меню" at bounding box center [721, 402] width 40 height 14
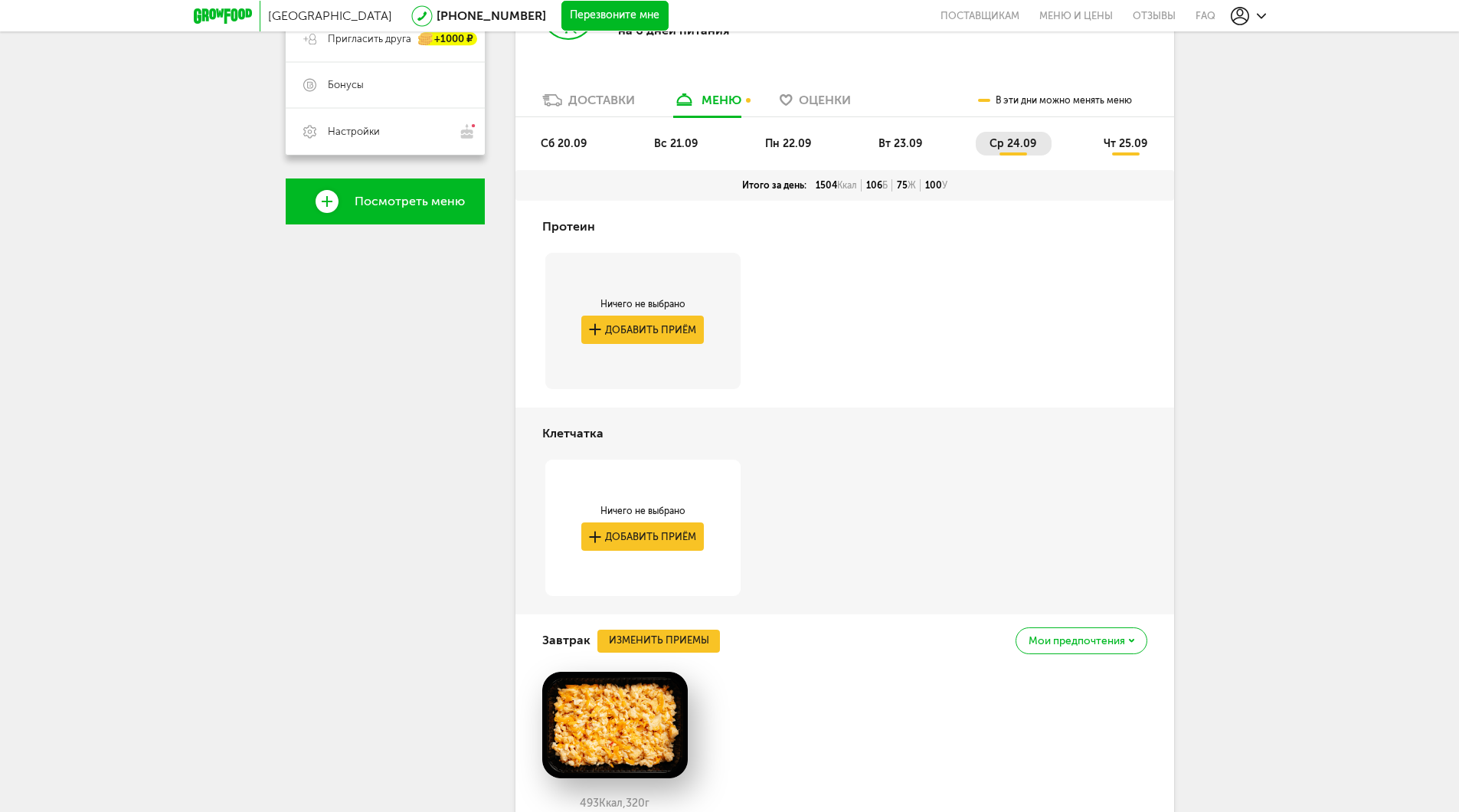
scroll to position [382, 0]
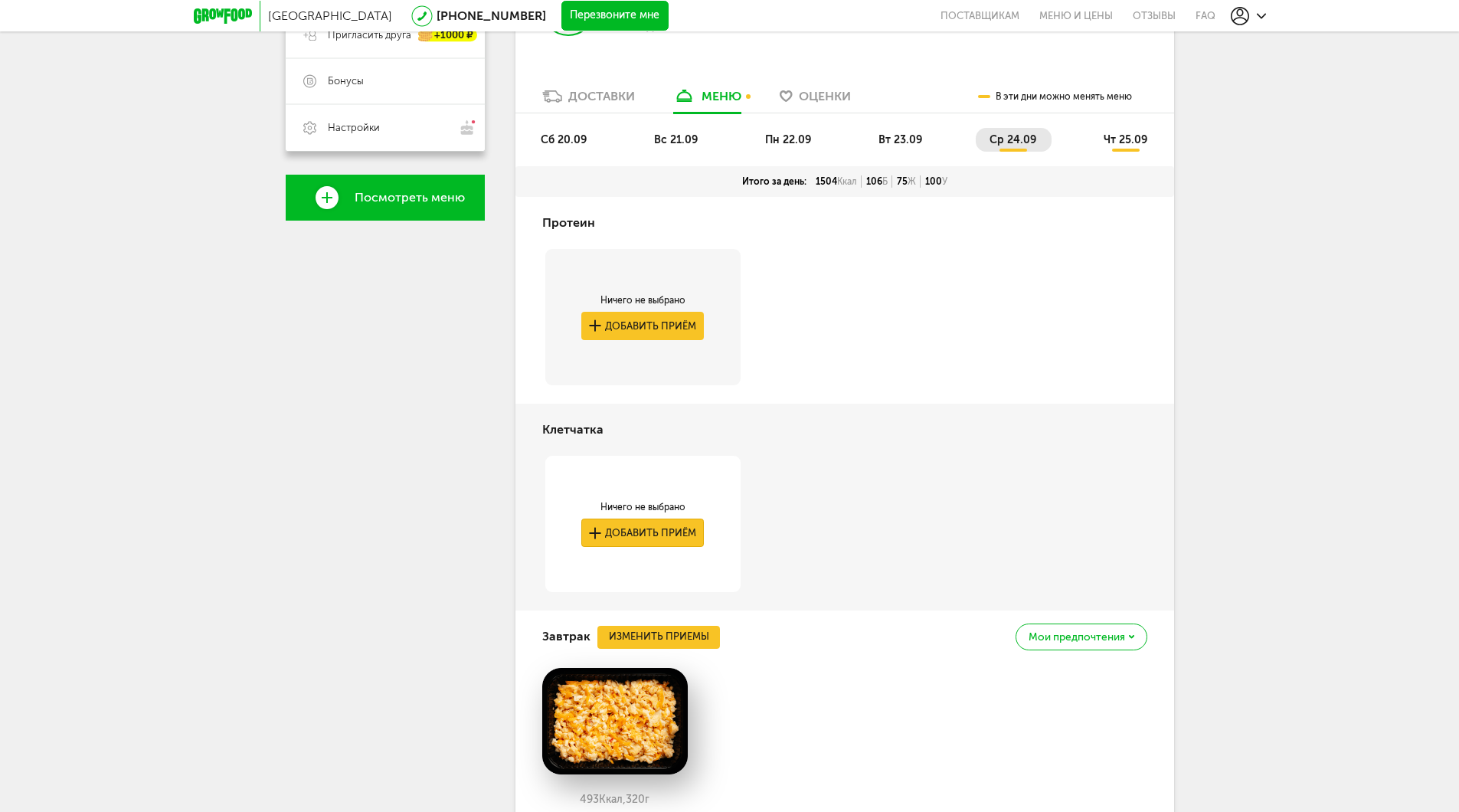
click at [657, 533] on button "Добавить приём" at bounding box center [642, 532] width 122 height 28
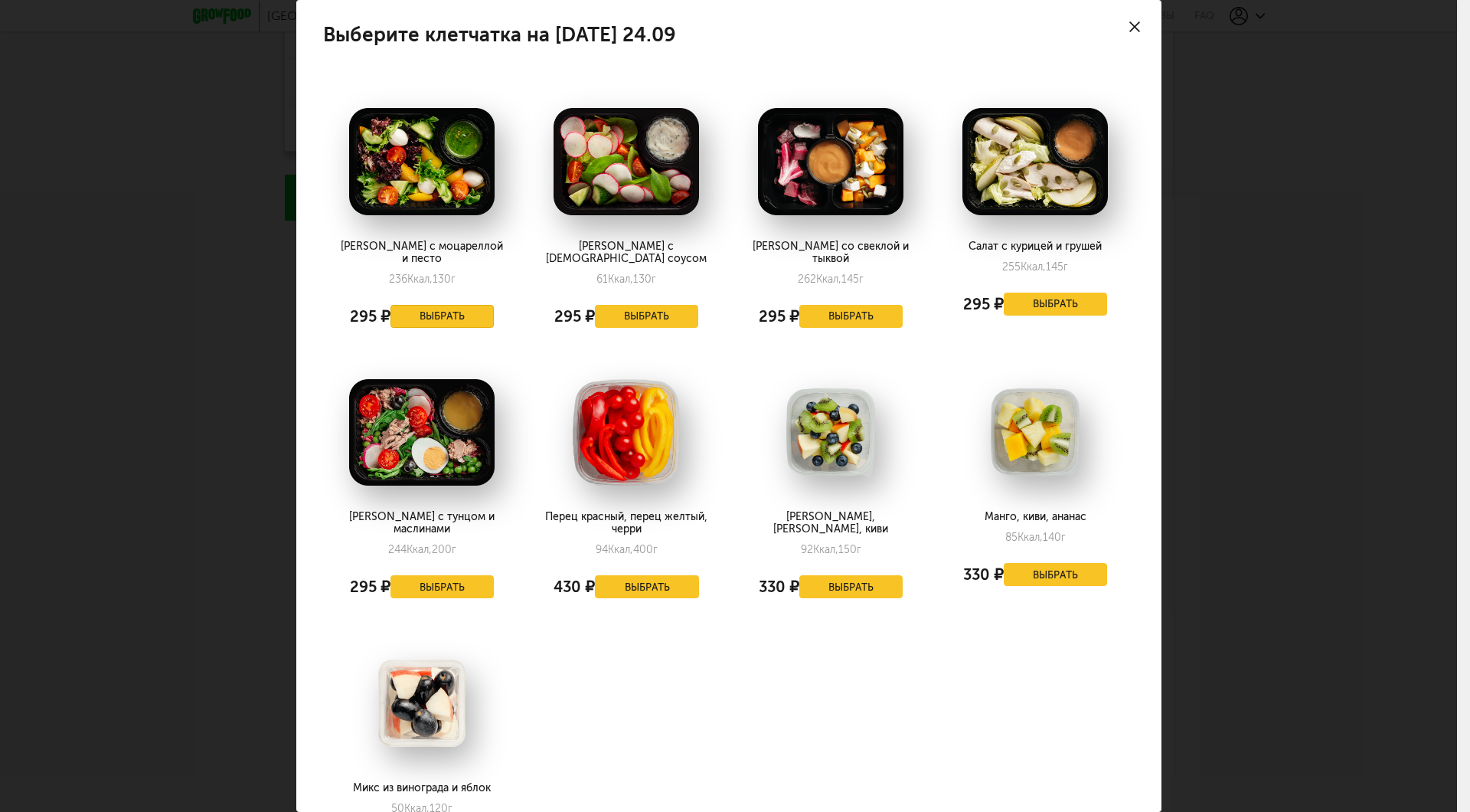
click at [461, 307] on button "Выбрать" at bounding box center [442, 316] width 104 height 23
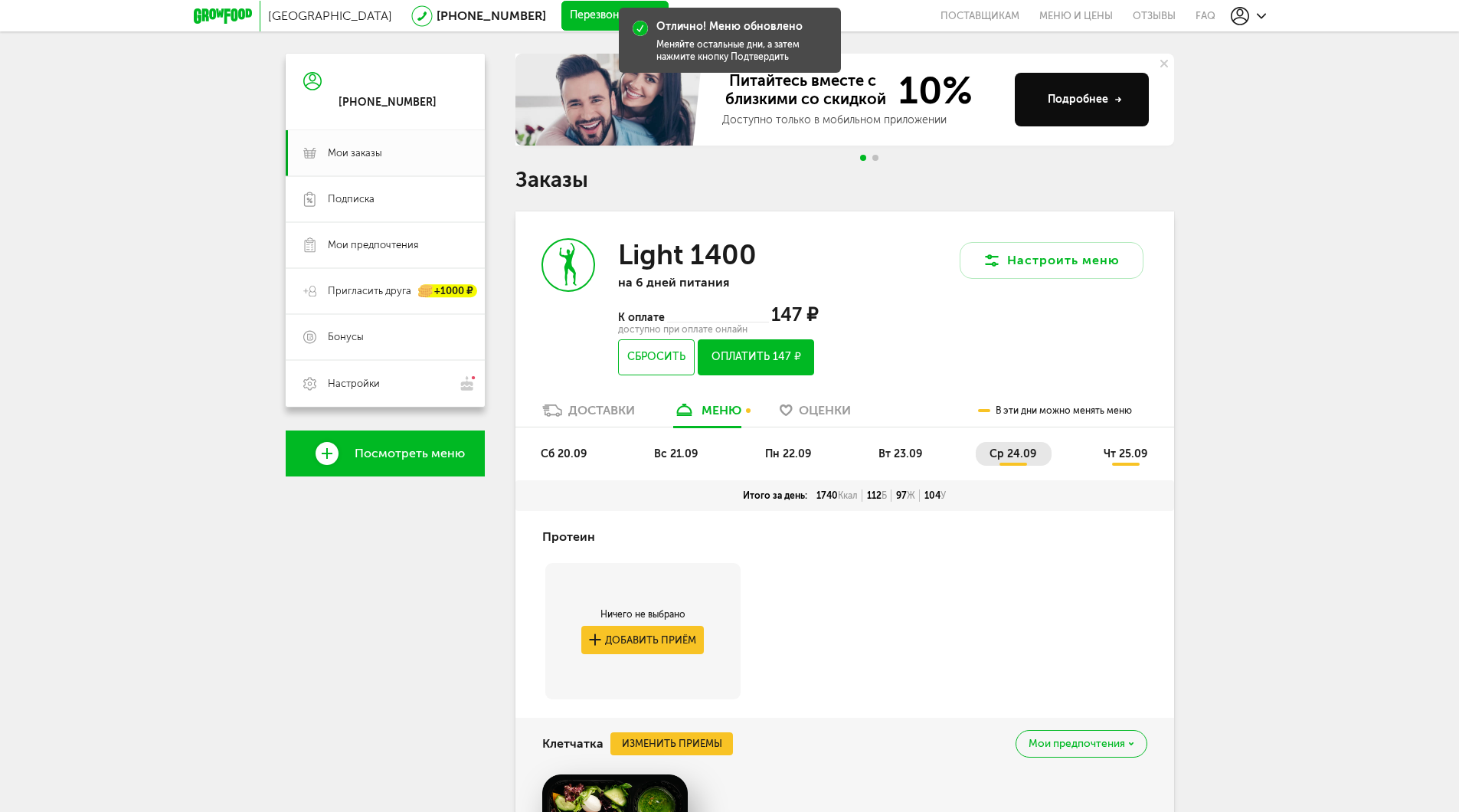
scroll to position [0, 0]
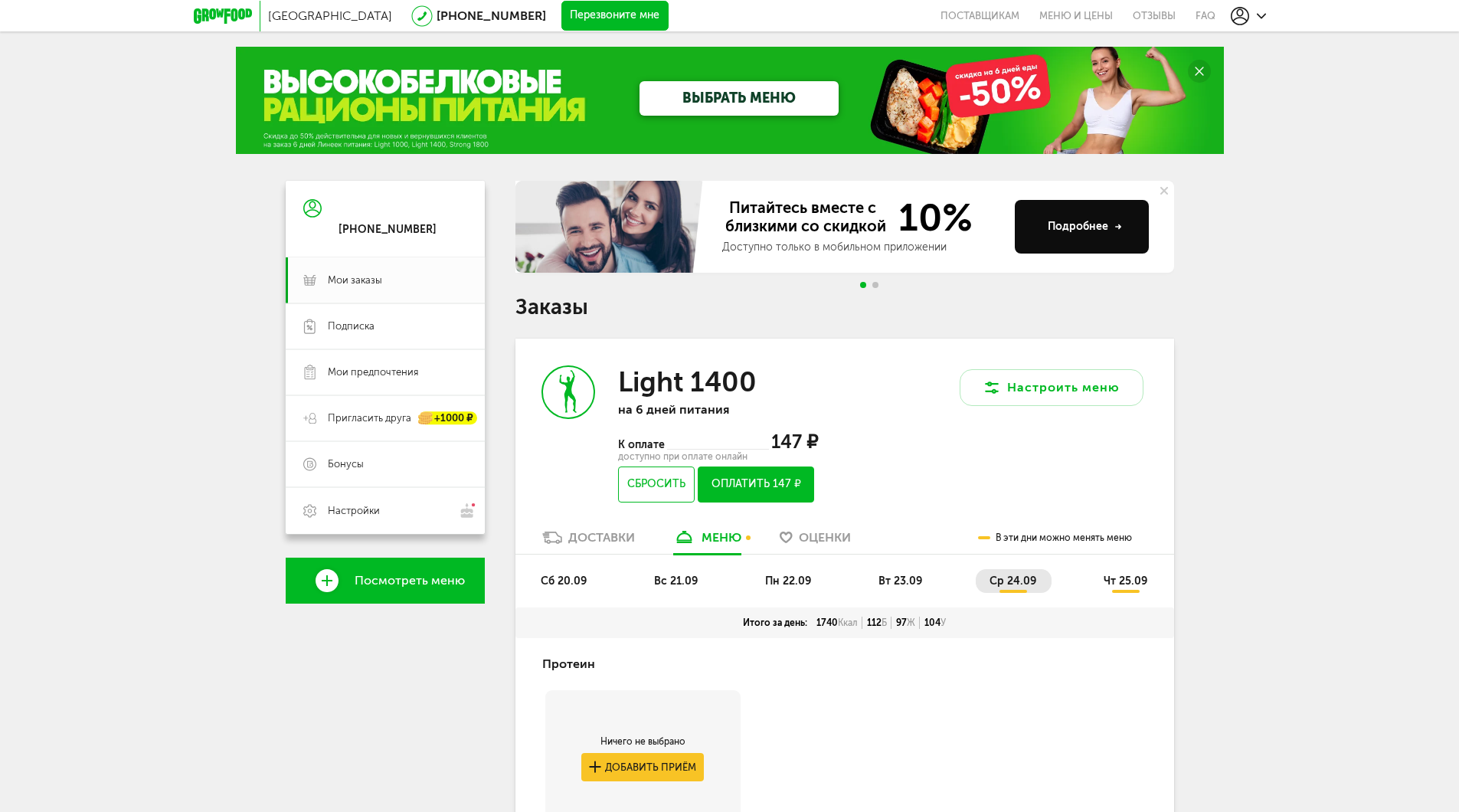
click at [1133, 584] on span "чт 25.09" at bounding box center [1125, 580] width 44 height 13
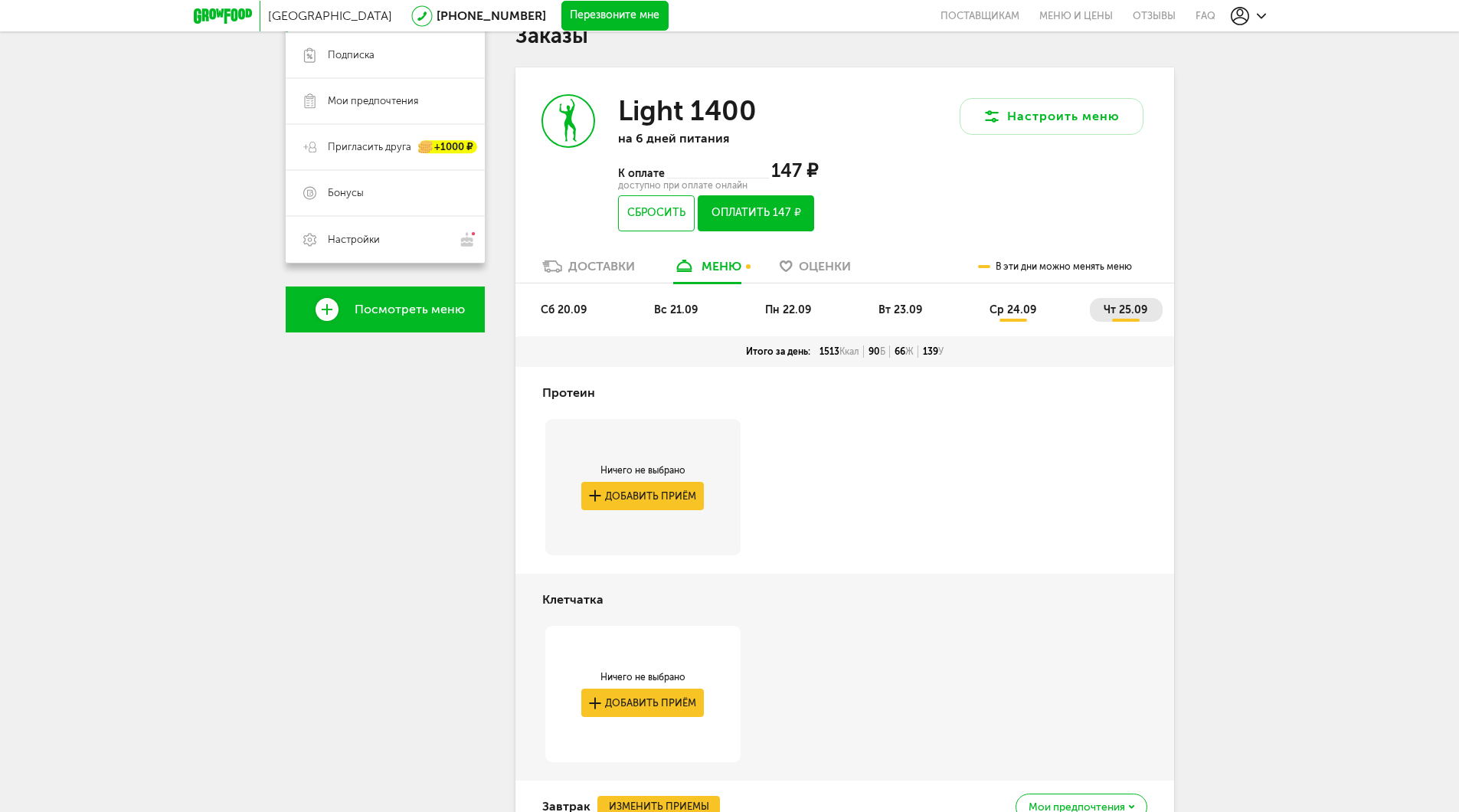
scroll to position [382, 0]
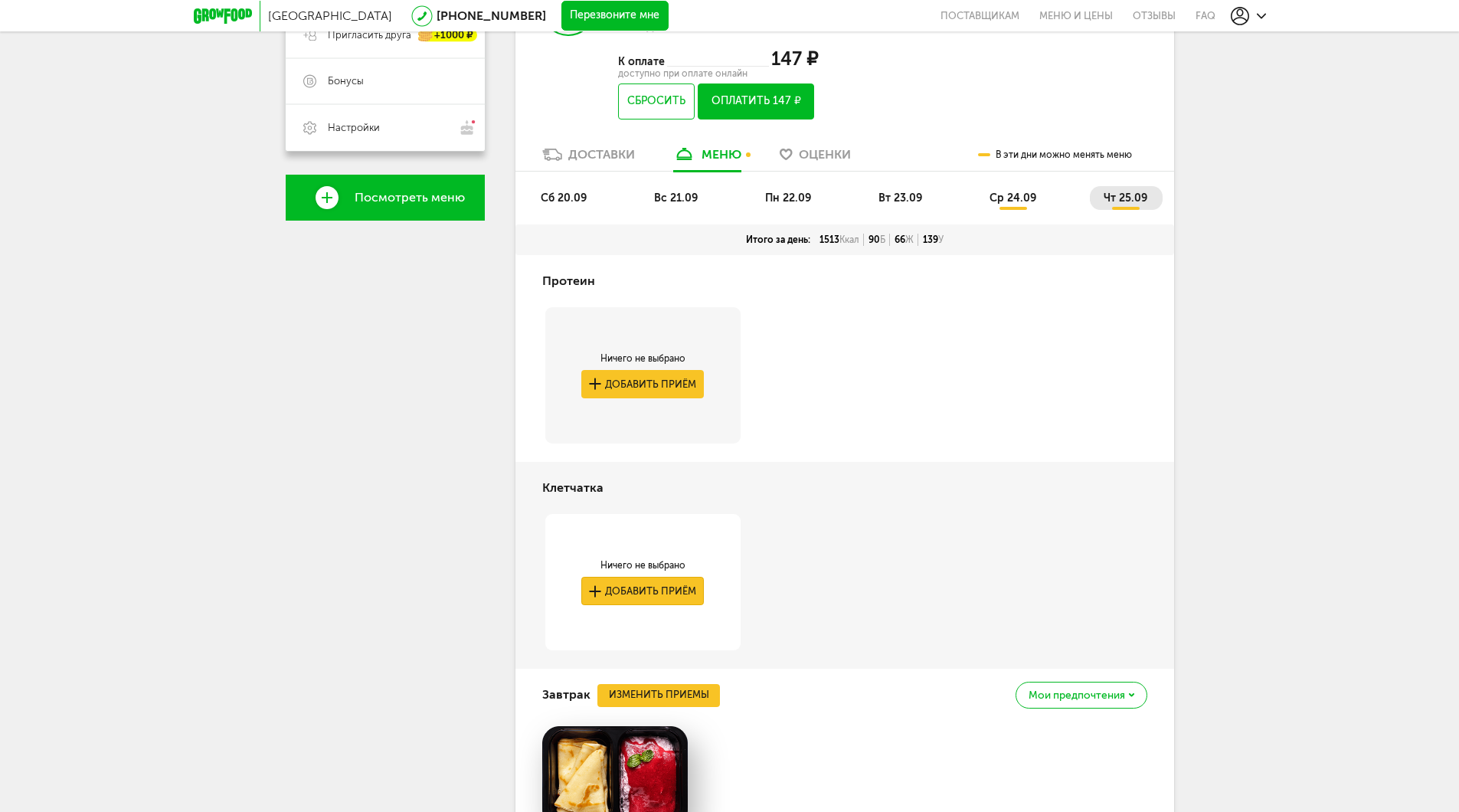
click at [668, 593] on button "Добавить приём" at bounding box center [642, 590] width 122 height 28
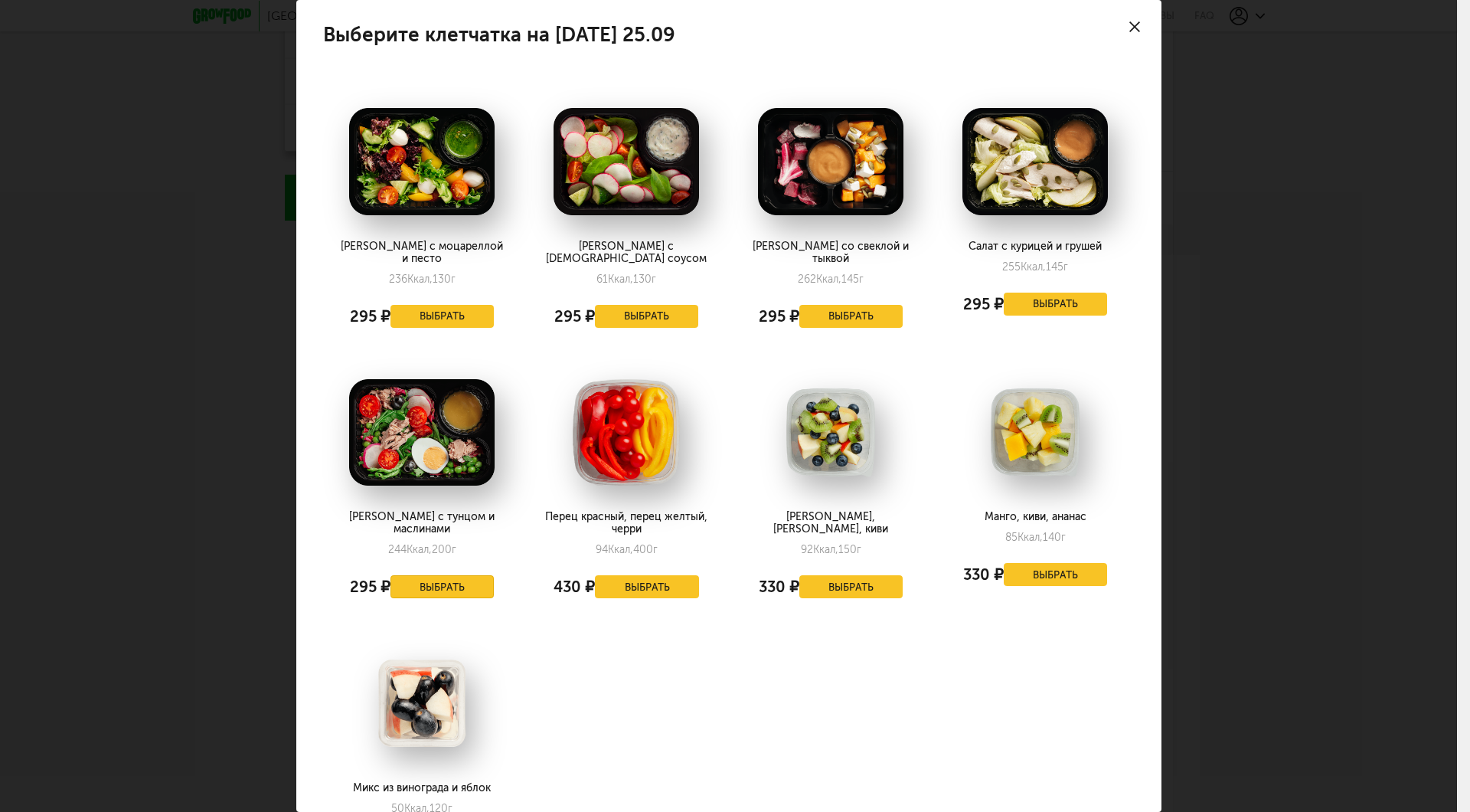
click at [451, 575] on button "Выбрать" at bounding box center [442, 586] width 104 height 23
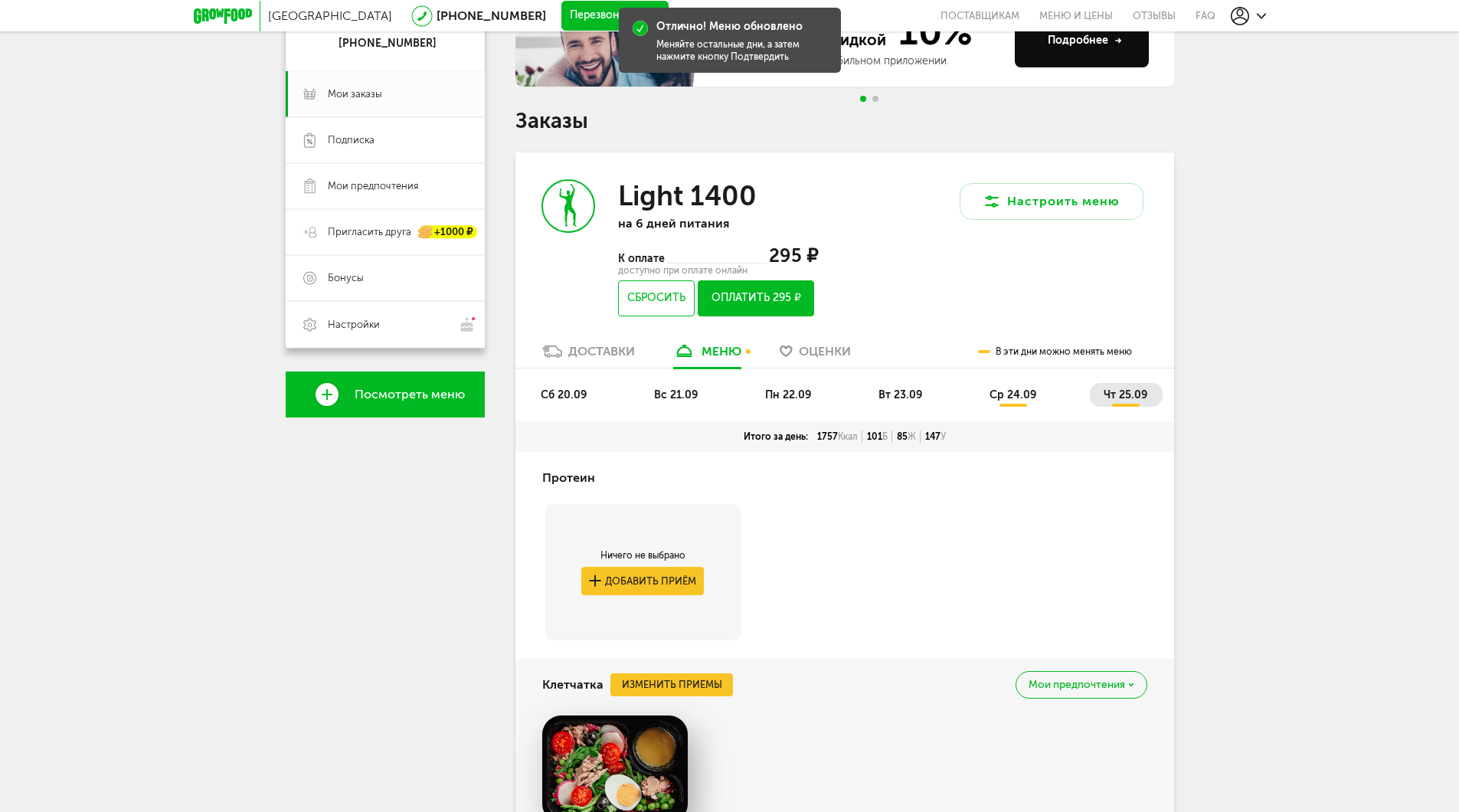
scroll to position [153, 0]
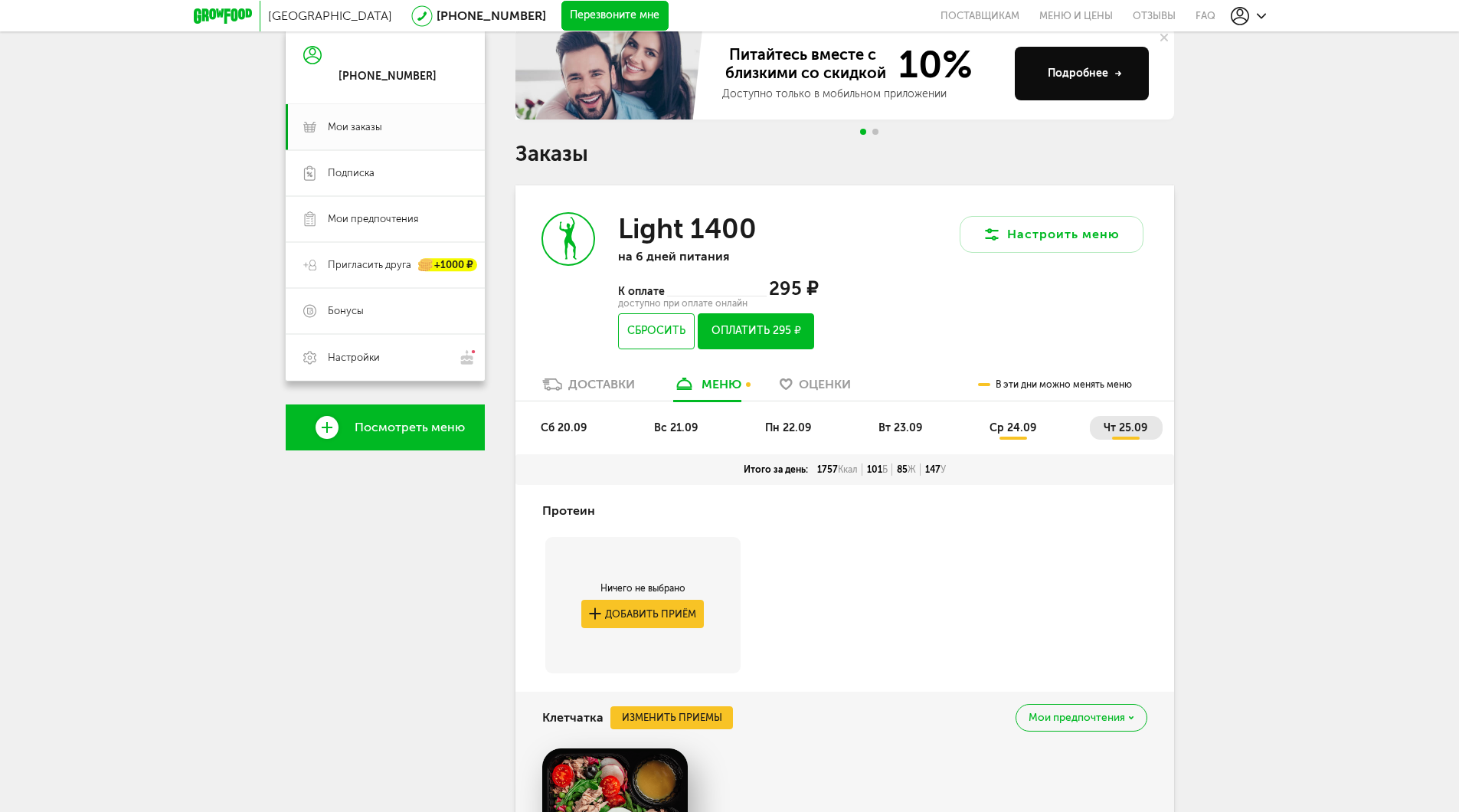
click at [767, 333] on button "Оплатить 295 ₽" at bounding box center [755, 331] width 116 height 36
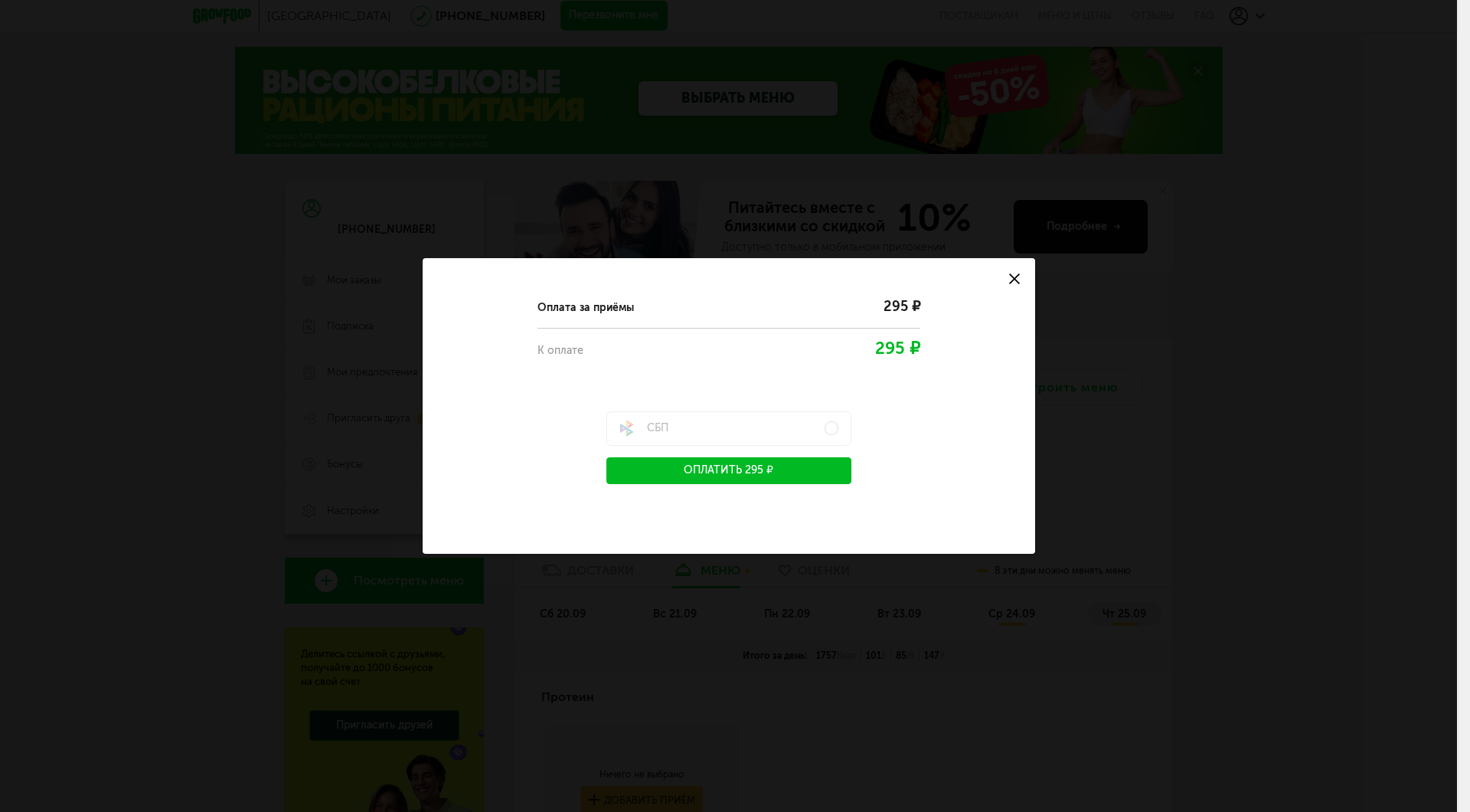
click at [722, 472] on button "Оплатить 295 ₽" at bounding box center [729, 471] width 245 height 27
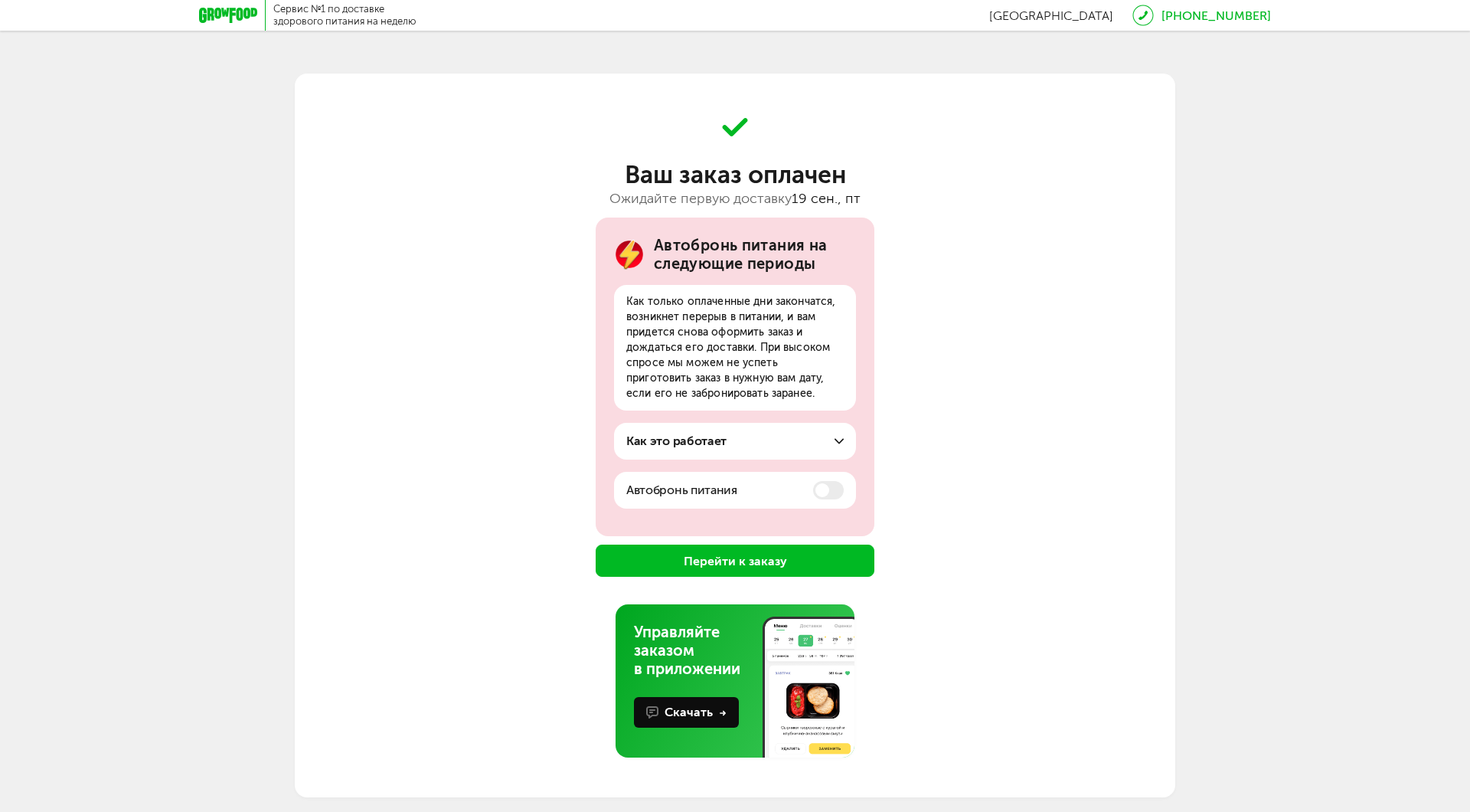
click at [748, 560] on button "Перейти к заказу" at bounding box center [735, 560] width 279 height 32
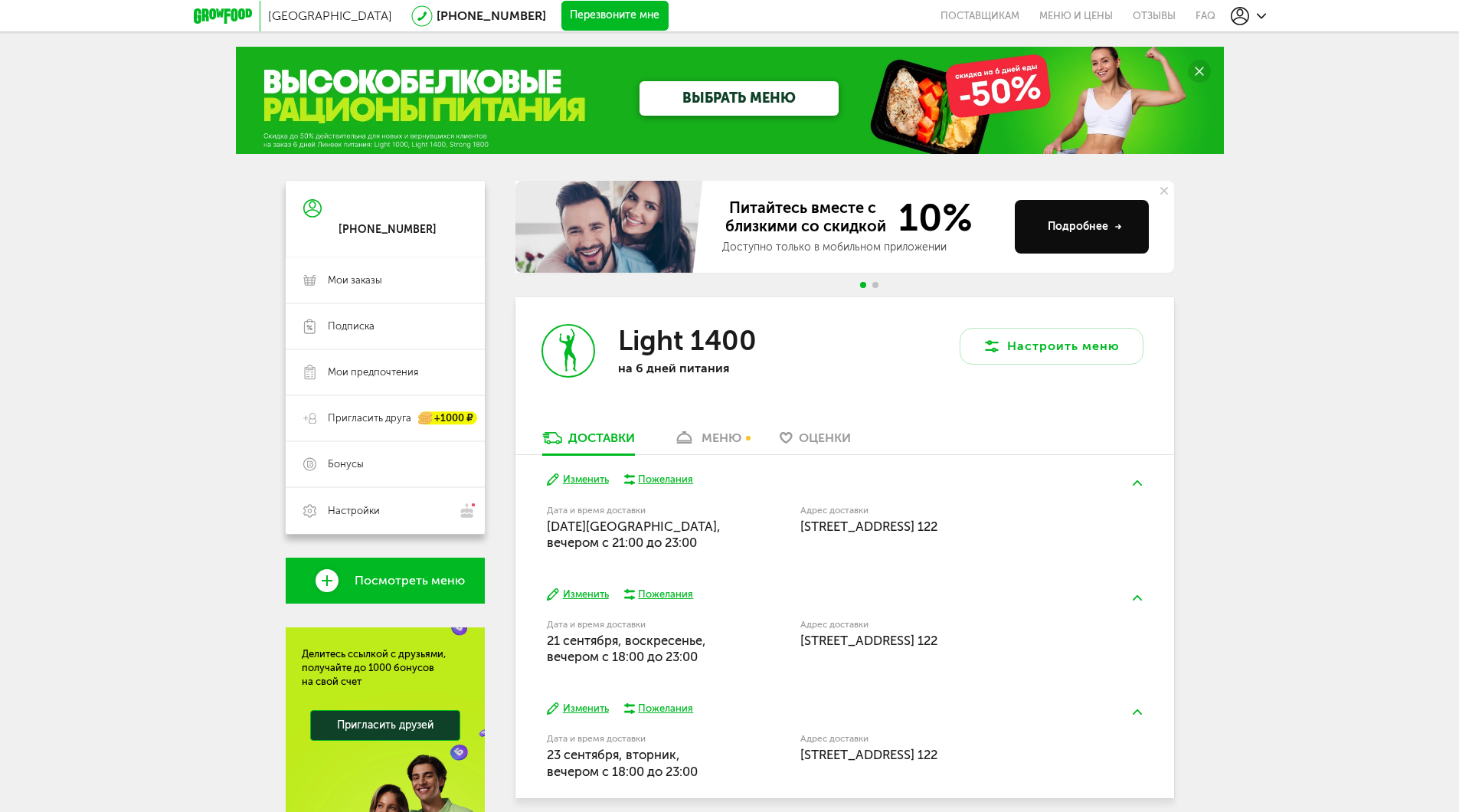
click at [732, 437] on div "меню" at bounding box center [721, 438] width 40 height 14
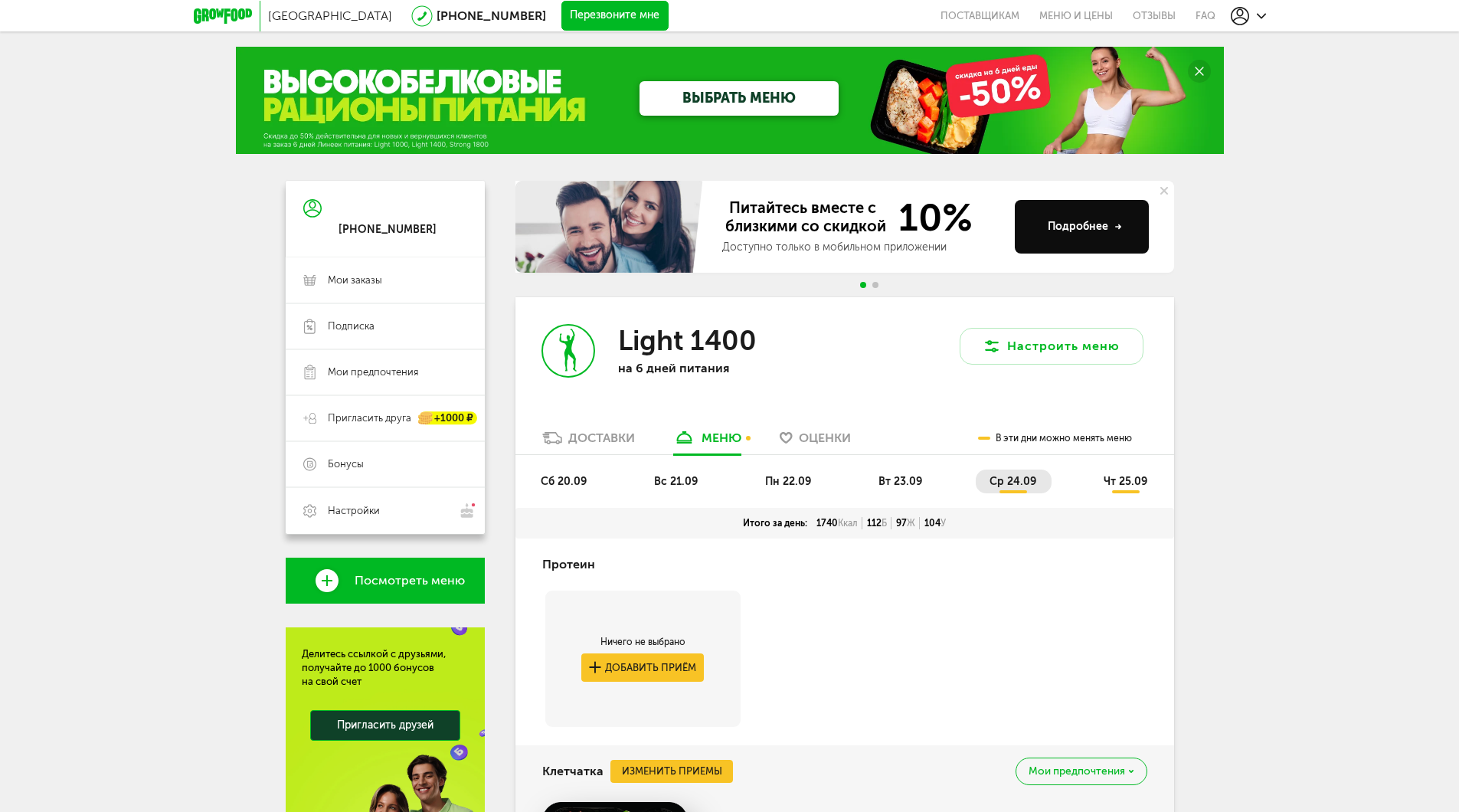
click at [799, 486] on span "пн 22.09" at bounding box center [788, 481] width 46 height 13
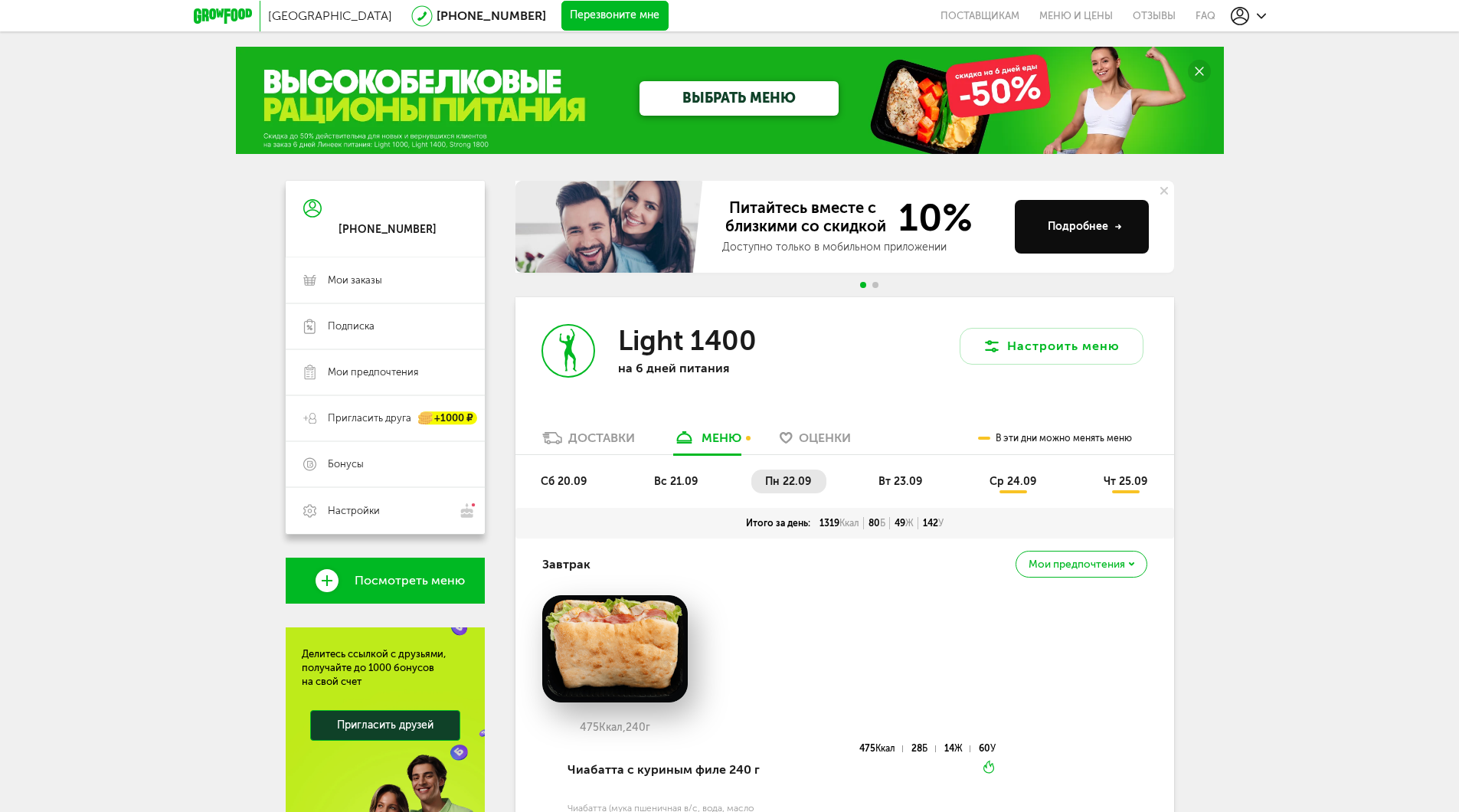
click at [906, 476] on span "вт 23.09" at bounding box center [900, 481] width 44 height 13
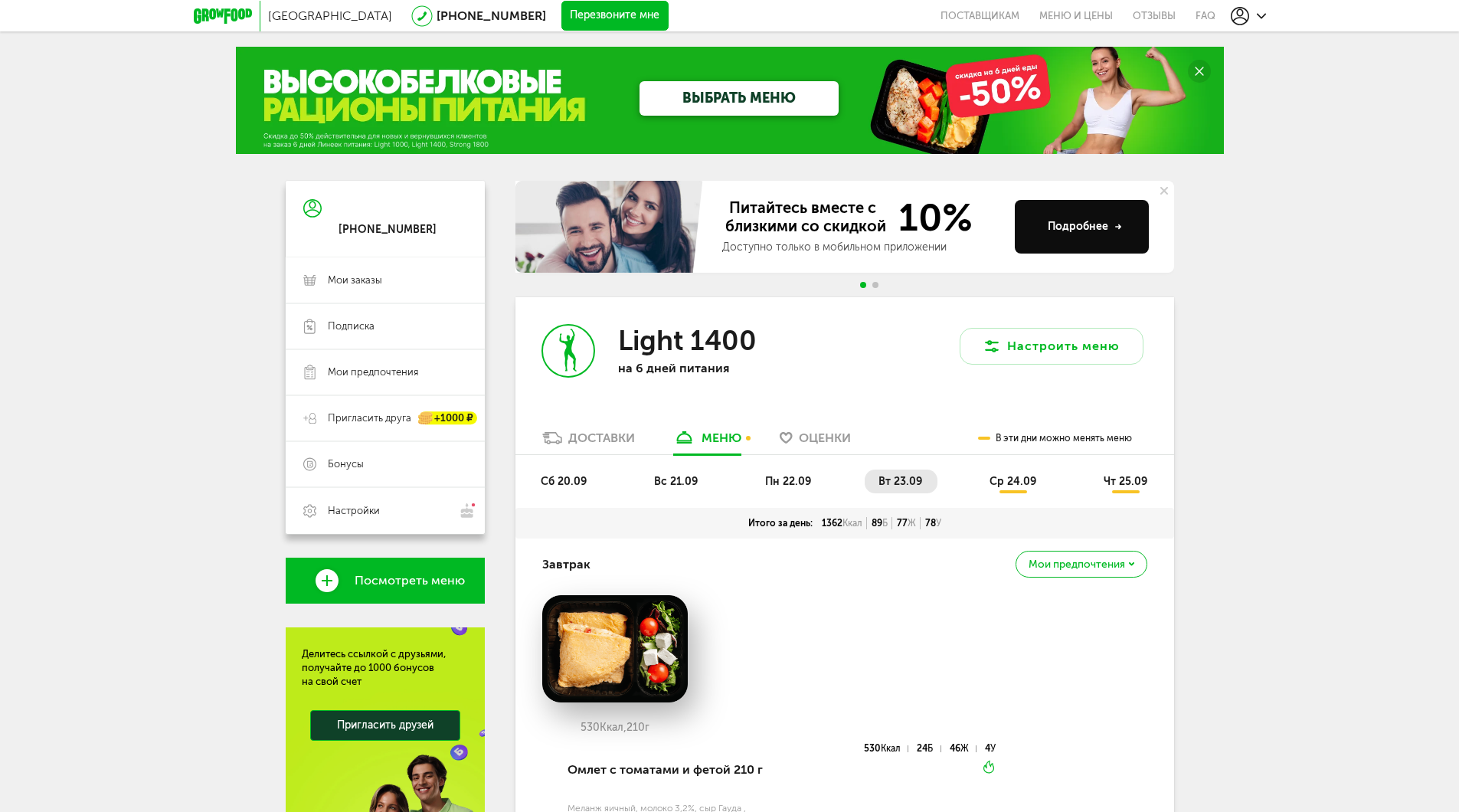
click at [218, 20] on icon at bounding box center [223, 16] width 58 height 15
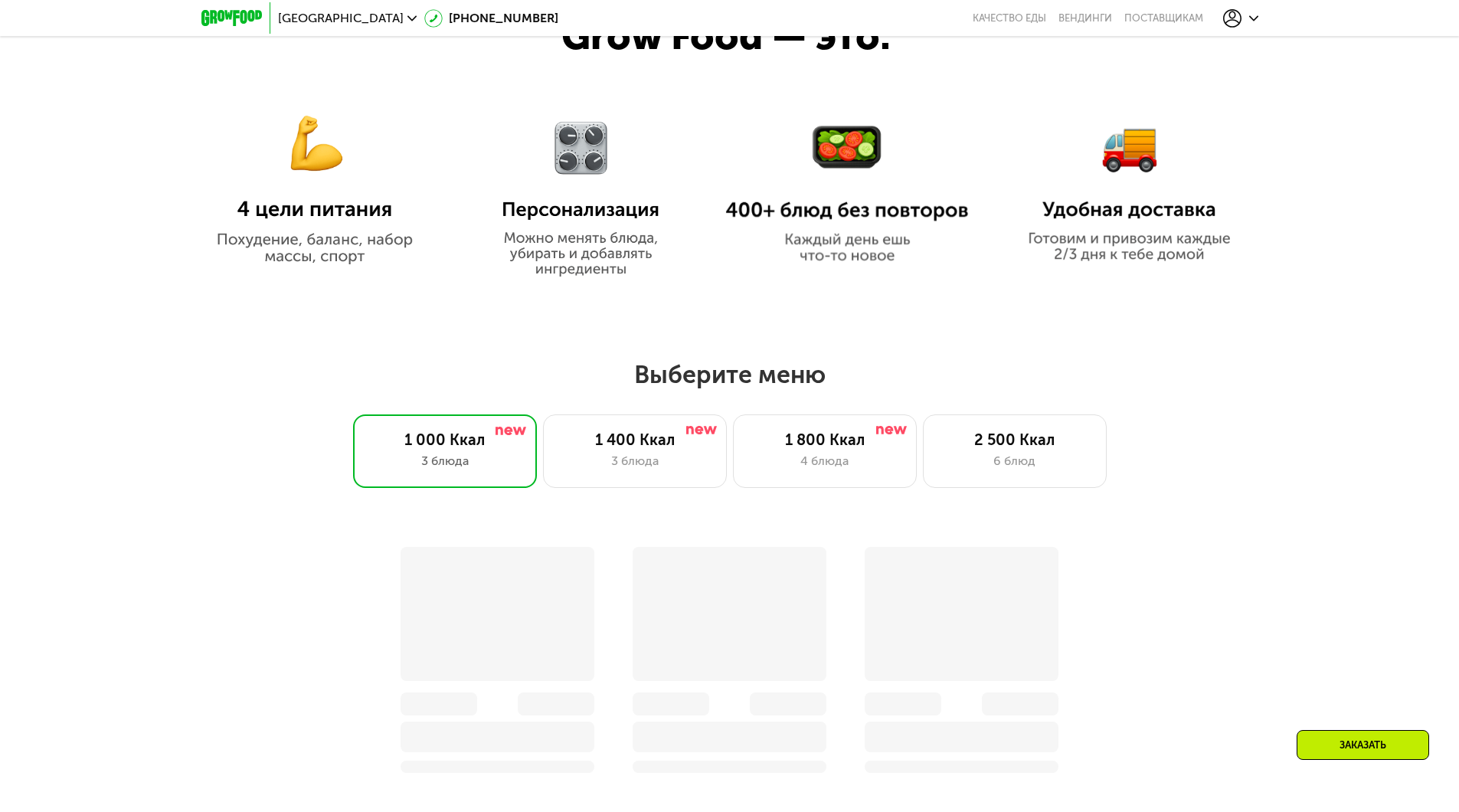
scroll to position [996, 0]
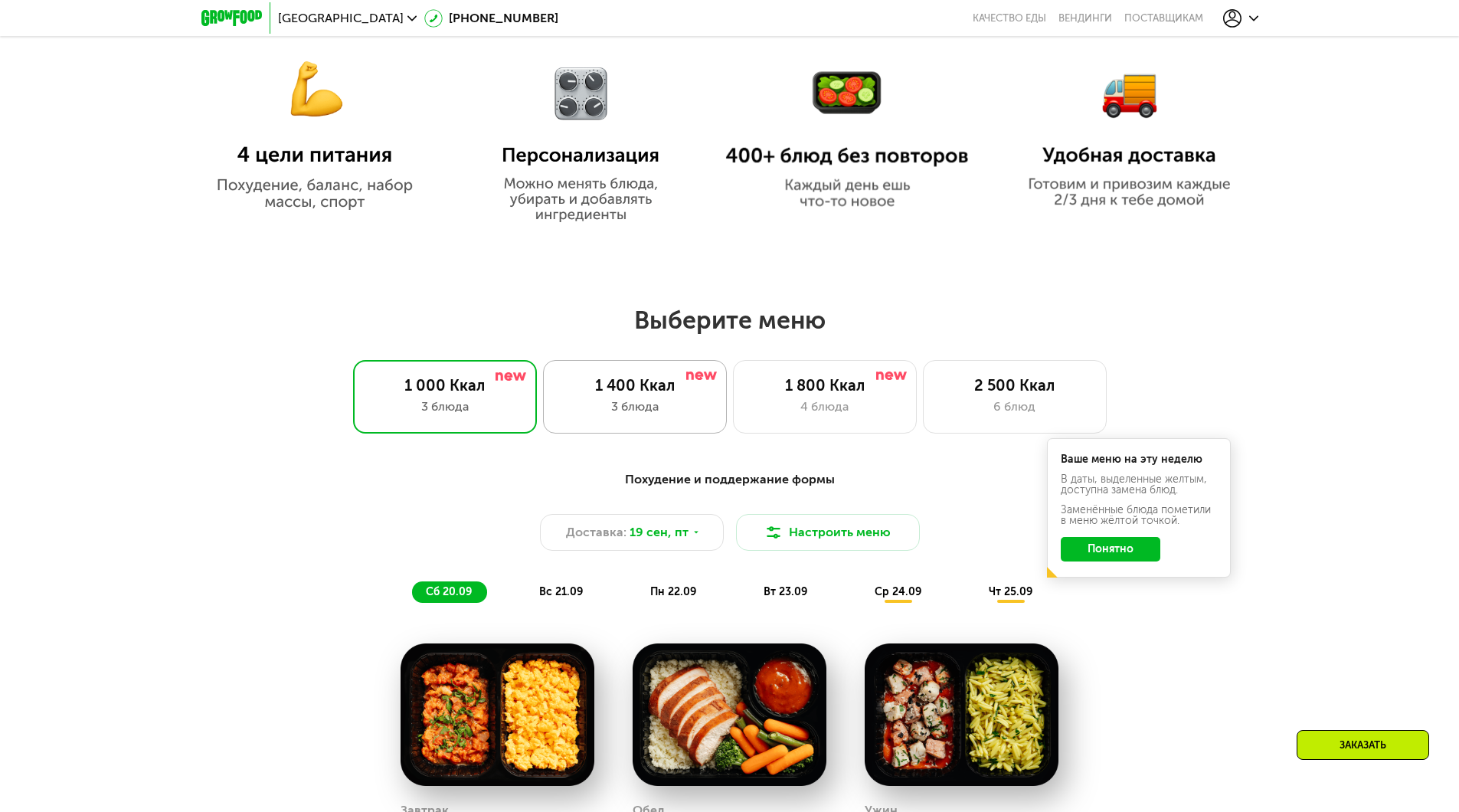
click at [680, 403] on div "3 блюда" at bounding box center [635, 406] width 152 height 18
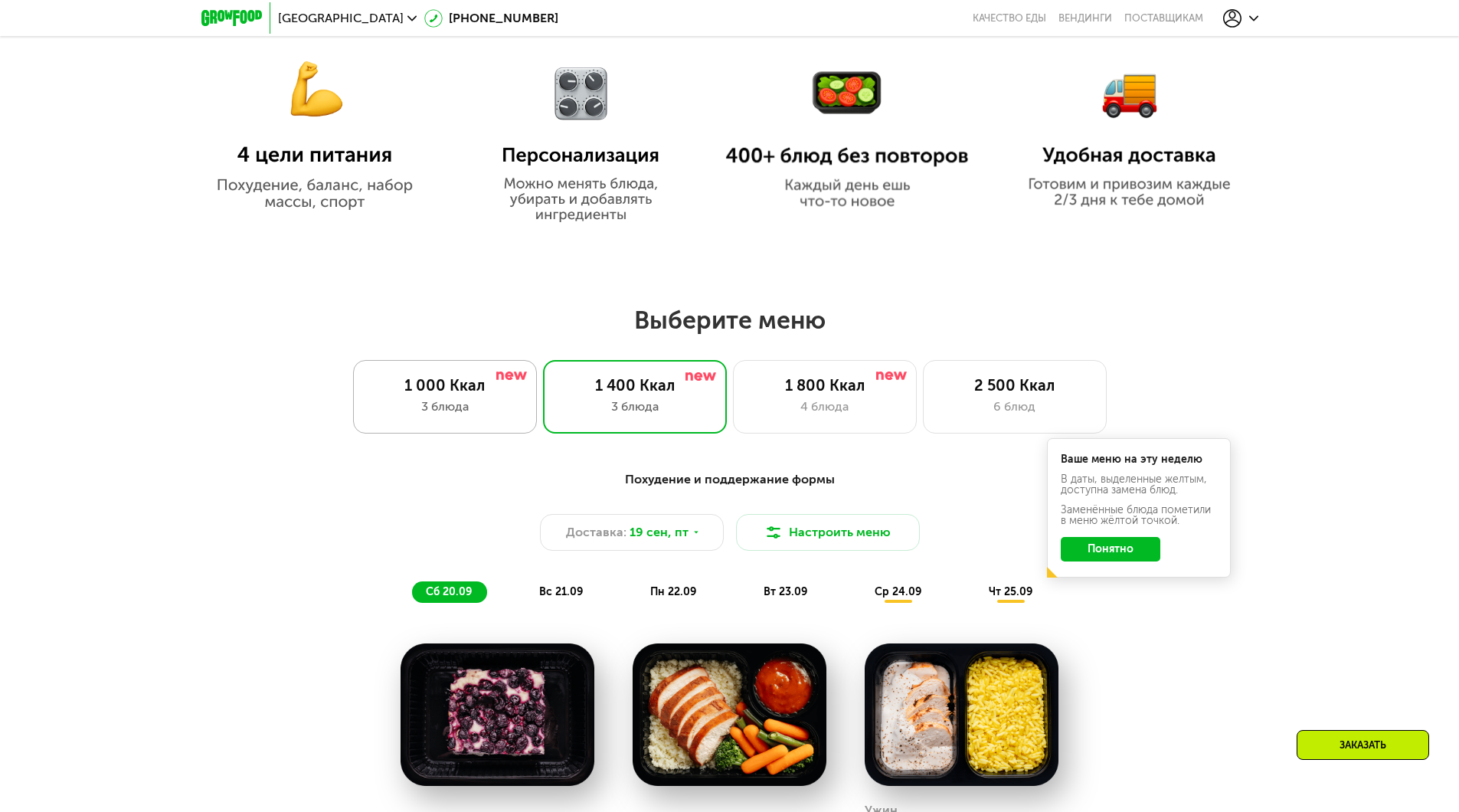
click at [458, 407] on div "3 блюда" at bounding box center [445, 406] width 152 height 18
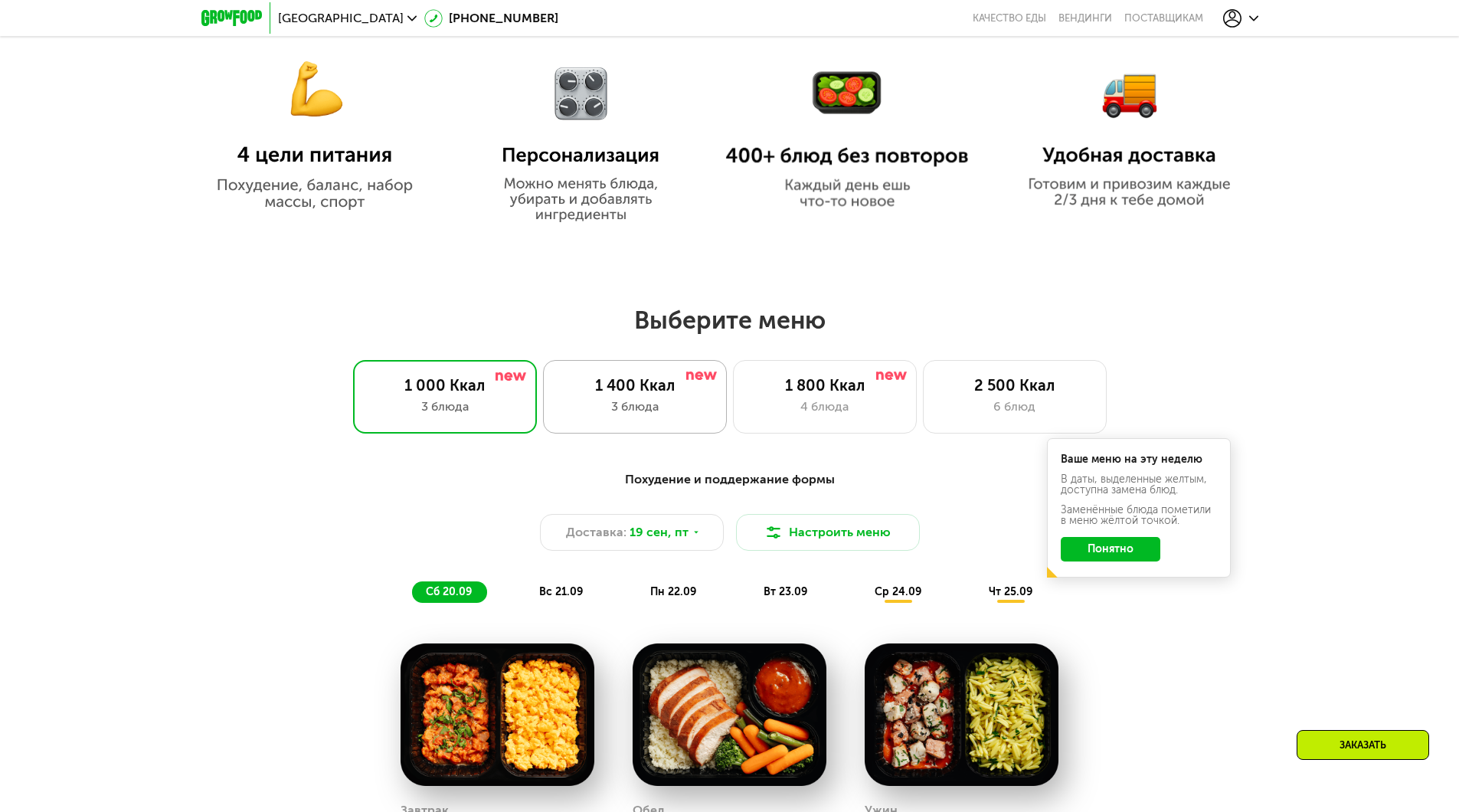
click at [632, 394] on div "1 400 Ккал" at bounding box center [635, 385] width 152 height 18
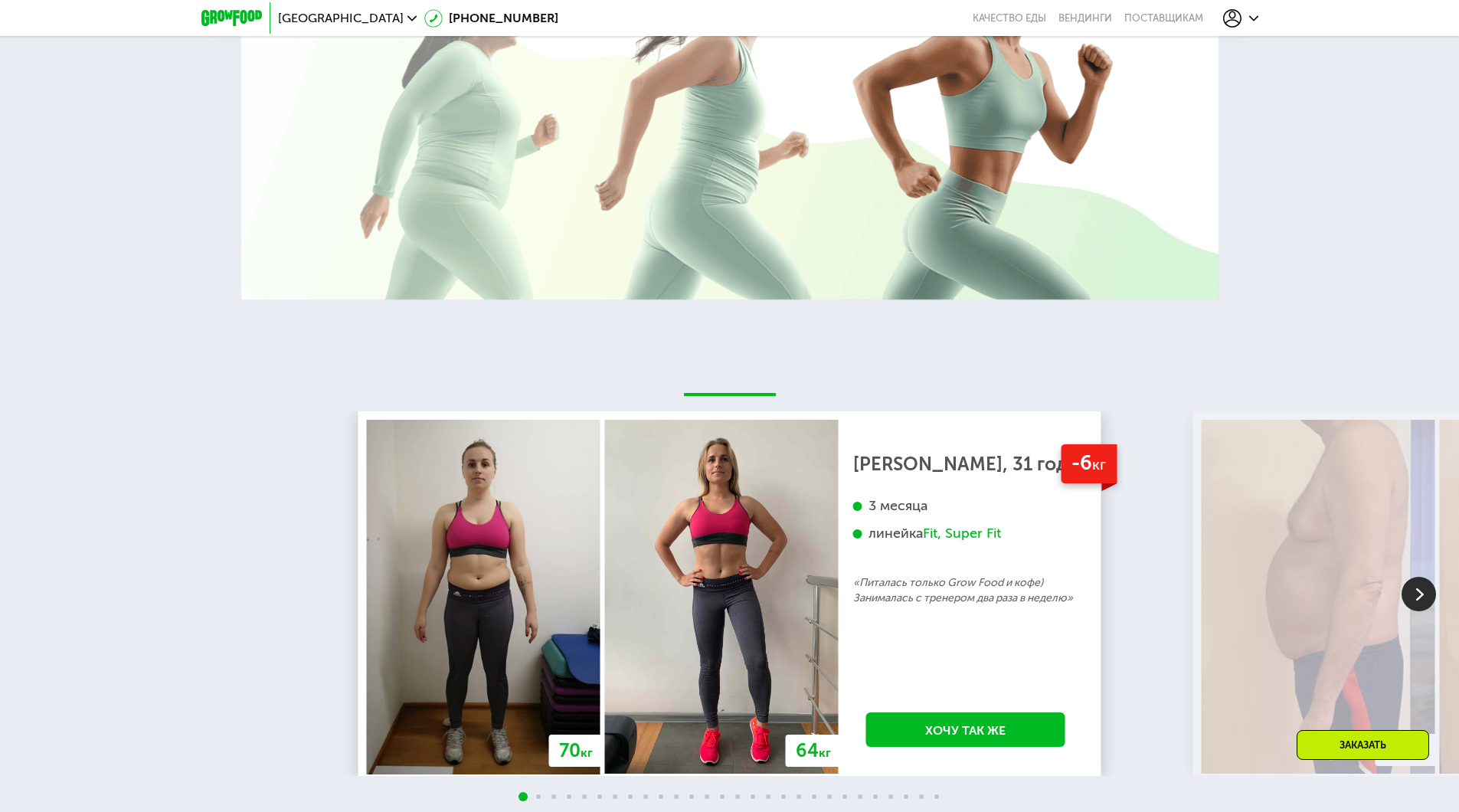
scroll to position [3139, 0]
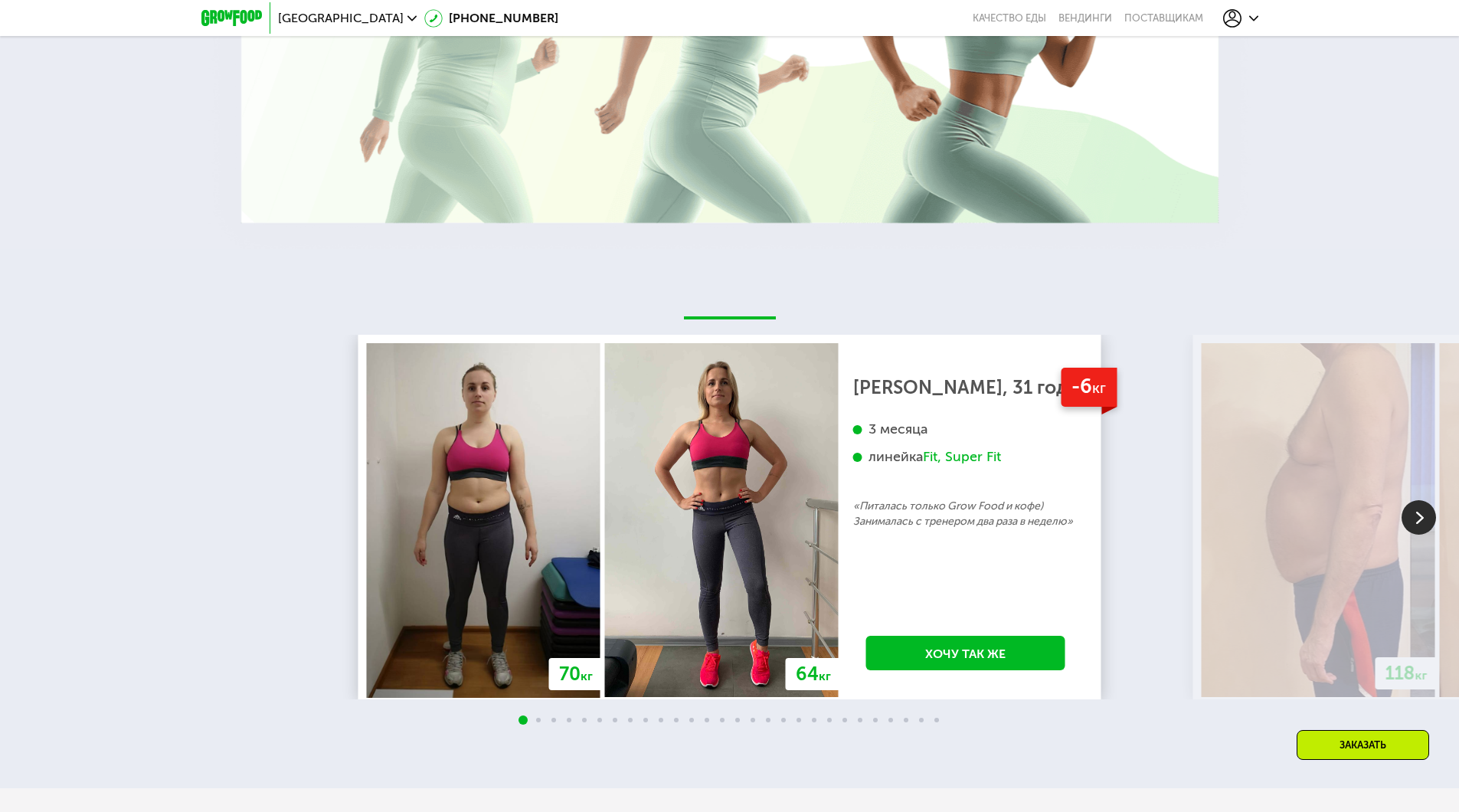
click at [514, 455] on img at bounding box center [483, 520] width 233 height 354
click at [731, 541] on img at bounding box center [722, 520] width 233 height 354
click at [1425, 506] on img at bounding box center [1418, 517] width 34 height 34
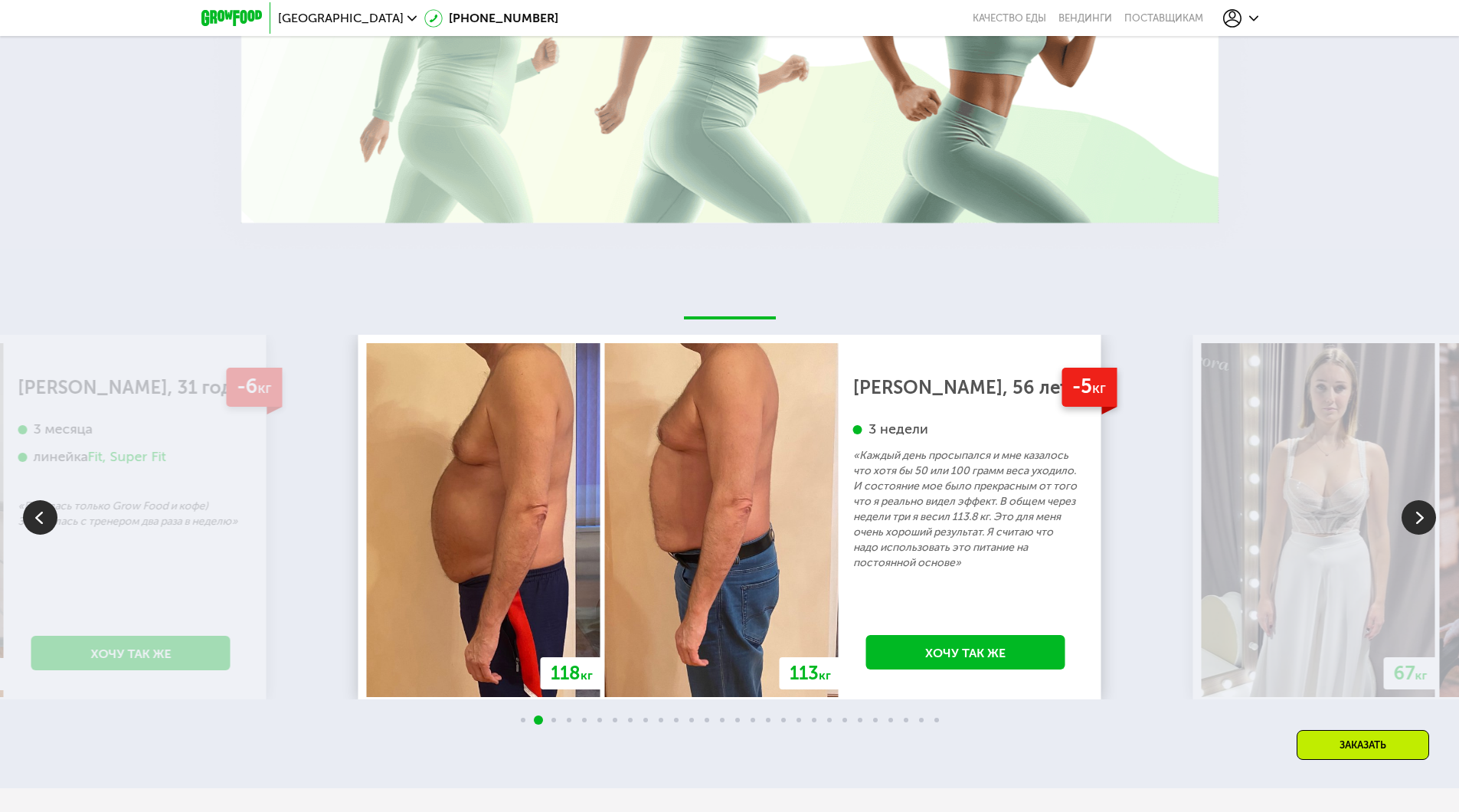
click at [1425, 504] on img at bounding box center [1418, 517] width 34 height 34
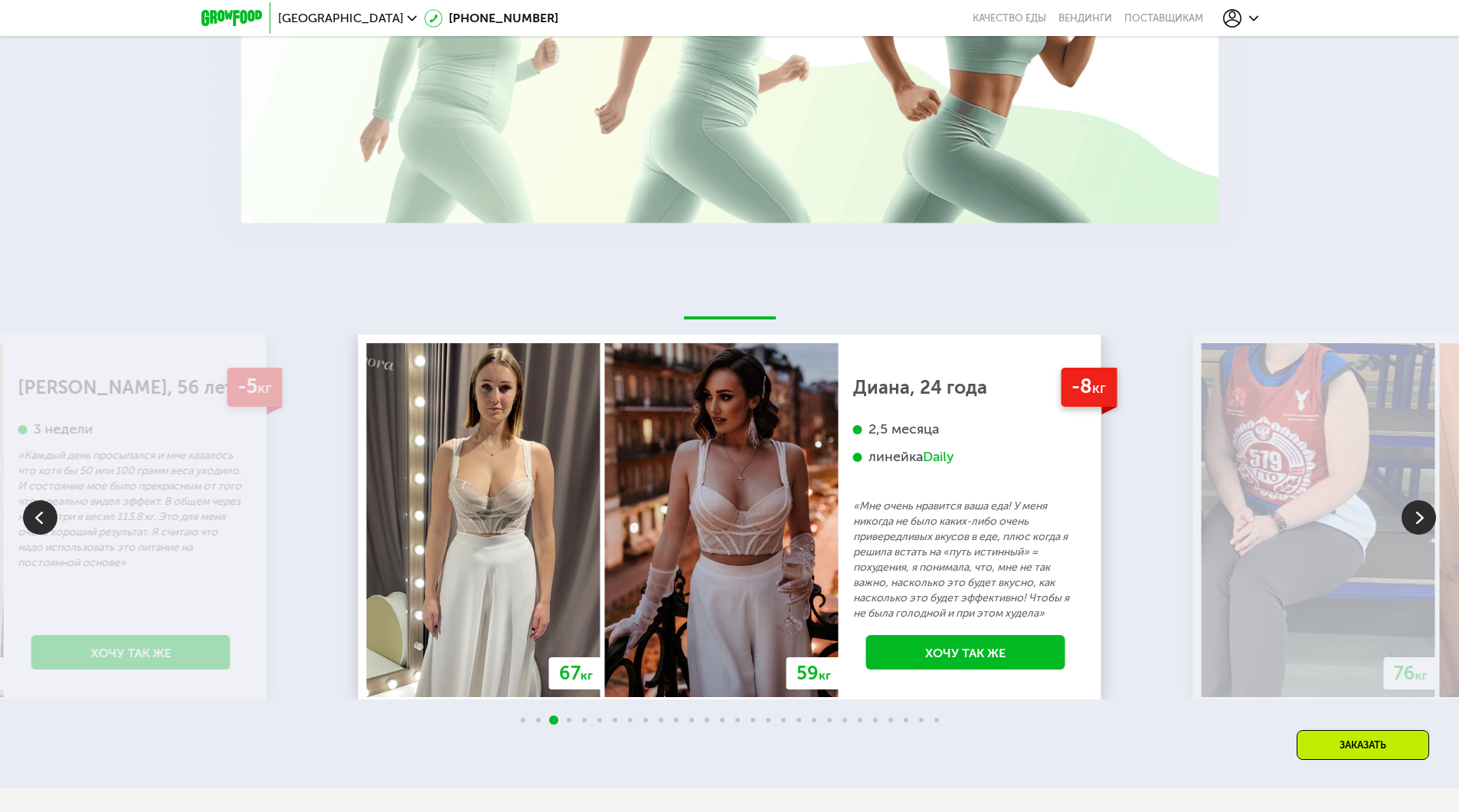
click at [1417, 507] on img at bounding box center [1418, 517] width 34 height 34
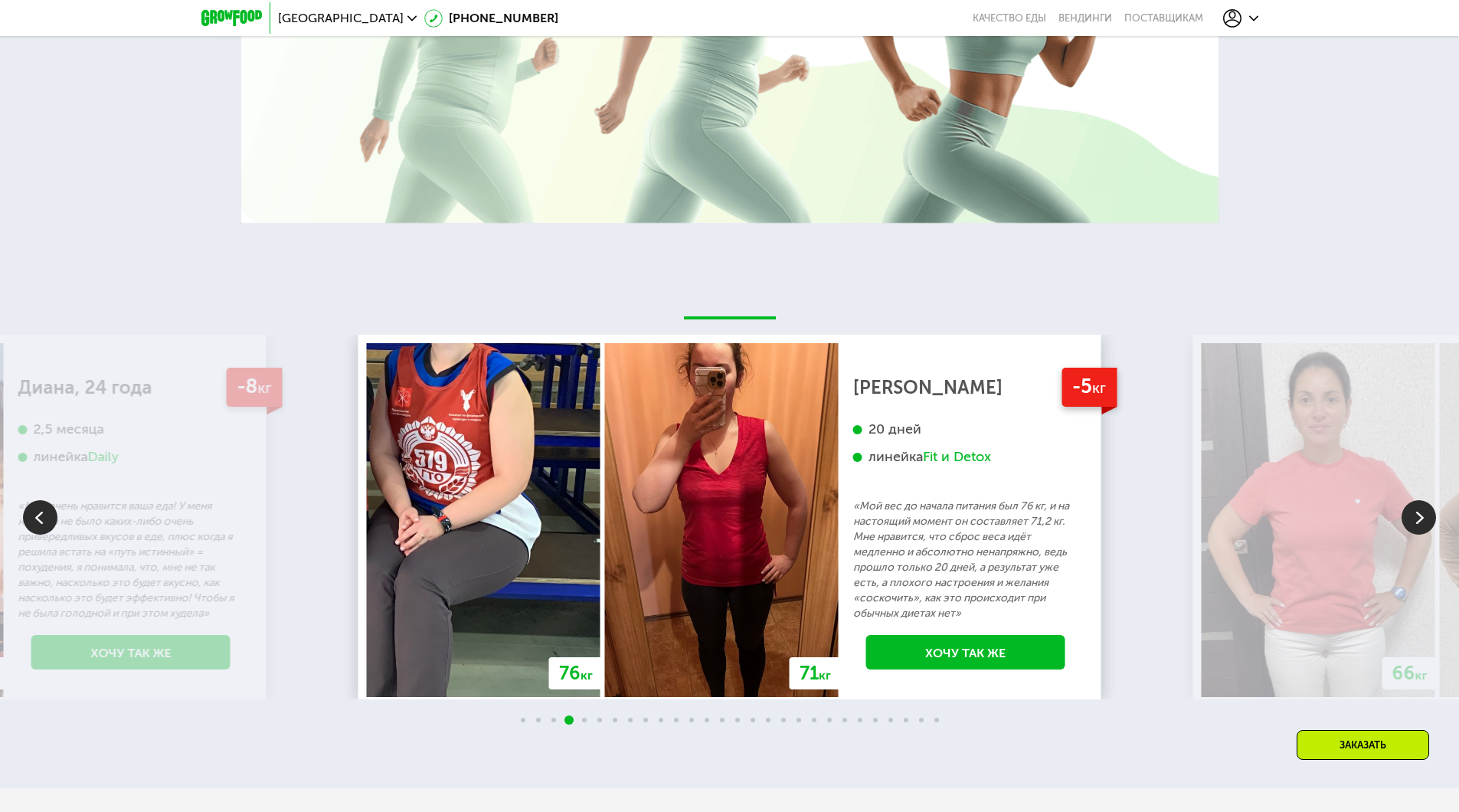
click at [1416, 502] on img at bounding box center [1418, 517] width 34 height 34
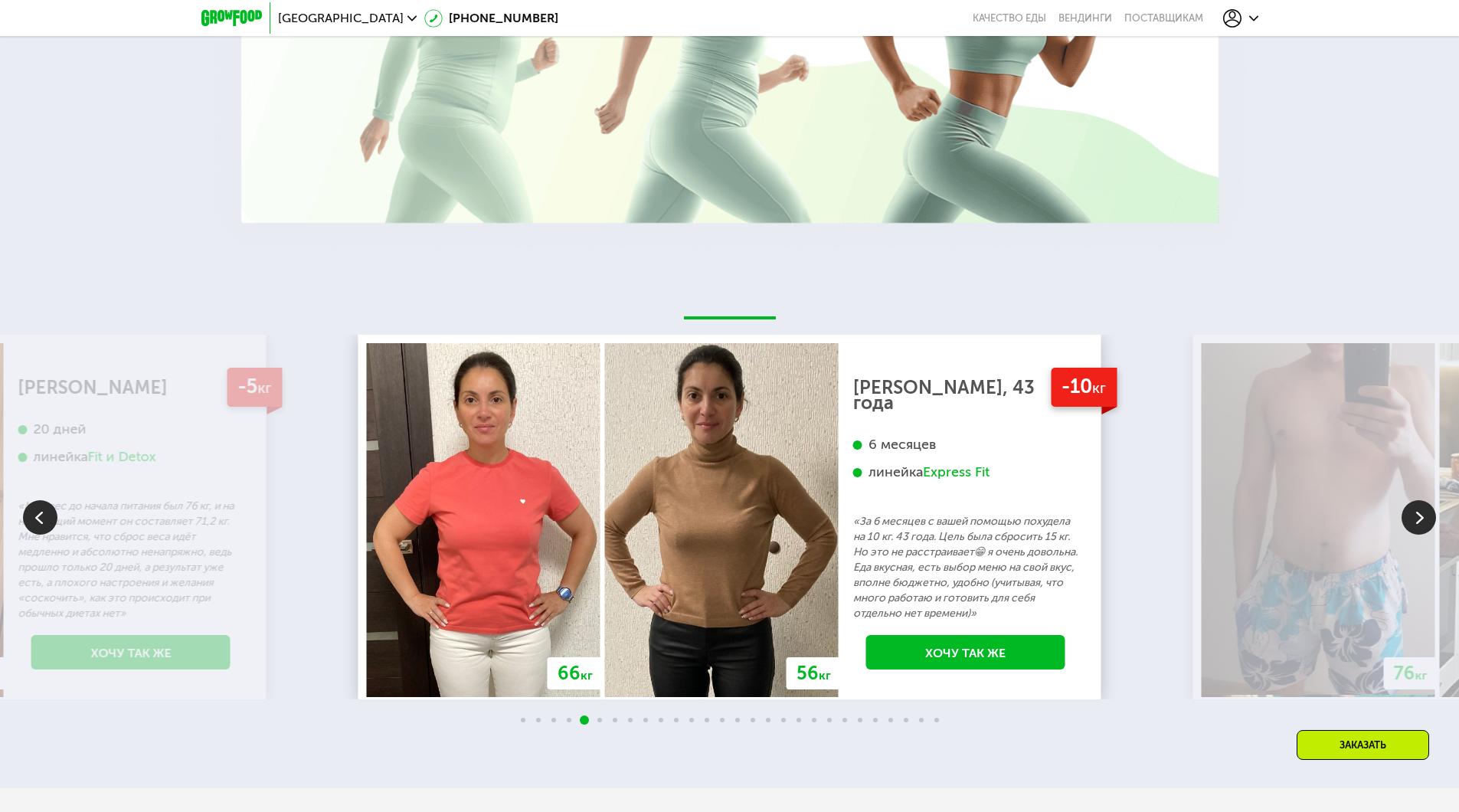
click at [1418, 500] on img at bounding box center [1418, 517] width 34 height 34
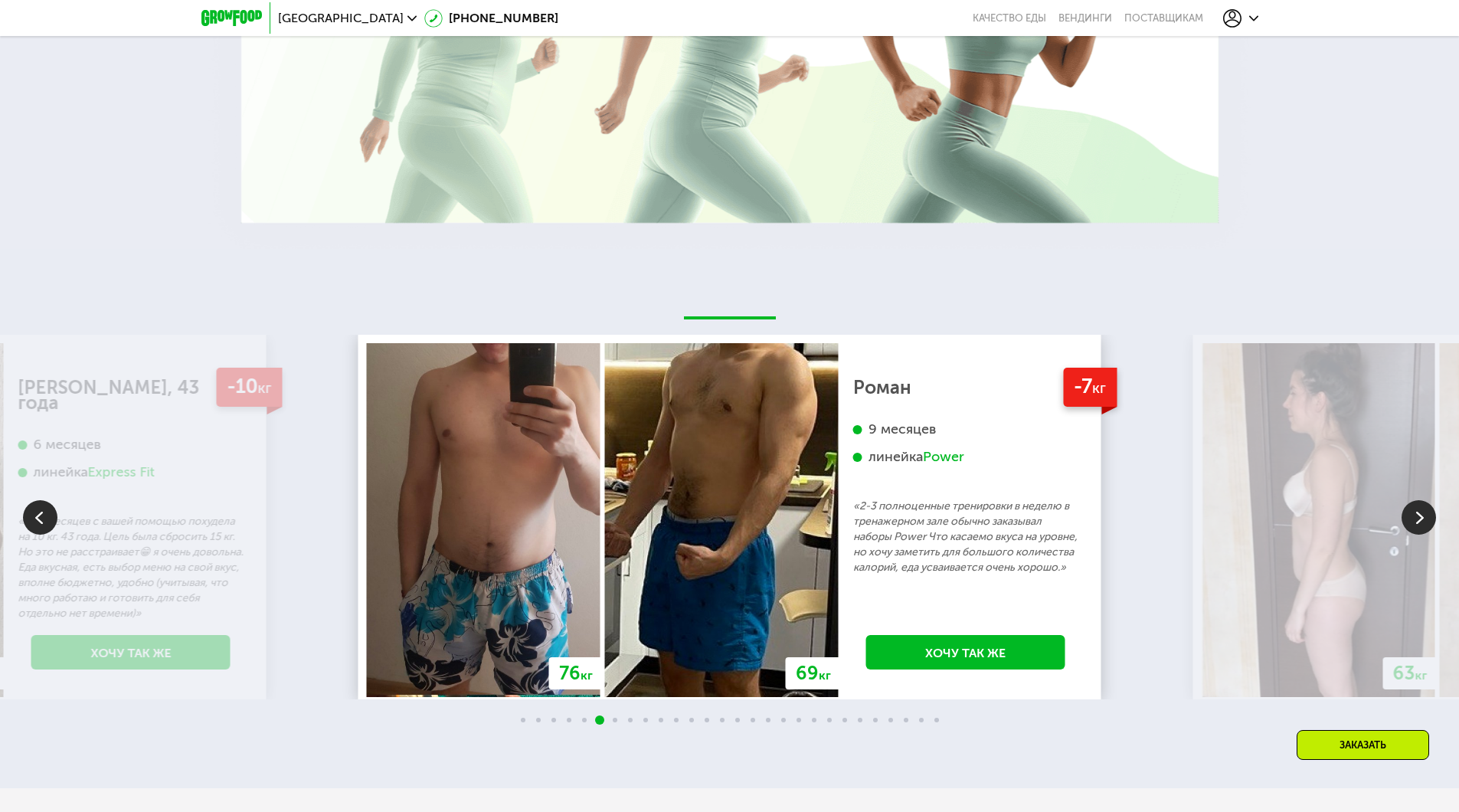
click at [1426, 502] on img at bounding box center [1418, 517] width 34 height 34
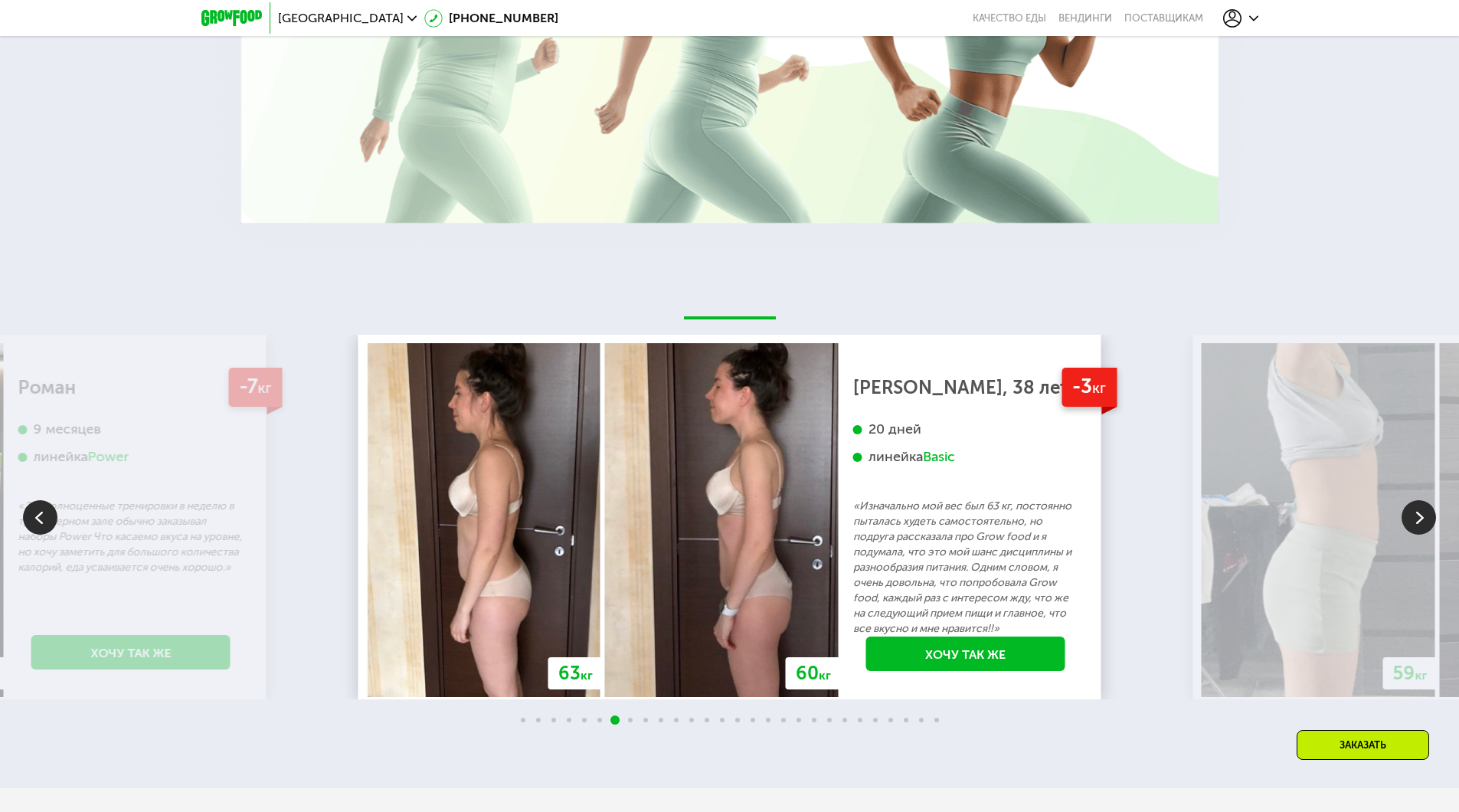
click at [1429, 504] on img at bounding box center [1418, 517] width 34 height 34
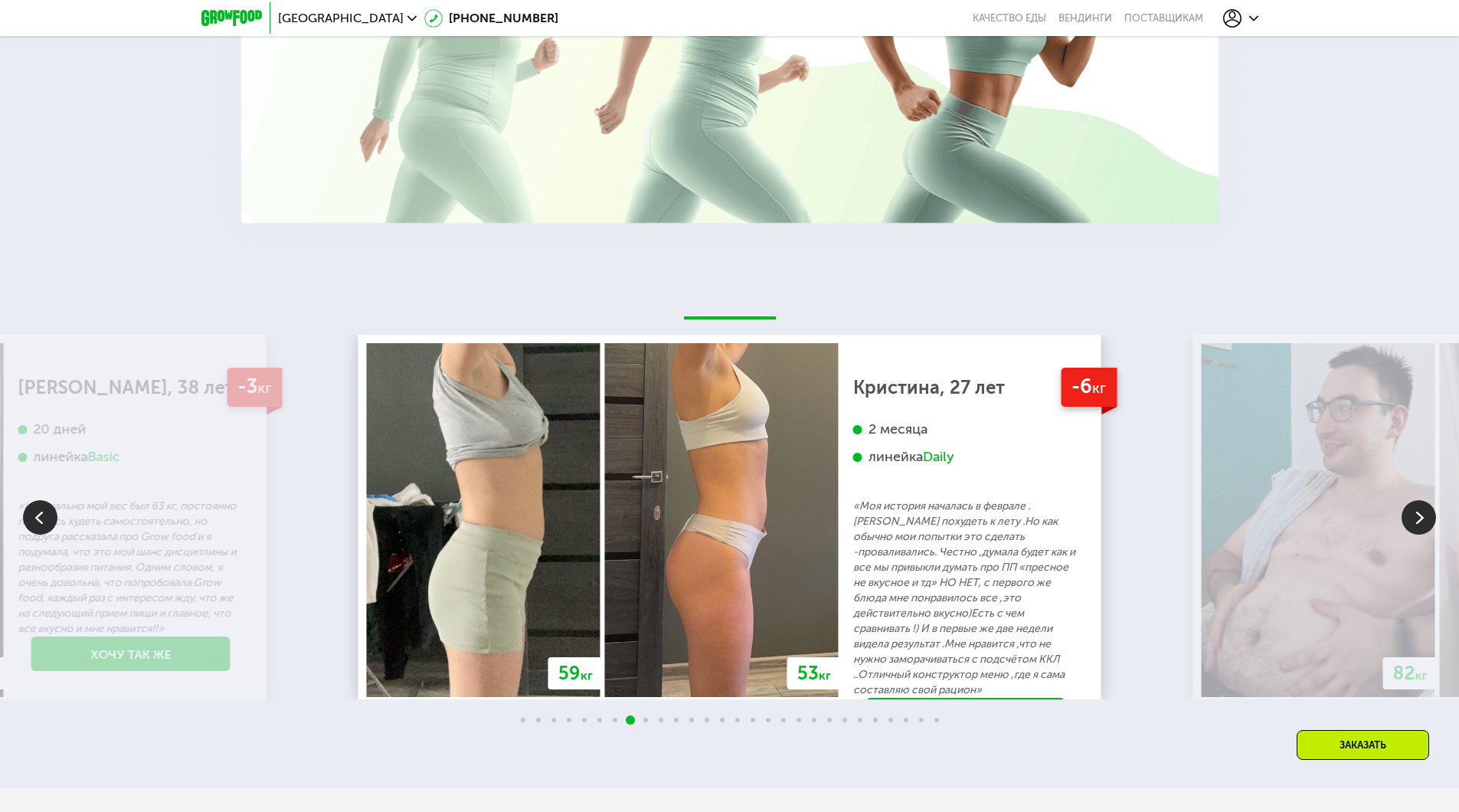
click at [1429, 504] on img at bounding box center [1418, 517] width 34 height 34
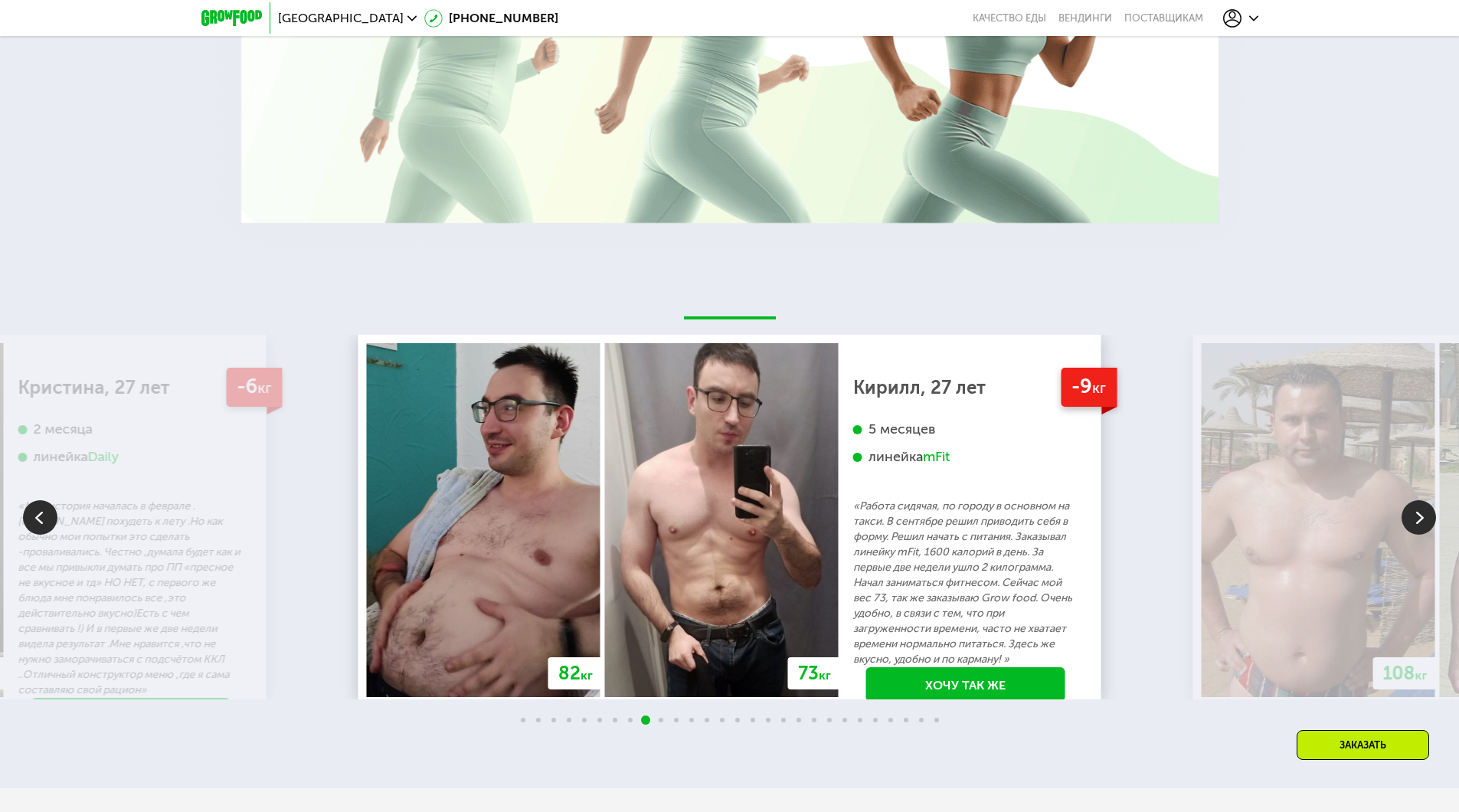
click at [1429, 504] on img at bounding box center [1418, 517] width 34 height 34
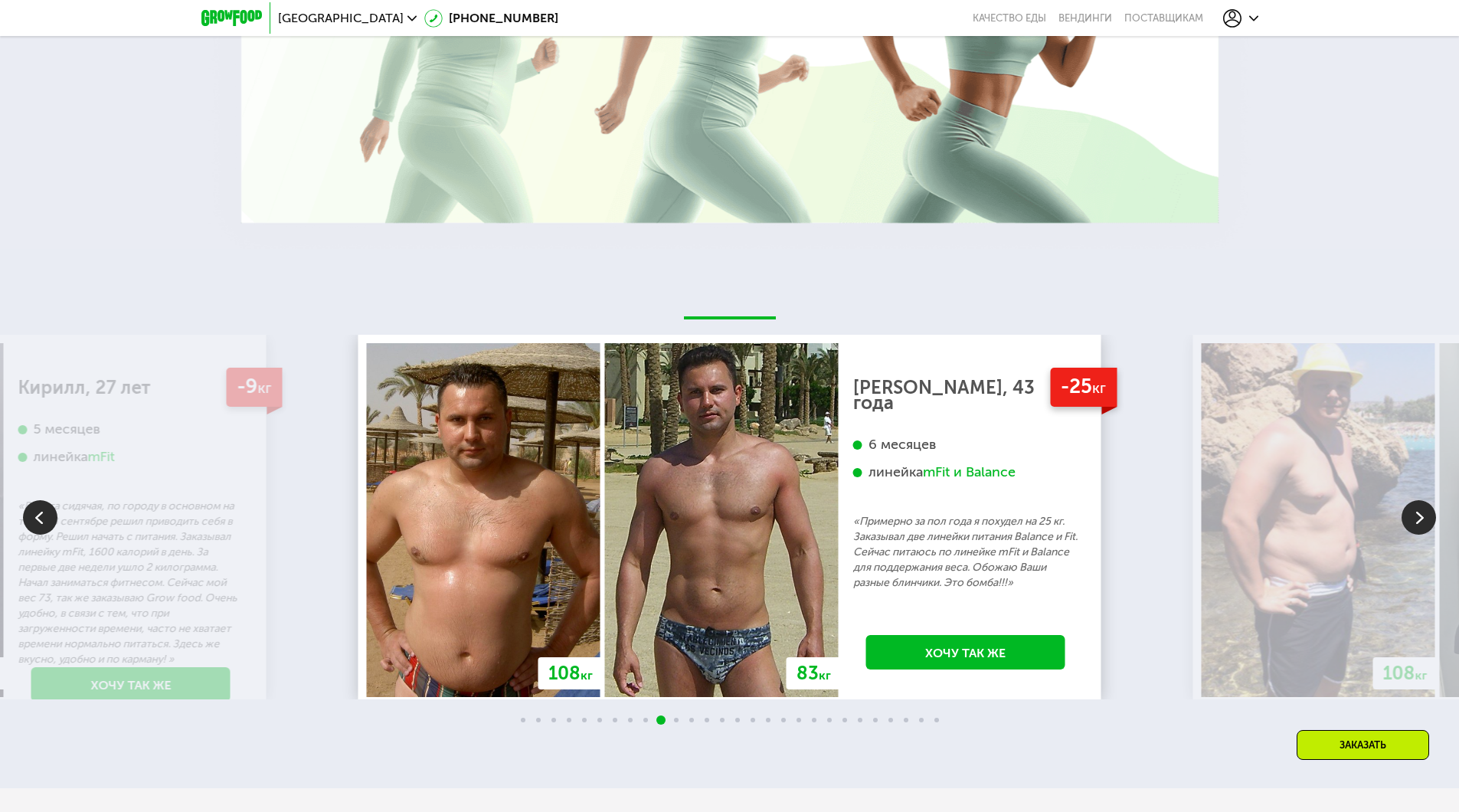
click at [1428, 508] on img at bounding box center [1418, 517] width 34 height 34
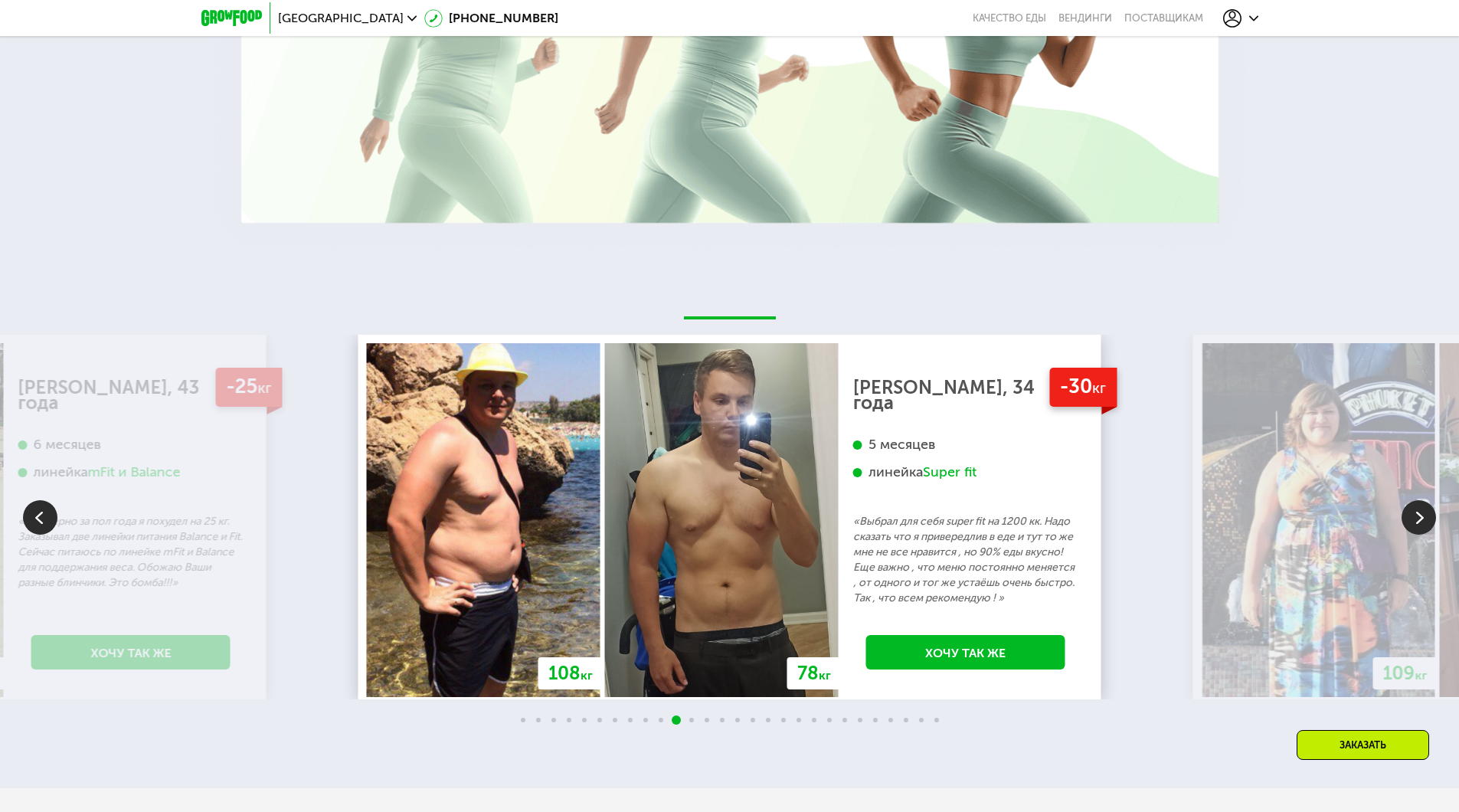
click at [1428, 508] on img at bounding box center [1418, 517] width 34 height 34
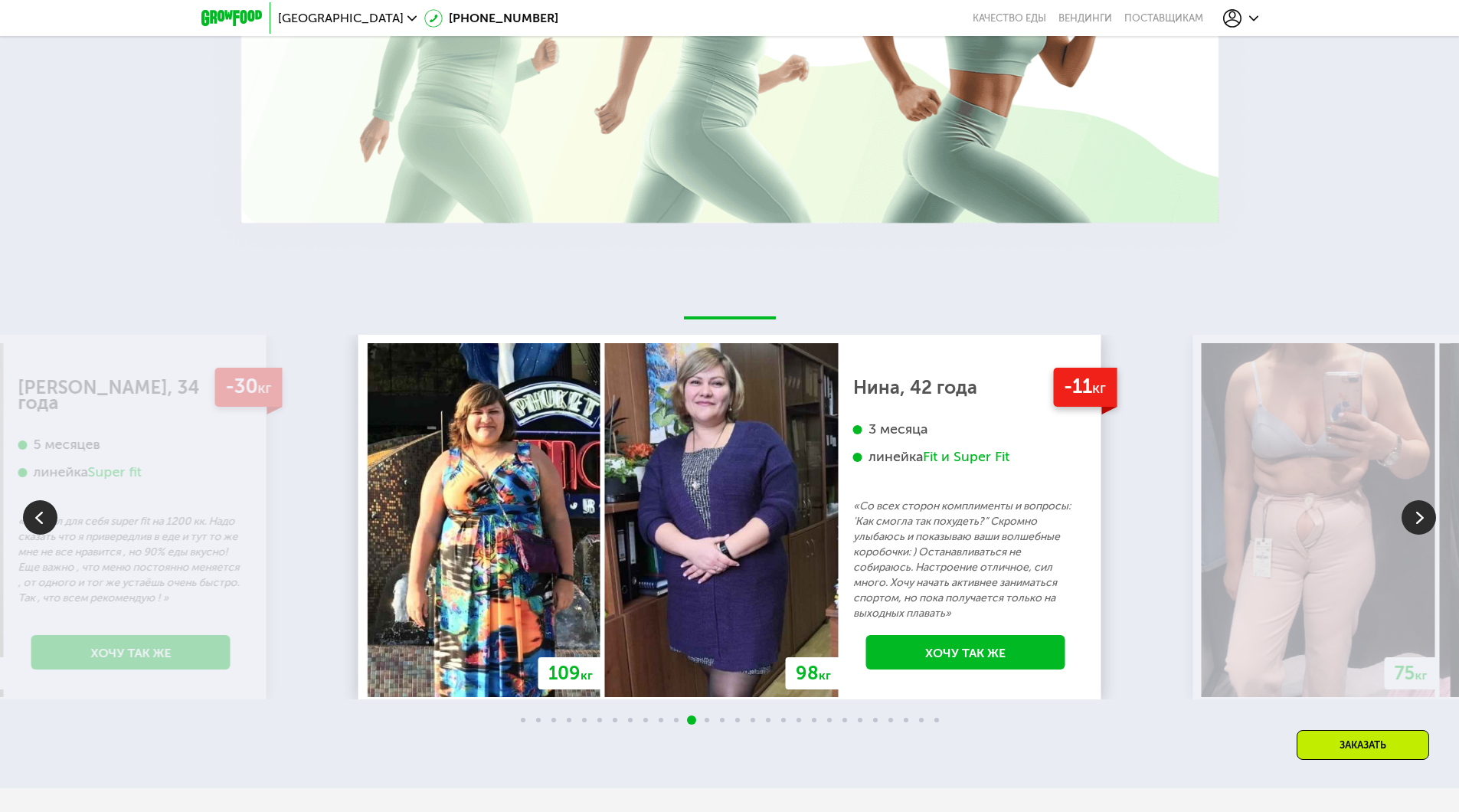
click at [1428, 508] on img at bounding box center [1418, 517] width 34 height 34
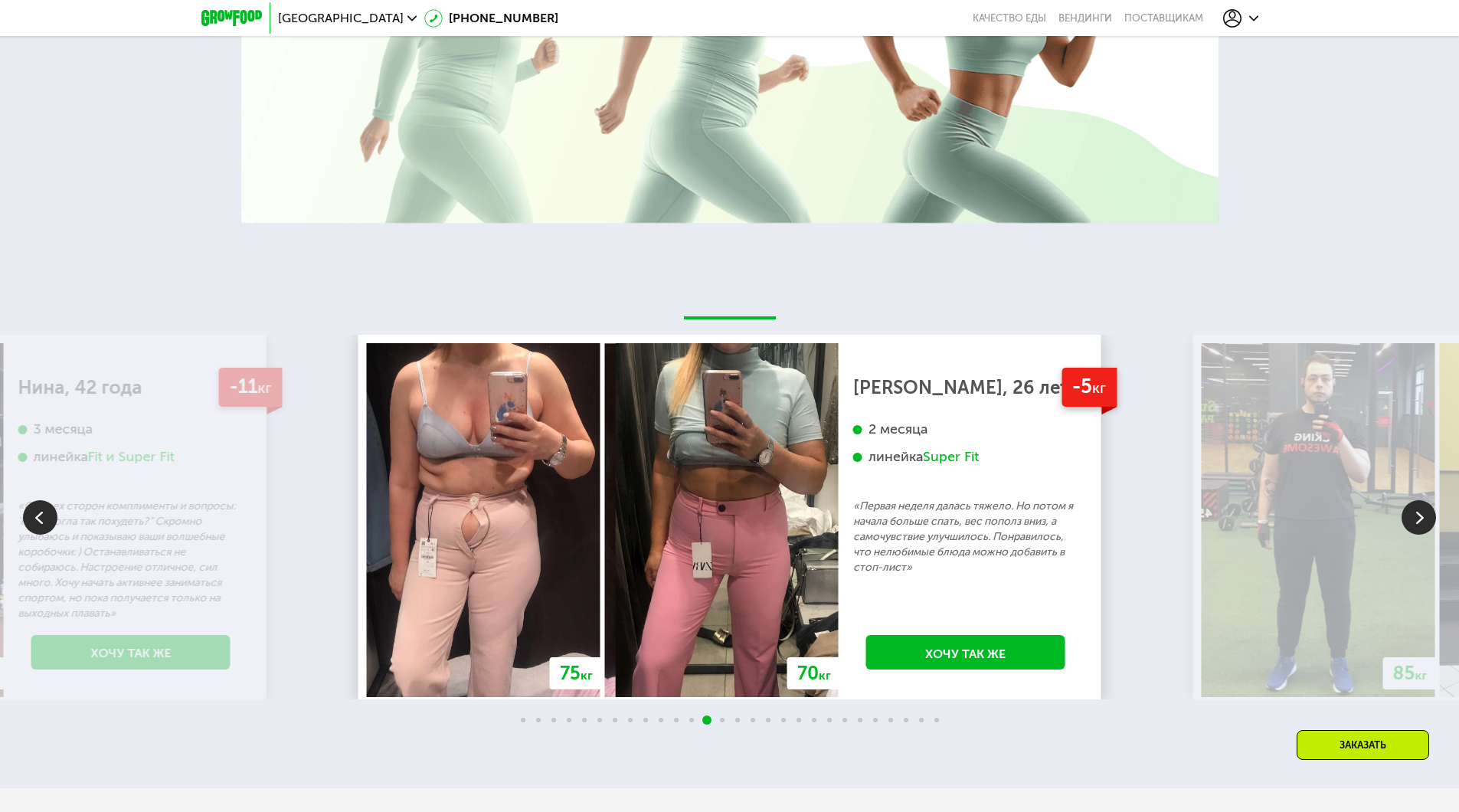
click at [1428, 508] on img at bounding box center [1418, 517] width 34 height 34
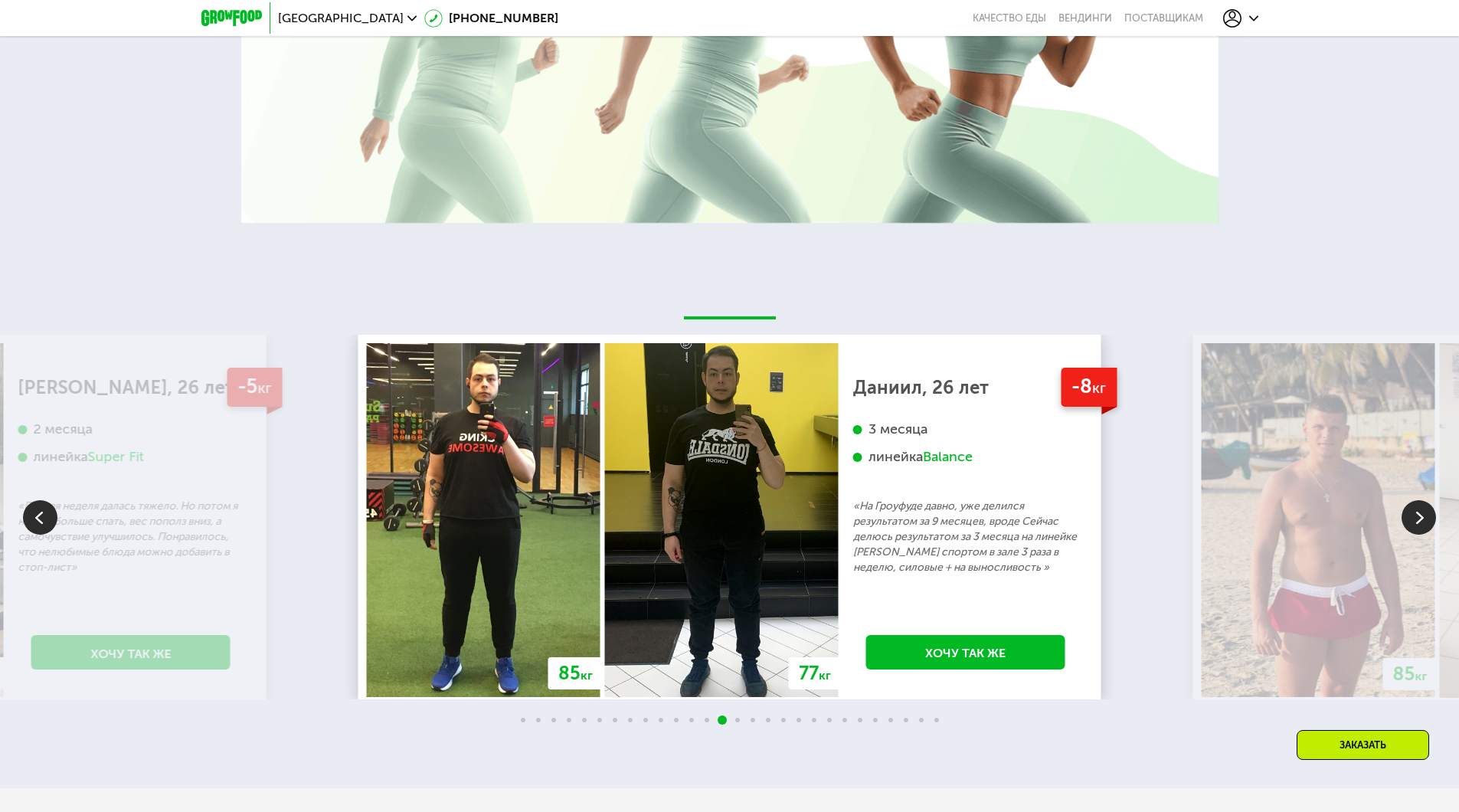
click at [1428, 508] on img at bounding box center [1418, 517] width 34 height 34
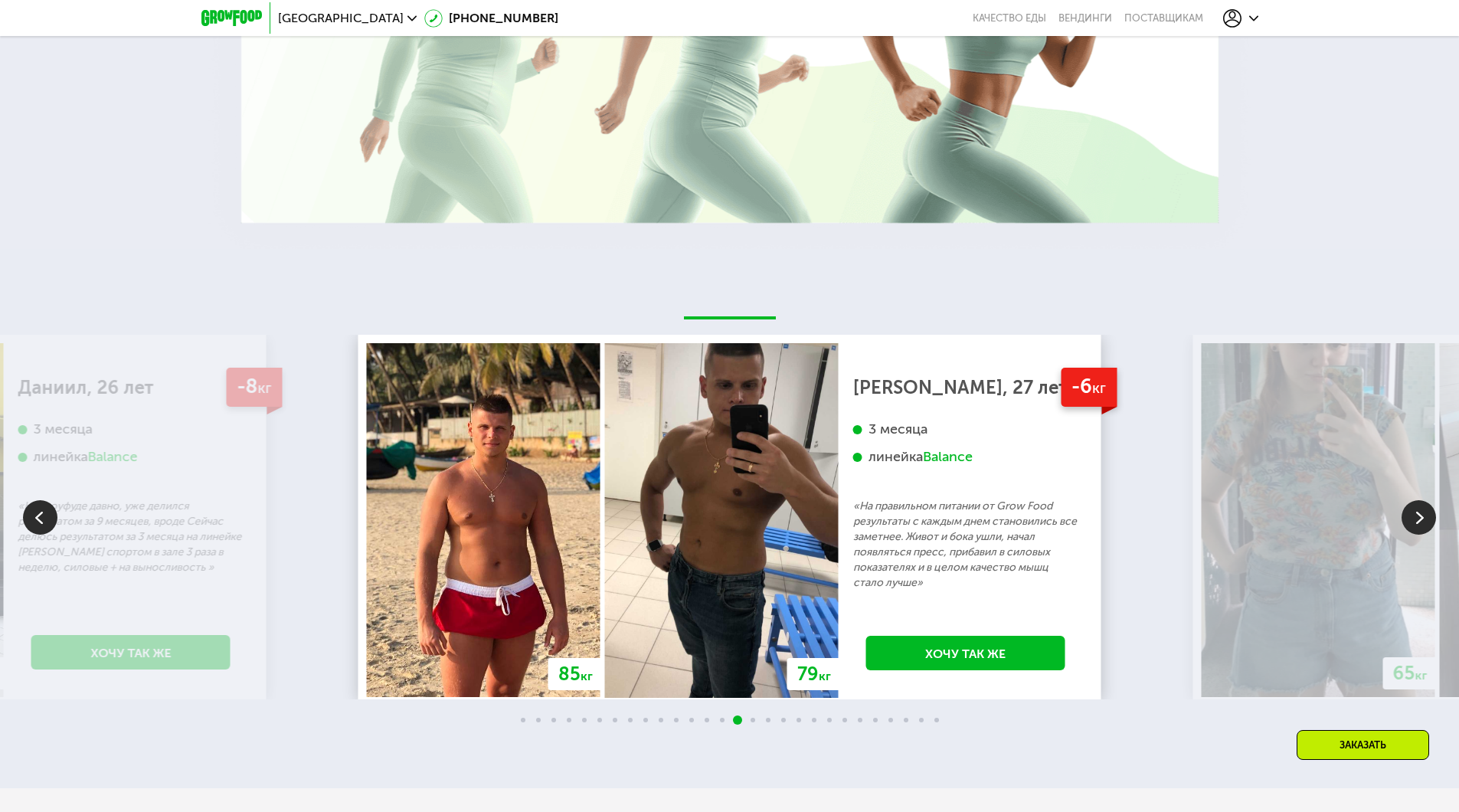
click at [1428, 508] on img at bounding box center [1418, 517] width 34 height 34
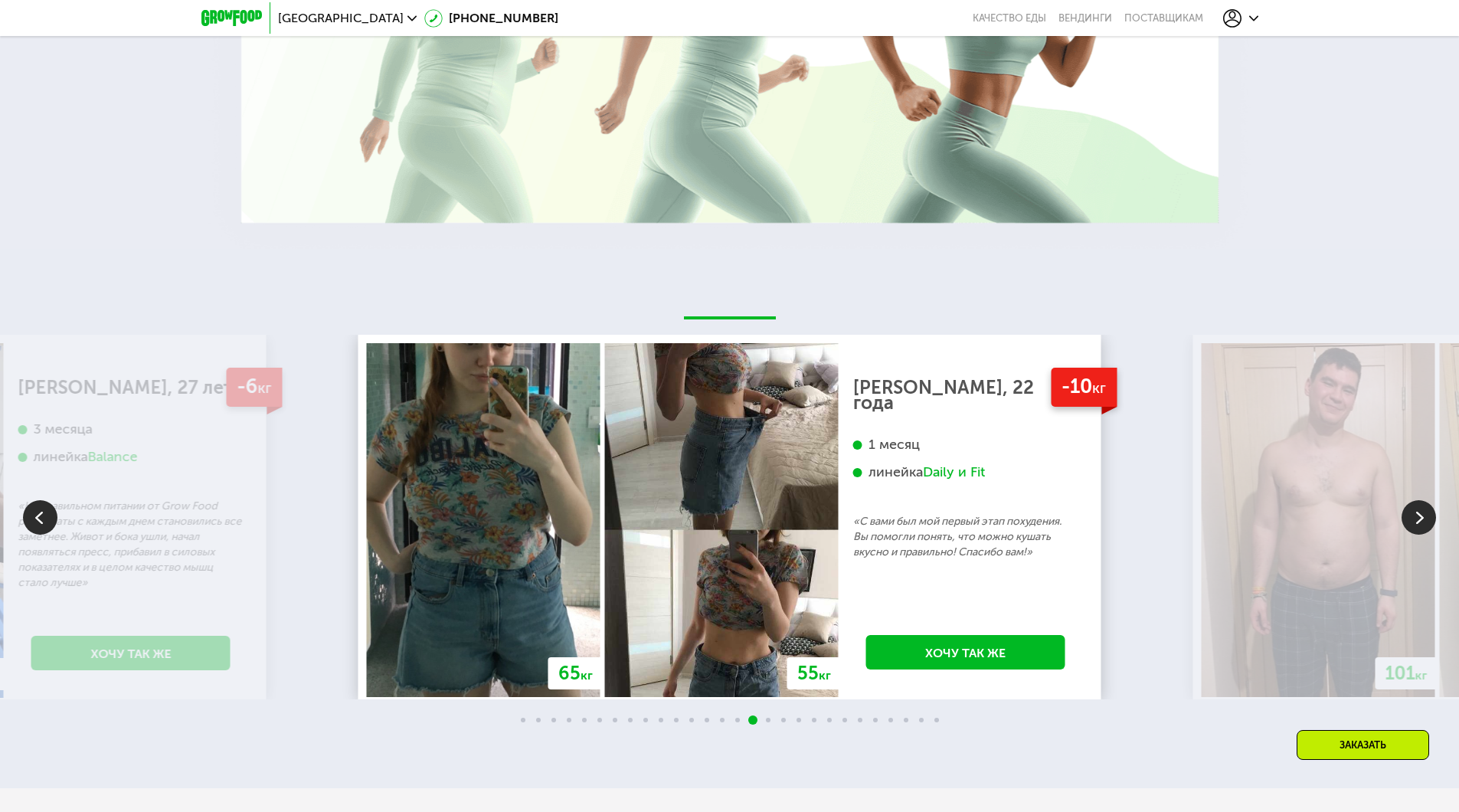
click at [1428, 508] on img at bounding box center [1418, 517] width 34 height 34
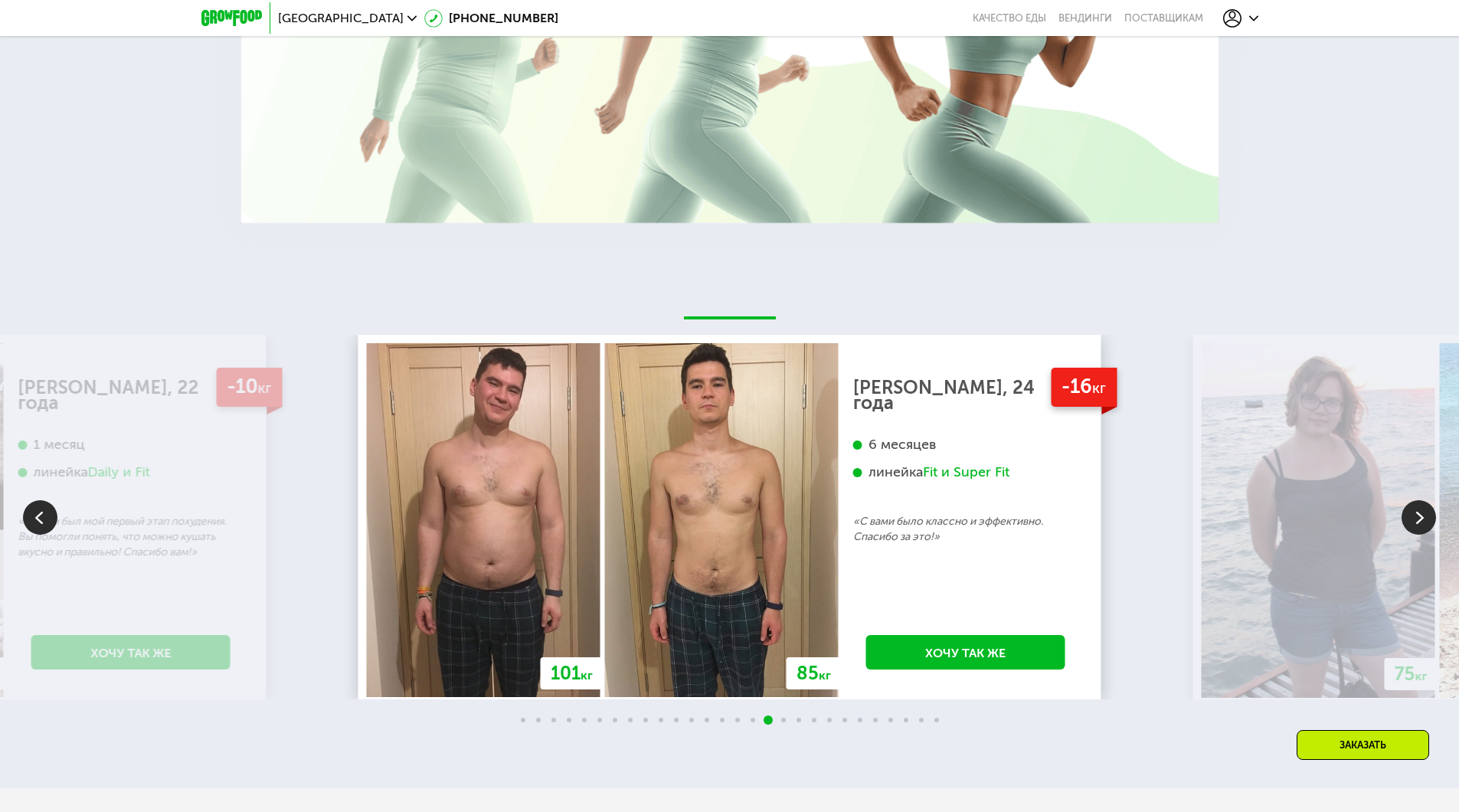
click at [1428, 508] on img at bounding box center [1418, 517] width 34 height 34
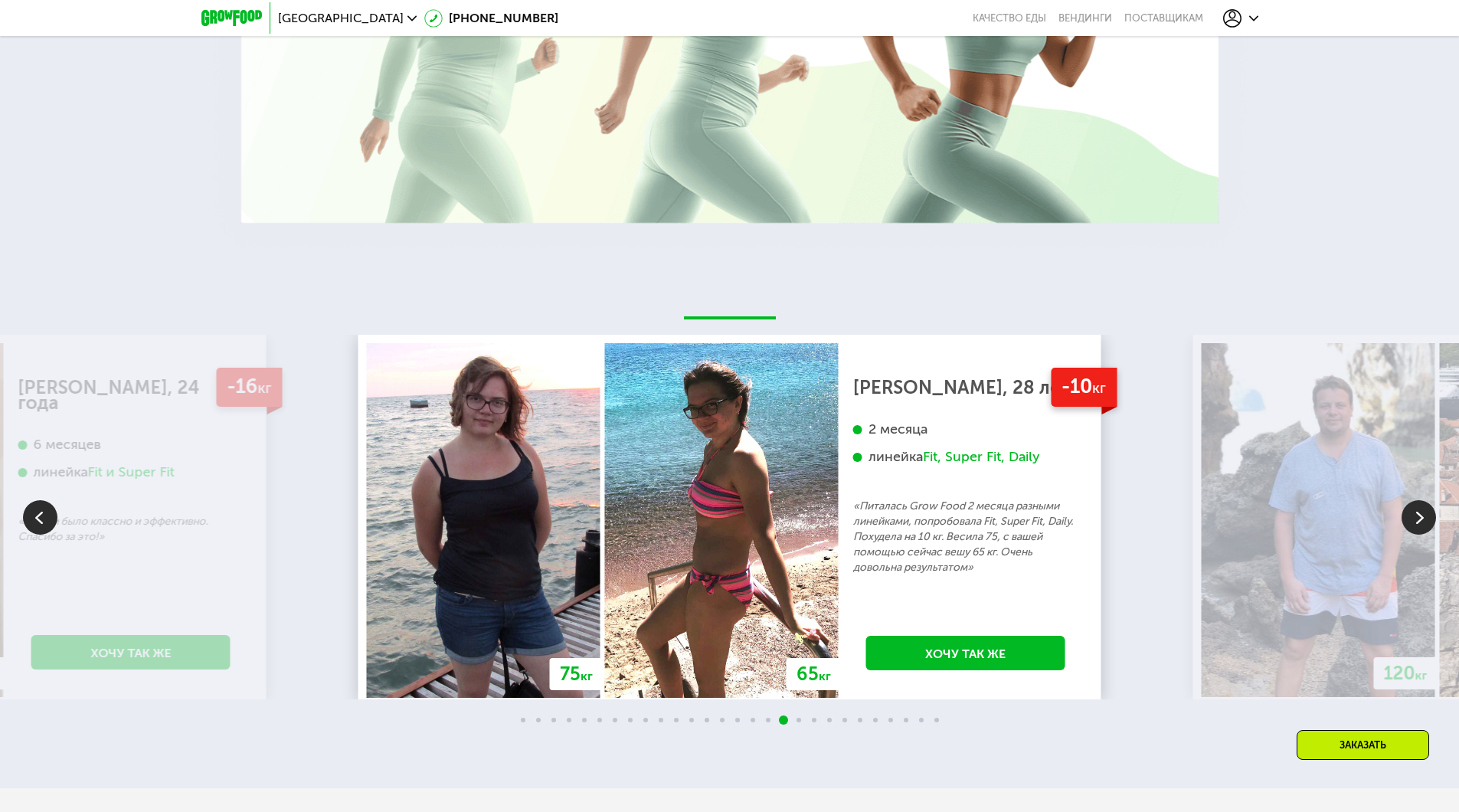
click at [1428, 508] on img at bounding box center [1418, 517] width 34 height 34
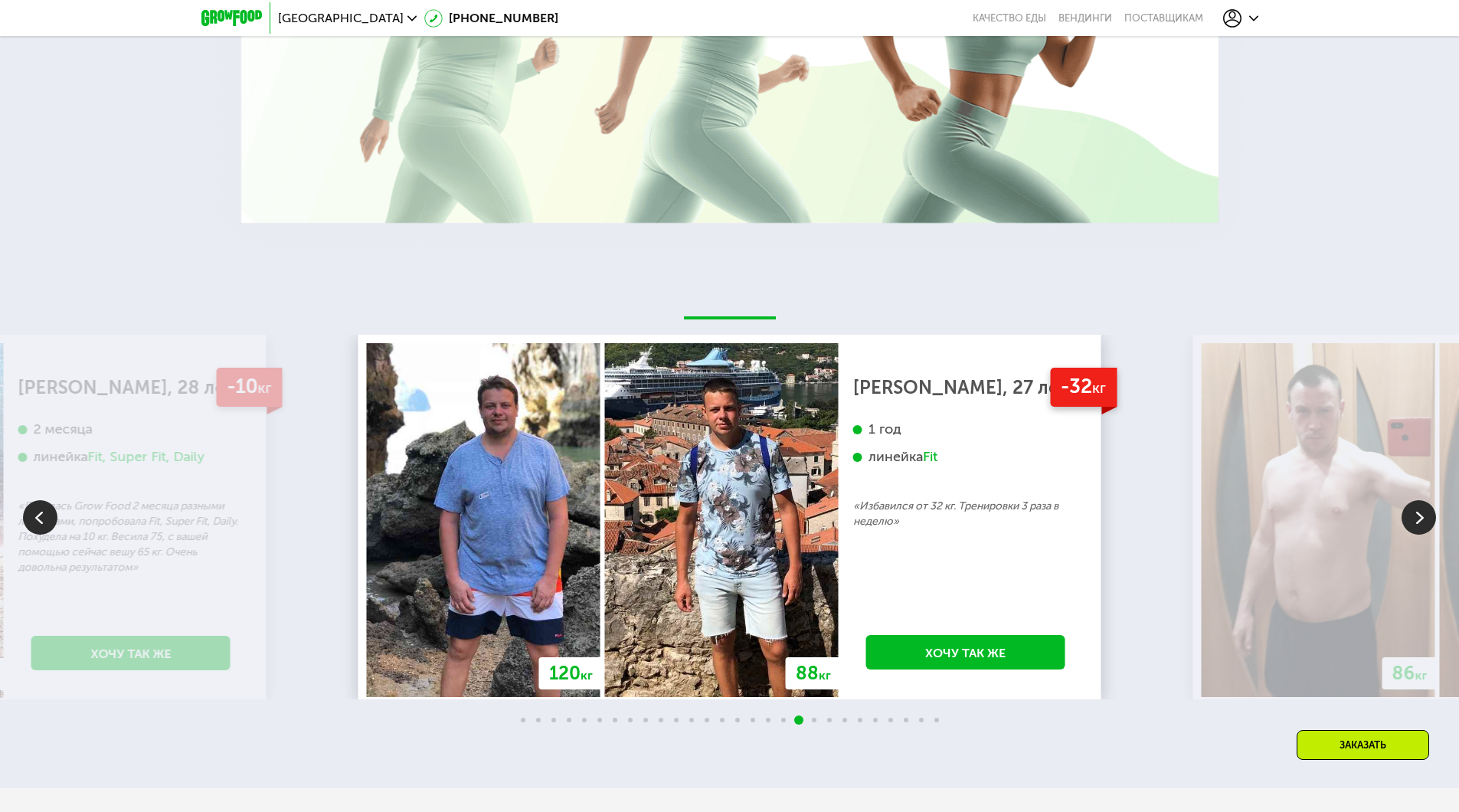
click at [1428, 508] on img at bounding box center [1418, 517] width 34 height 34
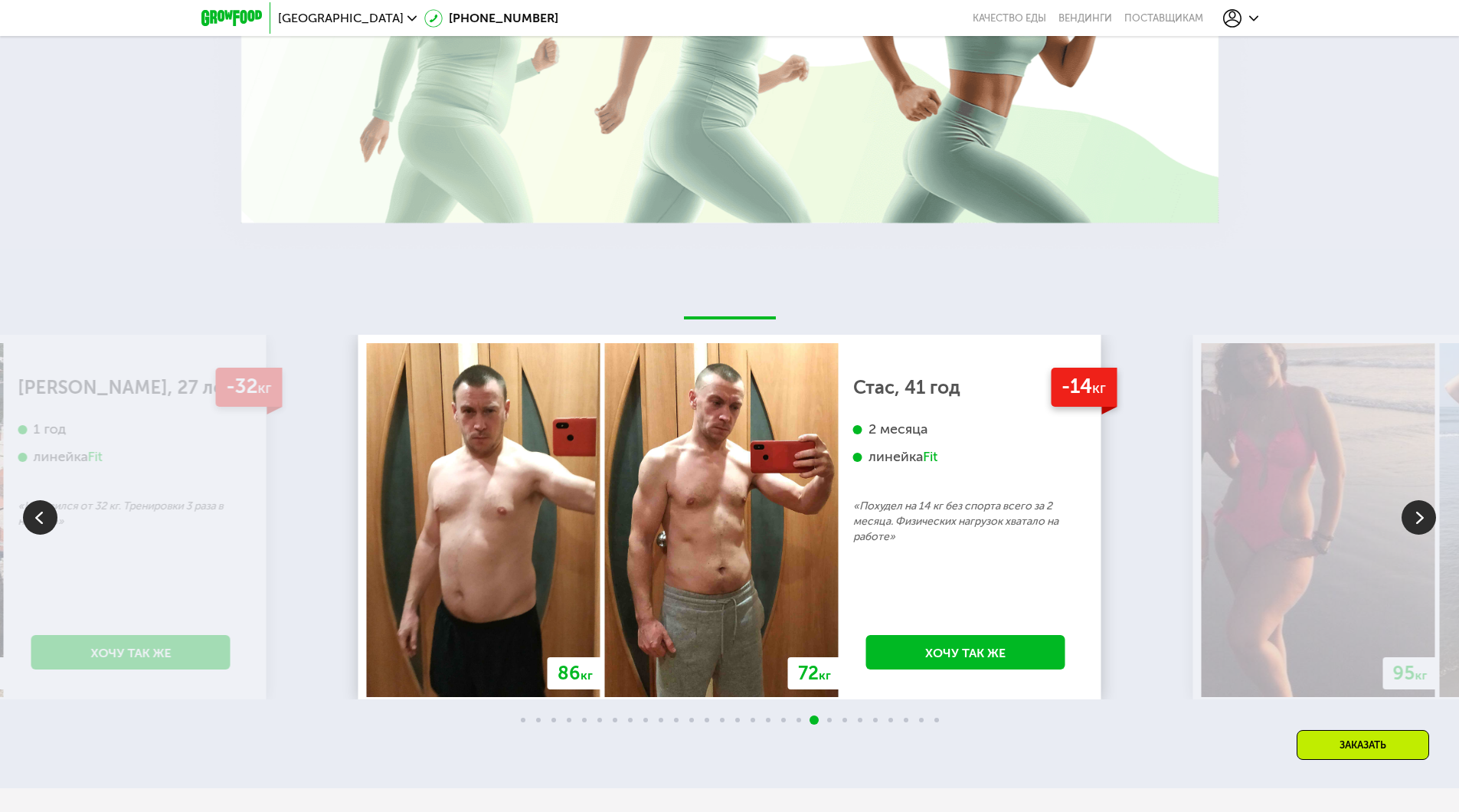
click at [1421, 509] on img at bounding box center [1418, 517] width 34 height 34
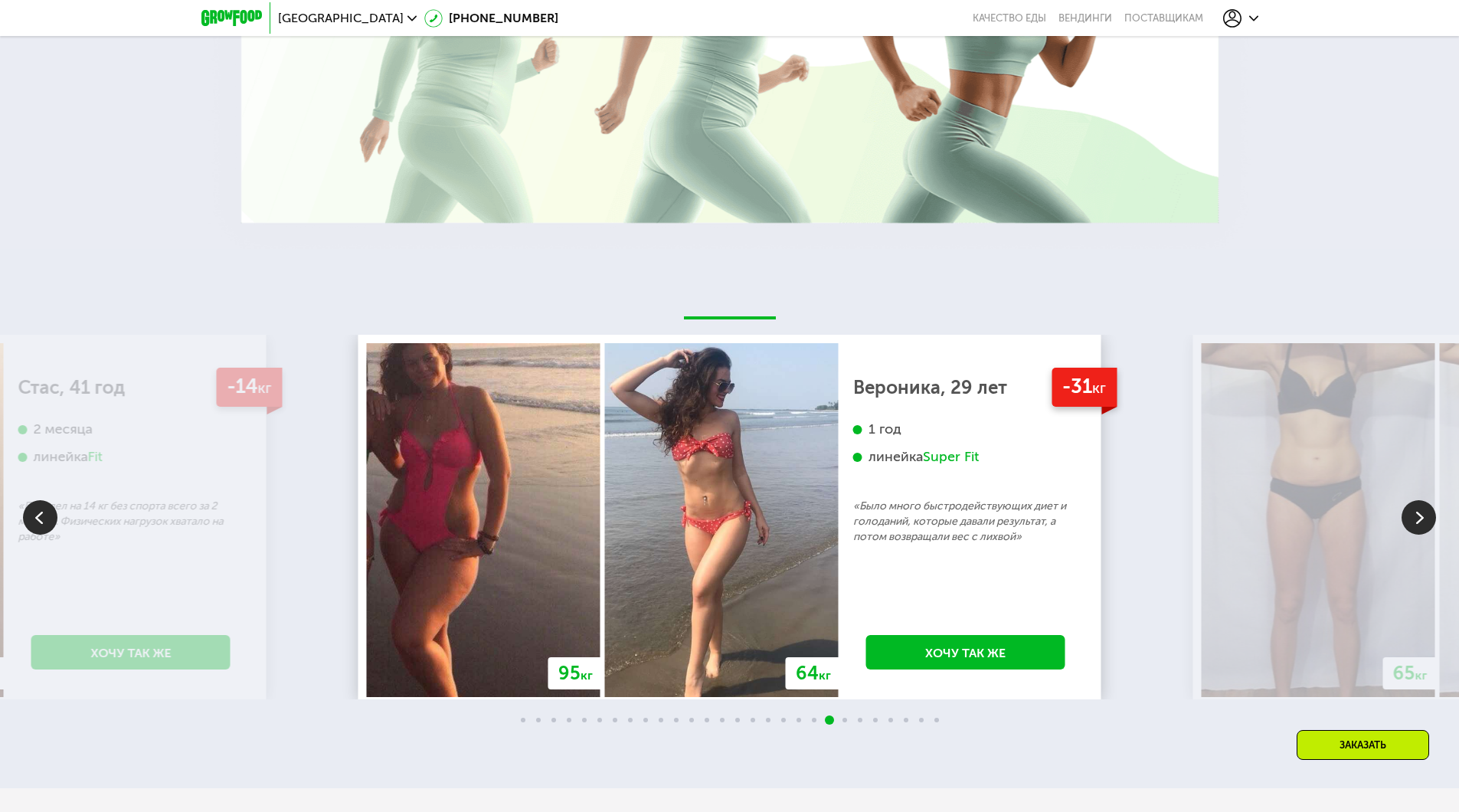
click at [1421, 509] on img at bounding box center [1418, 517] width 34 height 34
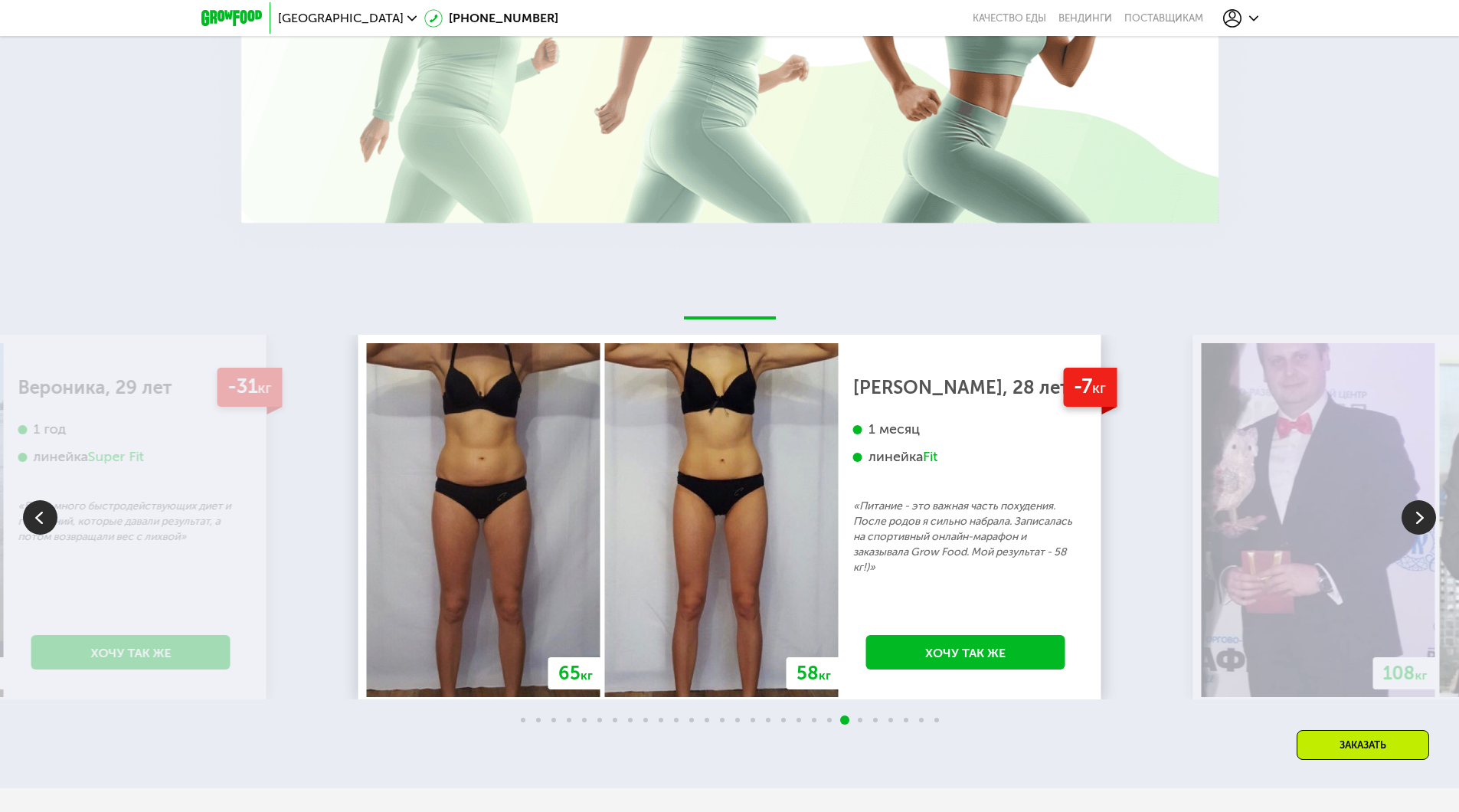
click at [1421, 509] on img at bounding box center [1418, 517] width 34 height 34
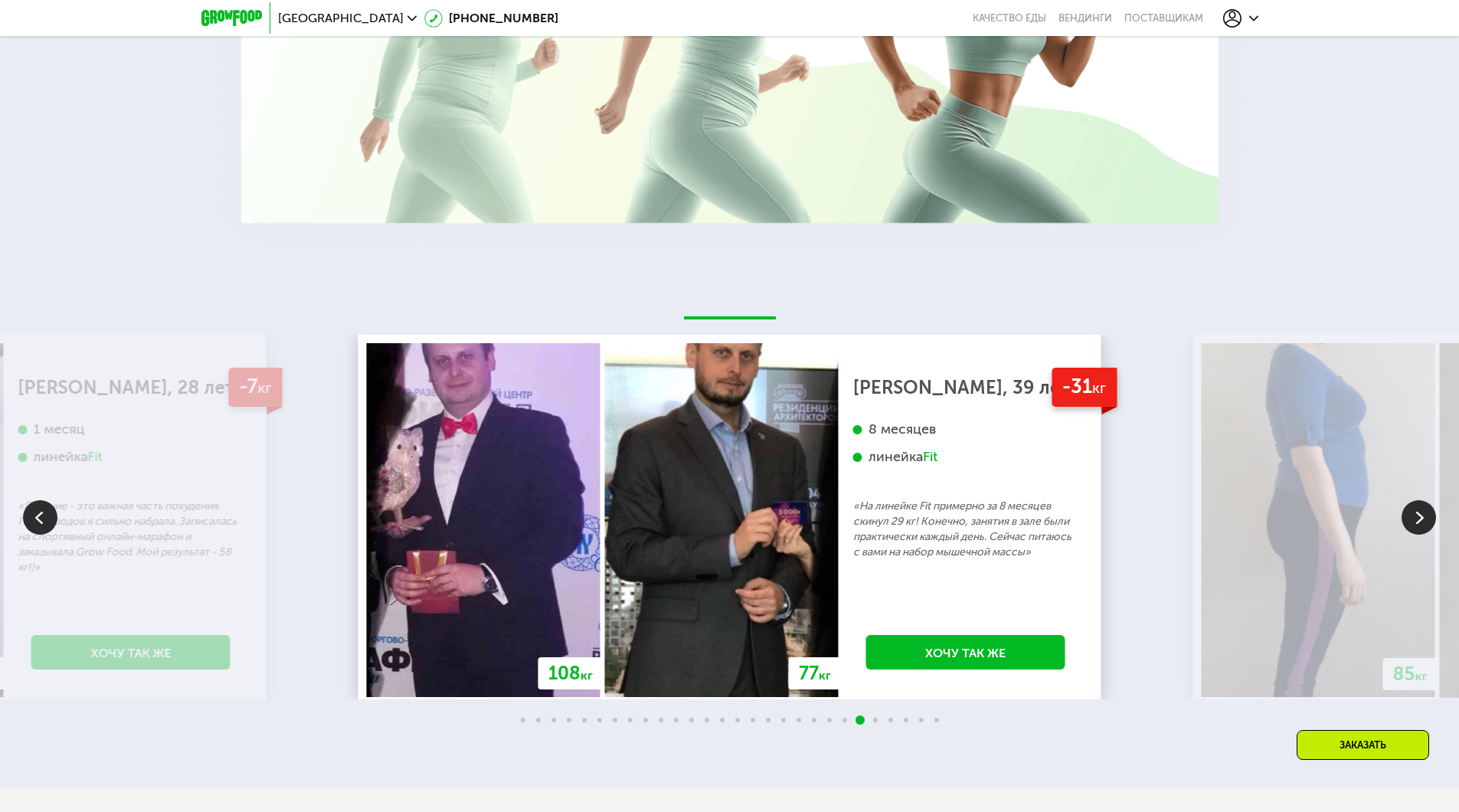
click at [1421, 509] on img at bounding box center [1418, 517] width 34 height 34
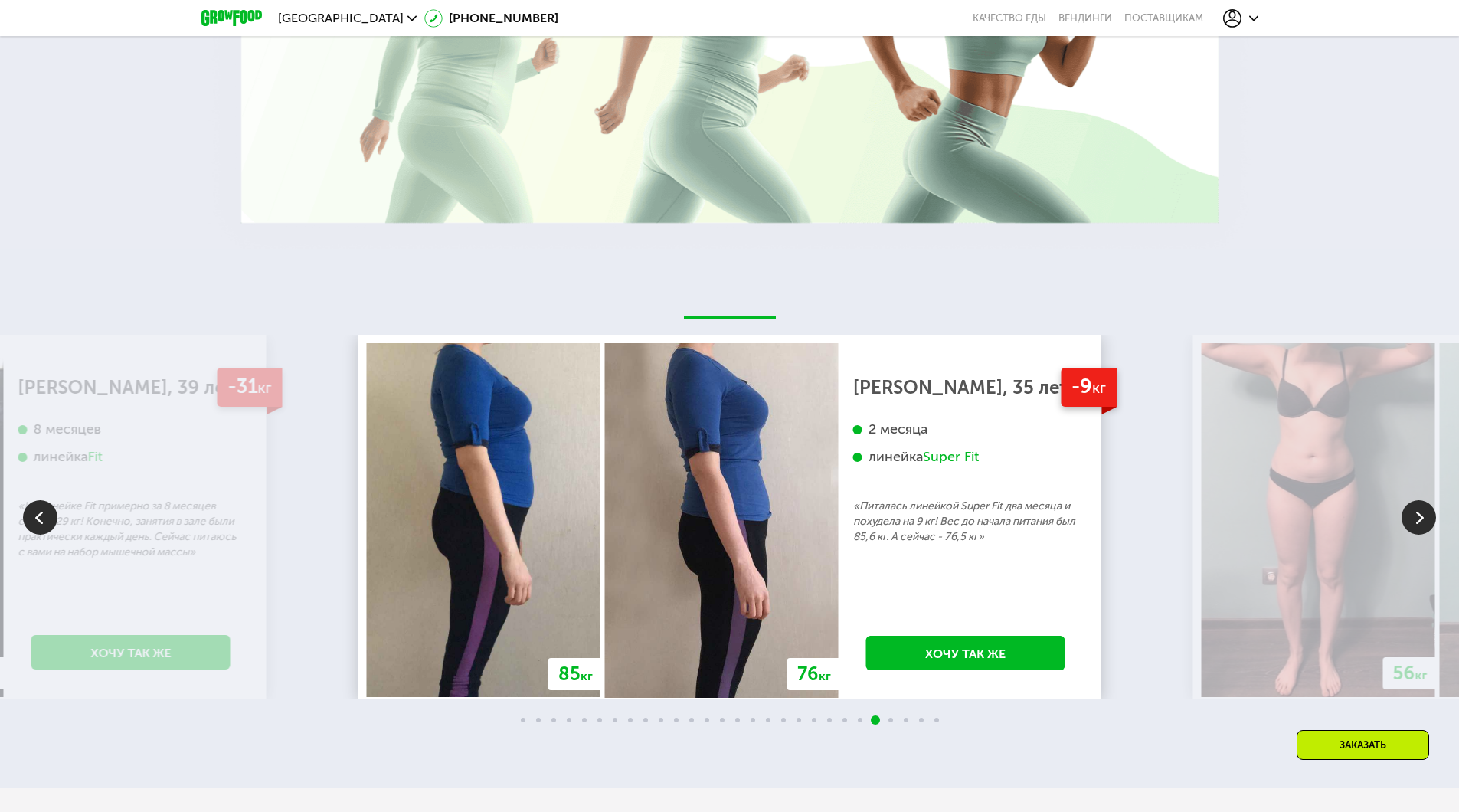
click at [1421, 509] on img at bounding box center [1418, 517] width 34 height 34
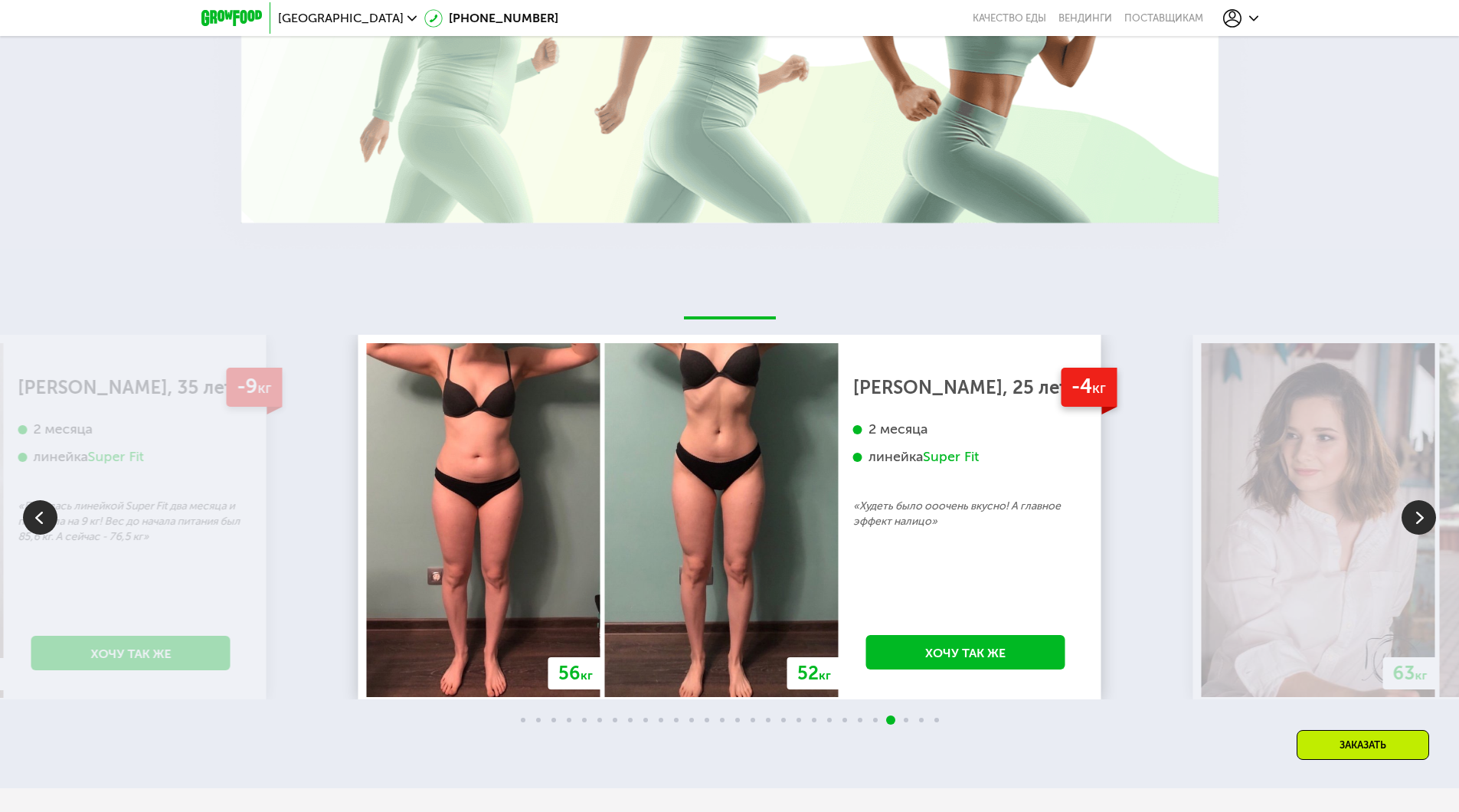
click at [1421, 509] on img at bounding box center [1418, 517] width 34 height 34
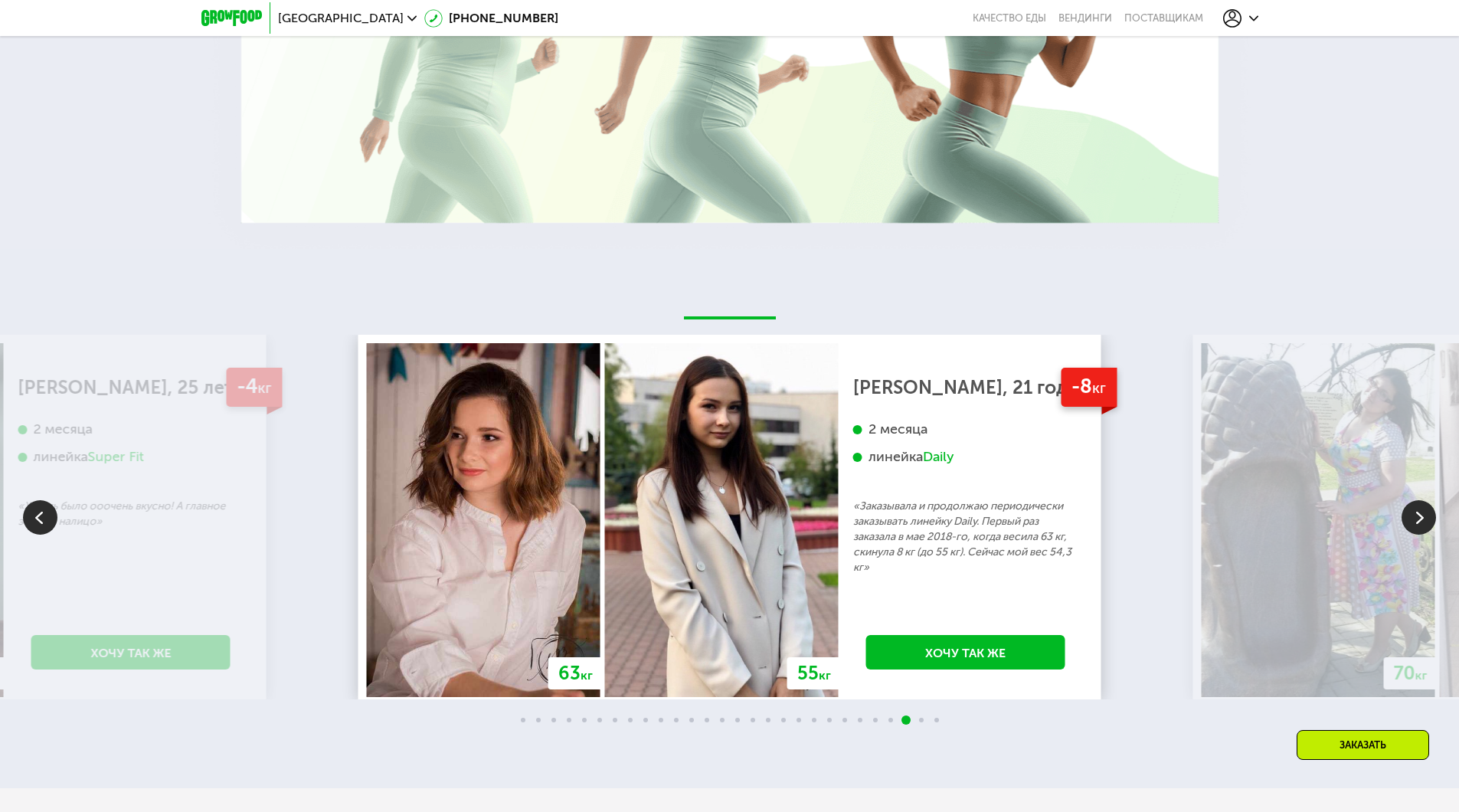
click at [1421, 509] on img at bounding box center [1418, 517] width 34 height 34
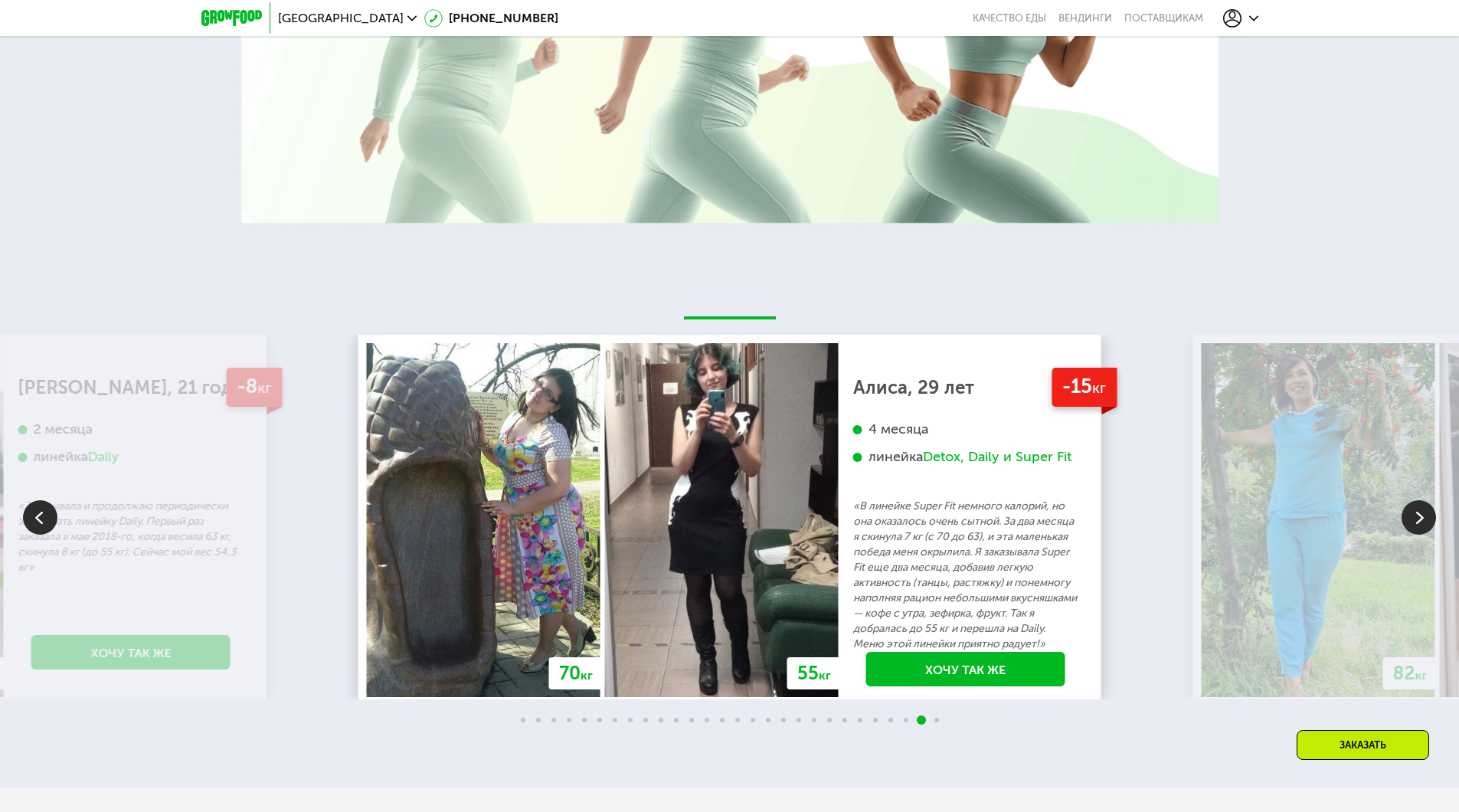
click at [1421, 509] on img at bounding box center [1418, 517] width 34 height 34
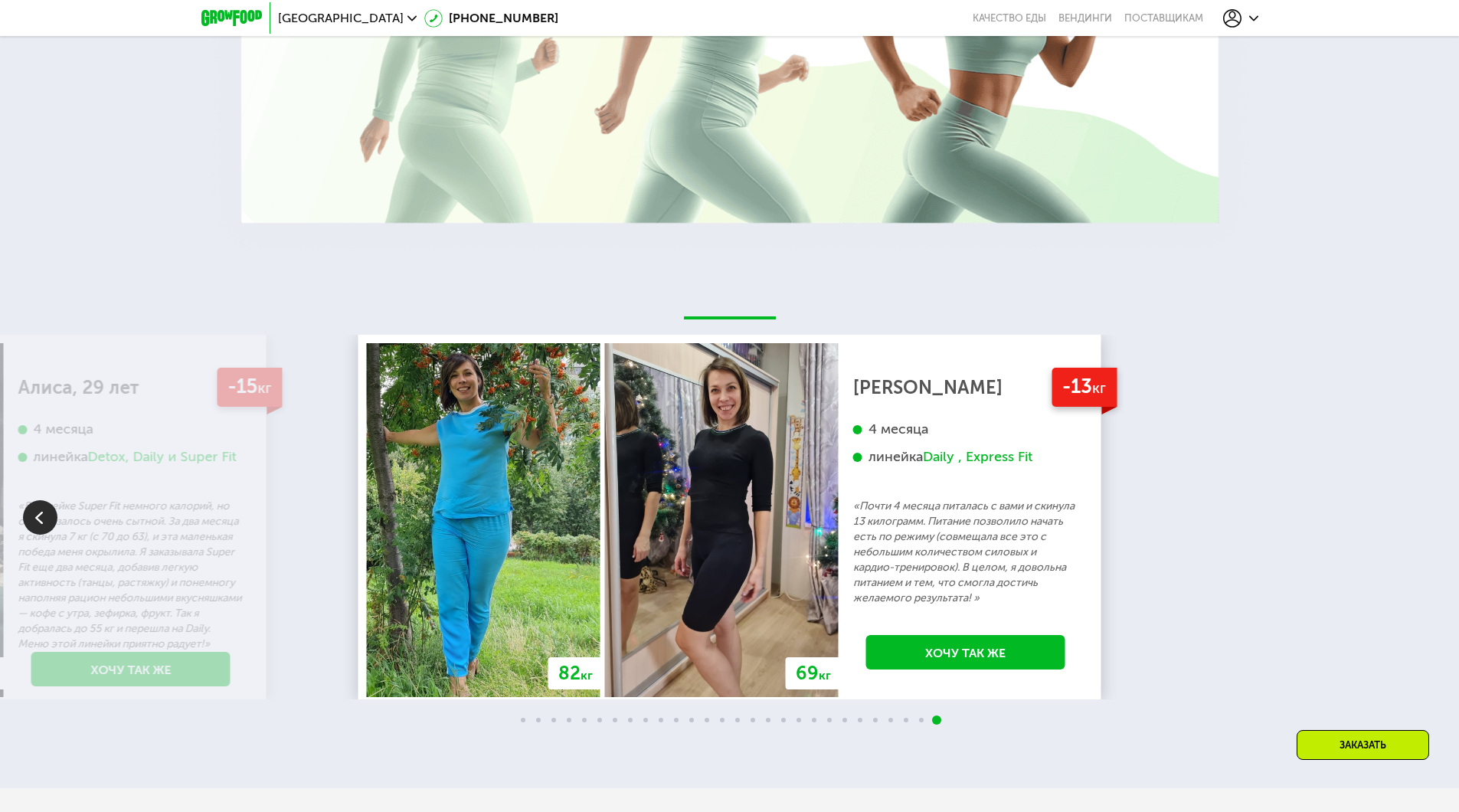
click at [1421, 509] on div "70 кг 64 кг -6 кг [PERSON_NAME], 31 год 3 месяца линейка Fit, Super Fit «Питала…" at bounding box center [729, 517] width 1459 height 364
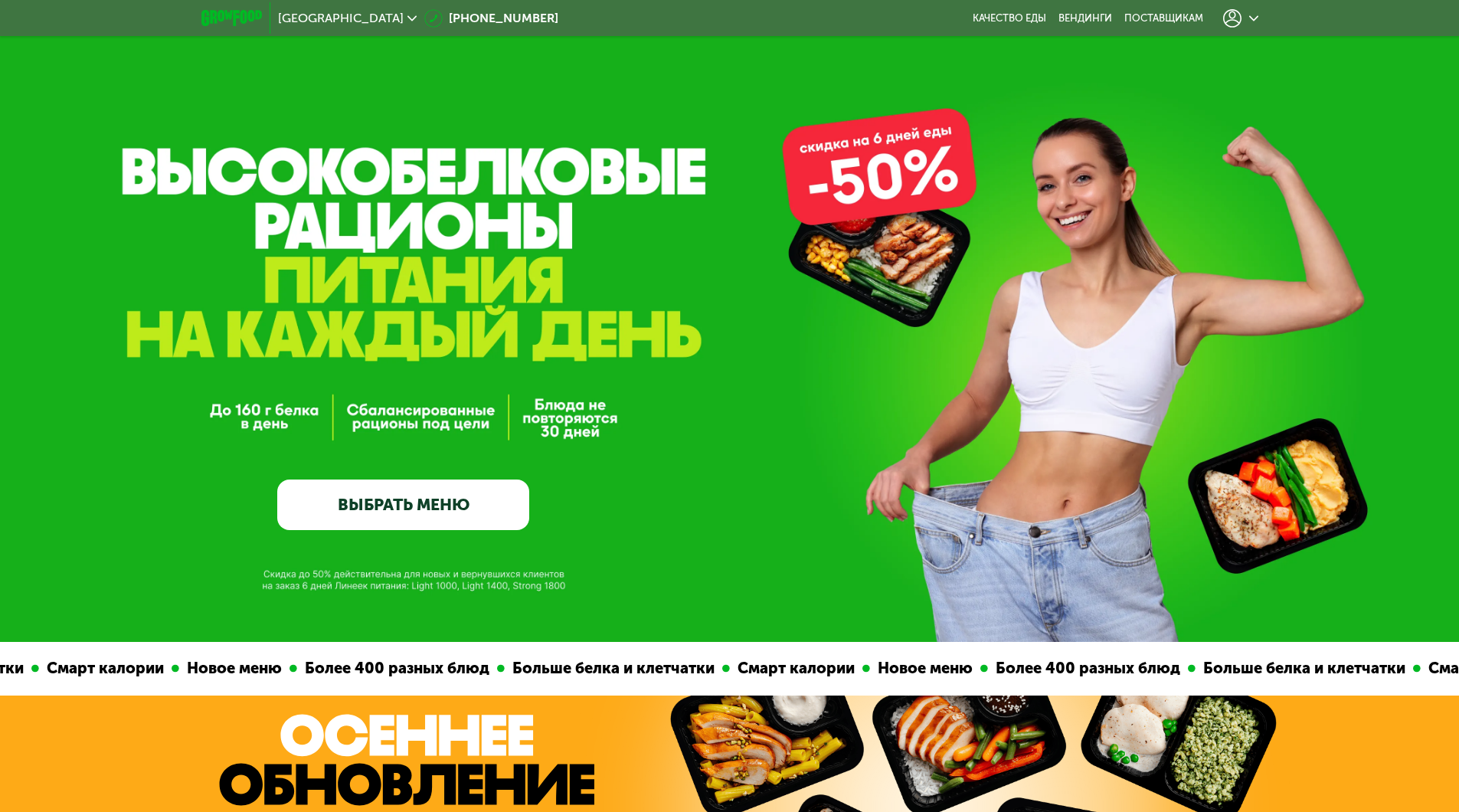
scroll to position [0, 0]
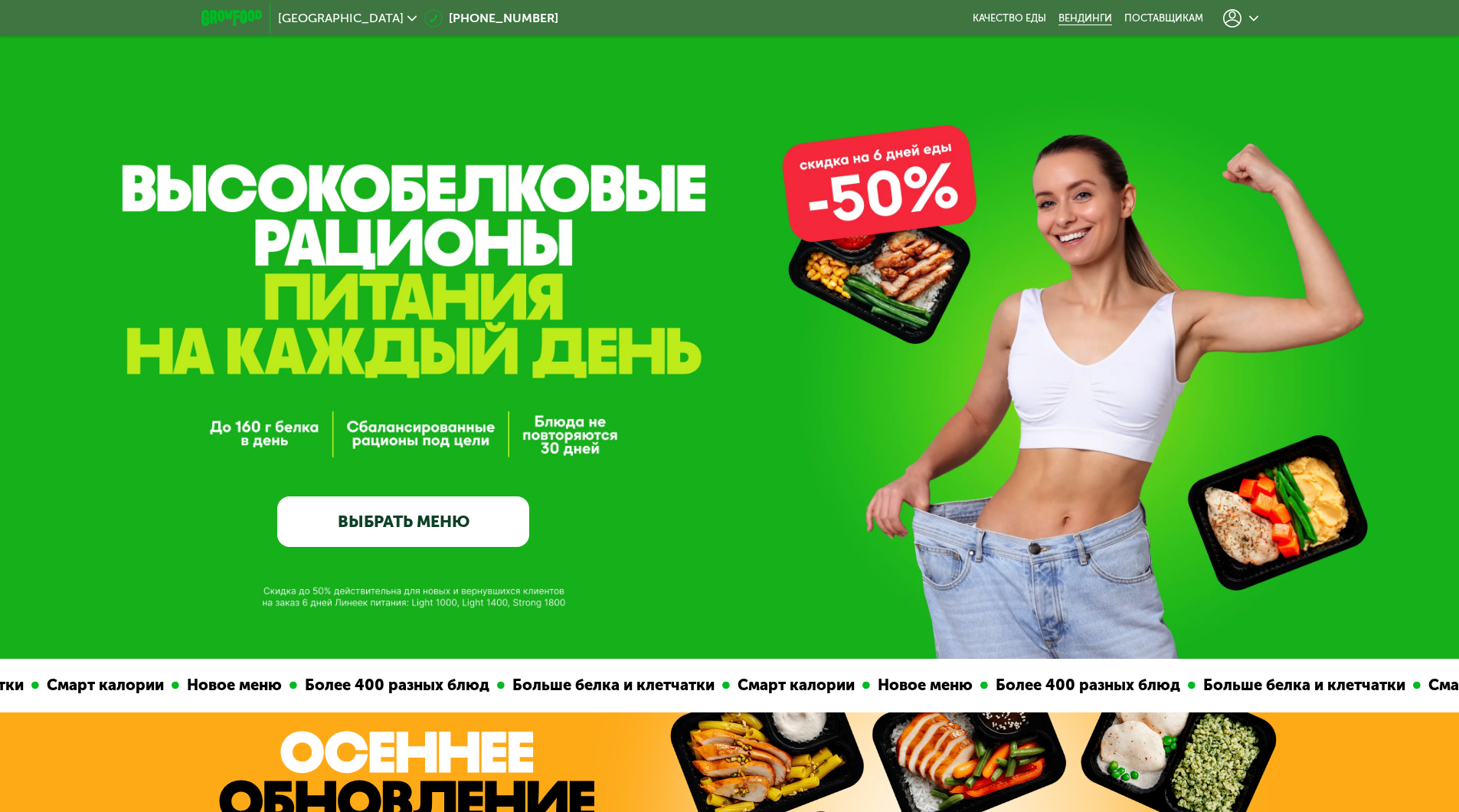
click at [1082, 18] on link "Вендинги" at bounding box center [1084, 18] width 54 height 12
